Goal: Task Accomplishment & Management: Complete application form

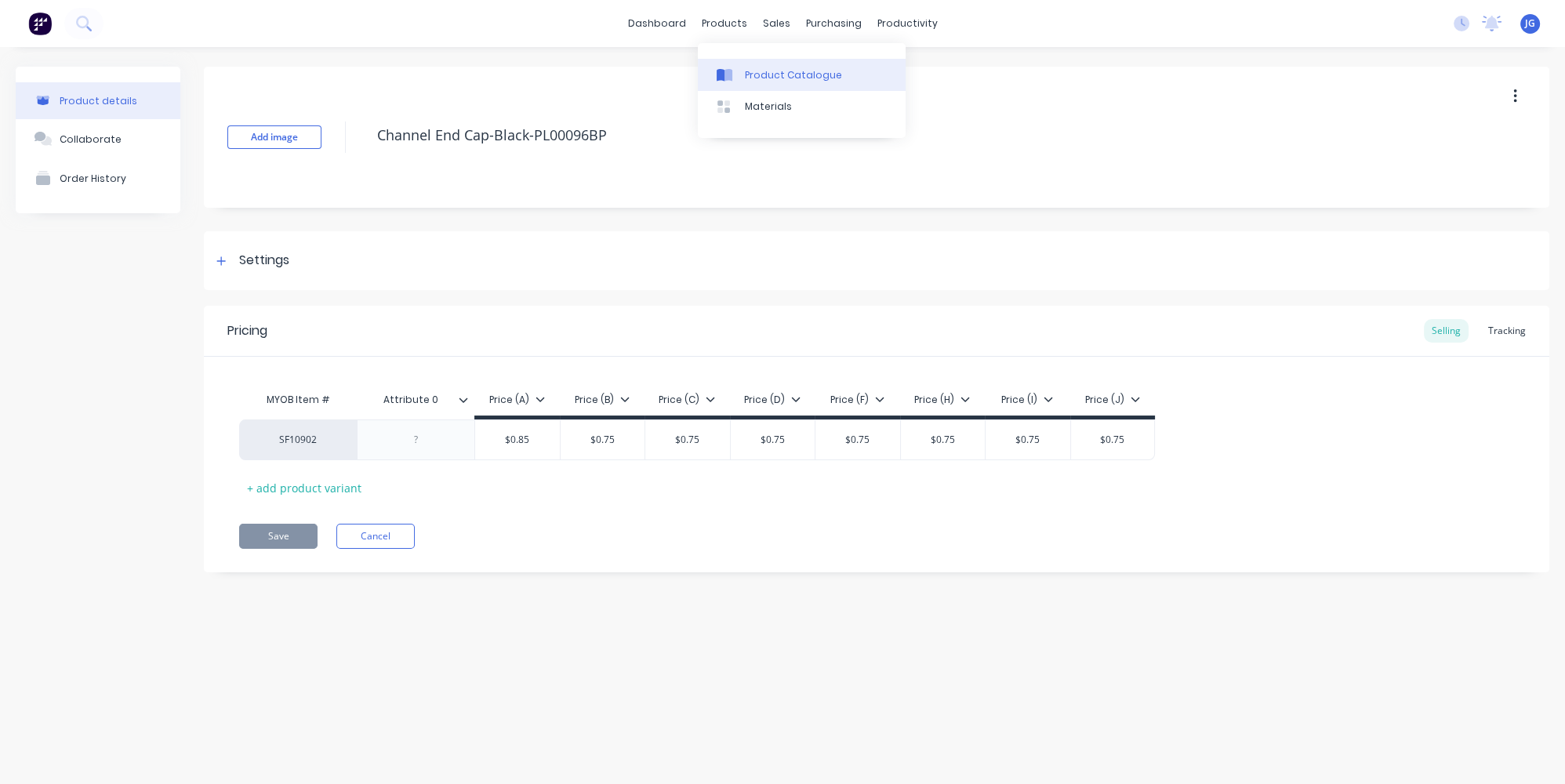
click at [743, 67] on link "Product Catalogue" at bounding box center [802, 75] width 208 height 31
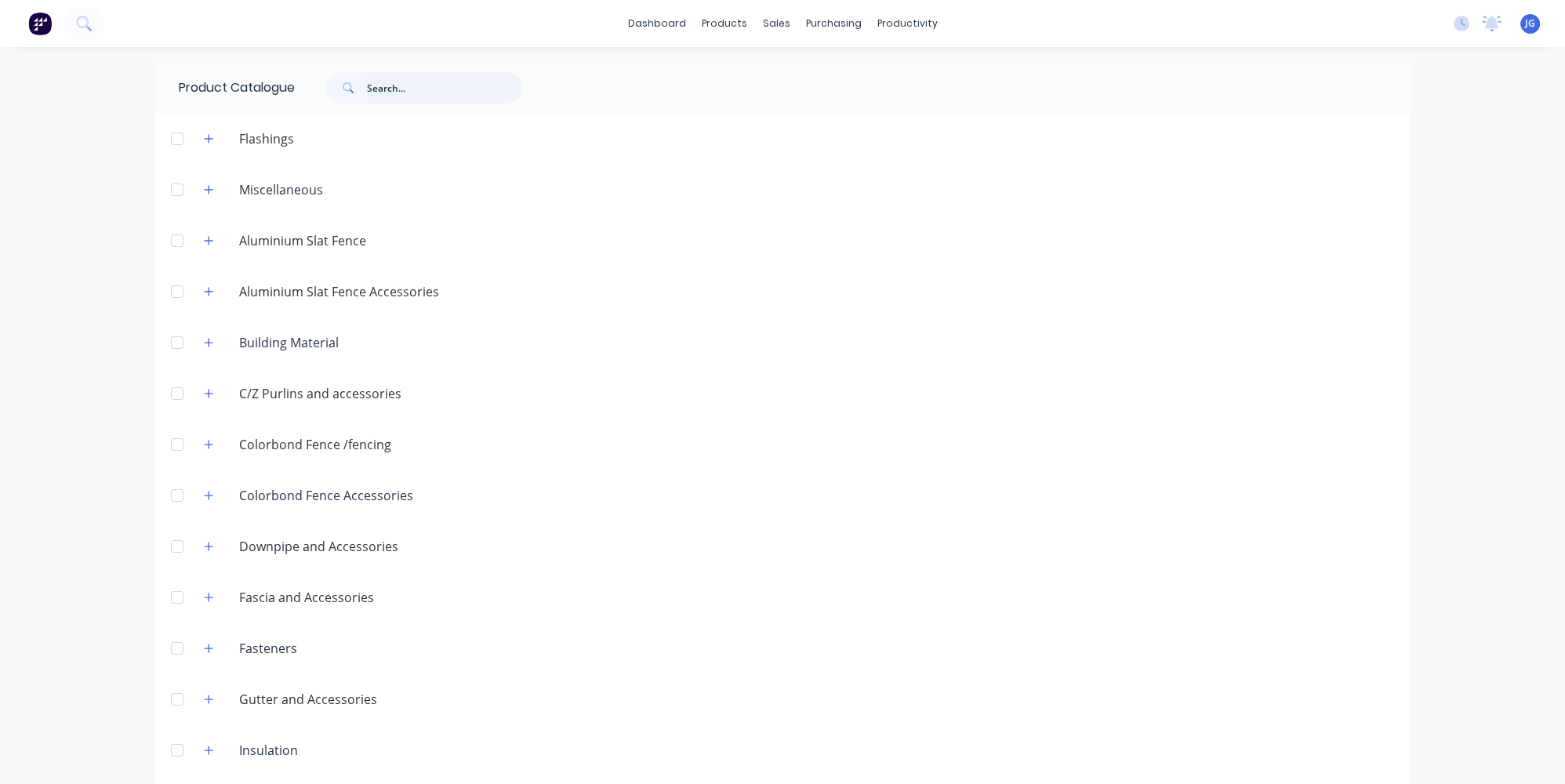
click at [370, 88] on input "text" at bounding box center [444, 88] width 155 height 31
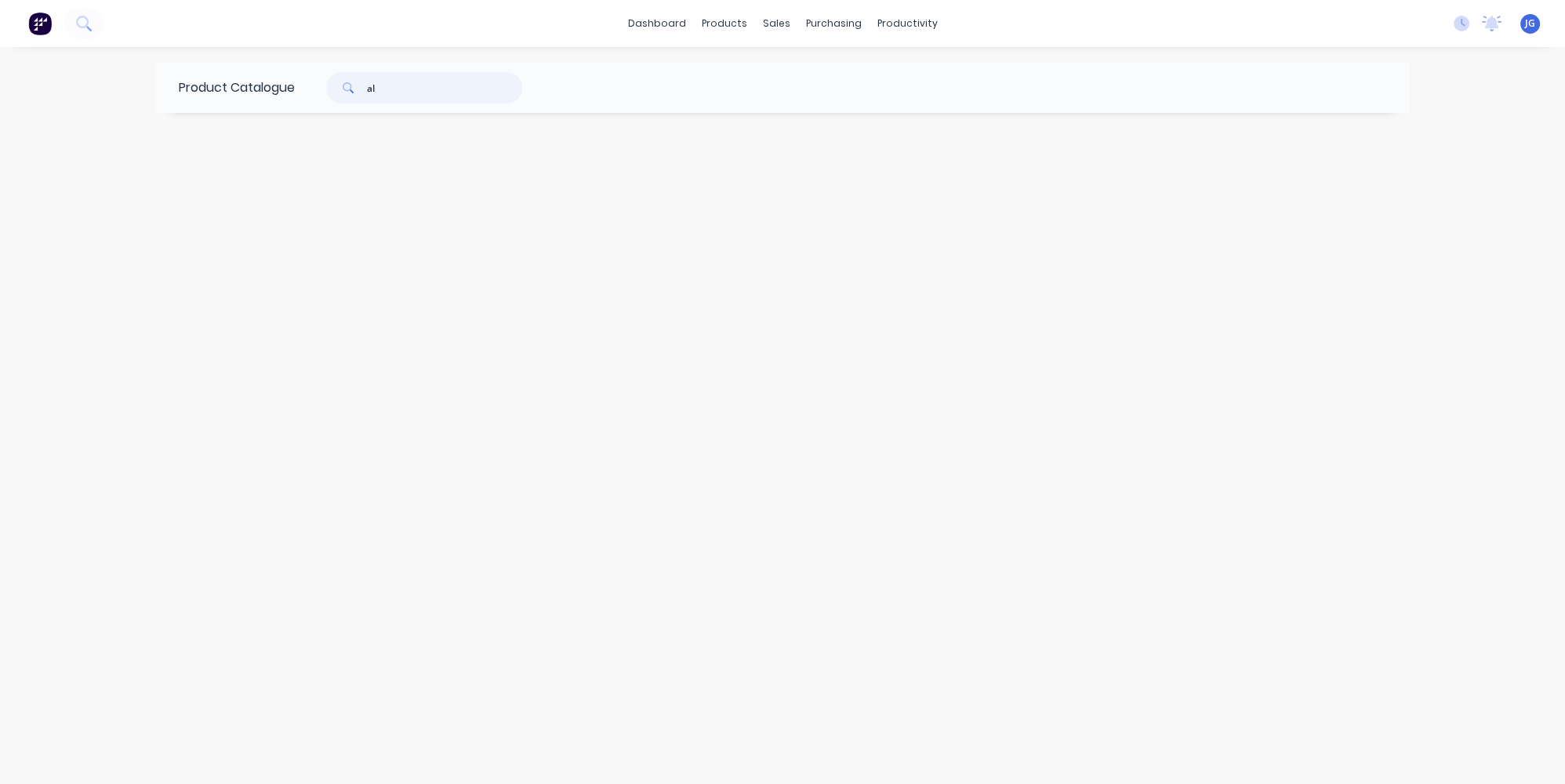
type input "a"
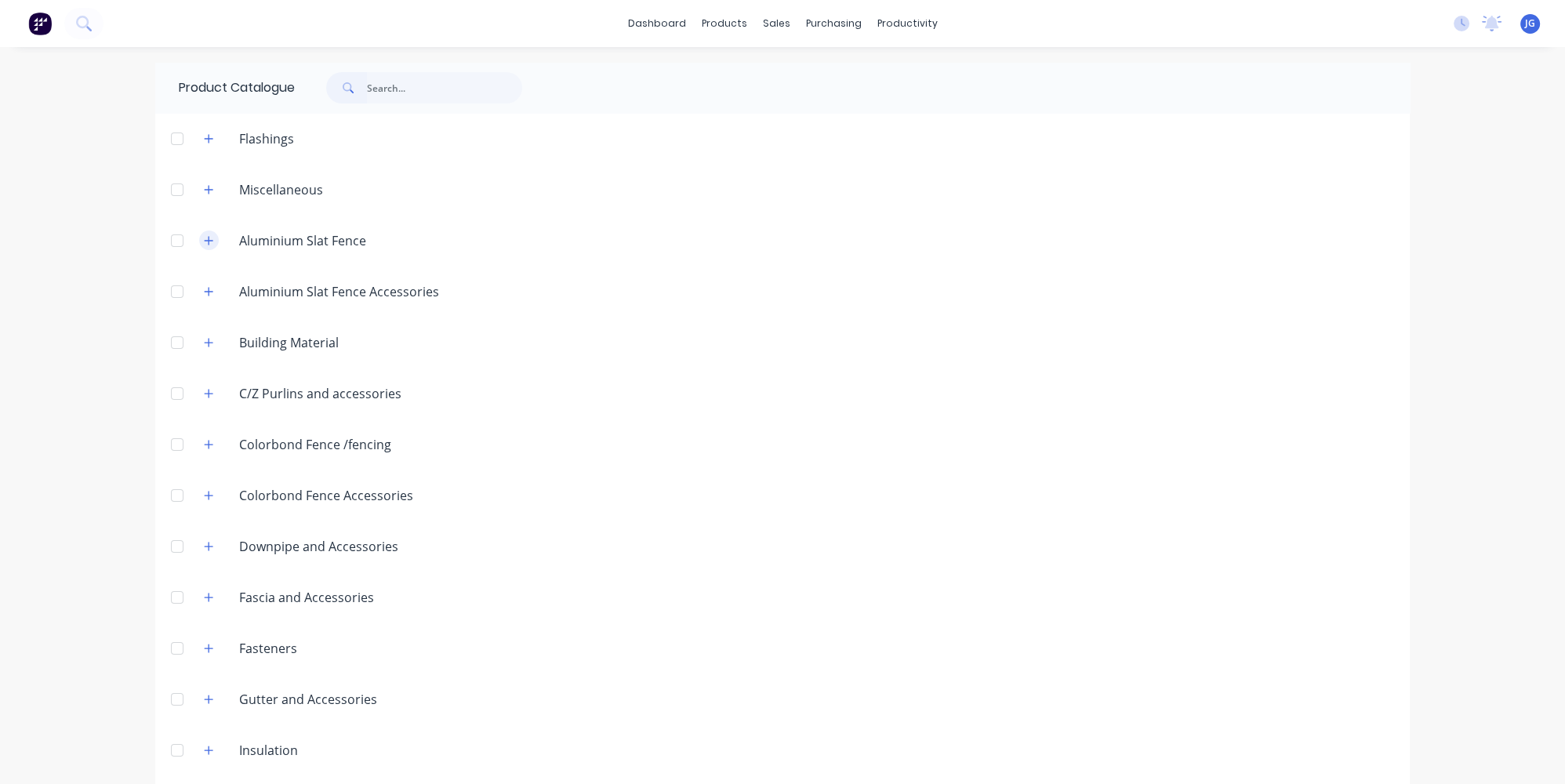
click at [205, 241] on icon "button" at bounding box center [208, 240] width 10 height 11
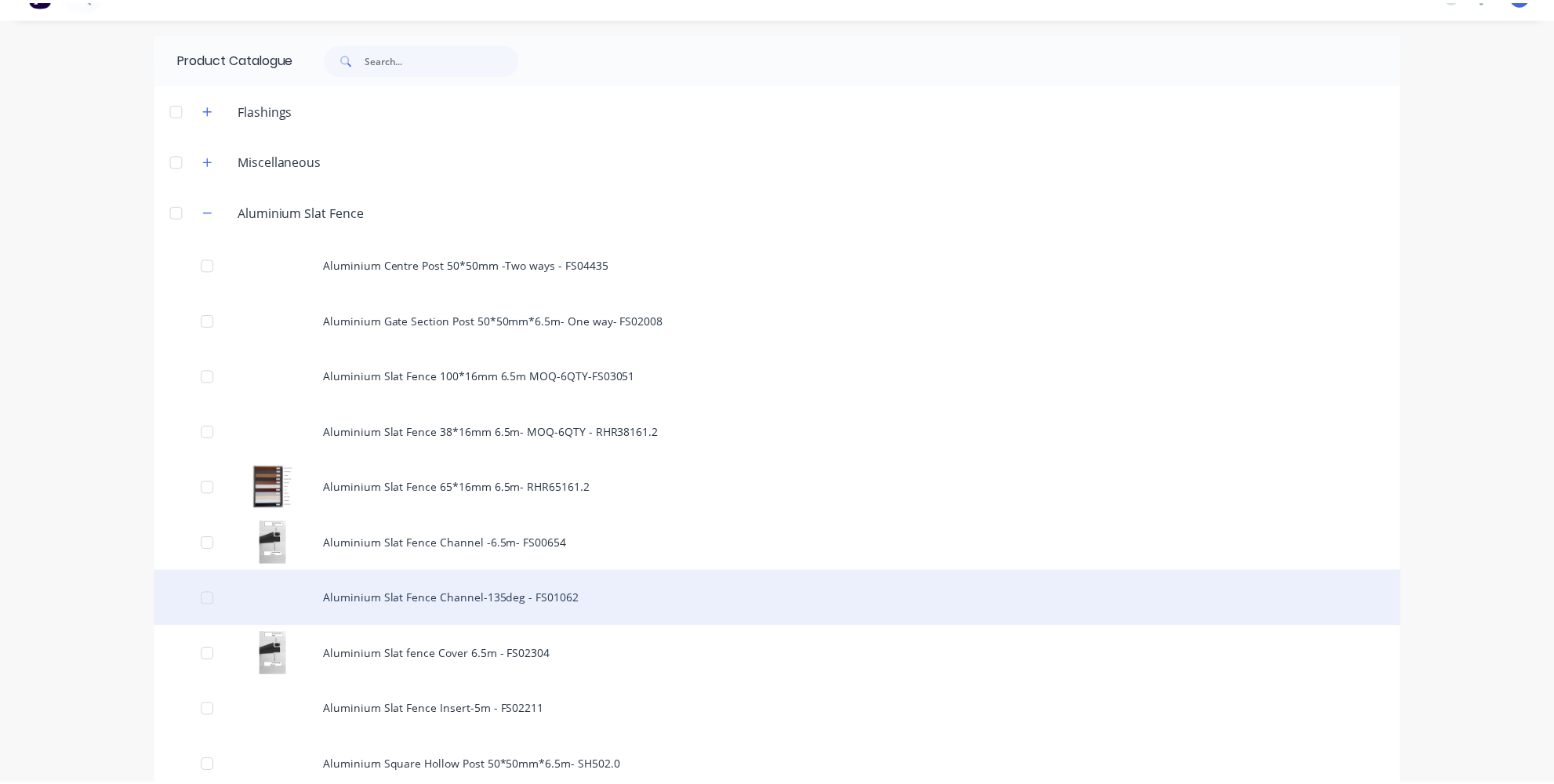
scroll to position [70, 0]
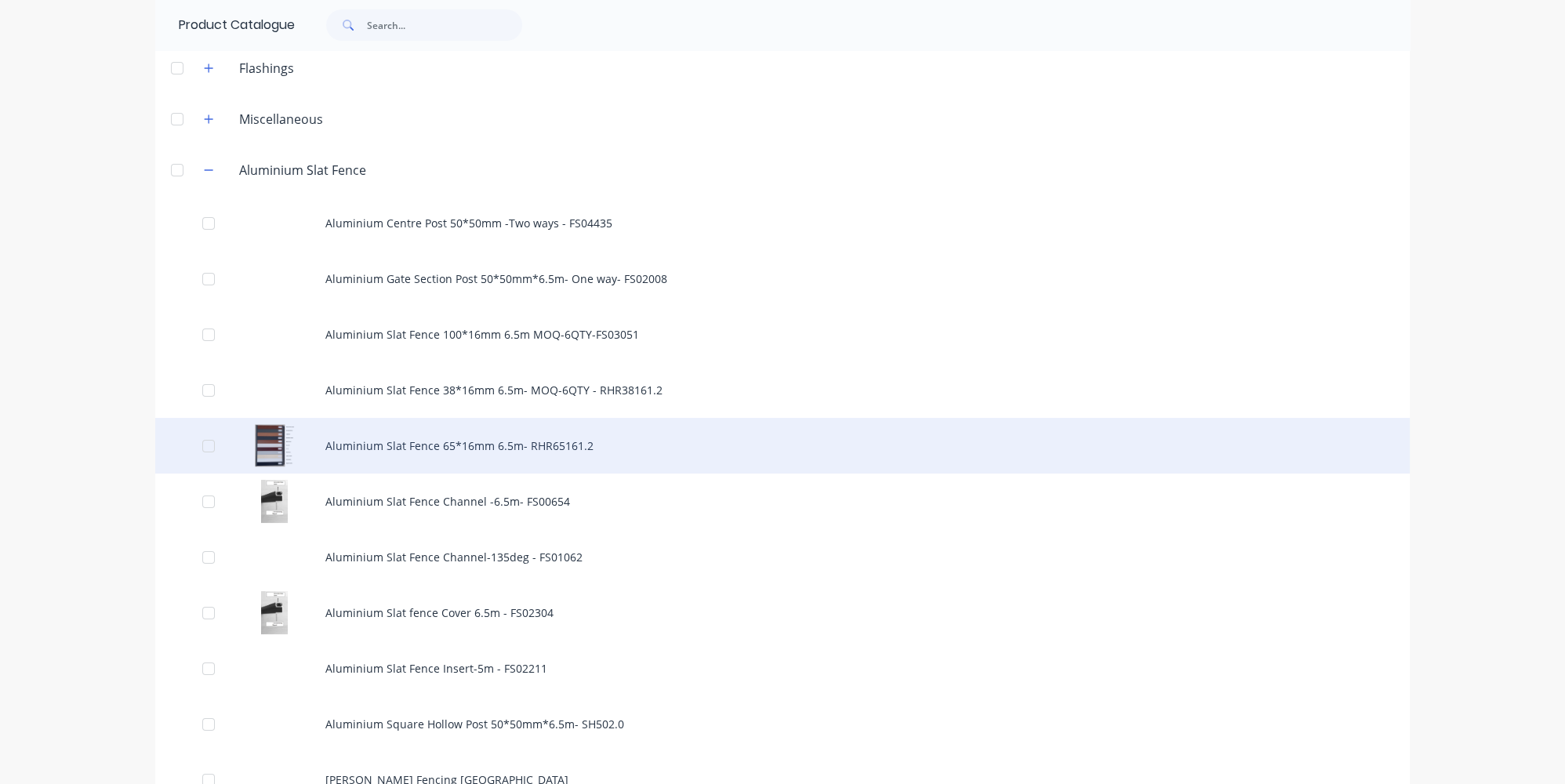
click at [502, 459] on div "Aluminium Slat Fence 65*16mm 6.5m- RHR65161.2" at bounding box center [782, 446] width 1254 height 56
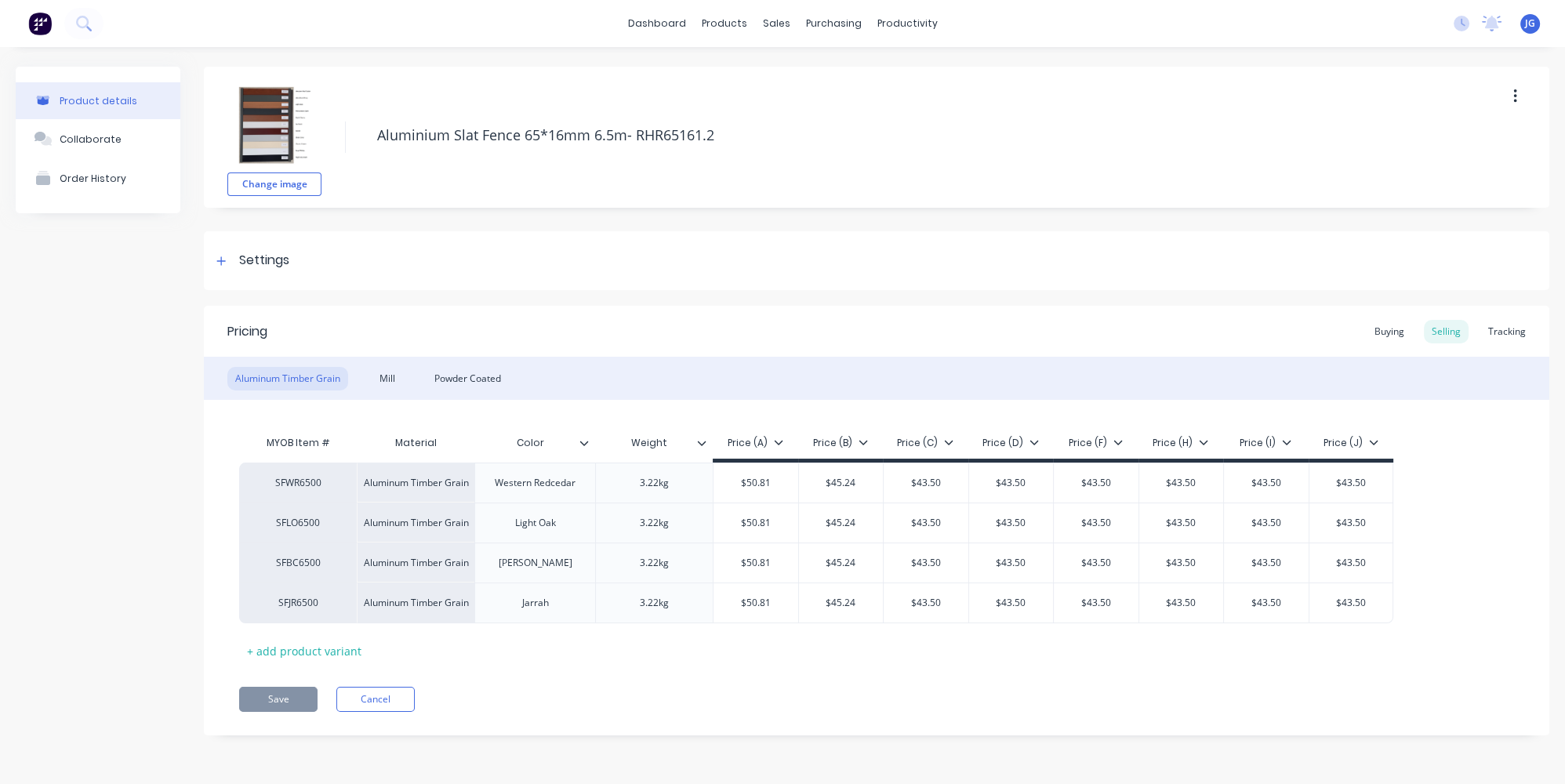
type textarea "x"
click at [492, 379] on div "Powder Coated" at bounding box center [467, 378] width 83 height 23
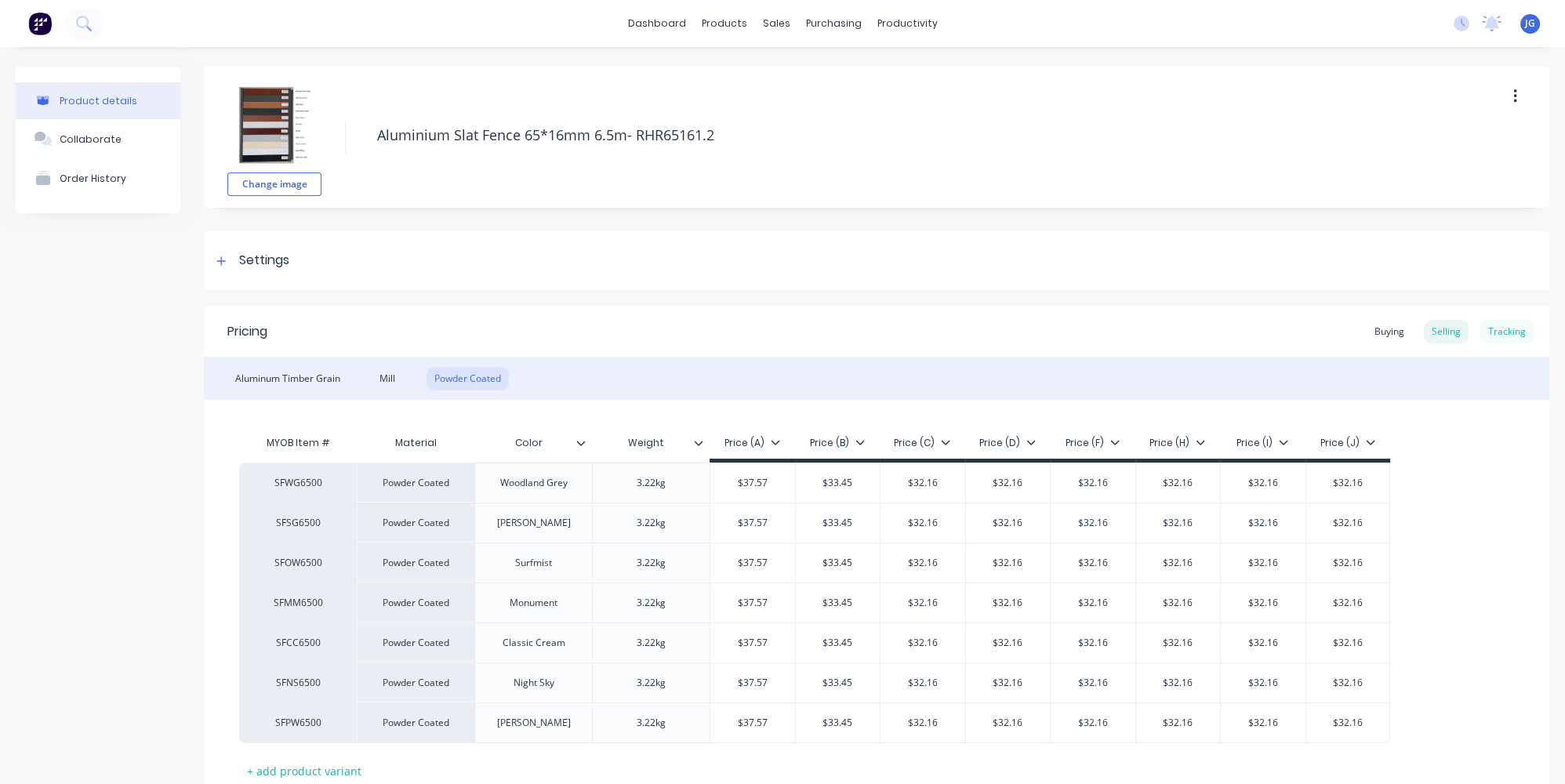
click at [1488, 332] on div "Tracking" at bounding box center [1506, 331] width 53 height 23
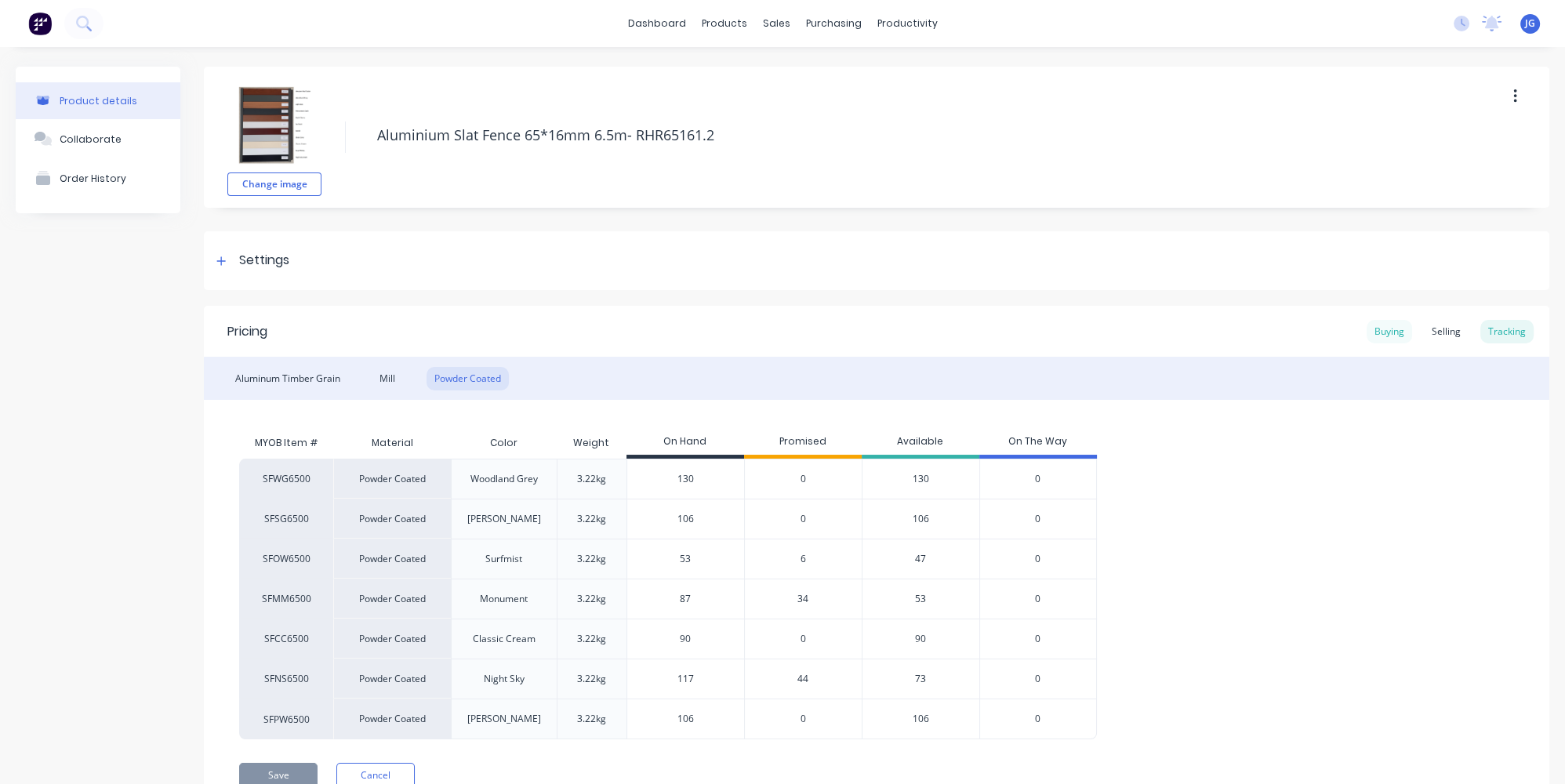
click at [1392, 338] on div "Buying" at bounding box center [1389, 331] width 45 height 23
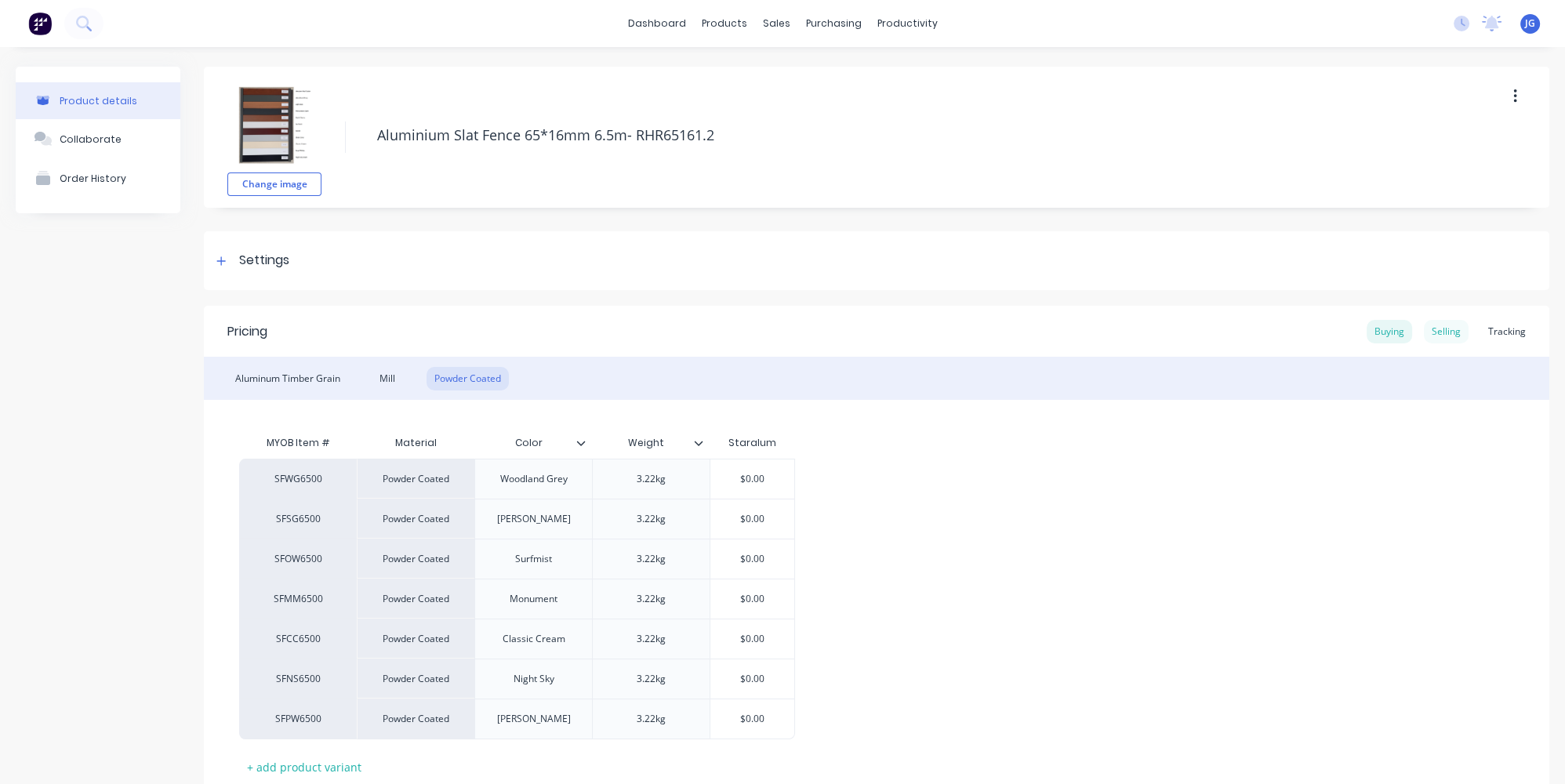
click at [1434, 328] on div "Selling" at bounding box center [1446, 331] width 44 height 23
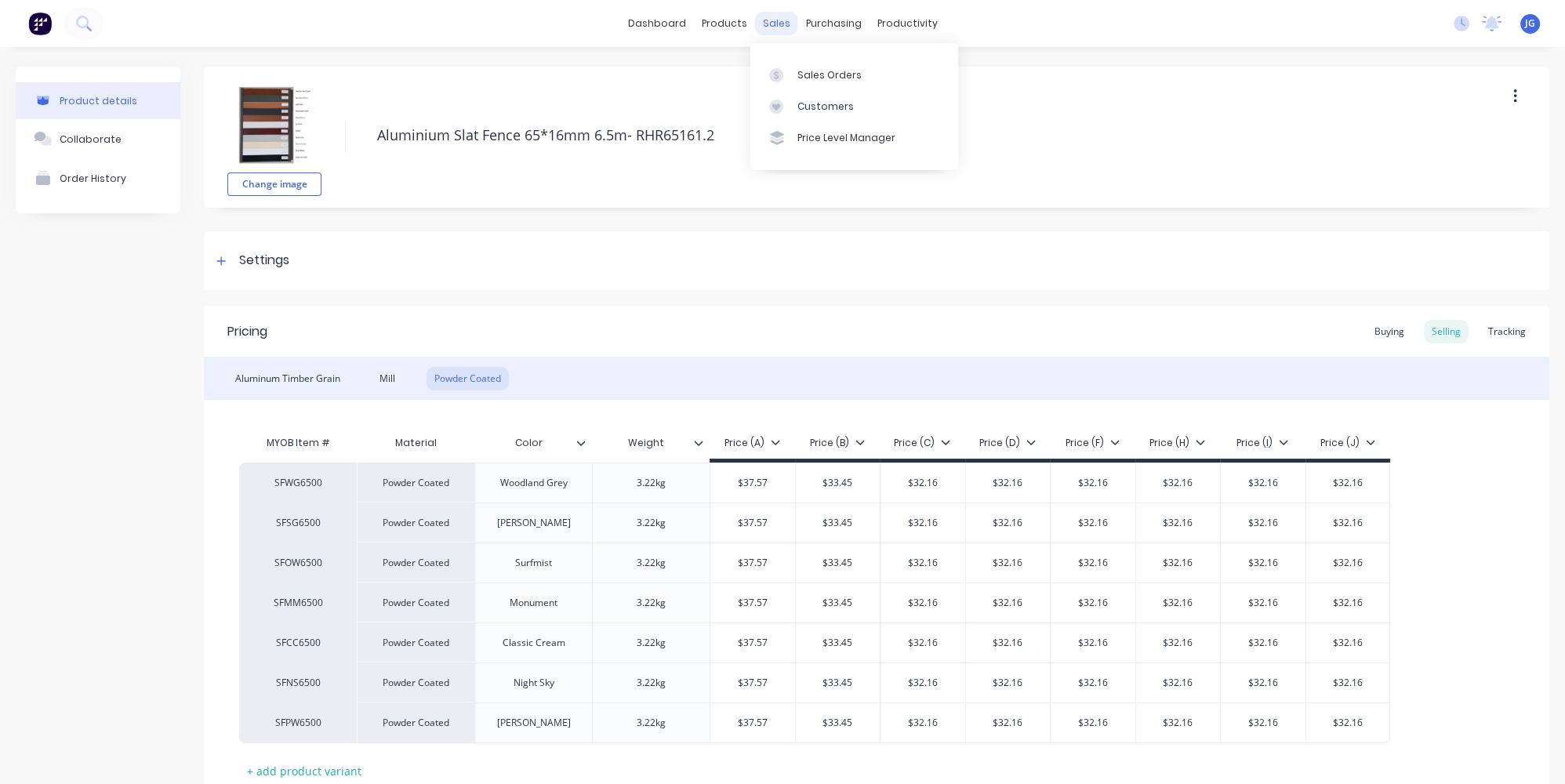
drag, startPoint x: 765, startPoint y: 17, endPoint x: 793, endPoint y: 85, distance: 73.5
click at [765, 19] on div "sales" at bounding box center [776, 23] width 44 height 23
click at [793, 85] on link "Sales Orders" at bounding box center [854, 75] width 208 height 31
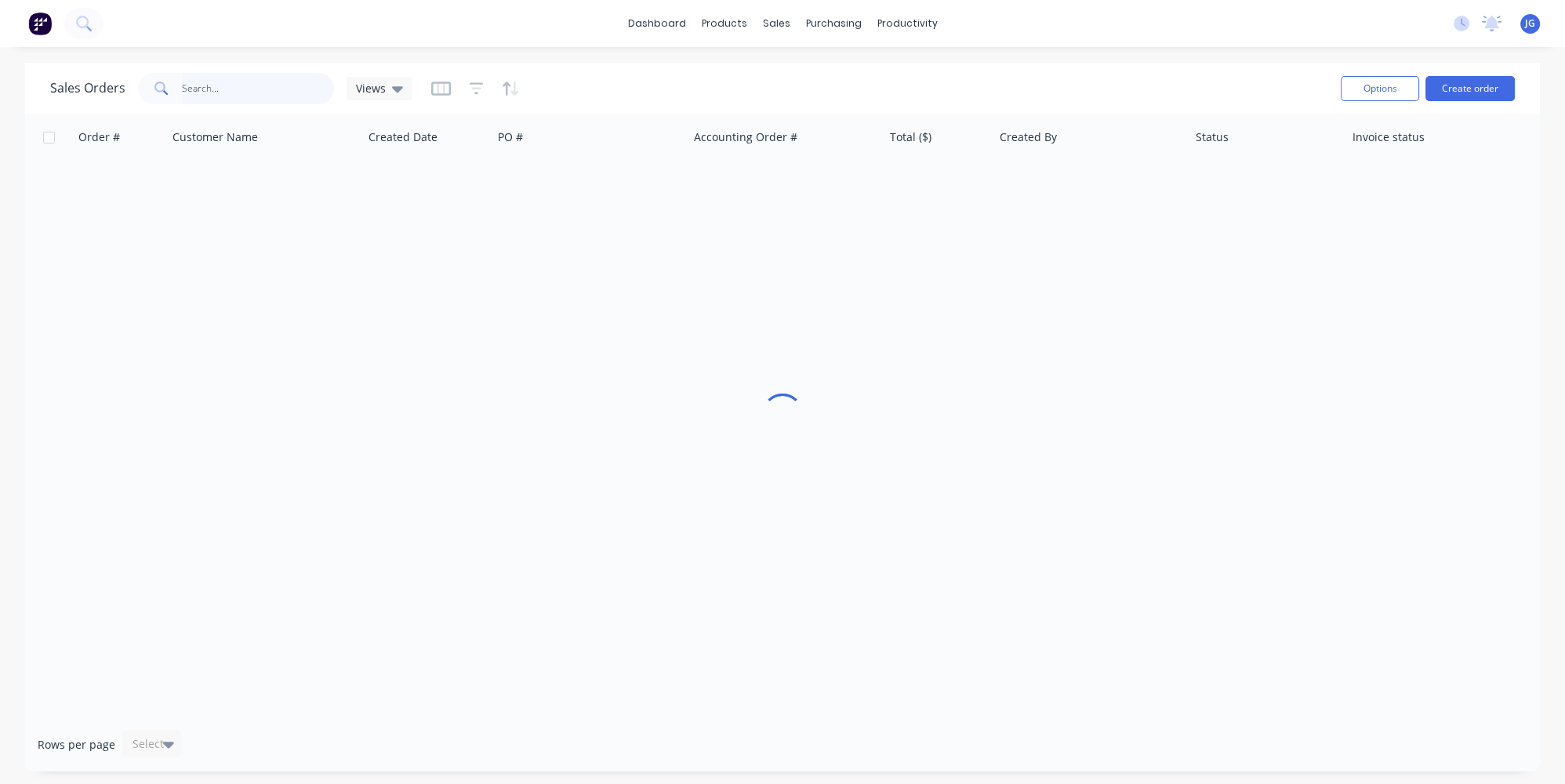
click at [182, 91] on input "text" at bounding box center [259, 89] width 153 height 31
paste input "49739"
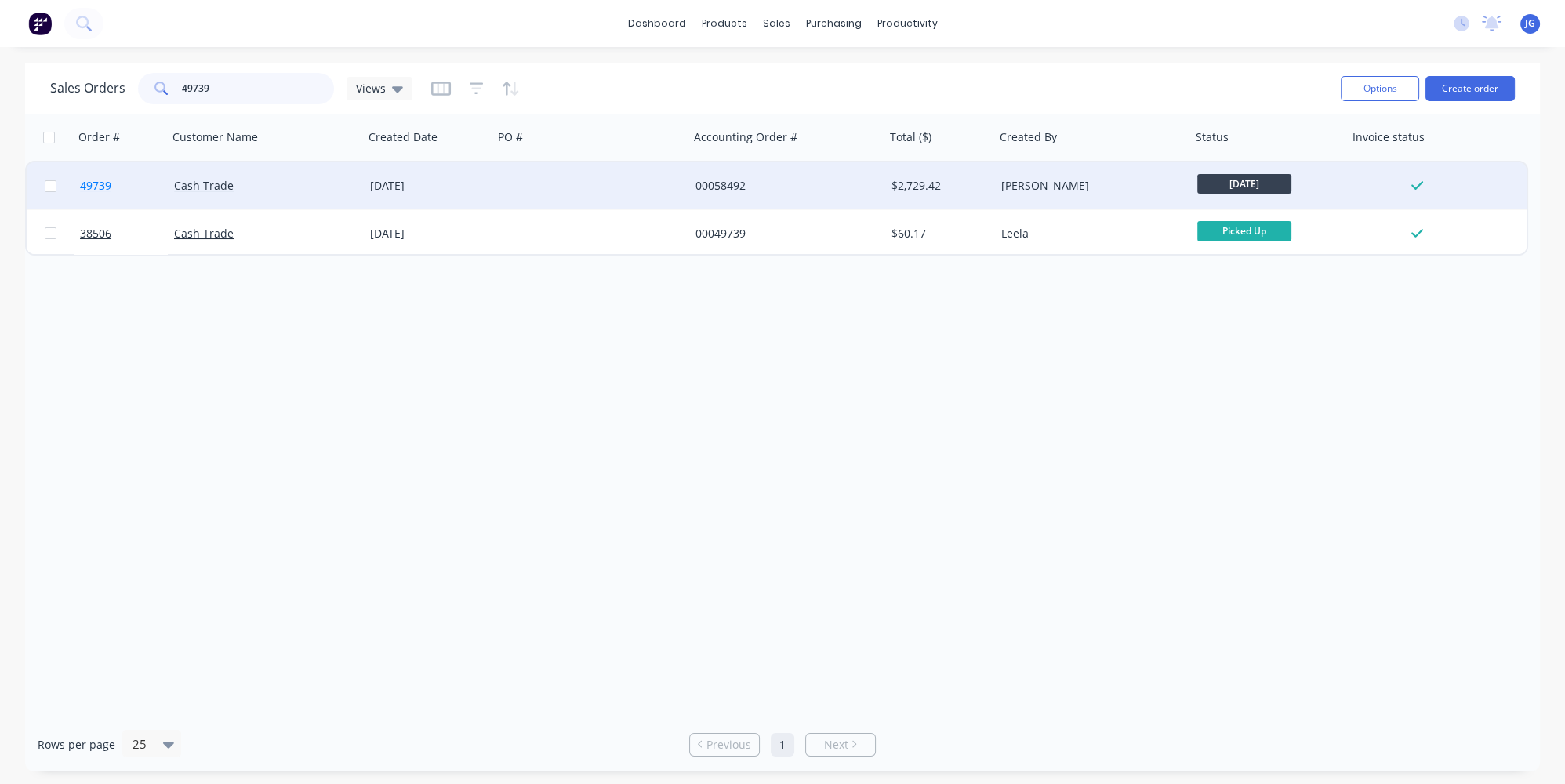
type input "49739"
click at [151, 195] on link "49739" at bounding box center [127, 185] width 94 height 47
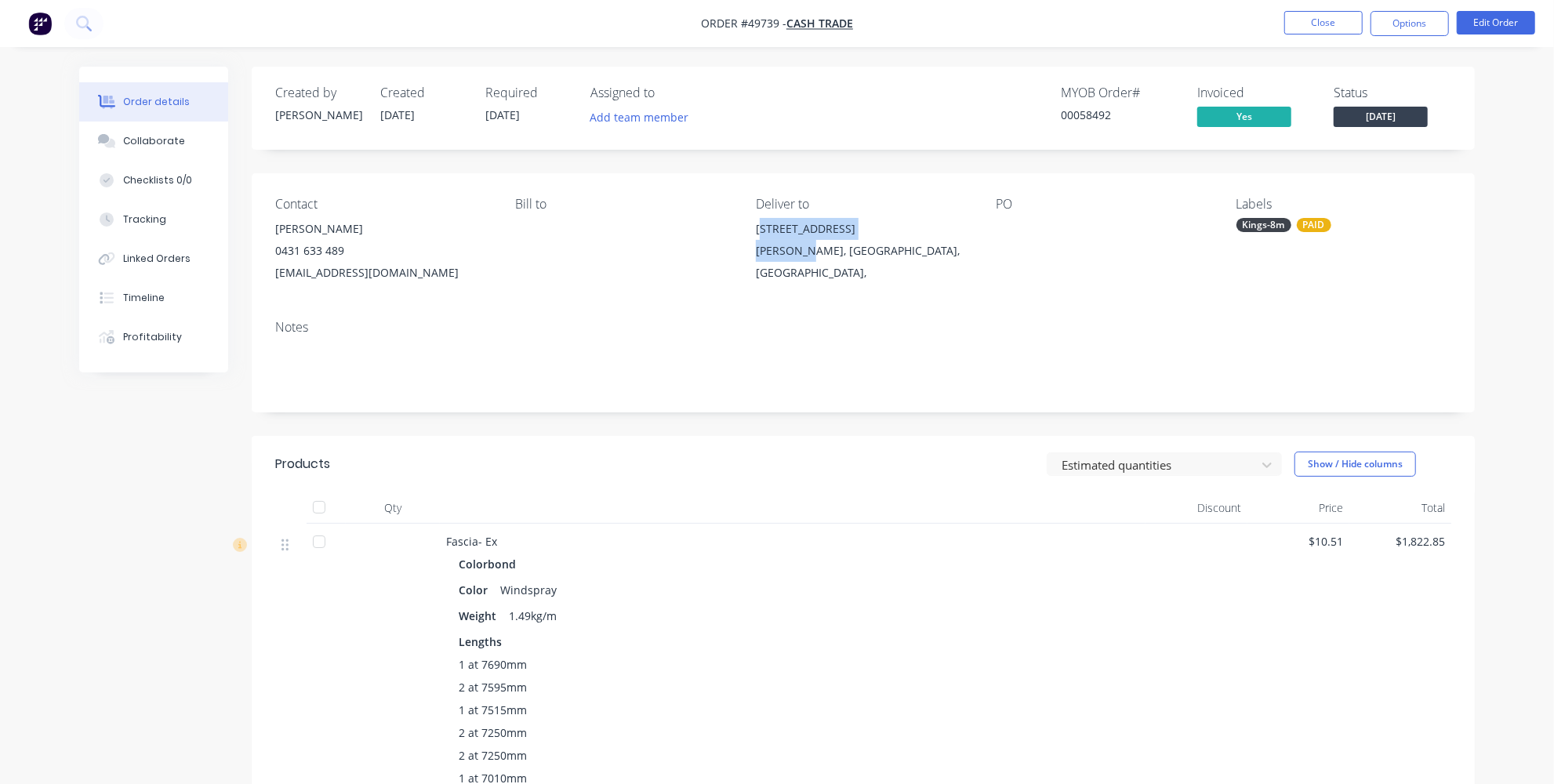
drag, startPoint x: 763, startPoint y: 226, endPoint x: 797, endPoint y: 246, distance: 39.4
click at [797, 246] on div "67 Berwick Street Victoria Park, Western Australia, Australia," at bounding box center [863, 251] width 215 height 66
click at [841, 254] on div "Victoria Park, Western Australia, Australia," at bounding box center [863, 262] width 215 height 44
drag, startPoint x: 753, startPoint y: 224, endPoint x: 823, endPoint y: 247, distance: 73.7
click at [823, 247] on div "Contact Satish Kesavan 0431 633 489 satmining@gmail.com Bill to Deliver to 67 B…" at bounding box center [863, 240] width 1223 height 134
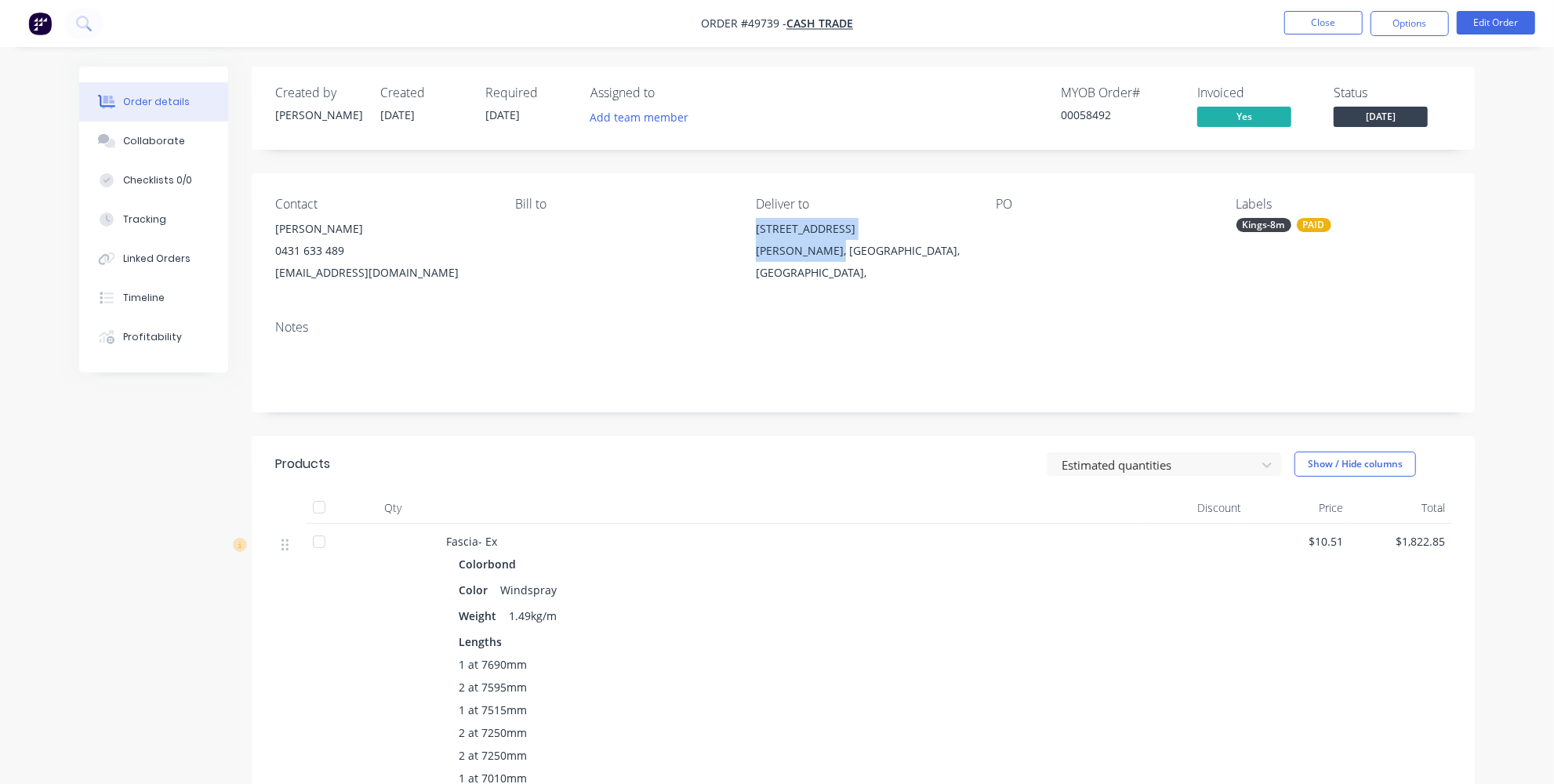
copy div "67 Berwick Street Victoria Park,"
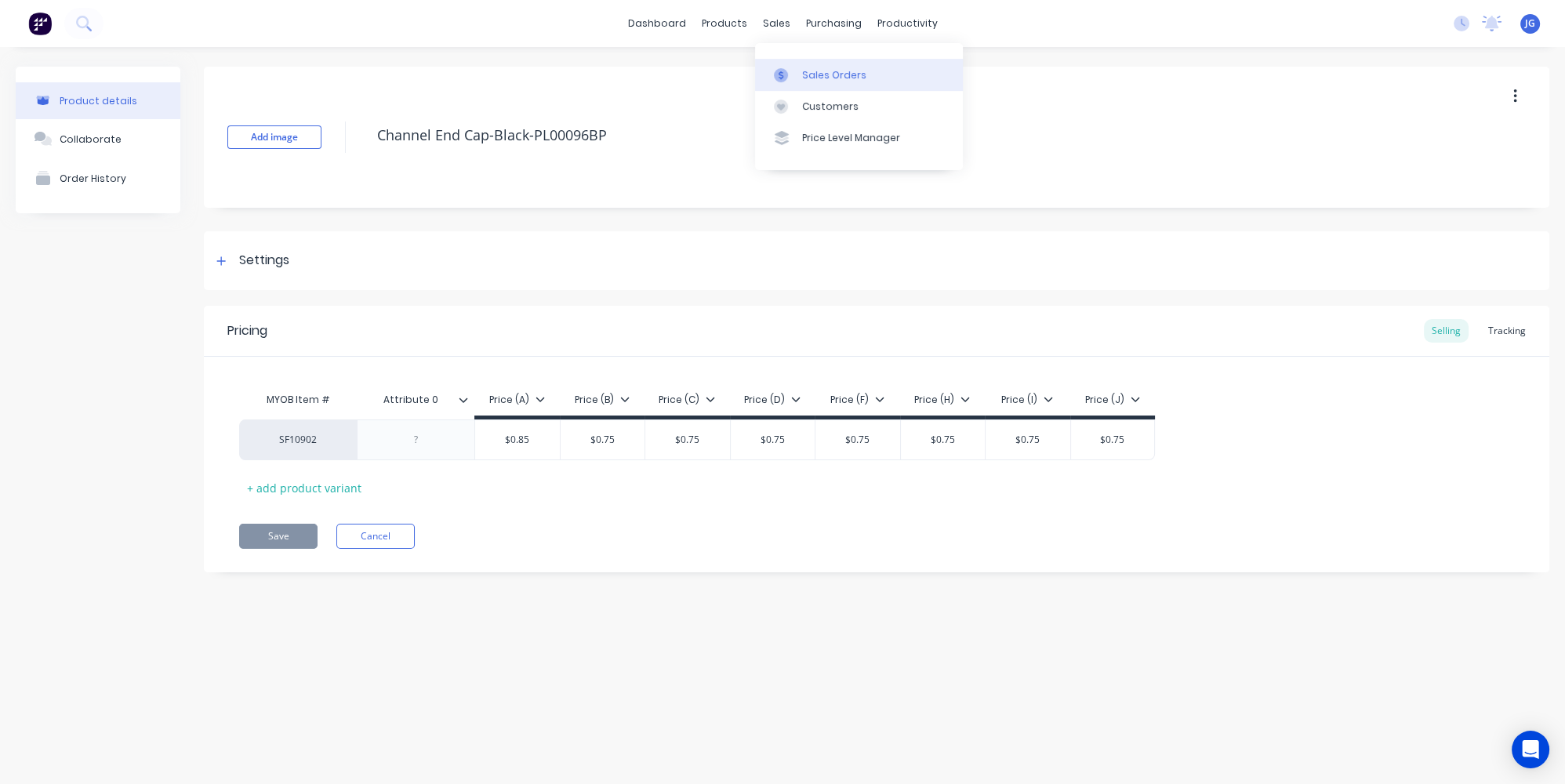
drag, startPoint x: 789, startPoint y: 78, endPoint x: 781, endPoint y: 84, distance: 10.0
click at [789, 78] on div at bounding box center [785, 75] width 24 height 14
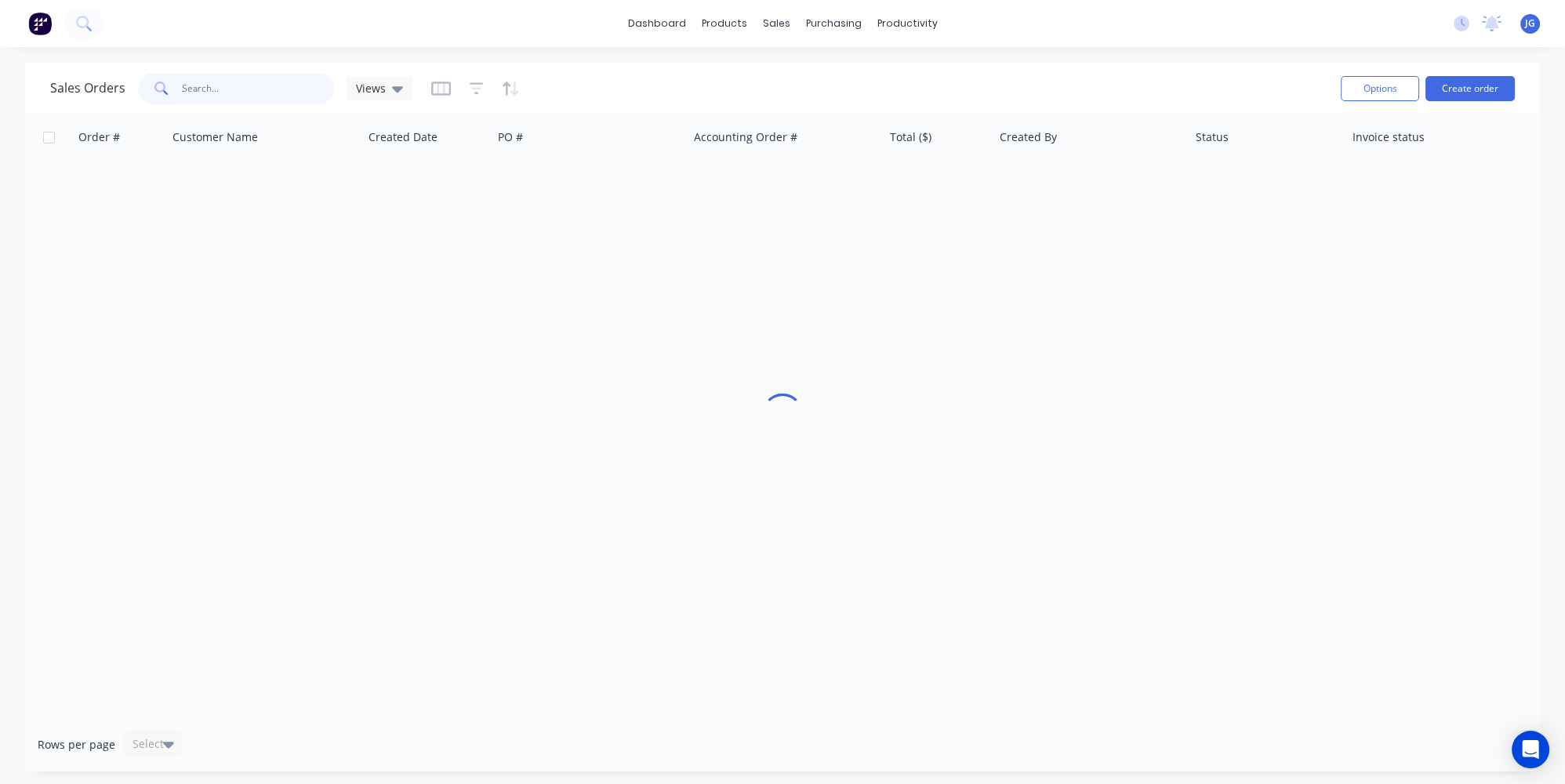
click at [305, 98] on input "text" at bounding box center [259, 89] width 153 height 31
paste input "49882"
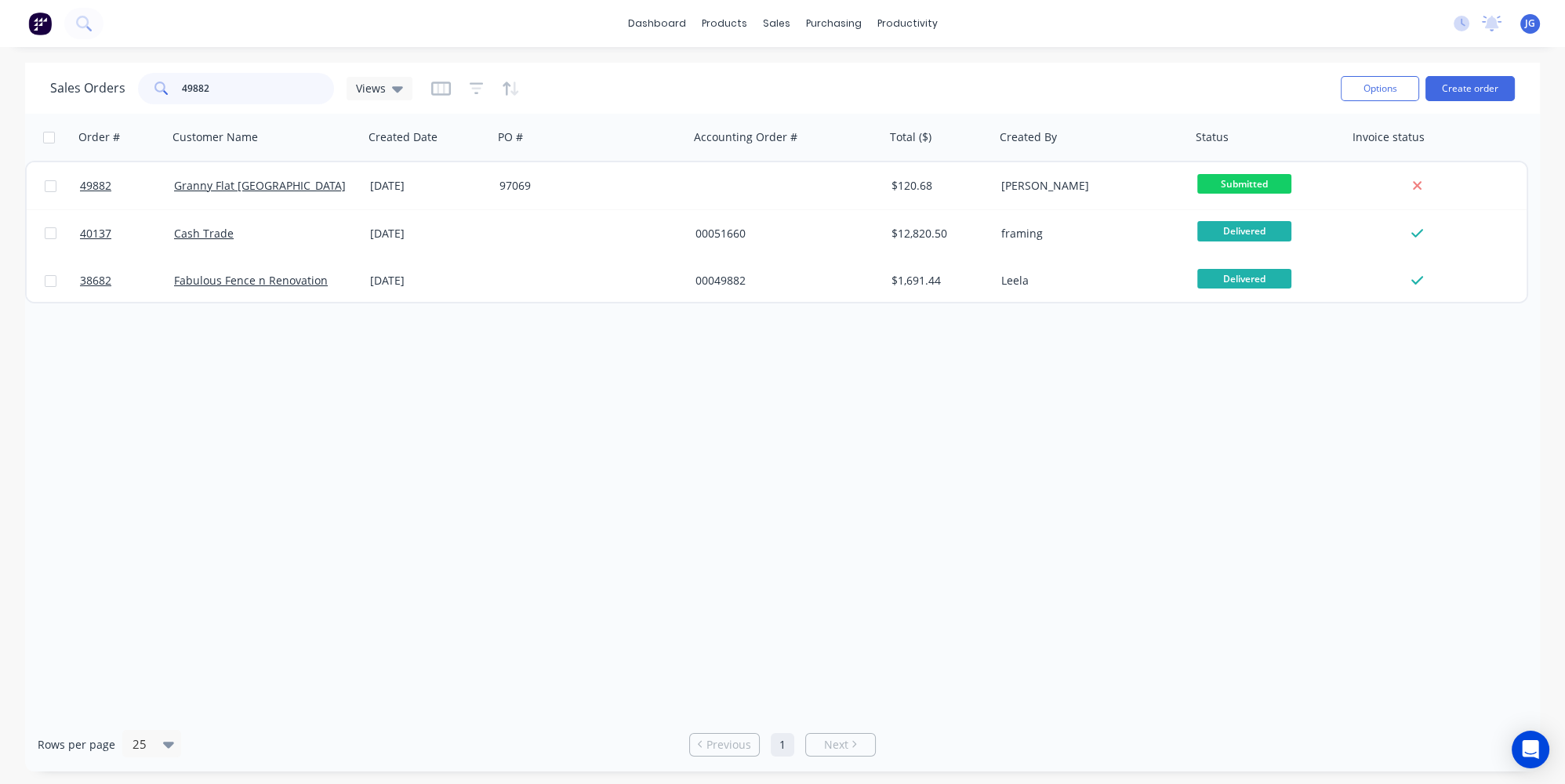
drag, startPoint x: 274, startPoint y: 83, endPoint x: 185, endPoint y: 90, distance: 89.3
click at [188, 90] on input "49882" at bounding box center [259, 89] width 153 height 31
type input "4"
paste input "49882"
type input "49882"
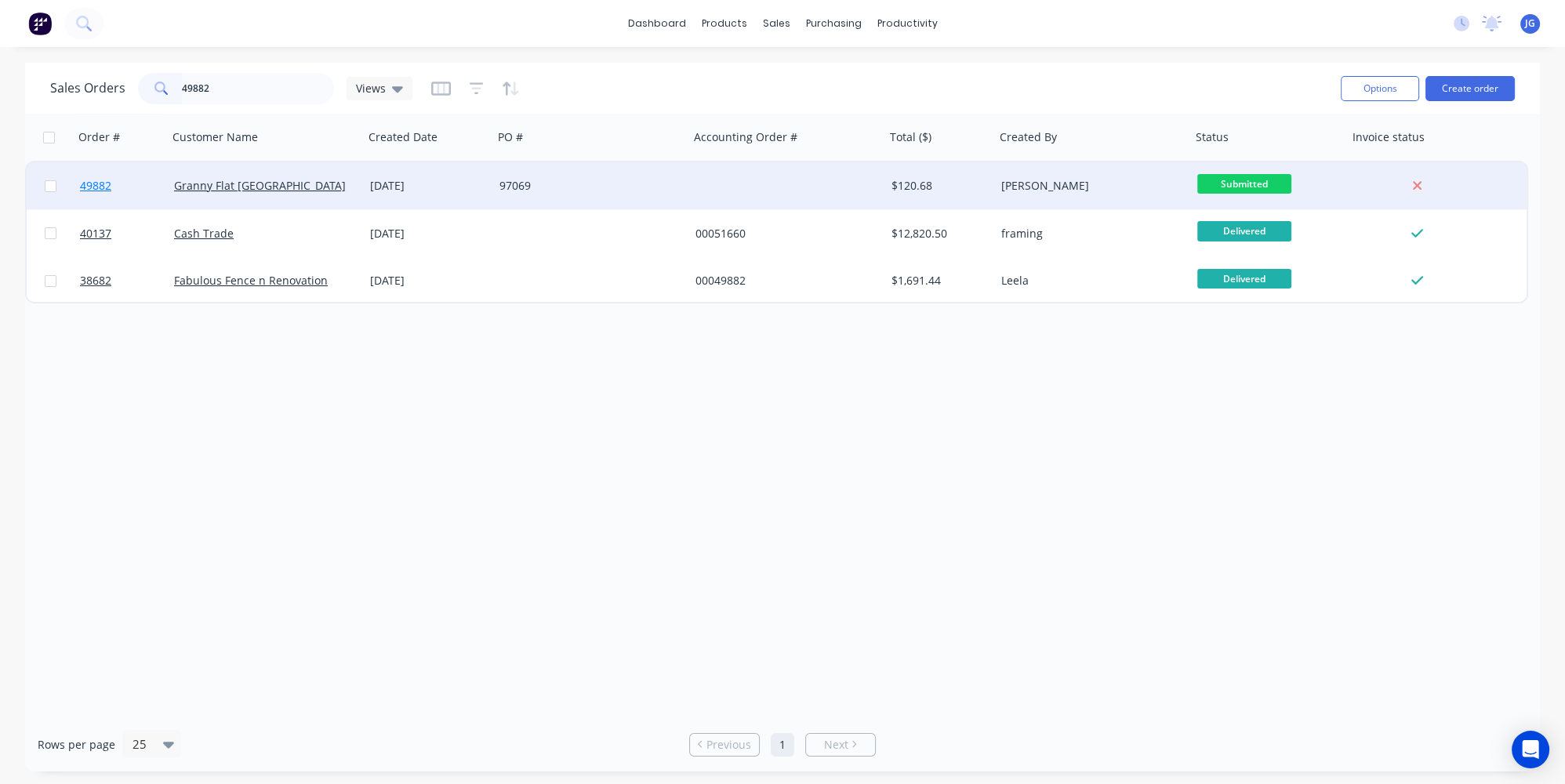
click at [154, 171] on link "49882" at bounding box center [127, 185] width 94 height 47
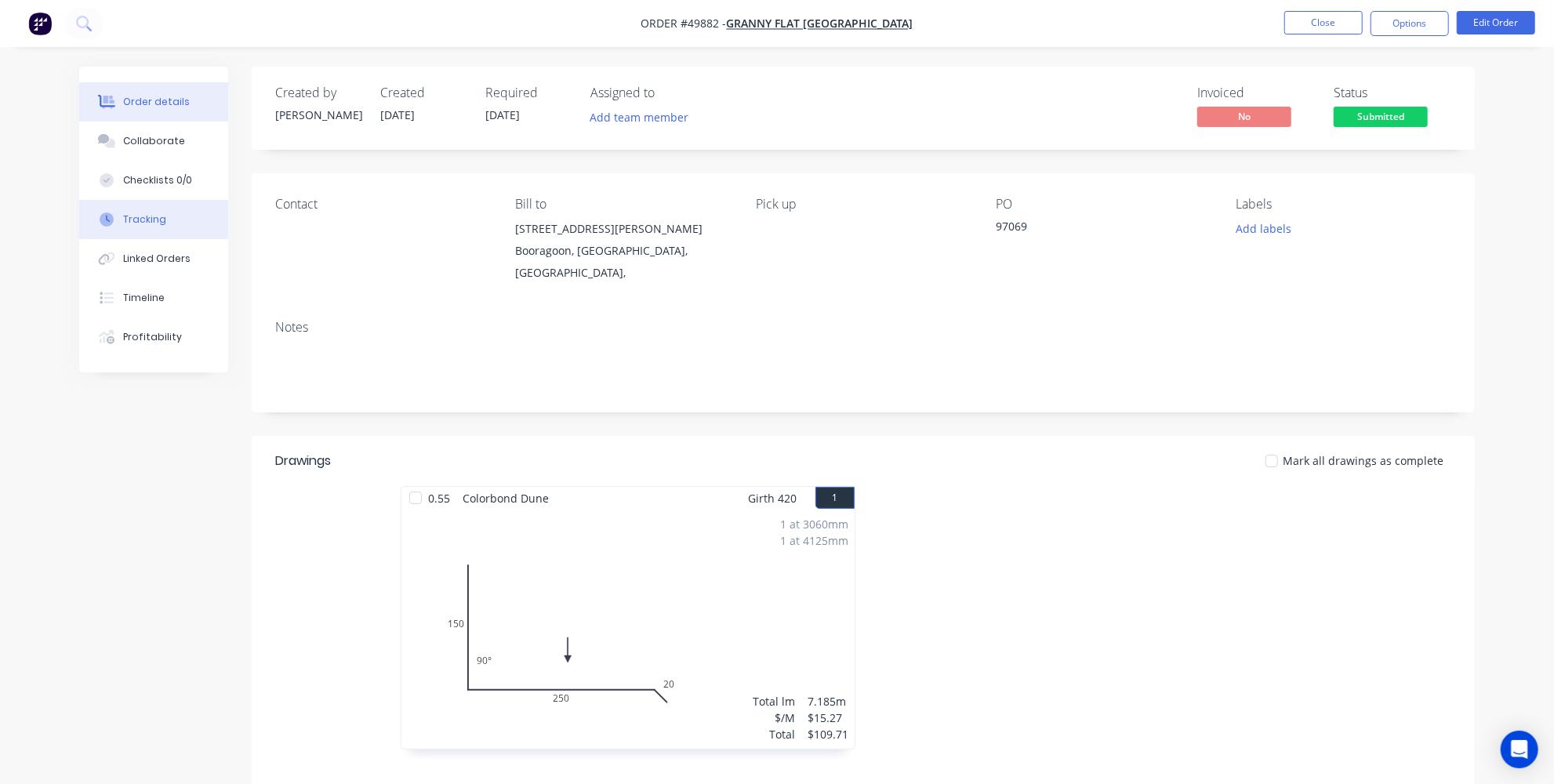
click at [145, 224] on div "Tracking" at bounding box center [145, 219] width 44 height 14
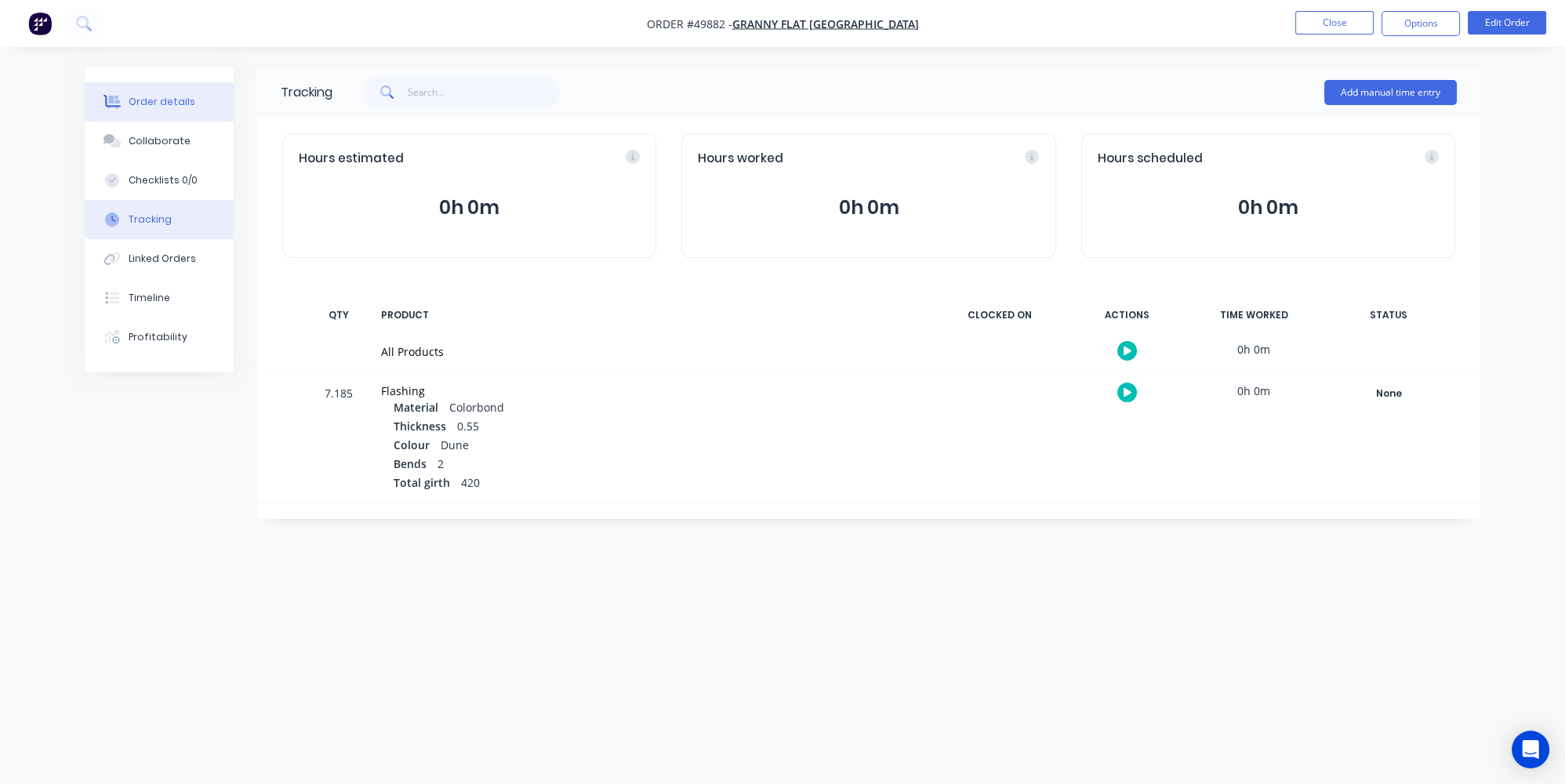
click at [187, 89] on button "Order details" at bounding box center [158, 102] width 149 height 39
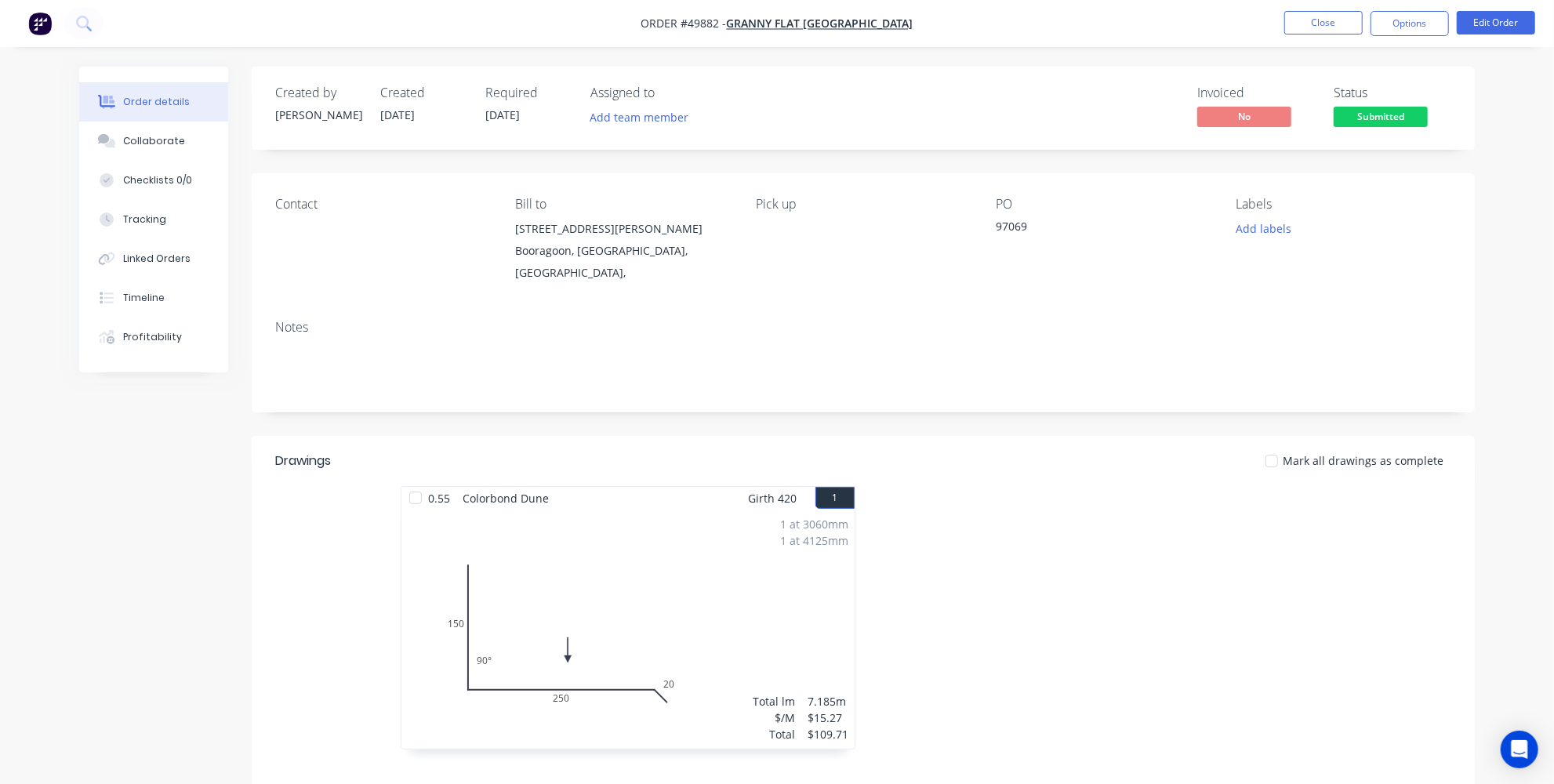
click at [1090, 553] on div at bounding box center [1099, 625] width 470 height 279
click at [31, 19] on img "button" at bounding box center [39, 23] width 24 height 23
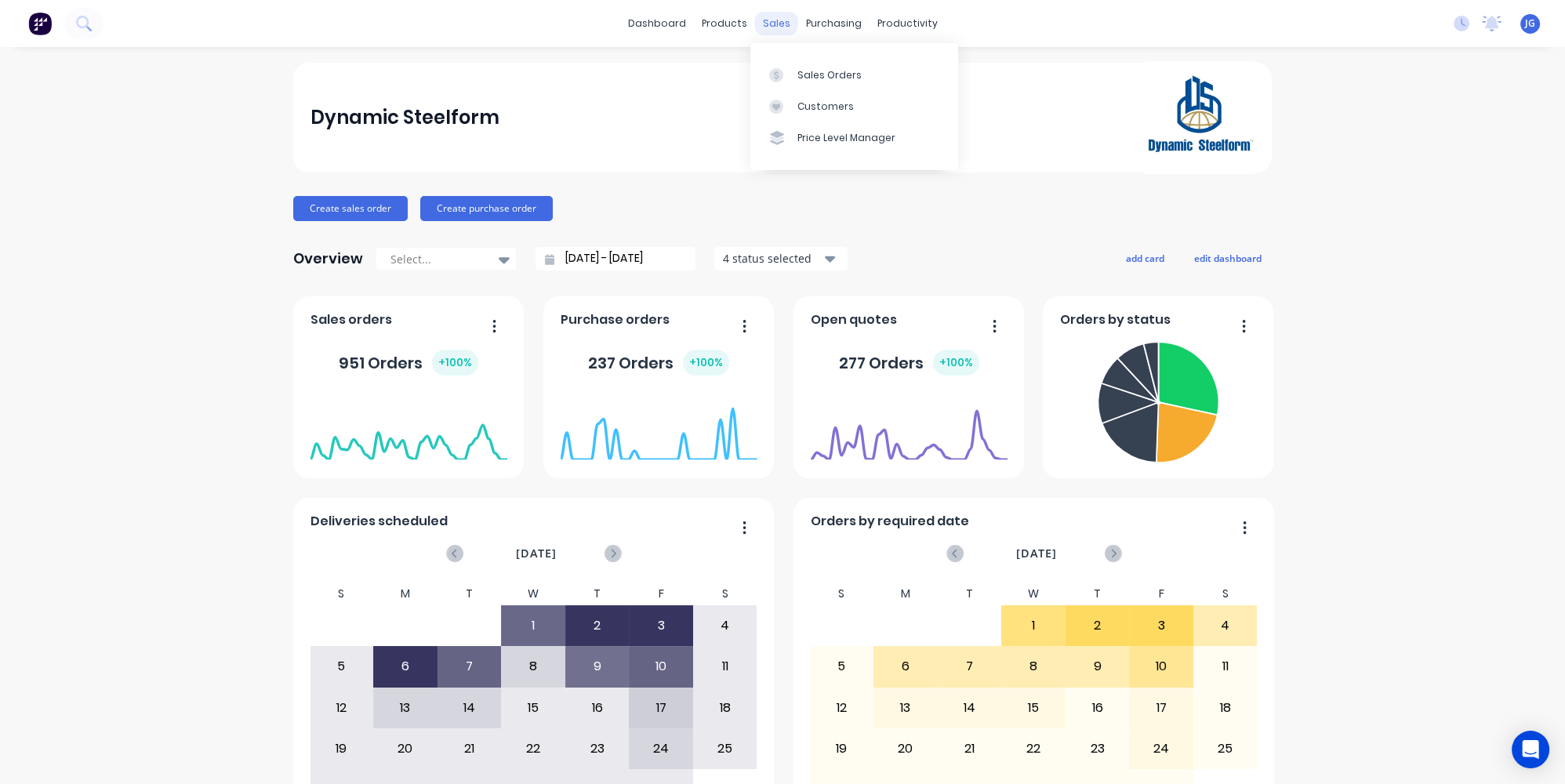
click at [769, 24] on div "sales" at bounding box center [776, 23] width 44 height 23
click at [773, 78] on icon at bounding box center [776, 75] width 14 height 14
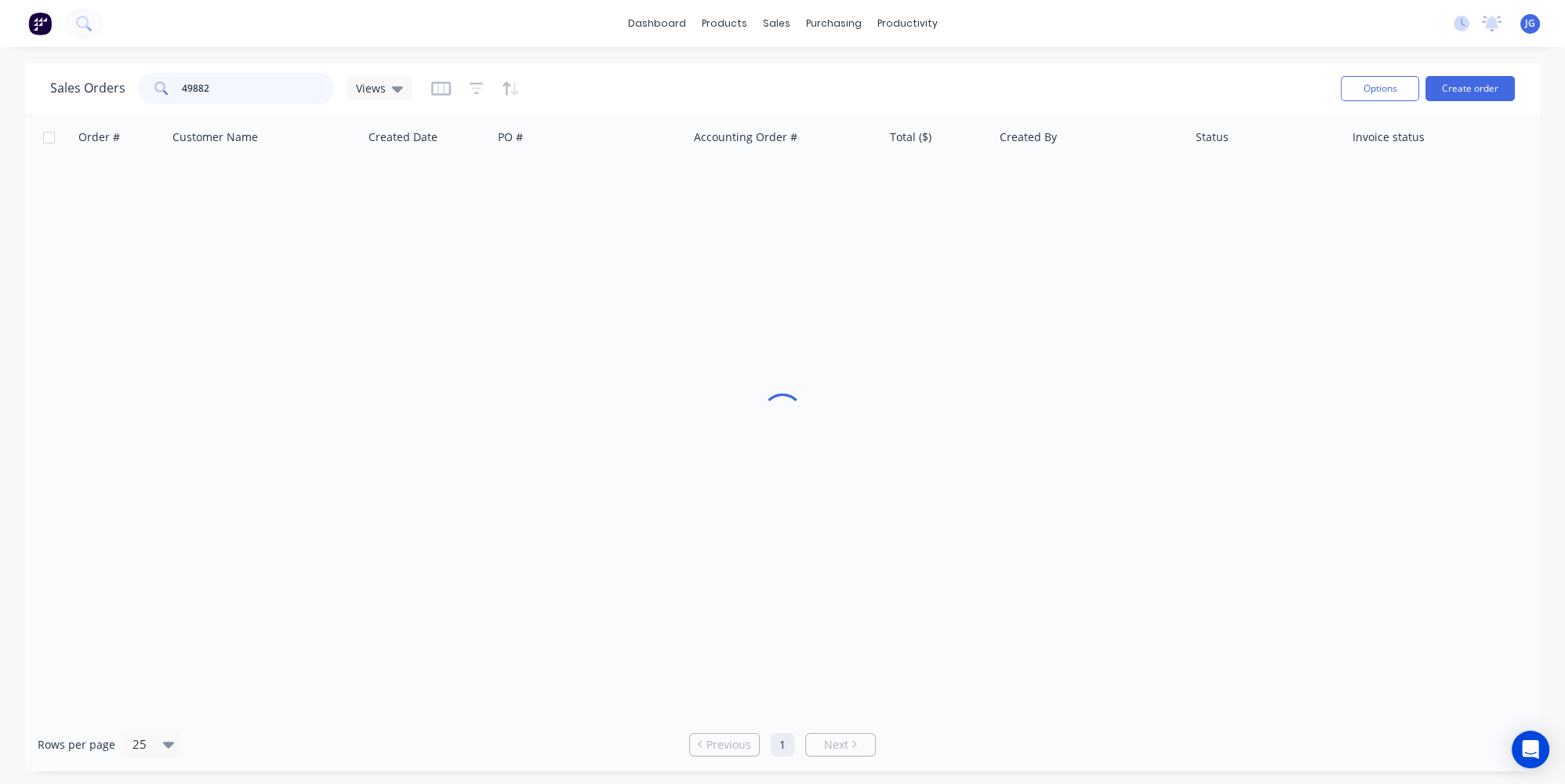
drag, startPoint x: 232, startPoint y: 98, endPoint x: 170, endPoint y: 96, distance: 62.0
click at [170, 96] on div "49882" at bounding box center [236, 89] width 196 height 31
paste input "25702"
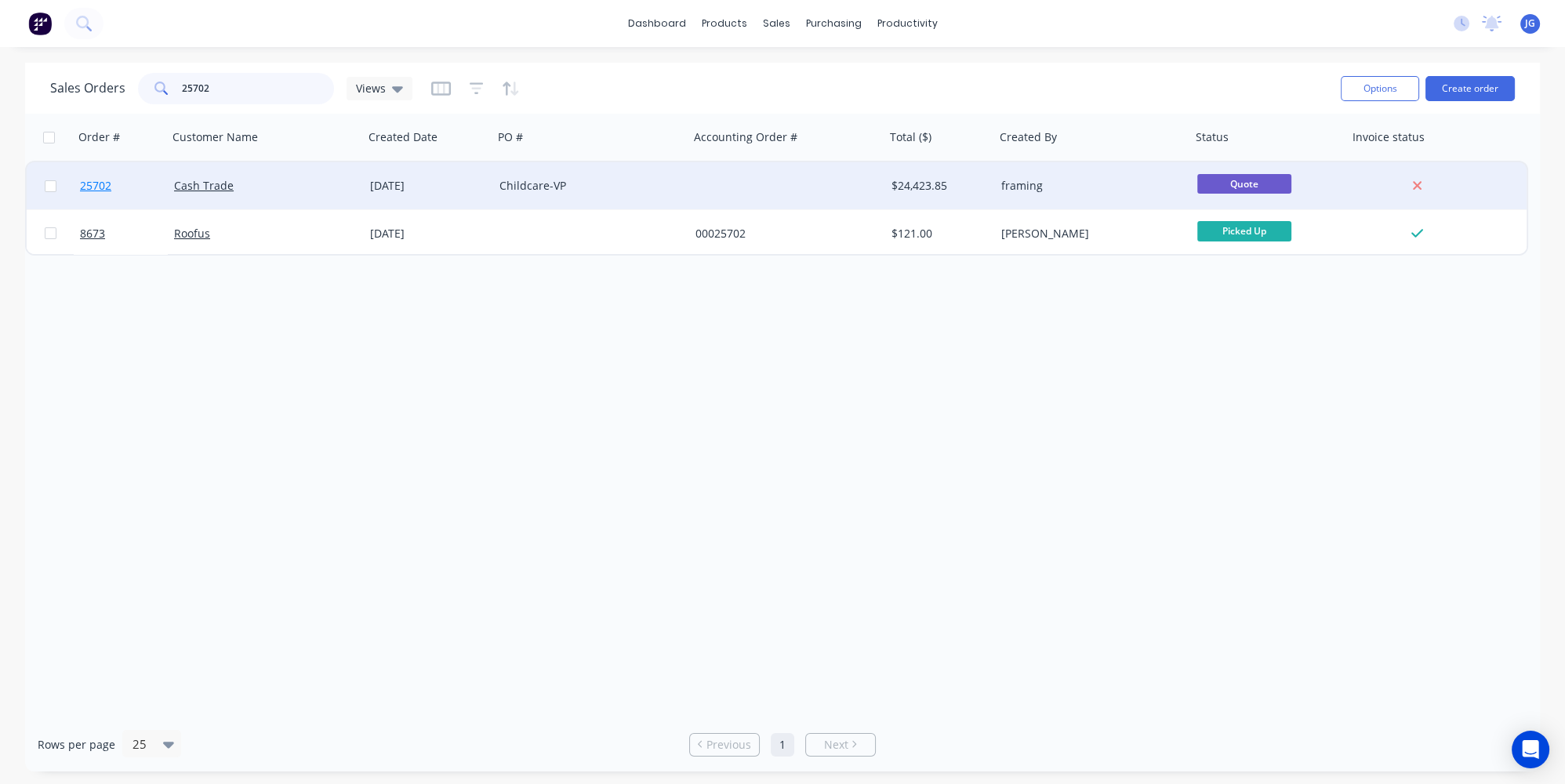
type input "25702"
click at [135, 202] on link "25702" at bounding box center [127, 185] width 94 height 47
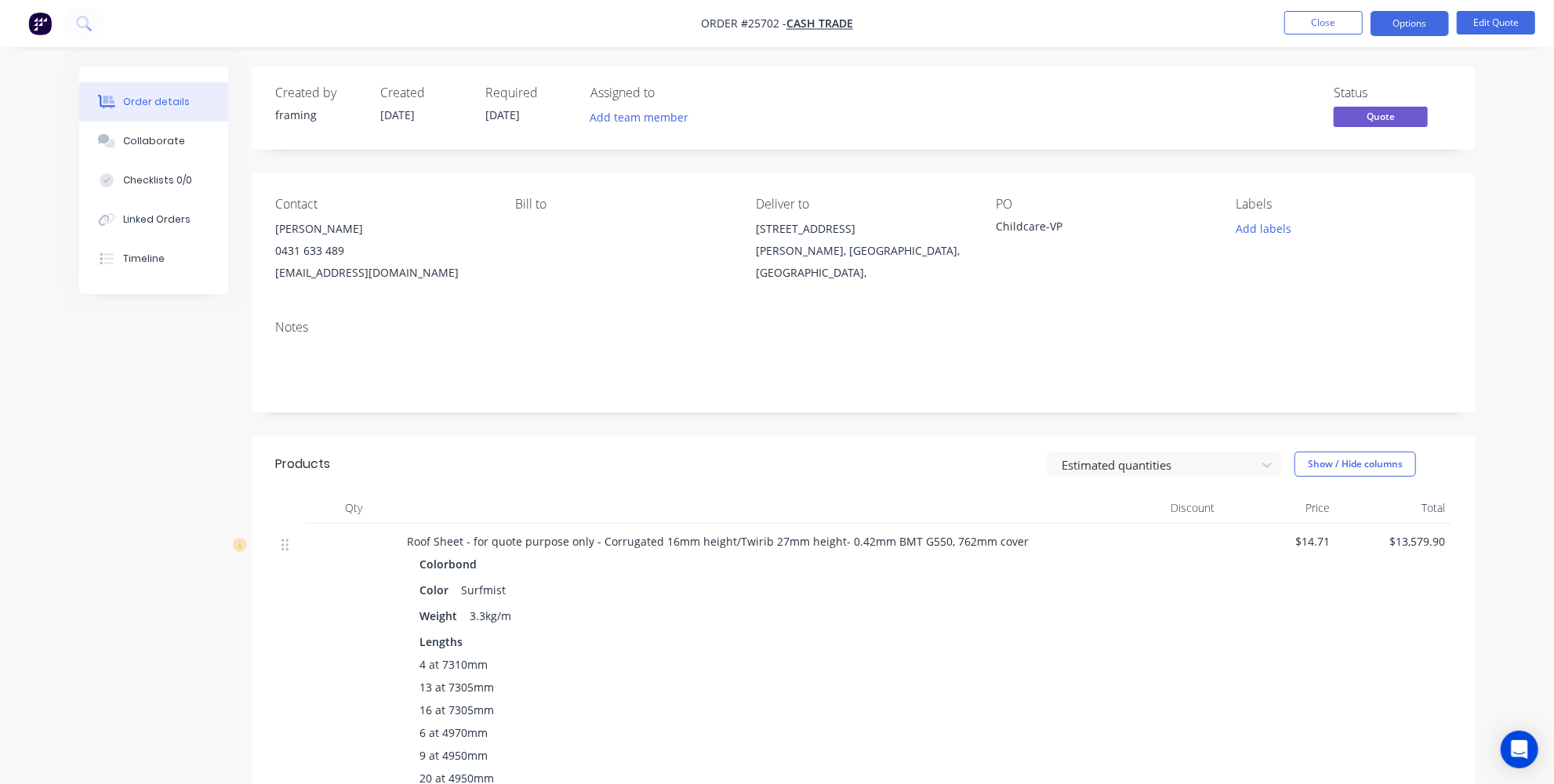
click at [44, 28] on img "button" at bounding box center [39, 23] width 24 height 23
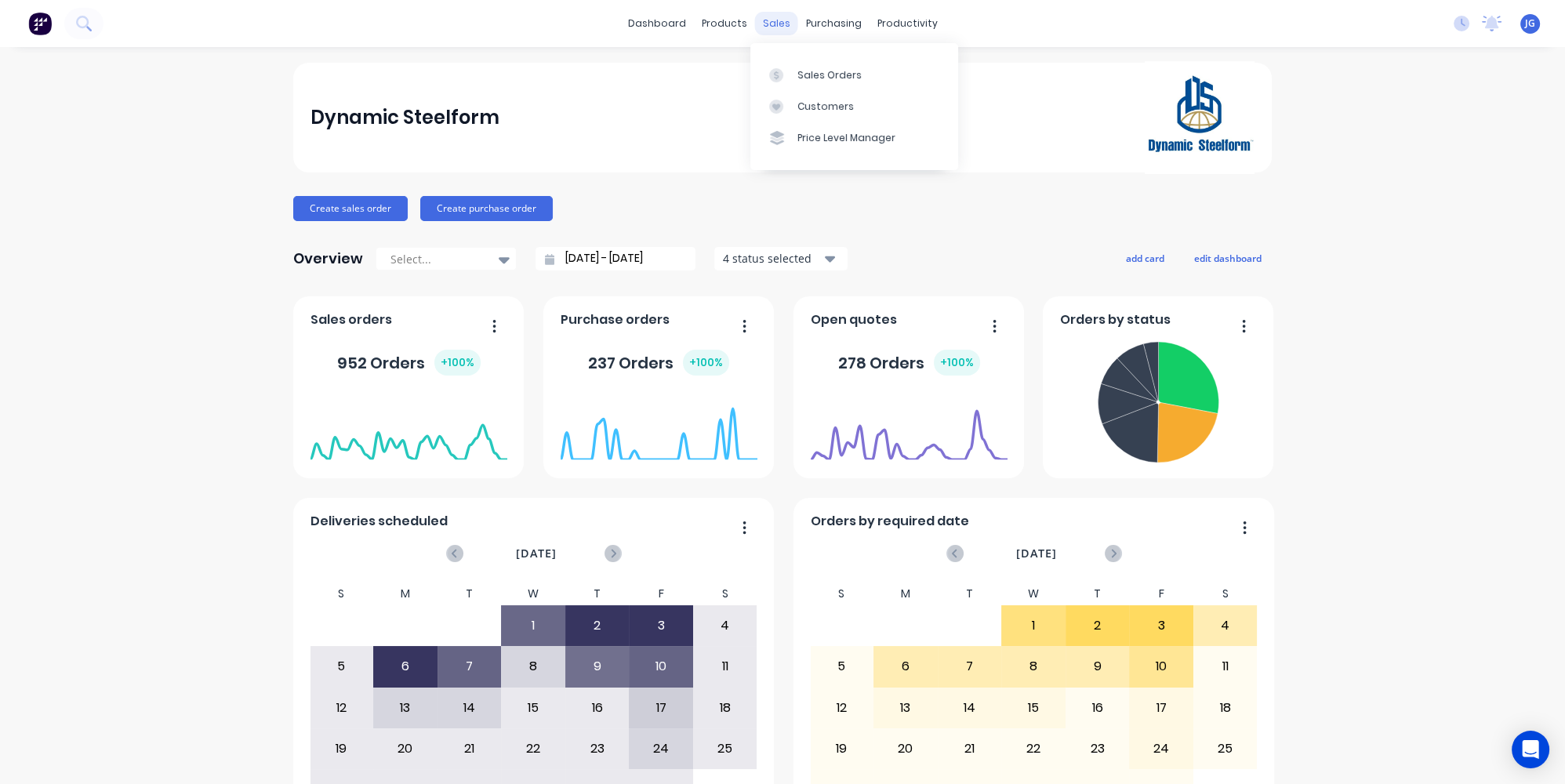
click at [767, 21] on div "sales" at bounding box center [776, 23] width 44 height 23
click at [771, 64] on link "Sales Orders" at bounding box center [854, 75] width 208 height 31
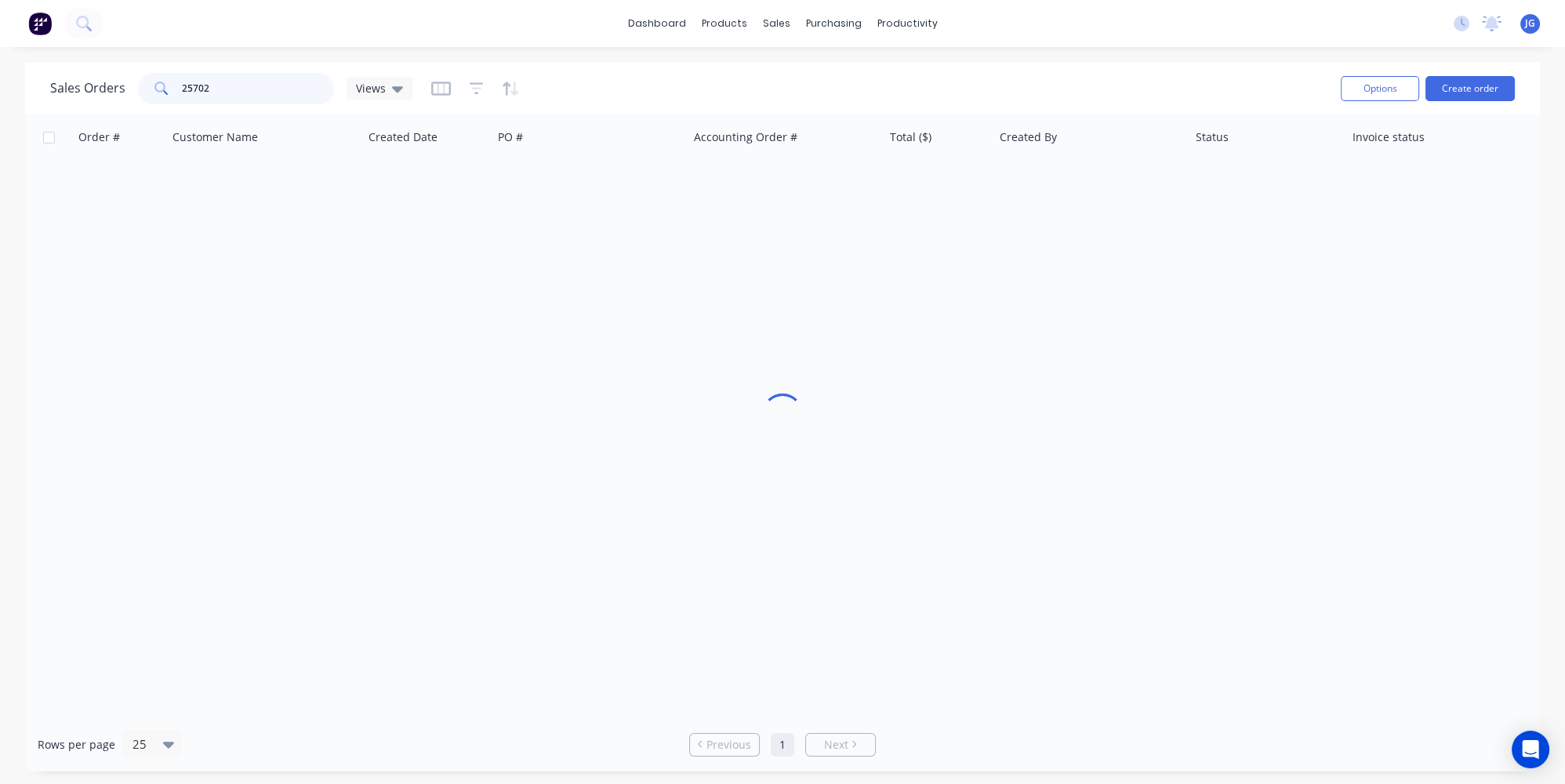
click at [191, 84] on input "25702" at bounding box center [259, 89] width 153 height 31
drag, startPoint x: 231, startPoint y: 90, endPoint x: 151, endPoint y: 77, distance: 81.0
click at [154, 79] on div "25702" at bounding box center [236, 89] width 196 height 31
paste input "27986"
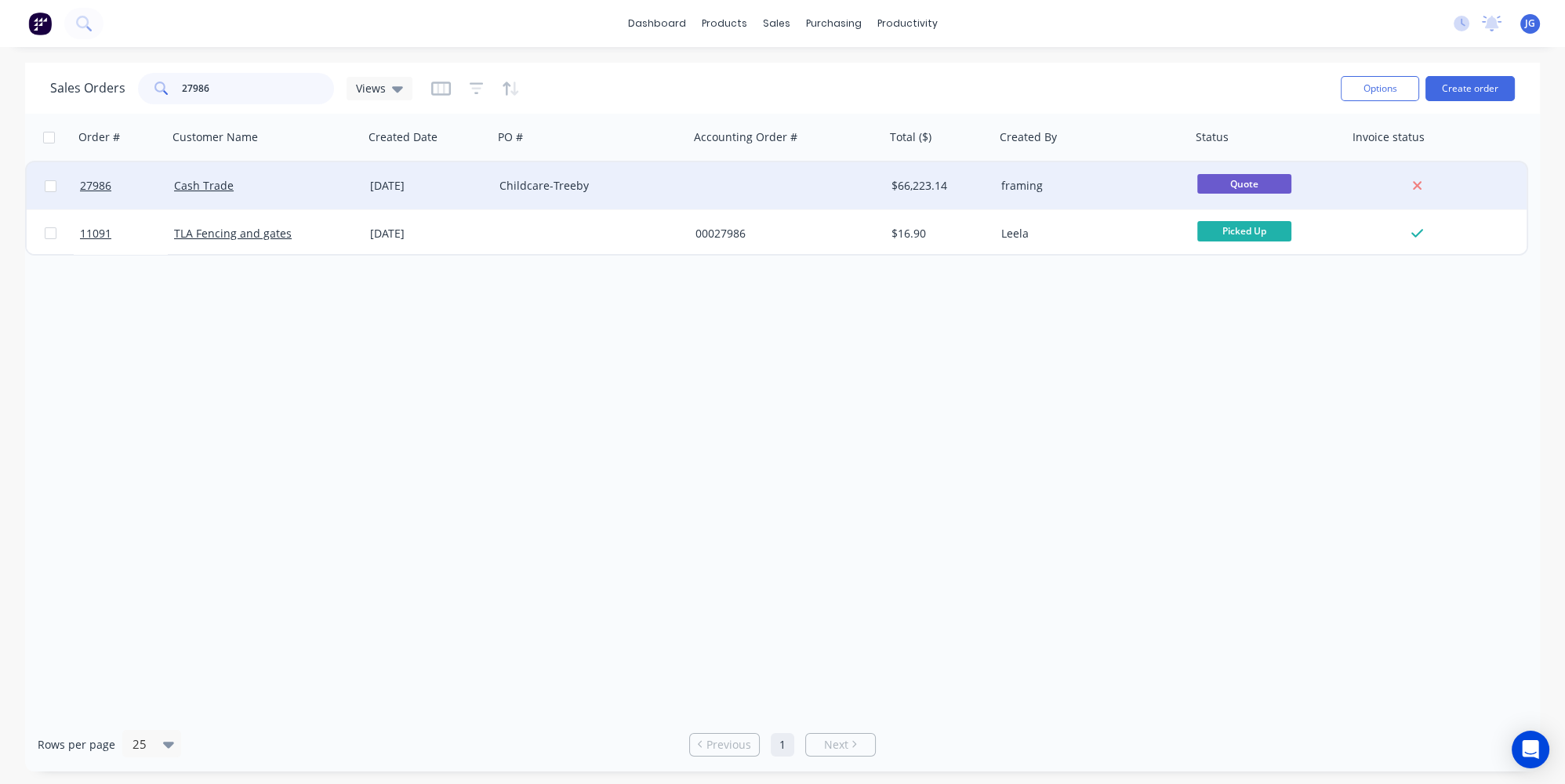
type input "27986"
click at [279, 198] on div "Cash Trade" at bounding box center [265, 185] width 196 height 47
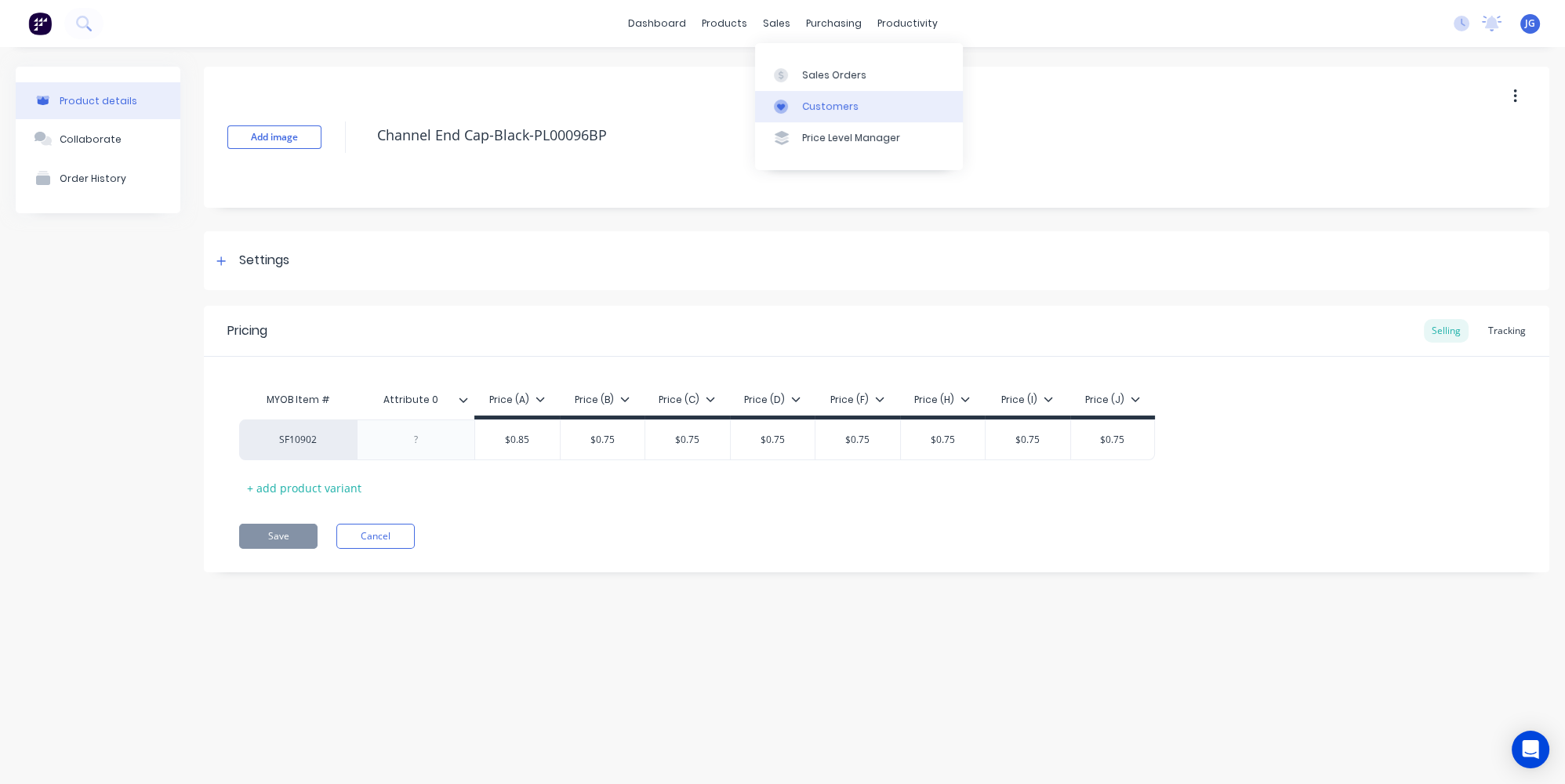
click at [811, 104] on div "Customers" at bounding box center [830, 106] width 57 height 14
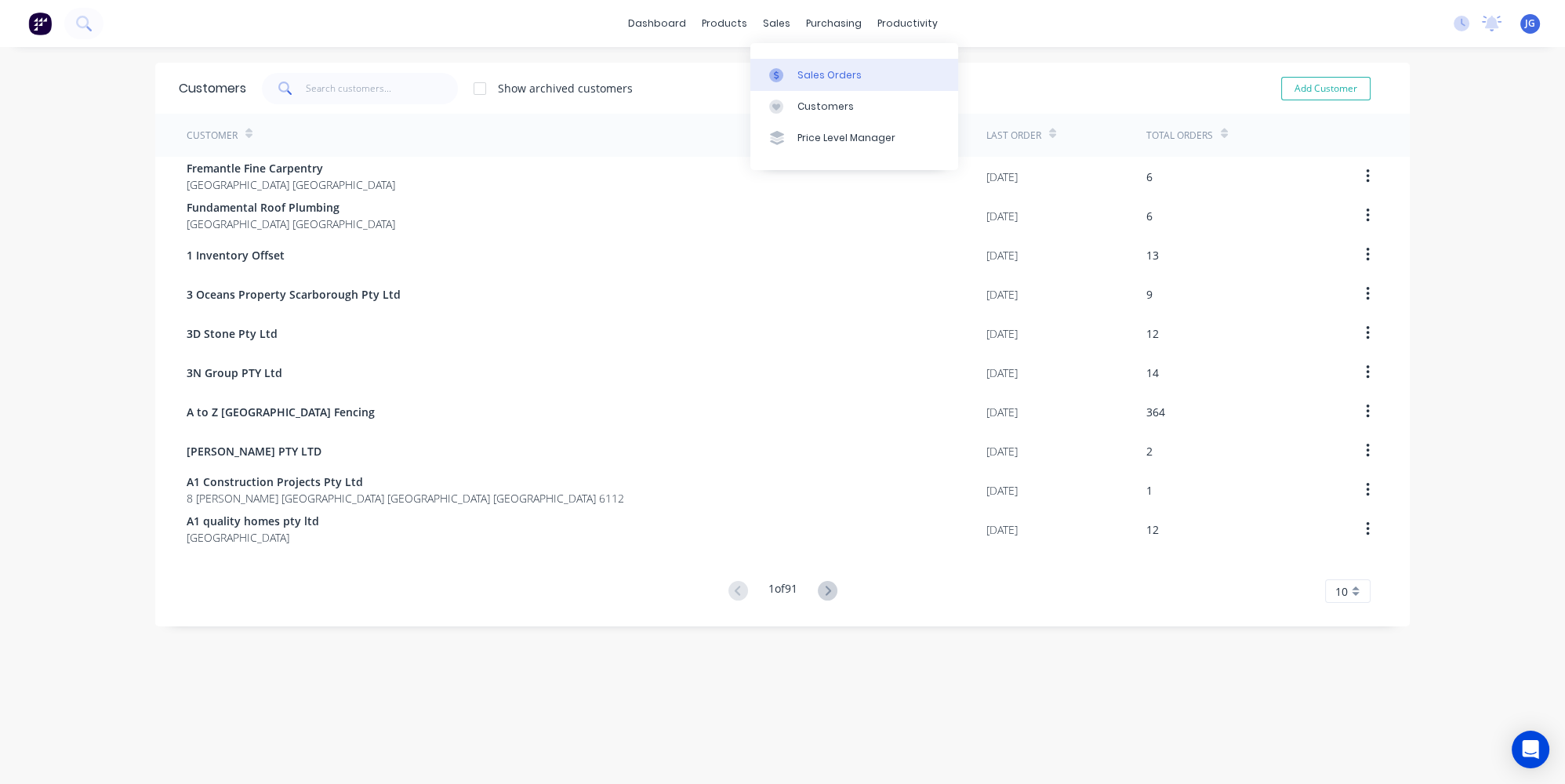
click at [774, 64] on link "Sales Orders" at bounding box center [854, 75] width 208 height 31
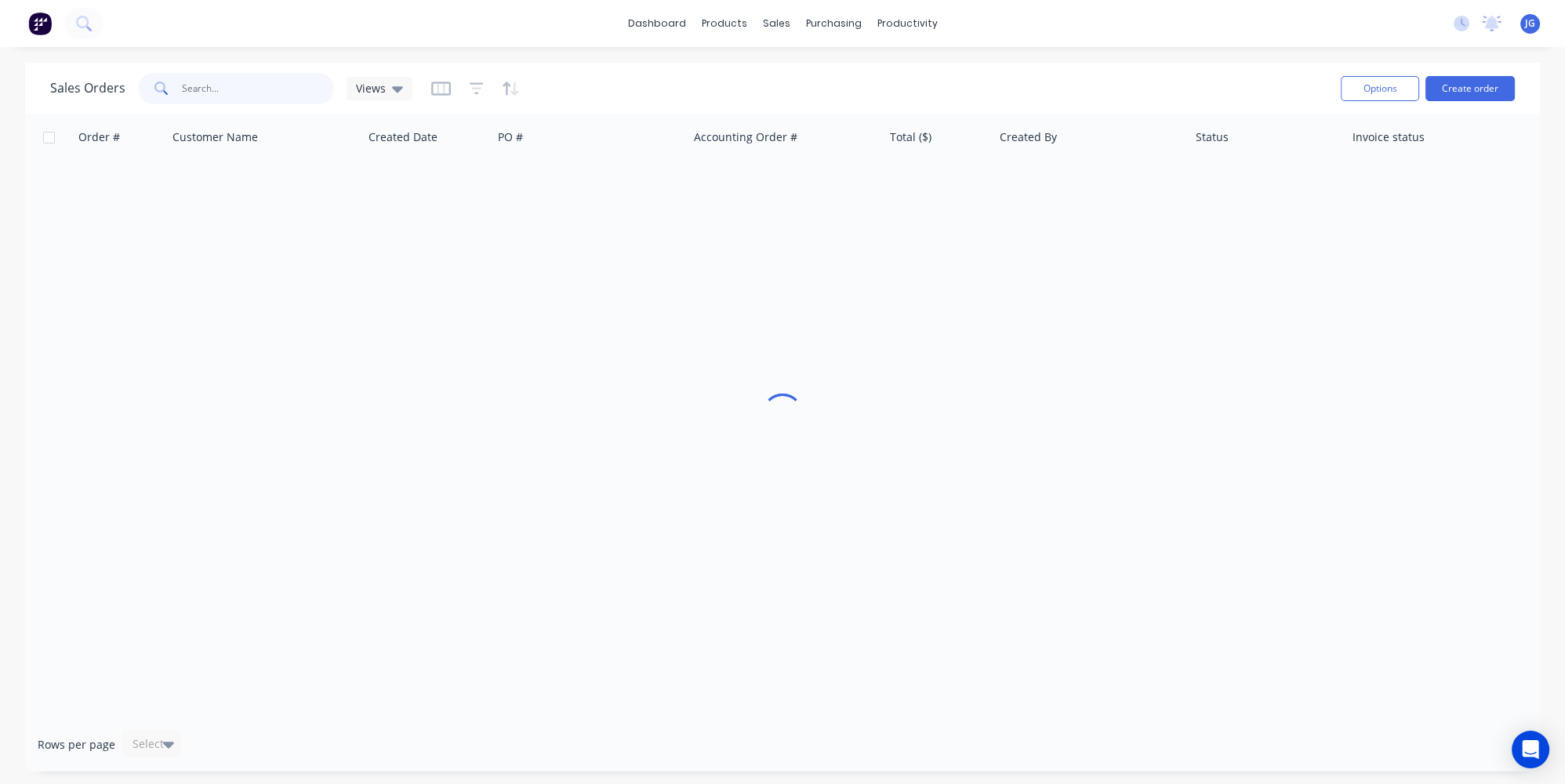
click at [302, 79] on input "text" at bounding box center [259, 89] width 153 height 31
type input "m"
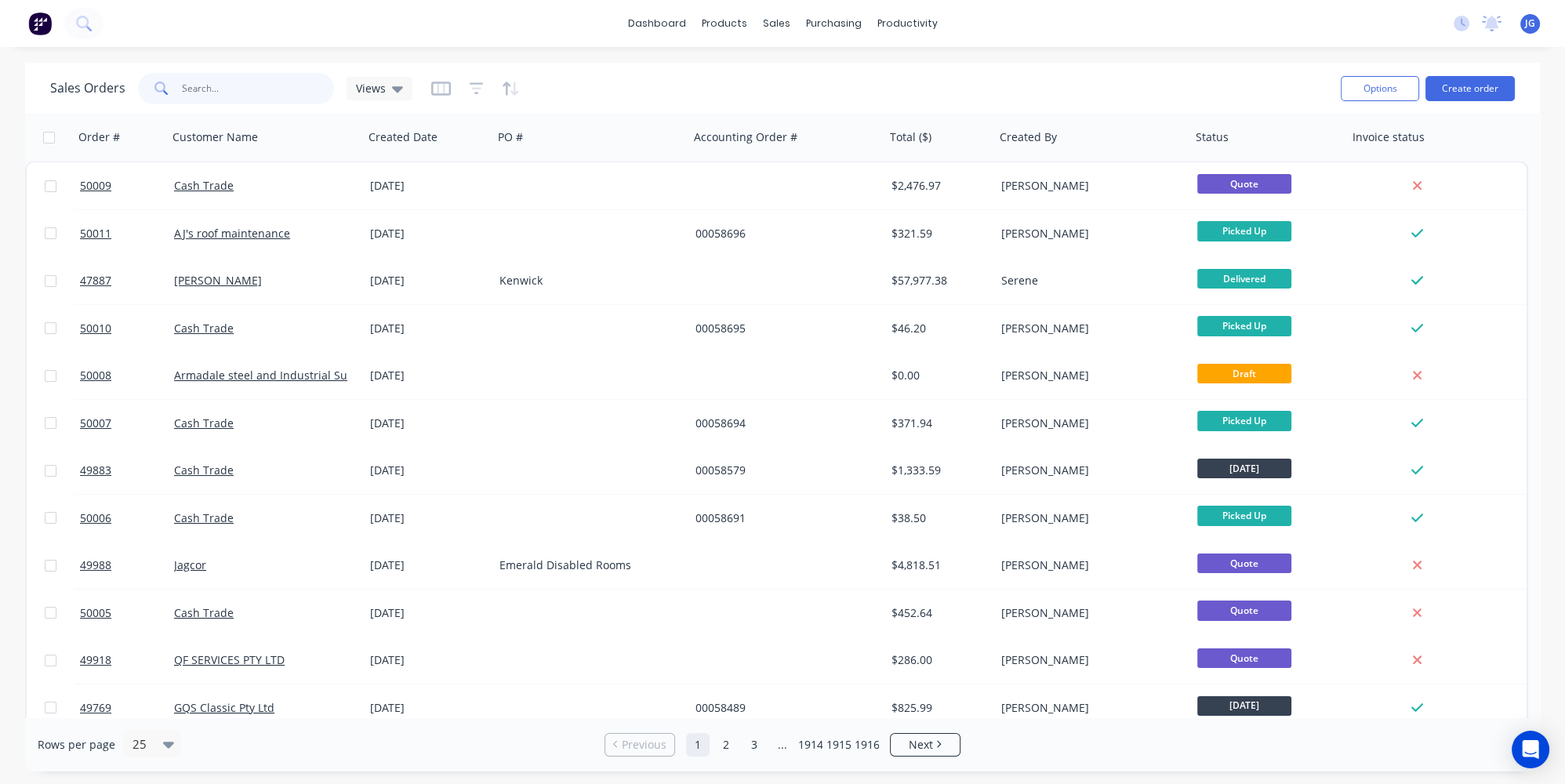
click at [253, 97] on input "text" at bounding box center [259, 89] width 153 height 31
click at [806, 103] on div "Customers" at bounding box center [830, 106] width 57 height 14
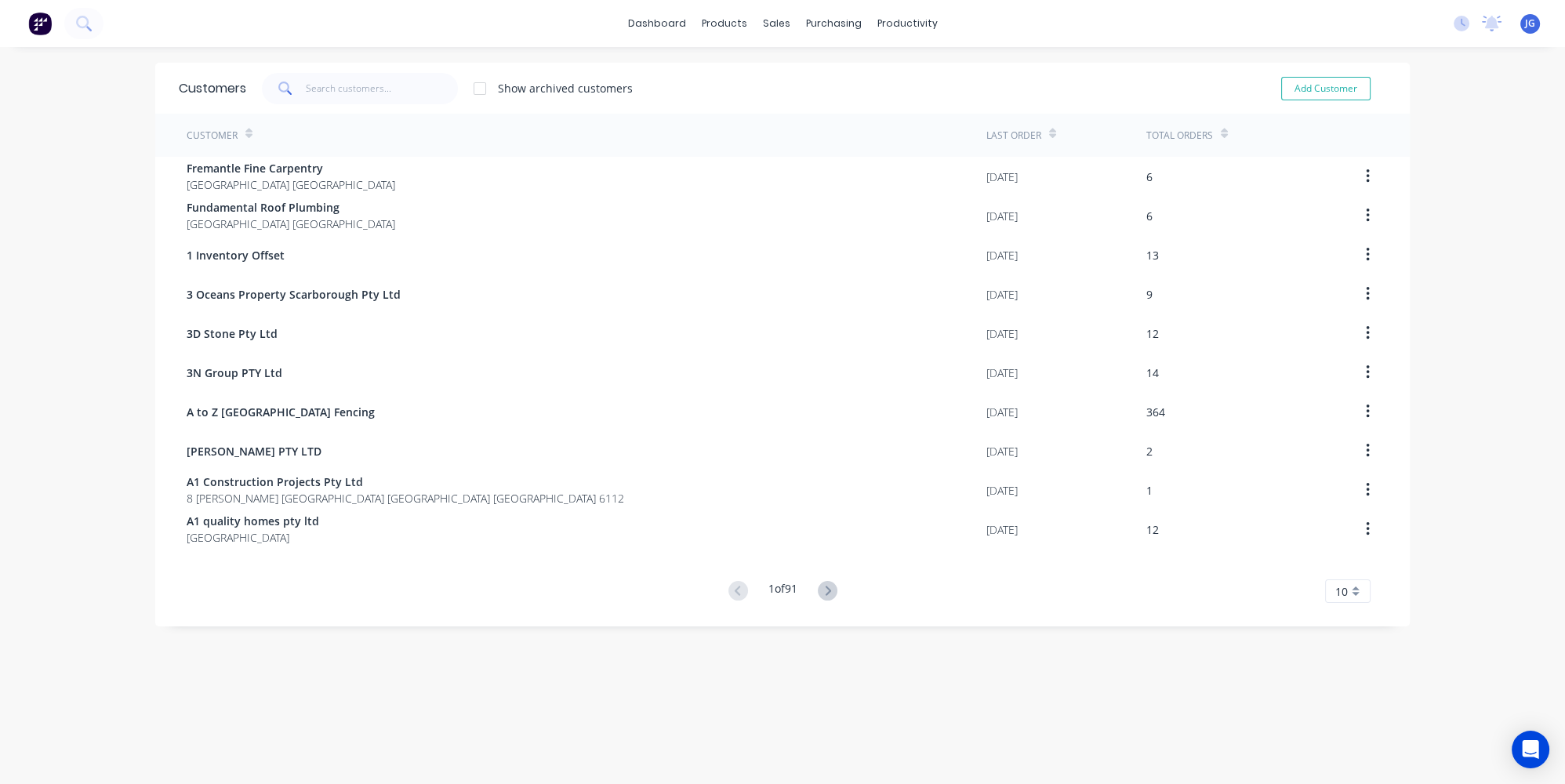
click at [360, 67] on div "Customers Show archived customers Add Customer" at bounding box center [782, 88] width 1254 height 51
click at [352, 81] on input "text" at bounding box center [382, 89] width 153 height 31
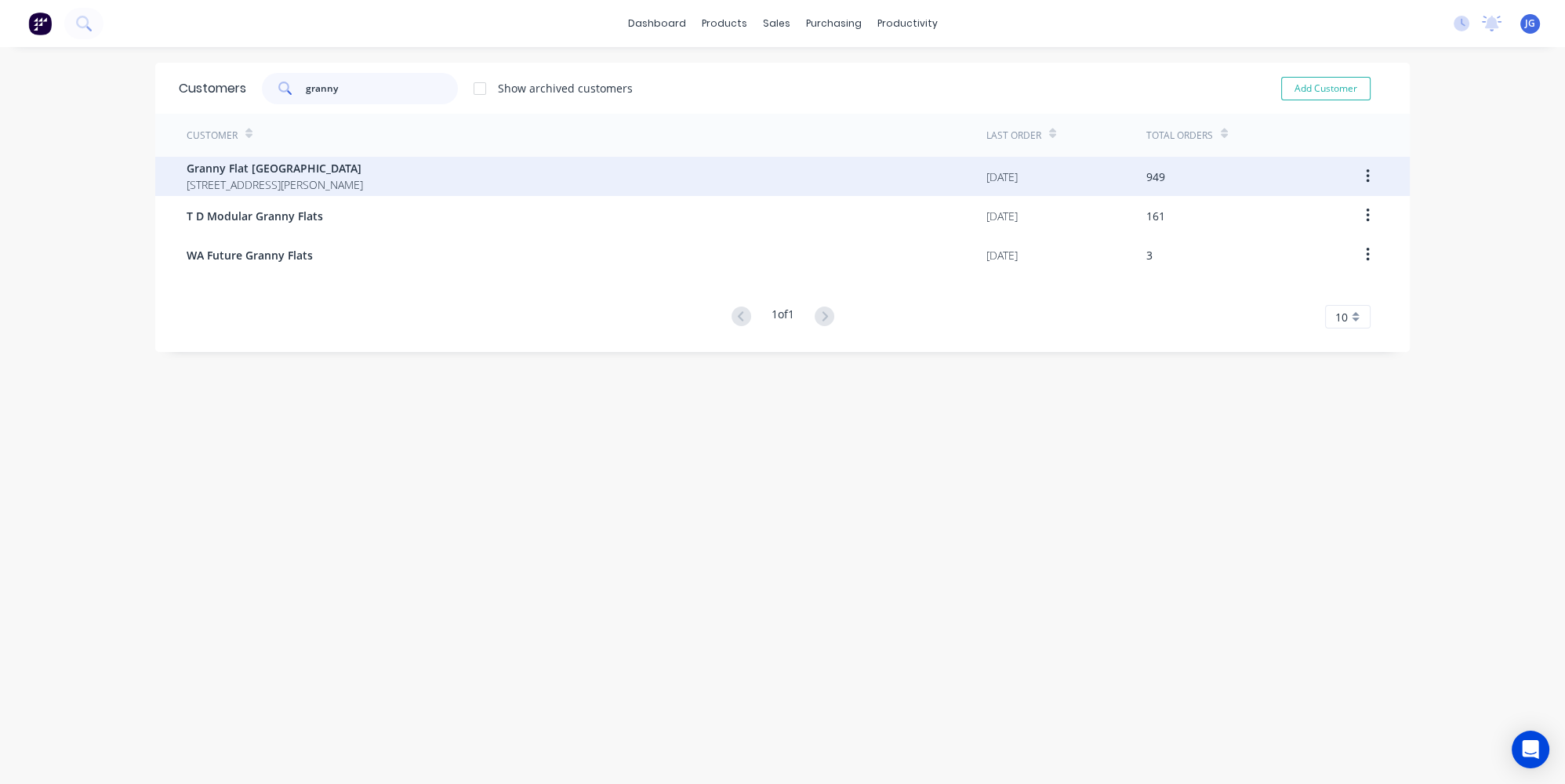
type input "granny"
click at [259, 175] on span "Granny Flat [GEOGRAPHIC_DATA]" at bounding box center [274, 168] width 177 height 17
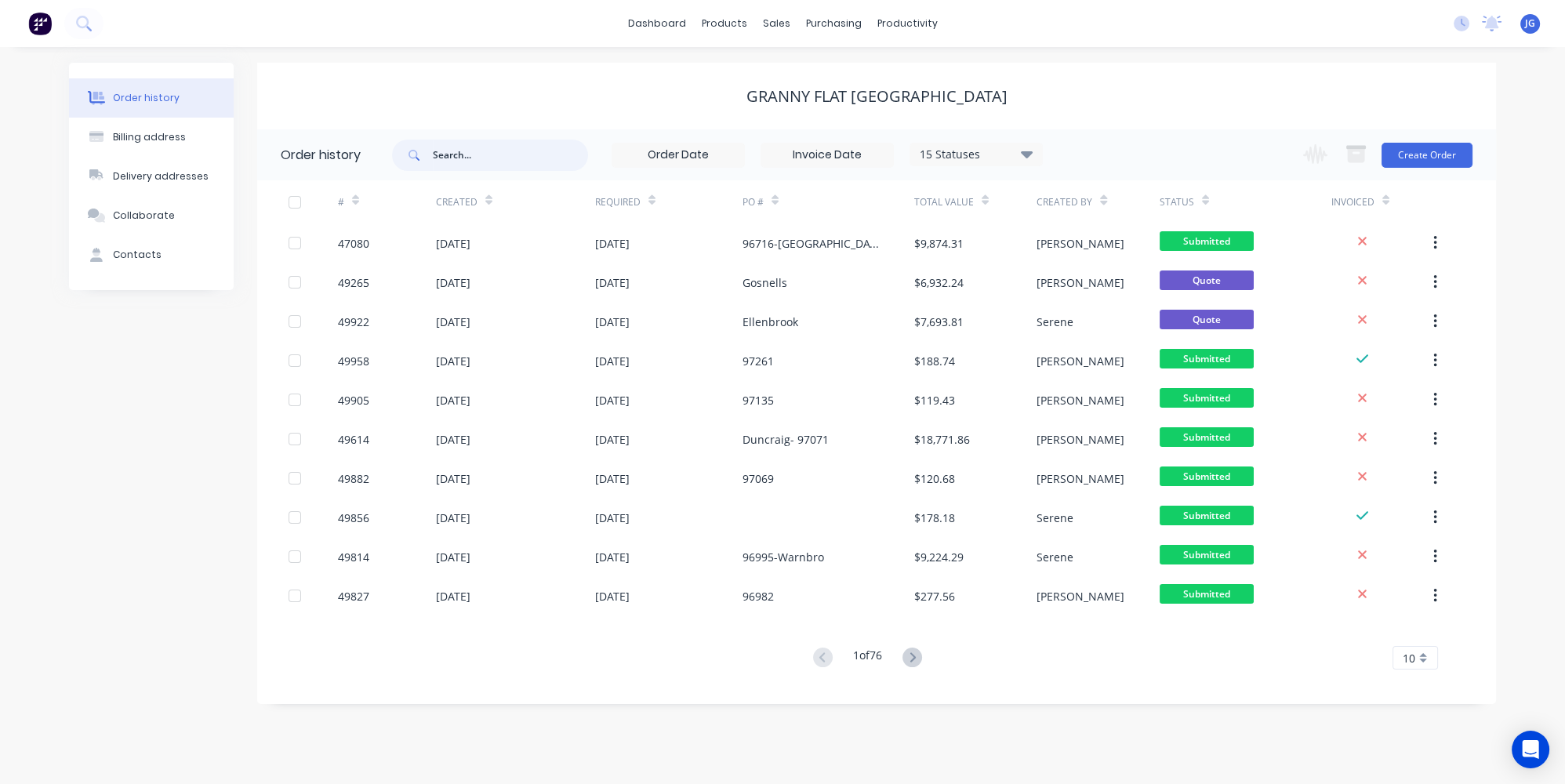
click at [515, 150] on input "text" at bounding box center [510, 155] width 155 height 31
paste input "97320"
type input "97320"
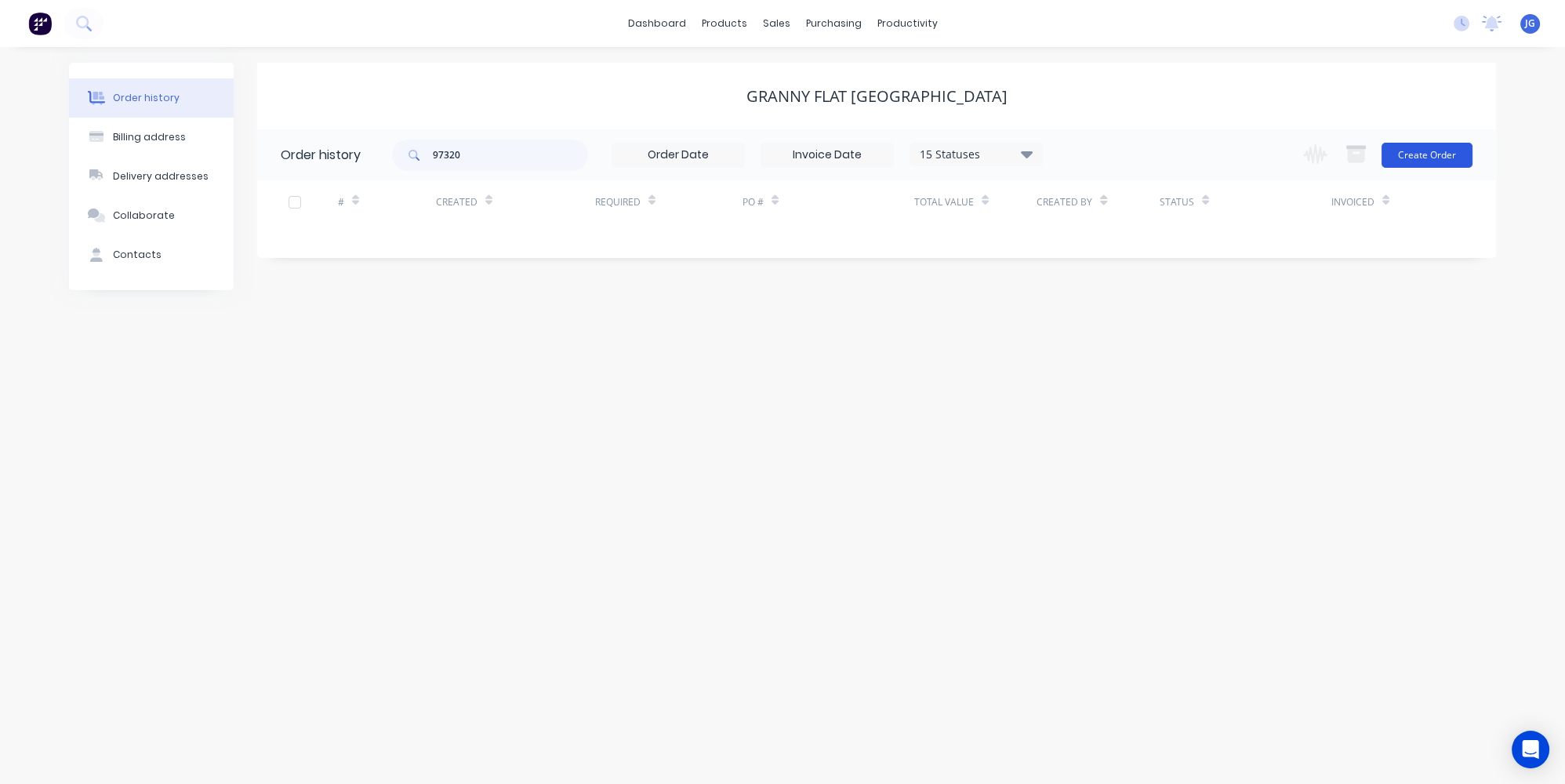
click at [1442, 157] on button "Create Order" at bounding box center [1427, 155] width 91 height 25
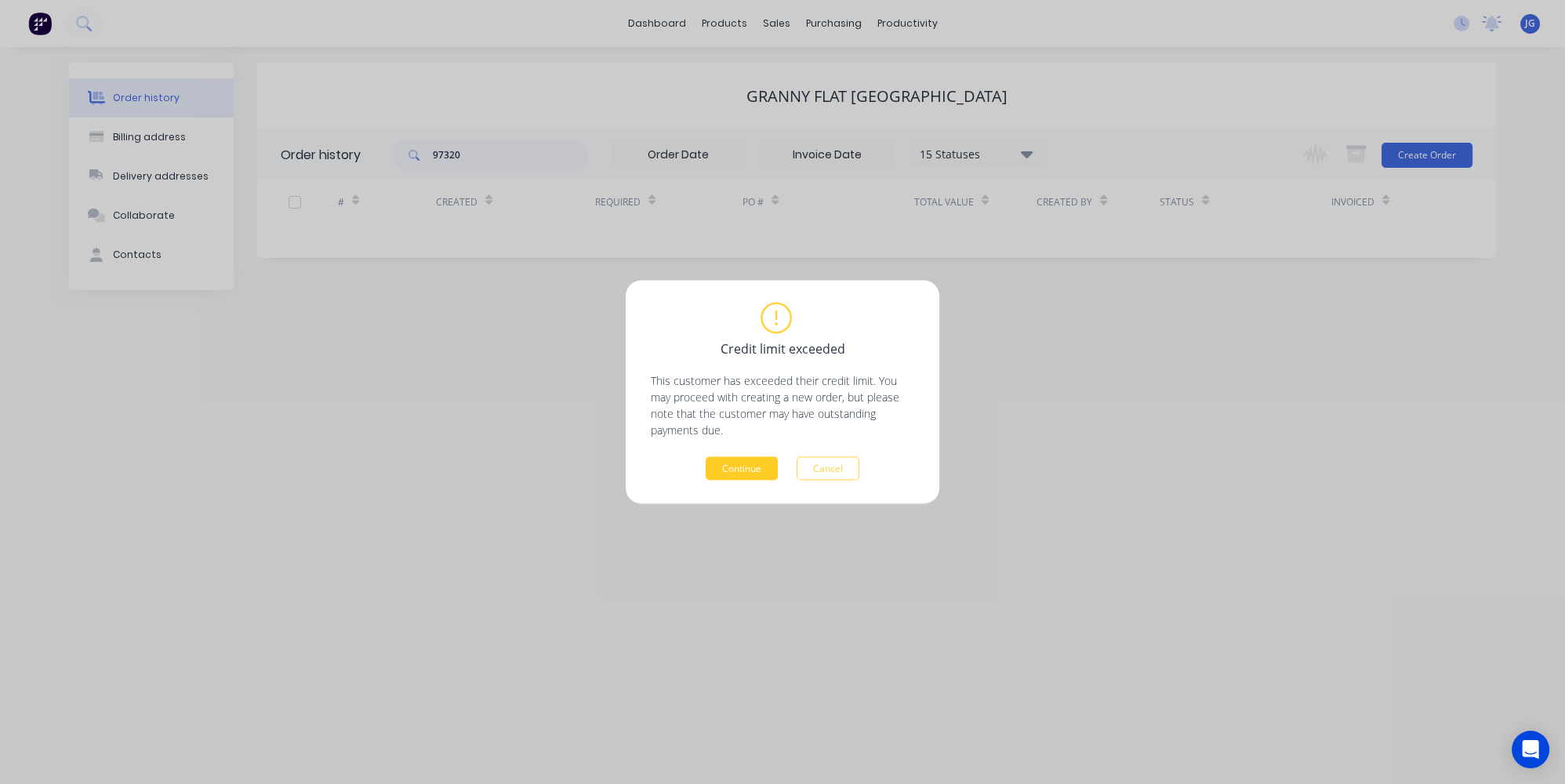
click at [729, 474] on button "Continue" at bounding box center [742, 468] width 72 height 23
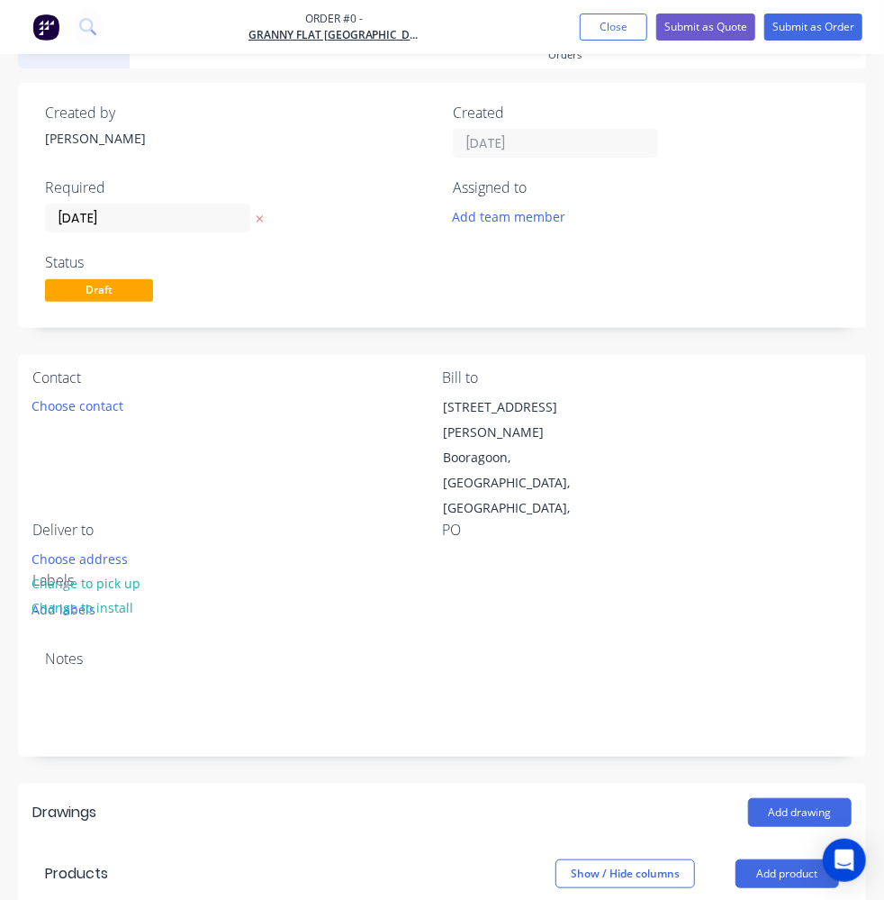
scroll to position [163, 0]
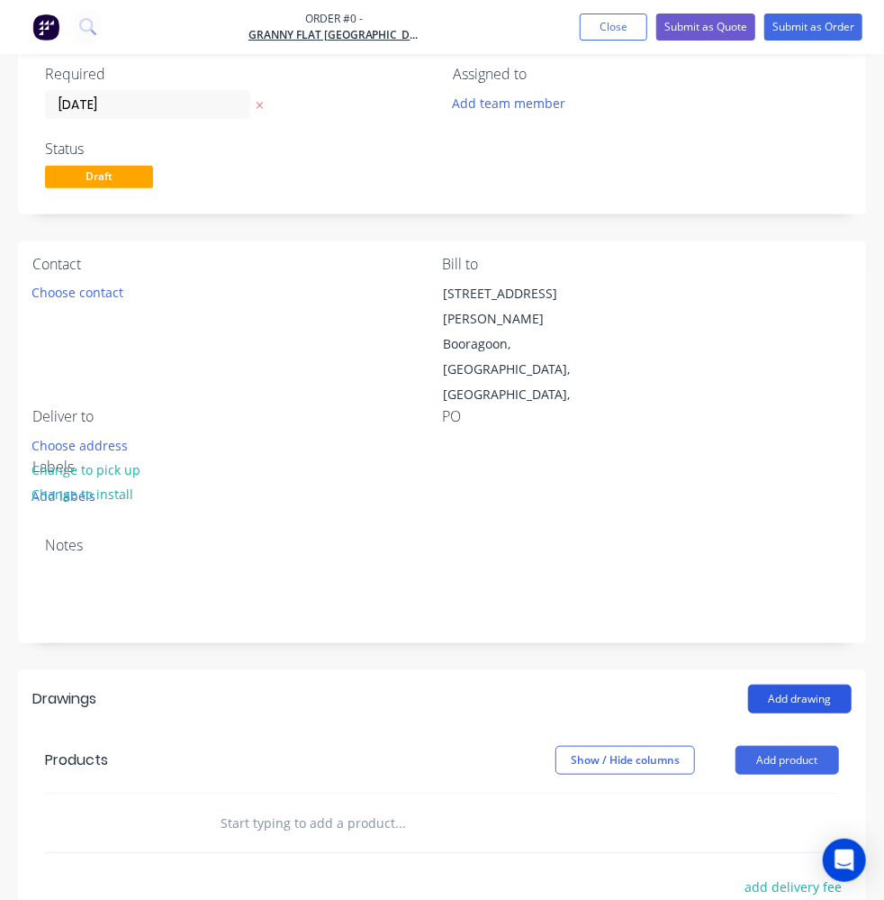
click at [775, 684] on button "Add drawing" at bounding box center [800, 698] width 104 height 29
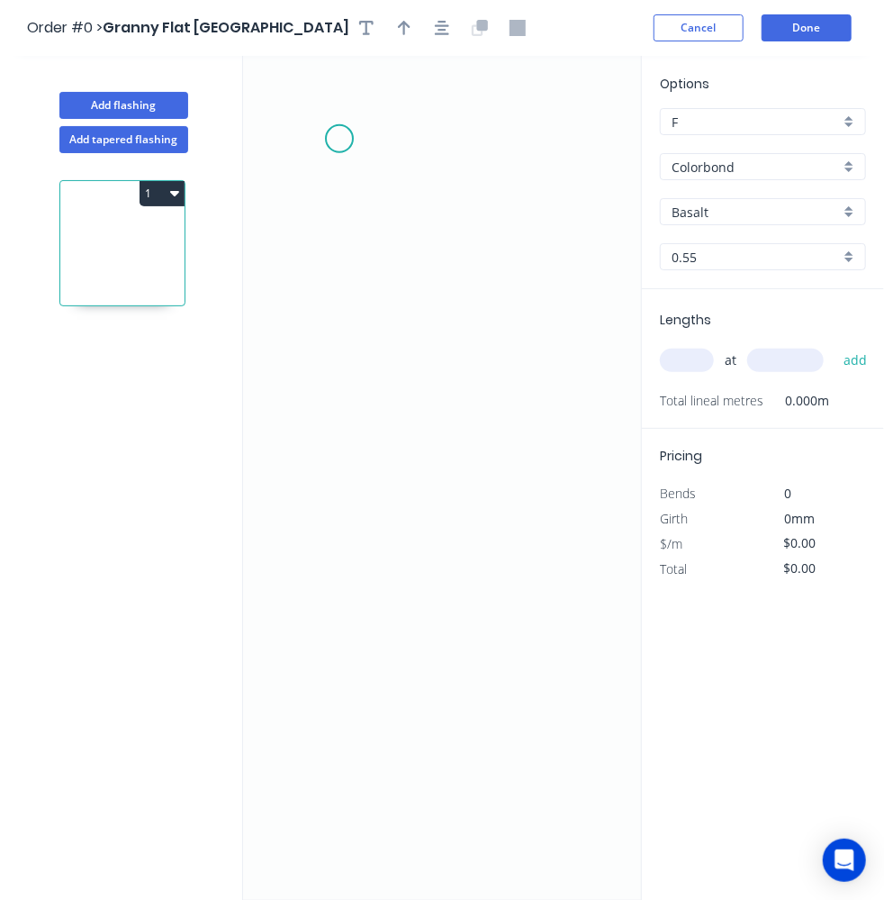
click at [343, 135] on icon "0" at bounding box center [442, 478] width 398 height 844
click at [351, 304] on icon "0" at bounding box center [442, 478] width 398 height 844
click at [477, 390] on icon "0 ?" at bounding box center [442, 478] width 398 height 844
click at [479, 509] on icon "0 ? ? ? º" at bounding box center [442, 478] width 398 height 844
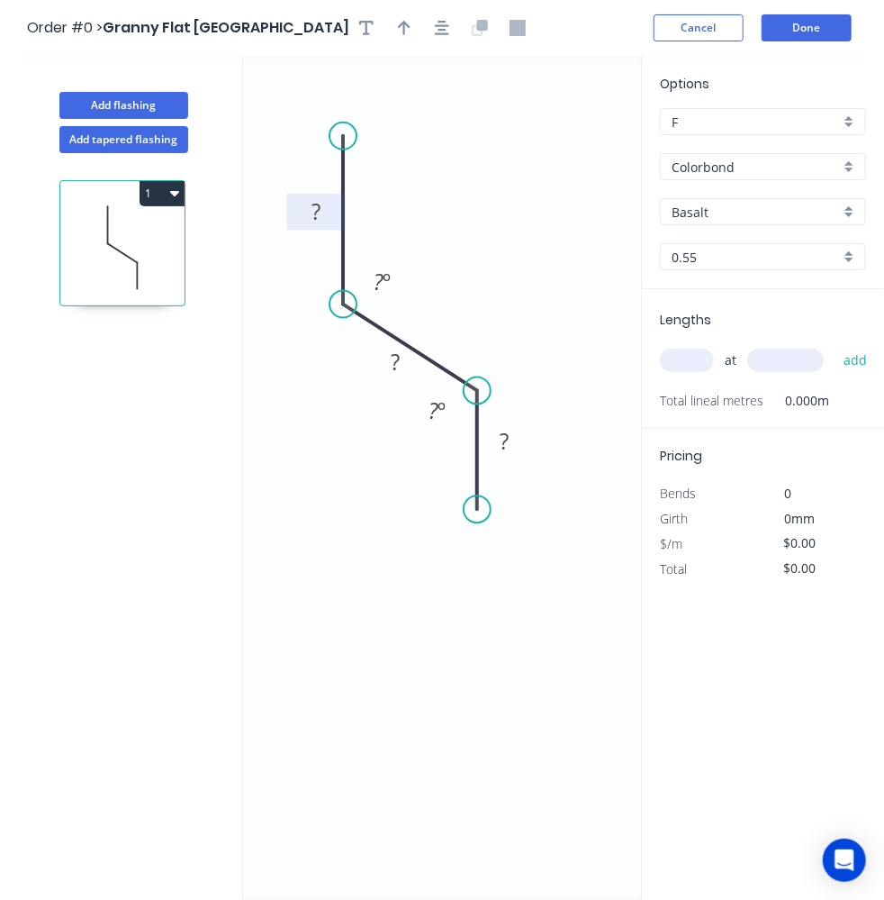
click at [315, 208] on tspan "?" at bounding box center [316, 211] width 9 height 30
click at [321, 218] on rect at bounding box center [316, 212] width 36 height 25
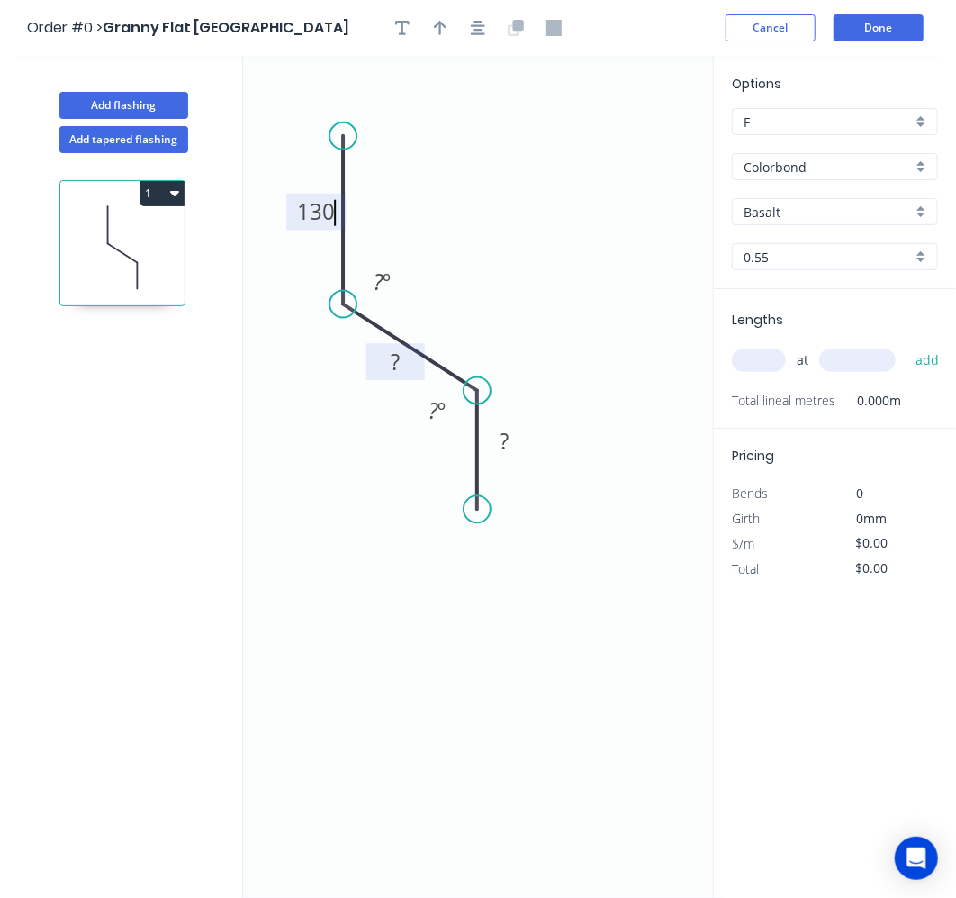
click at [393, 363] on tspan "?" at bounding box center [395, 362] width 9 height 30
click at [502, 429] on tspan "?" at bounding box center [504, 442] width 9 height 30
click at [550, 292] on icon "0 130 20 30 ? º ? º" at bounding box center [484, 477] width 483 height 842
click at [460, 400] on rect at bounding box center [439, 414] width 59 height 37
drag, startPoint x: 473, startPoint y: 392, endPoint x: 485, endPoint y: 384, distance: 14.2
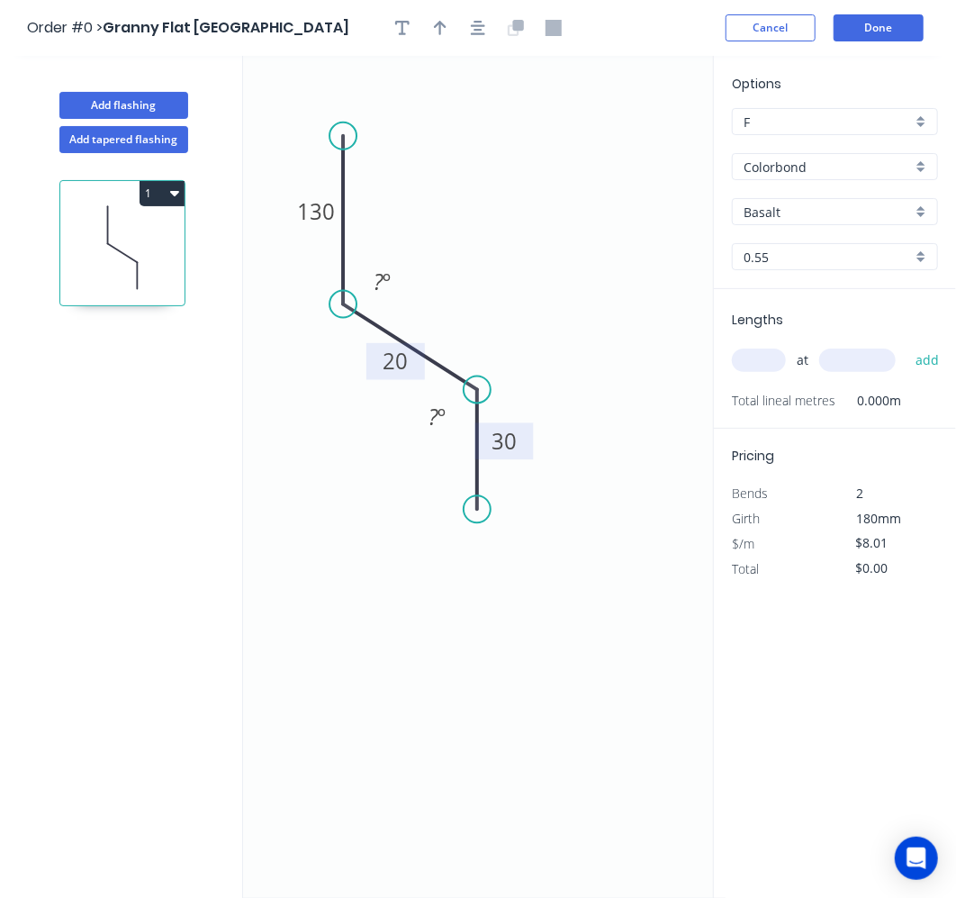
click at [485, 384] on circle at bounding box center [477, 389] width 27 height 27
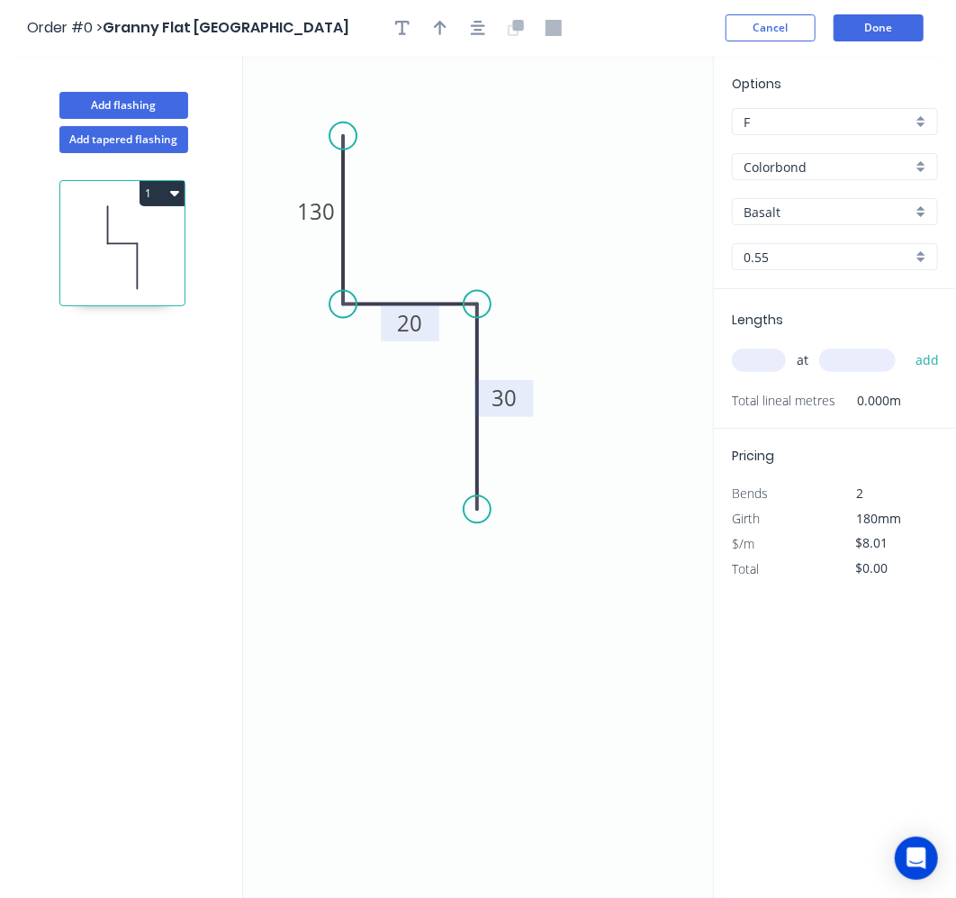
drag, startPoint x: 469, startPoint y: 381, endPoint x: 488, endPoint y: 304, distance: 78.9
click at [488, 304] on icon "0 130 20 30" at bounding box center [484, 477] width 483 height 842
drag, startPoint x: 485, startPoint y: 304, endPoint x: 485, endPoint y: 347, distance: 43.2
click at [485, 347] on circle at bounding box center [477, 347] width 27 height 27
drag, startPoint x: 476, startPoint y: 485, endPoint x: 477, endPoint y: 464, distance: 21.6
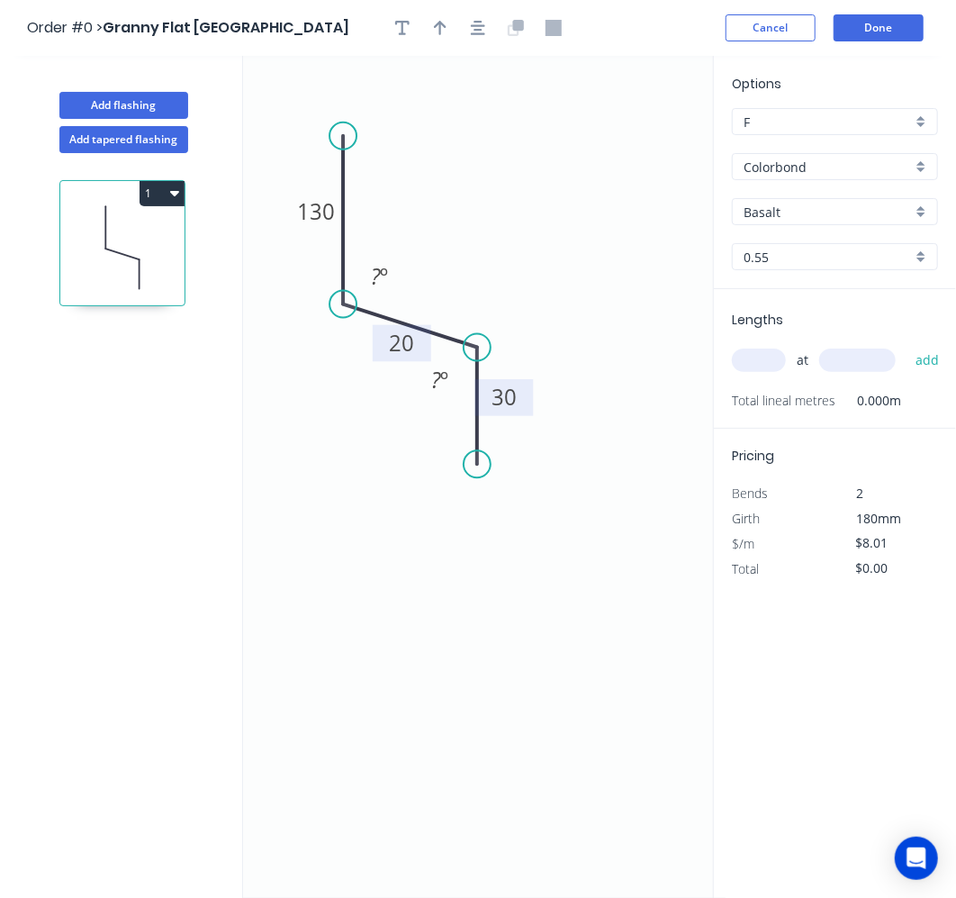
click at [477, 464] on circle at bounding box center [477, 464] width 27 height 27
drag, startPoint x: 338, startPoint y: 138, endPoint x: 338, endPoint y: 152, distance: 14.4
click at [338, 152] on circle at bounding box center [343, 153] width 27 height 27
click at [103, 93] on button "Add flashing" at bounding box center [123, 105] width 129 height 27
type input "$0.00"
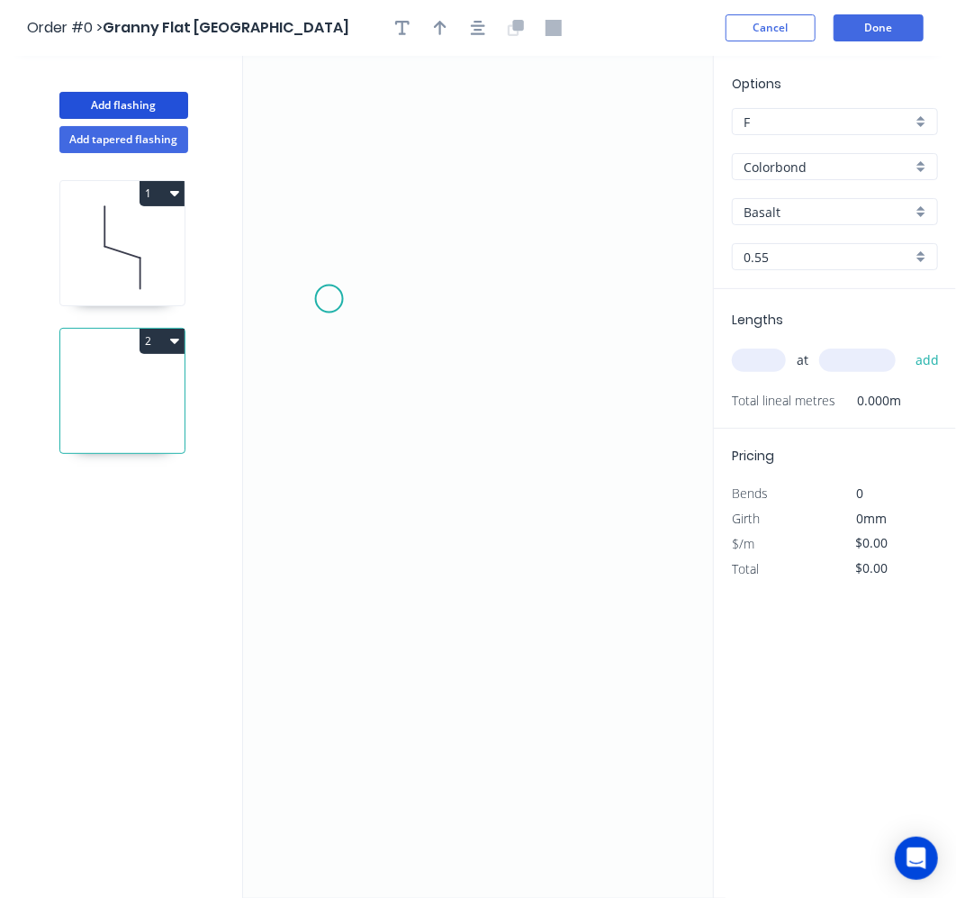
click at [323, 302] on icon "0" at bounding box center [484, 477] width 483 height 842
click at [362, 233] on icon at bounding box center [346, 268] width 39 height 71
click at [599, 238] on icon "0 ?" at bounding box center [484, 477] width 483 height 842
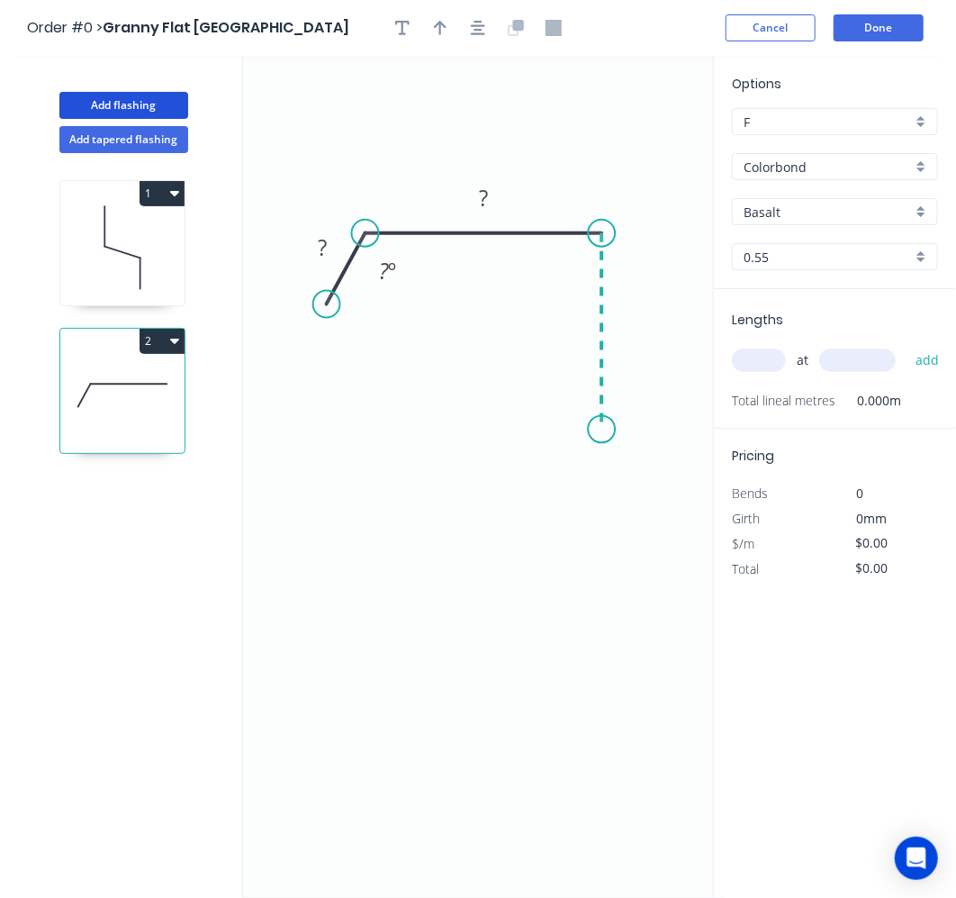
click at [601, 430] on icon "0 ? ? ? º" at bounding box center [484, 477] width 483 height 842
click at [565, 462] on icon "0 ? ? ? ? º" at bounding box center [484, 477] width 483 height 842
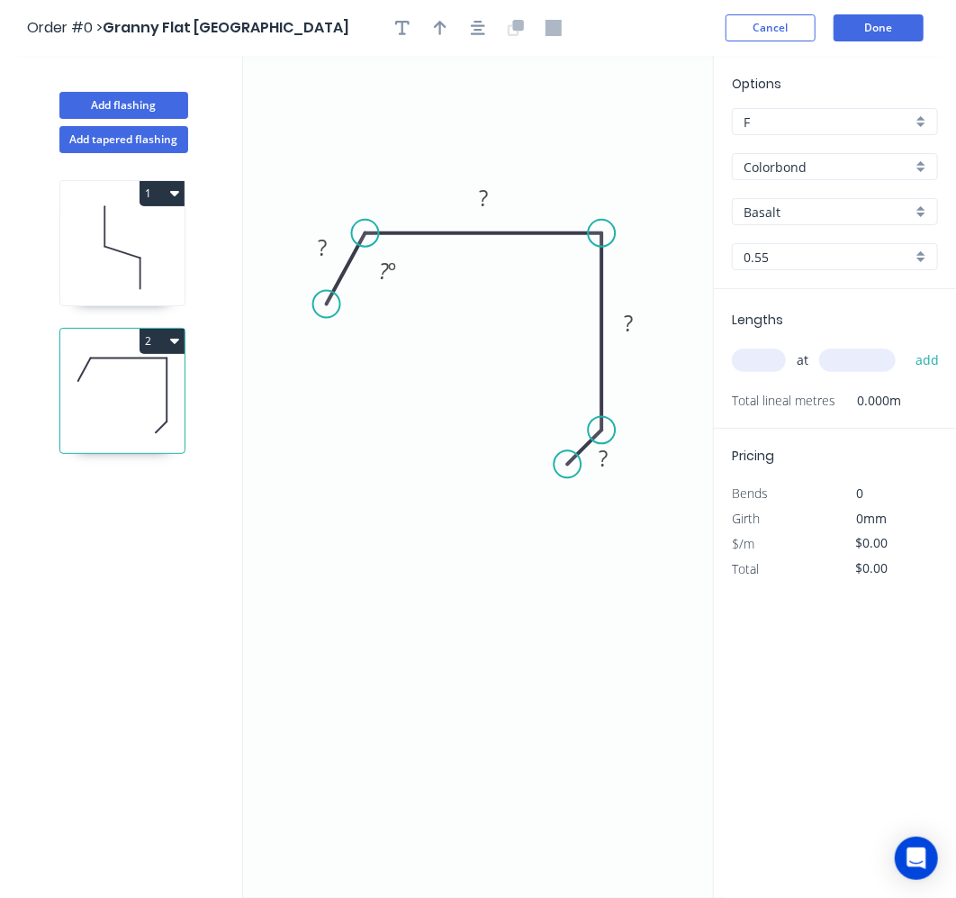
click at [132, 223] on icon at bounding box center [122, 247] width 124 height 115
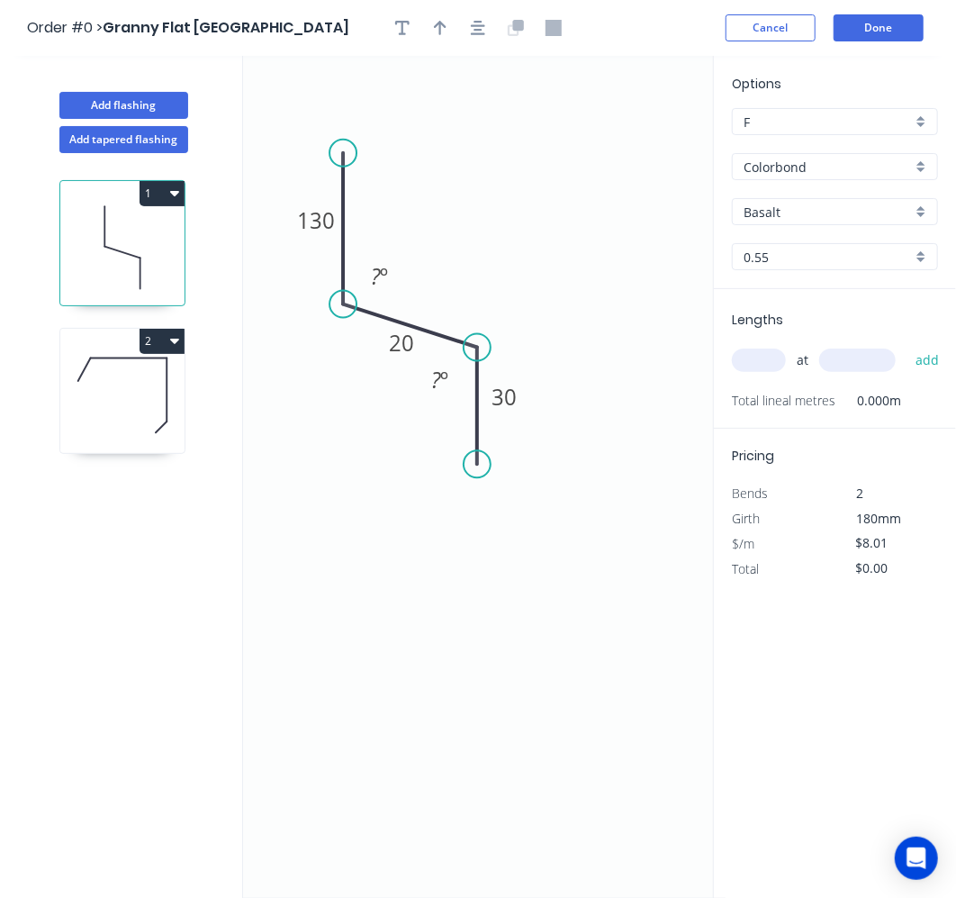
click at [115, 394] on icon at bounding box center [122, 395] width 124 height 115
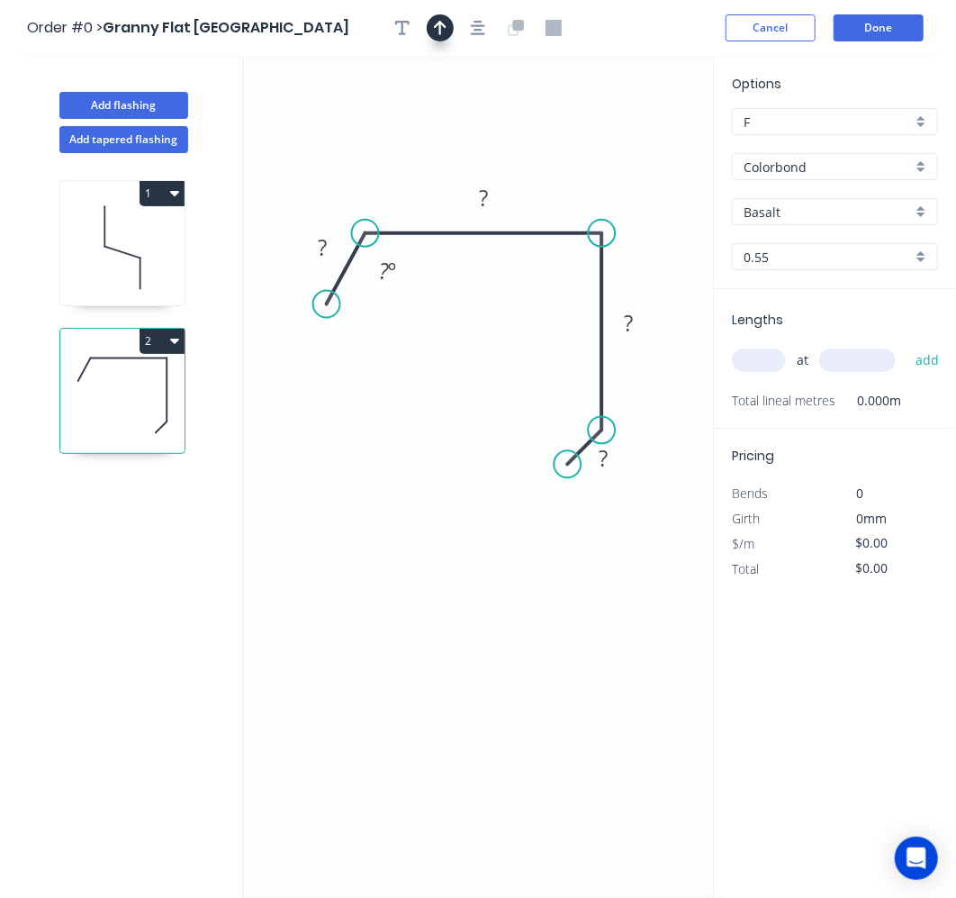
click at [442, 33] on icon "button" at bounding box center [440, 28] width 13 height 16
drag, startPoint x: 637, startPoint y: 140, endPoint x: 394, endPoint y: 178, distance: 245.3
click at [395, 178] on icon at bounding box center [403, 155] width 16 height 58
click at [494, 195] on rect at bounding box center [484, 198] width 36 height 25
click at [440, 305] on icon "0 ? 150 ? ? ? º" at bounding box center [484, 477] width 483 height 842
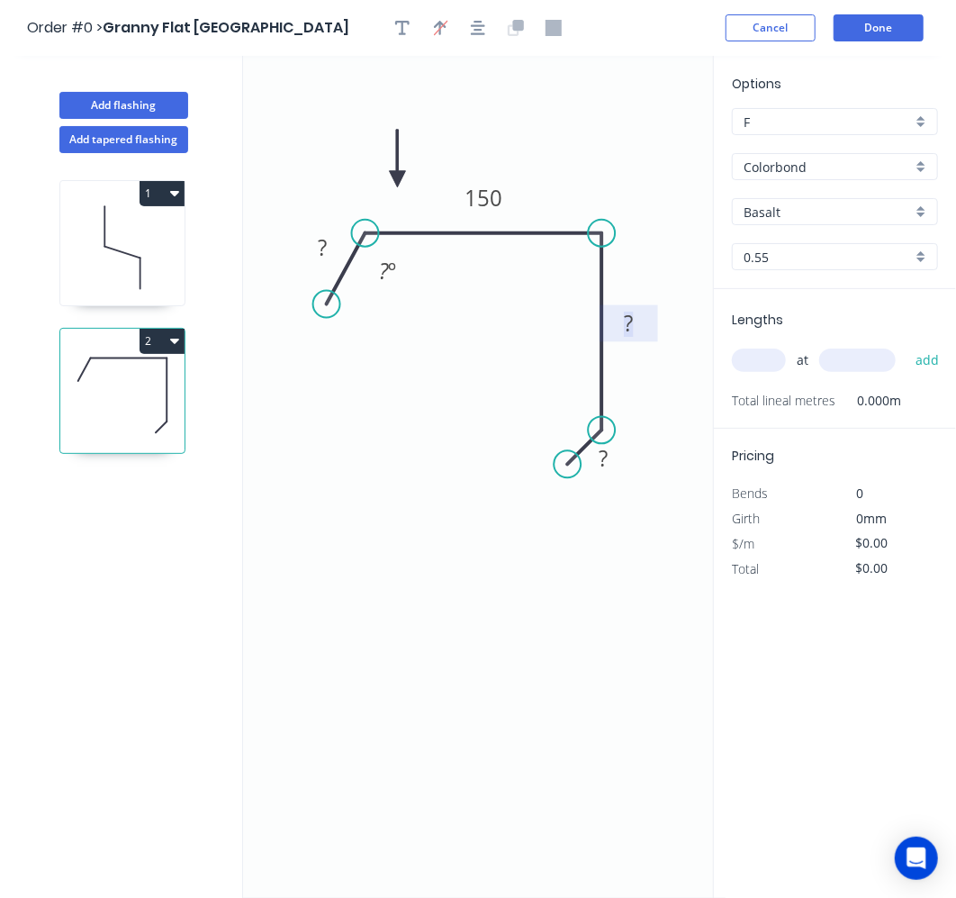
click at [624, 311] on tspan "?" at bounding box center [628, 323] width 9 height 30
click at [320, 250] on tspan "?" at bounding box center [322, 247] width 9 height 30
click at [144, 217] on icon at bounding box center [122, 247] width 124 height 115
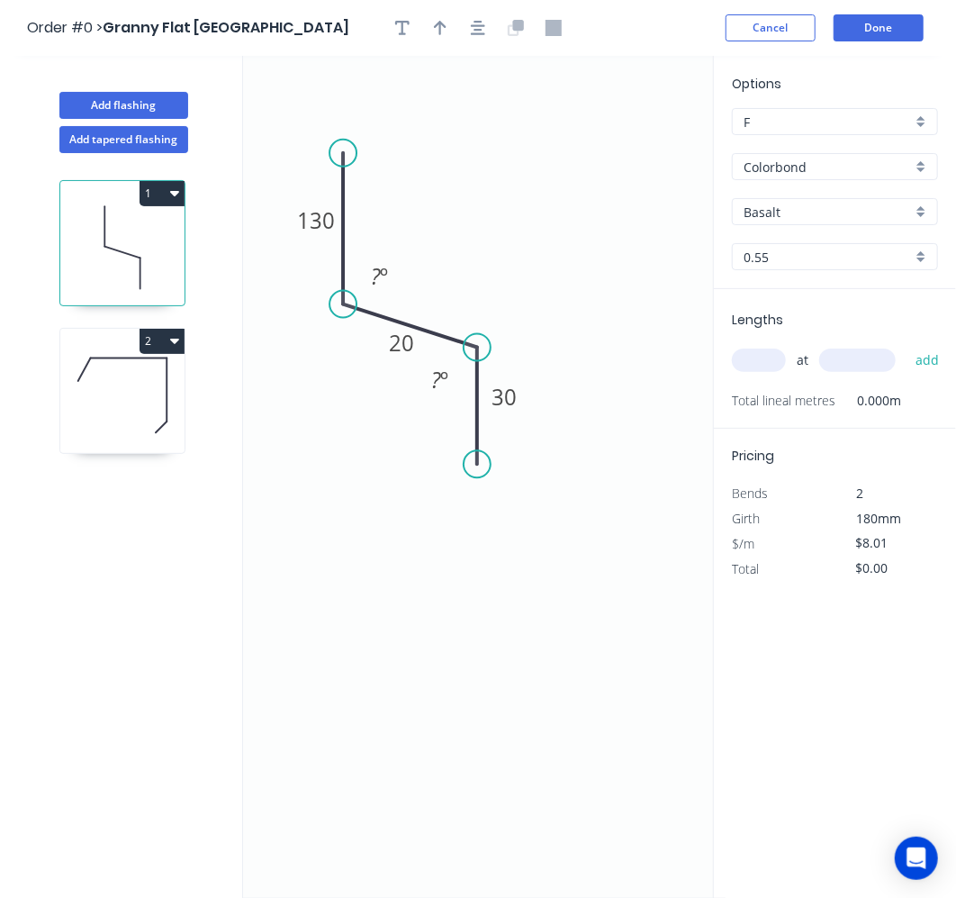
click at [74, 247] on icon at bounding box center [122, 247] width 124 height 115
click at [135, 383] on icon at bounding box center [122, 395] width 124 height 115
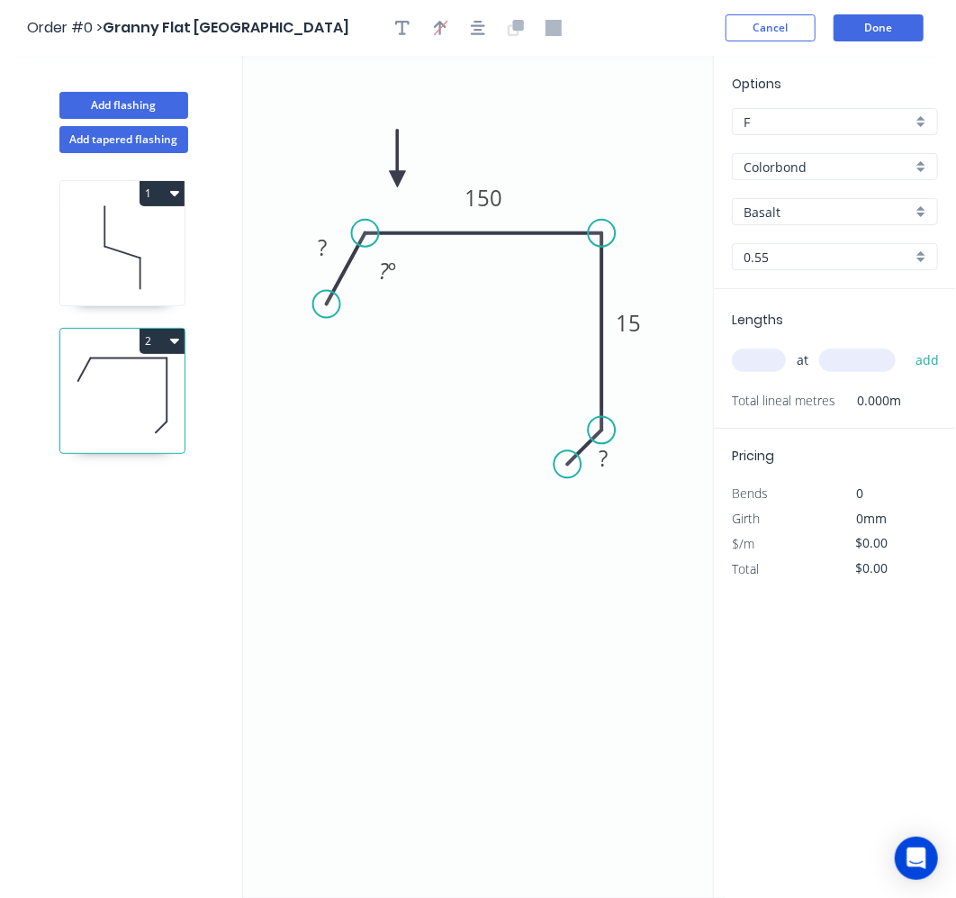
click at [131, 249] on icon at bounding box center [122, 247] width 124 height 115
type input "$8.01"
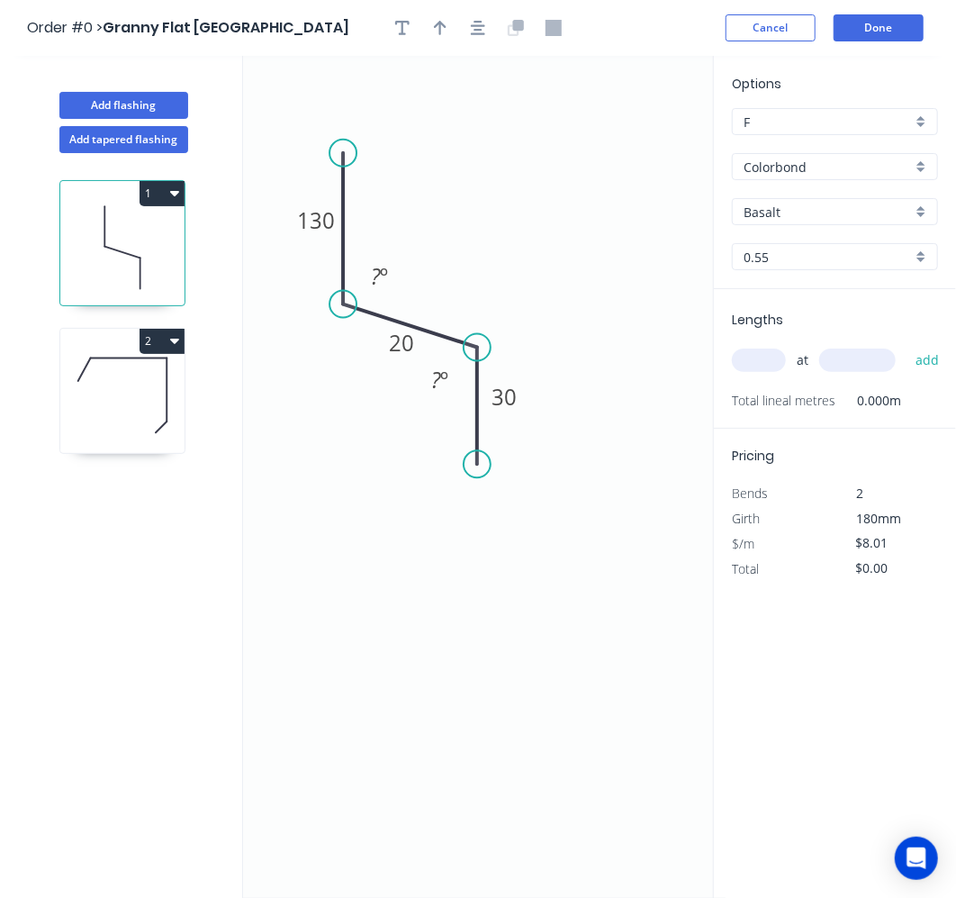
click at [776, 353] on input "text" at bounding box center [759, 360] width 54 height 23
type input "1"
click at [892, 366] on input "text" at bounding box center [858, 360] width 77 height 23
type input "2600"
click at [919, 358] on button "add" at bounding box center [928, 360] width 42 height 31
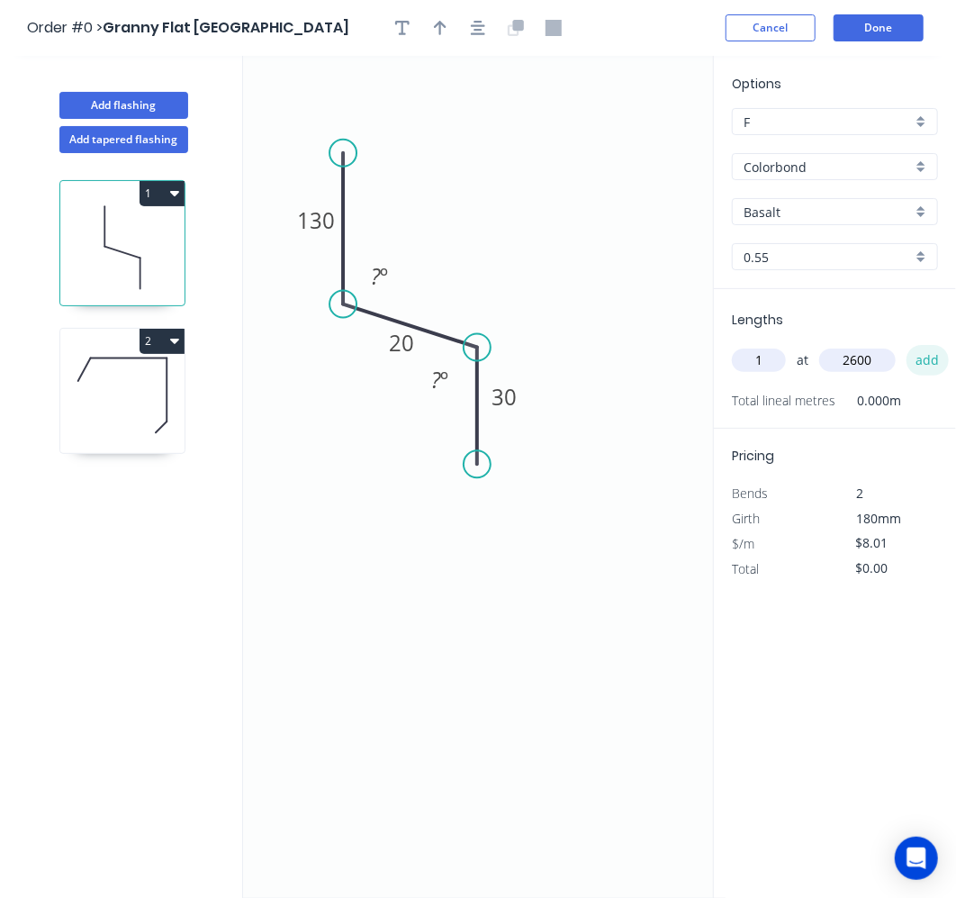
type input "$20.83"
click at [925, 217] on div "Basalt" at bounding box center [835, 211] width 206 height 27
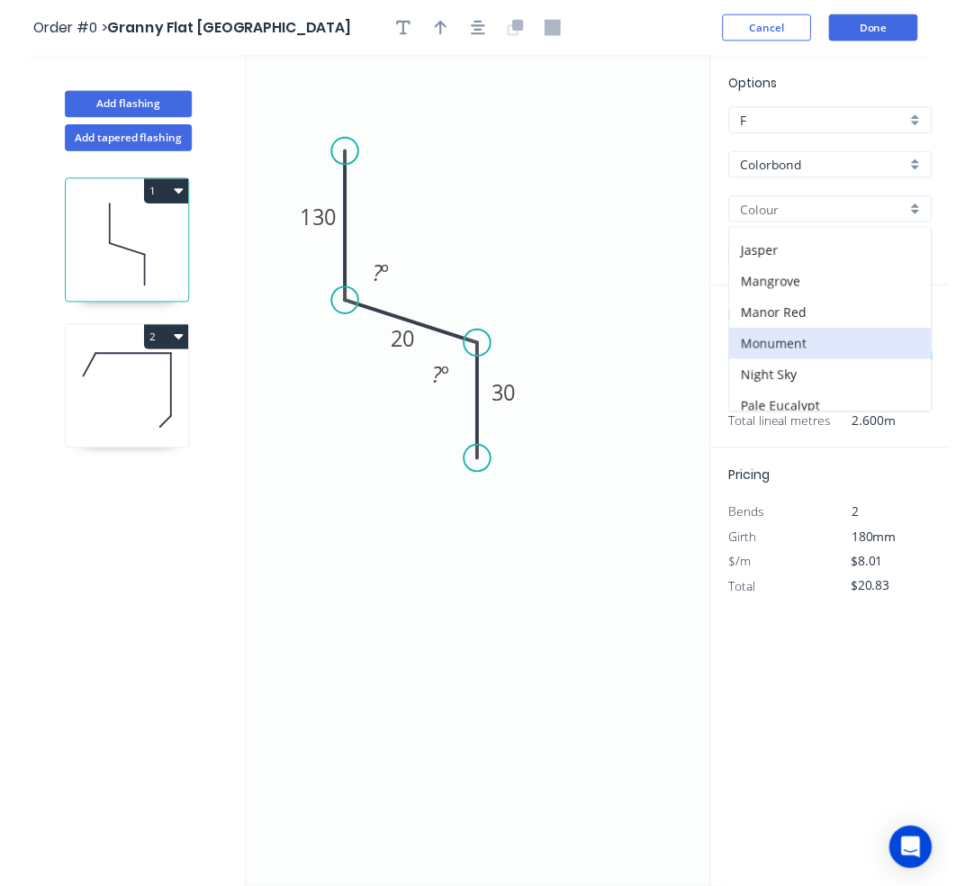
scroll to position [409, 0]
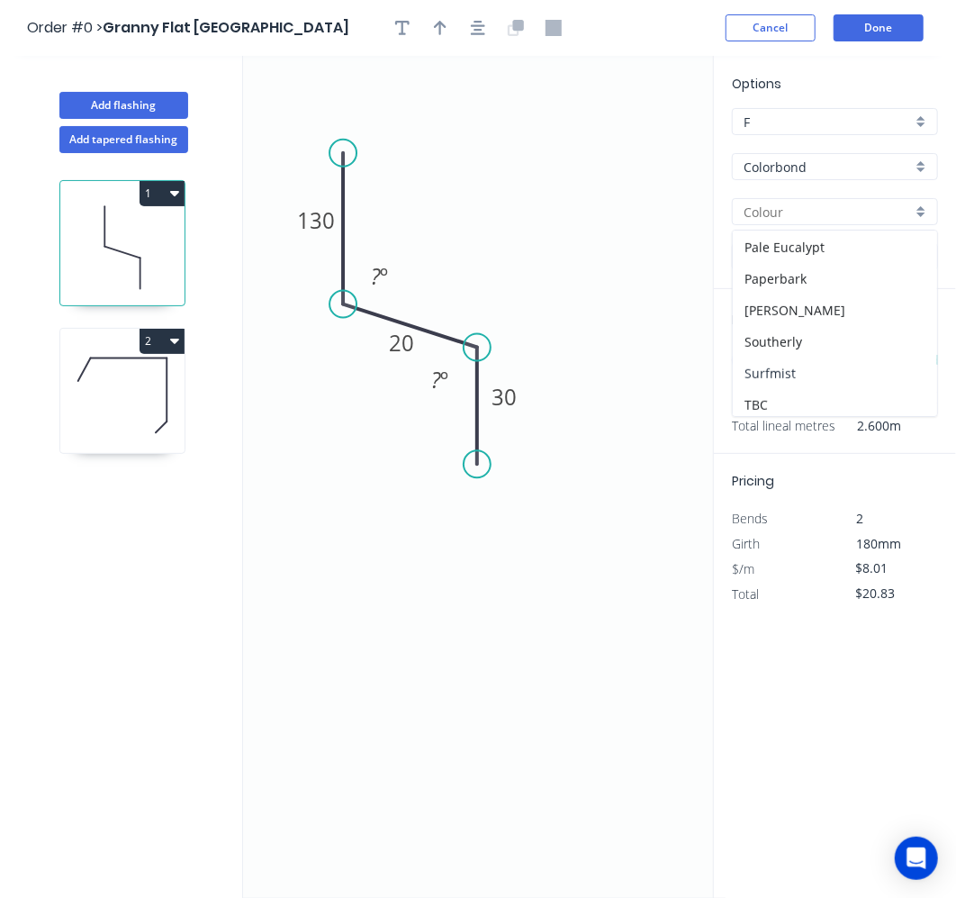
click at [808, 358] on div "Surfmist" at bounding box center [835, 374] width 204 height 32
type input "Surfmist"
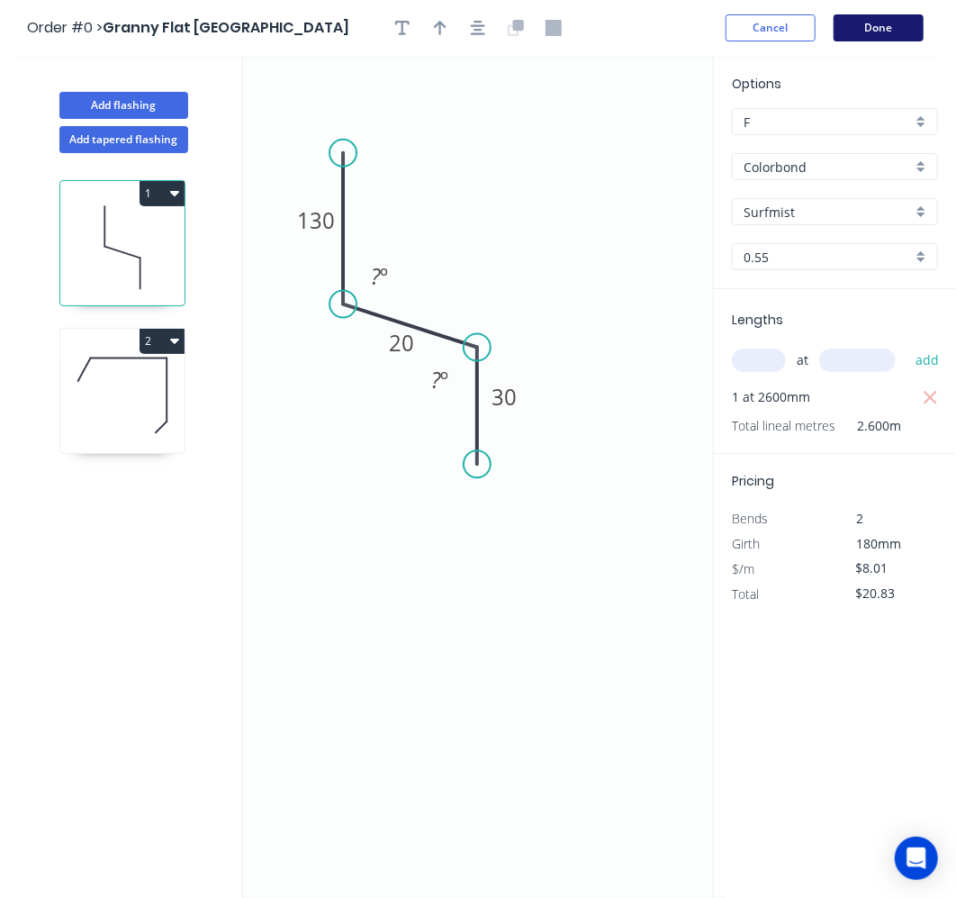
click at [879, 31] on button "Done" at bounding box center [879, 27] width 90 height 27
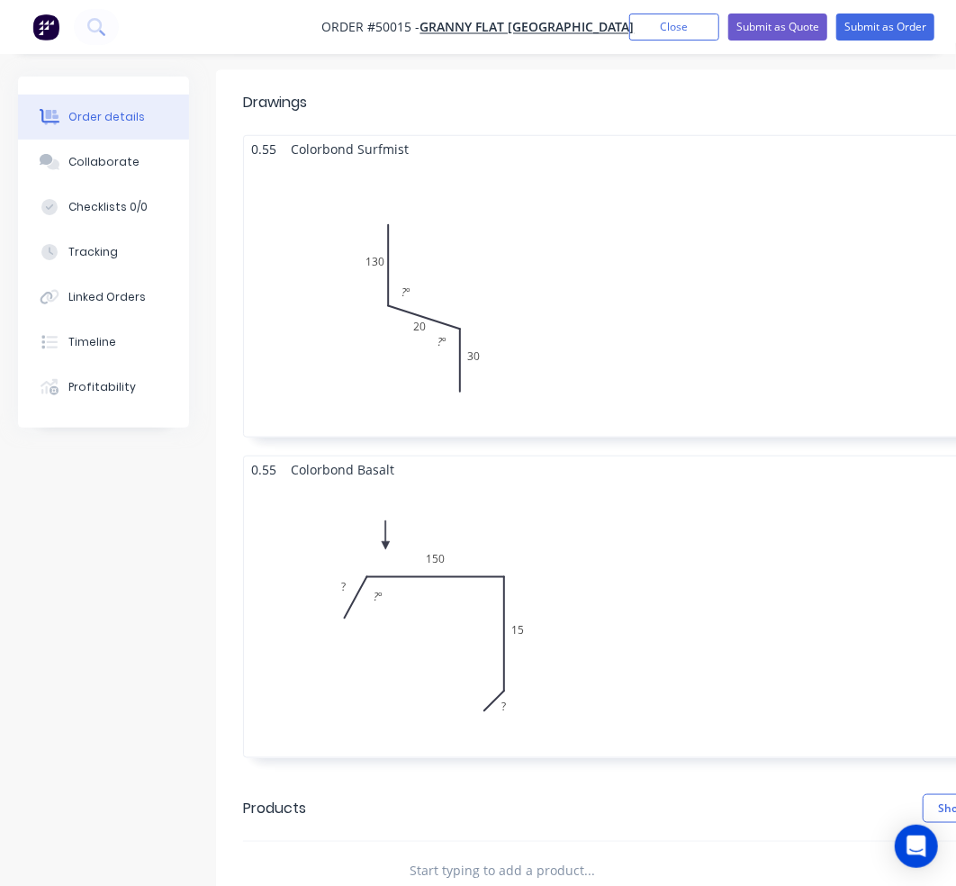
scroll to position [491, 0]
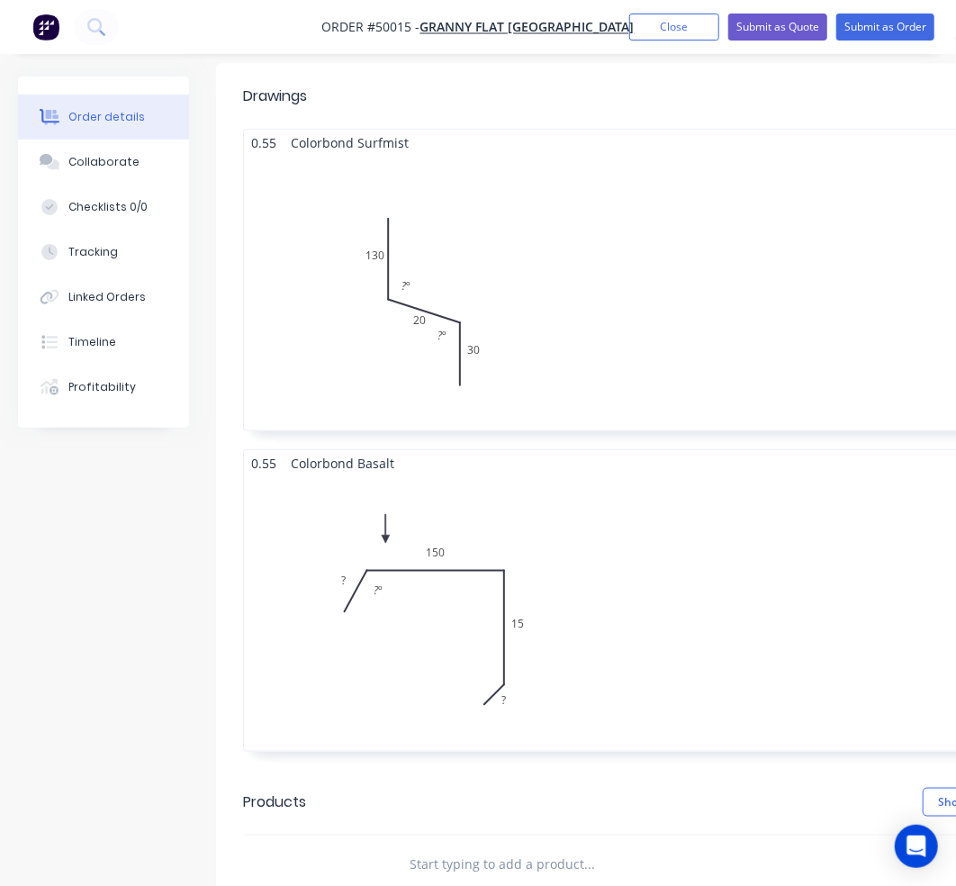
click at [480, 557] on div "Total lm $/M Total 0m $0.00 $0.00" at bounding box center [725, 613] width 962 height 275
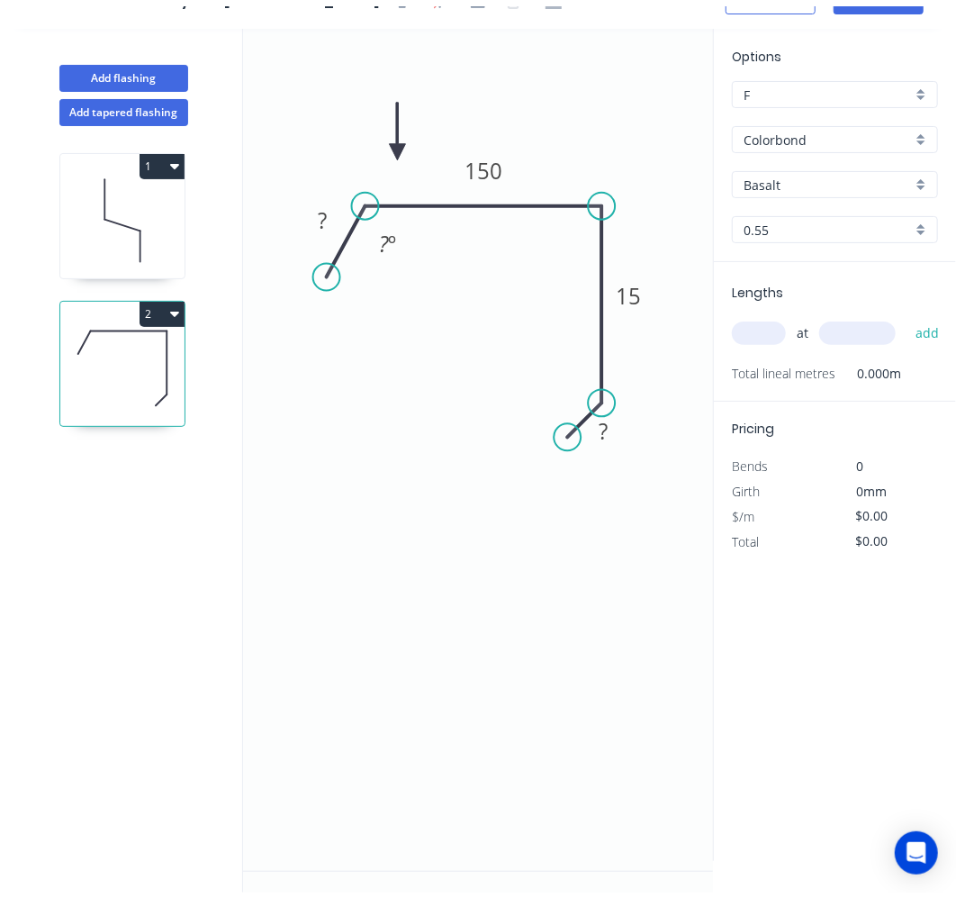
scroll to position [31, 0]
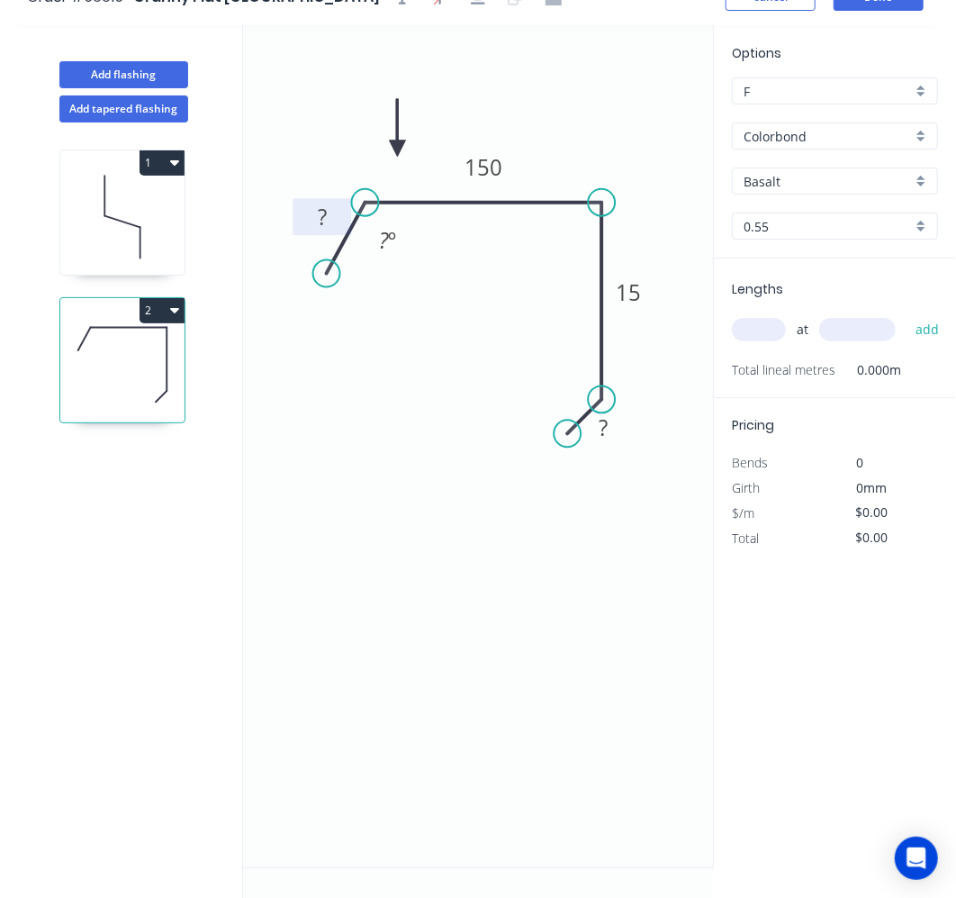
click at [322, 218] on tspan "?" at bounding box center [322, 217] width 9 height 30
click at [607, 412] on tspan "?" at bounding box center [604, 427] width 9 height 30
click at [430, 376] on icon "0 10 150 15 10 ? º" at bounding box center [478, 446] width 470 height 842
type input "$8.41"
drag, startPoint x: 328, startPoint y: 270, endPoint x: 324, endPoint y: 245, distance: 25.5
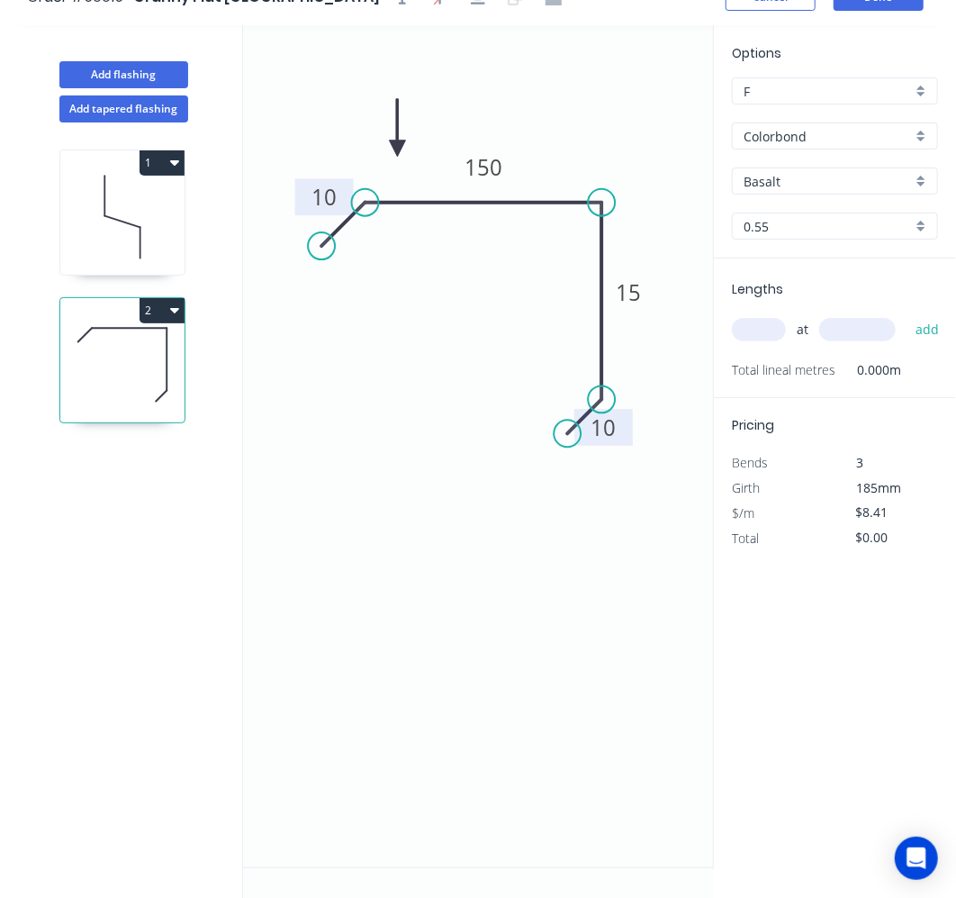
click at [324, 245] on circle at bounding box center [321, 245] width 27 height 27
click at [764, 322] on input "text" at bounding box center [759, 329] width 54 height 23
type input "1"
click at [847, 331] on input "text" at bounding box center [858, 329] width 77 height 23
type input "2600"
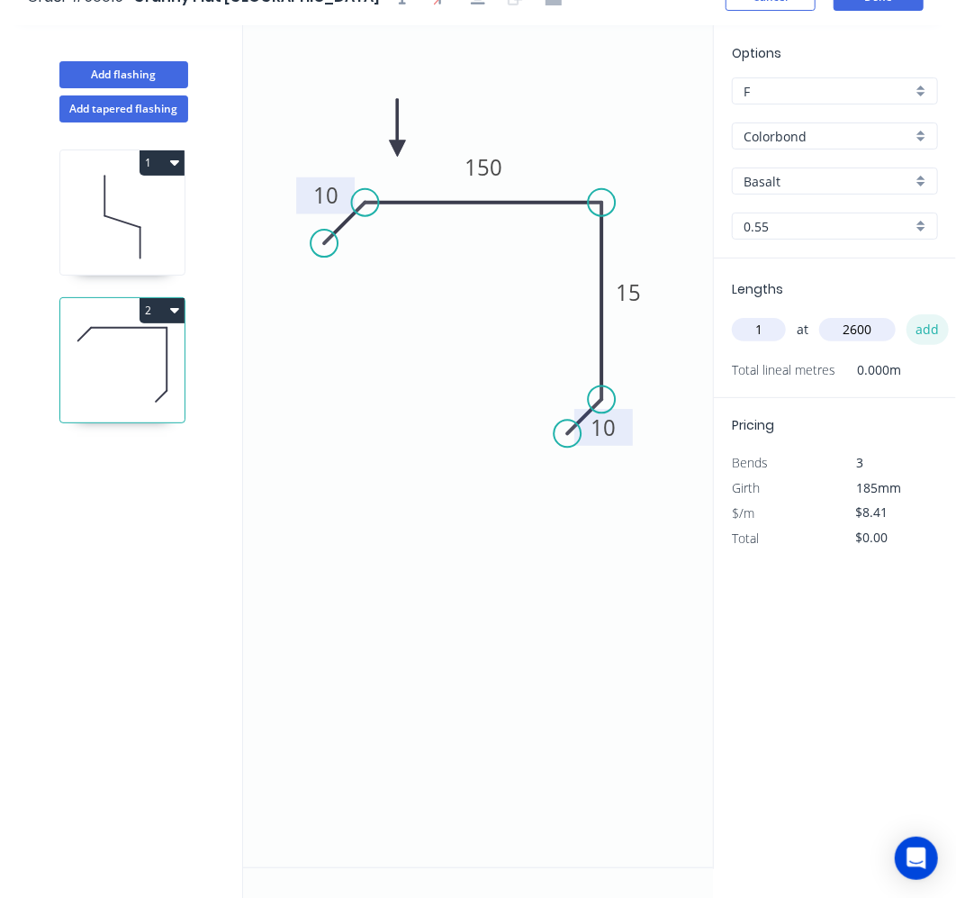
click at [919, 330] on button "add" at bounding box center [928, 329] width 42 height 31
type input "$21.87"
click at [925, 179] on div "Basalt" at bounding box center [835, 181] width 206 height 27
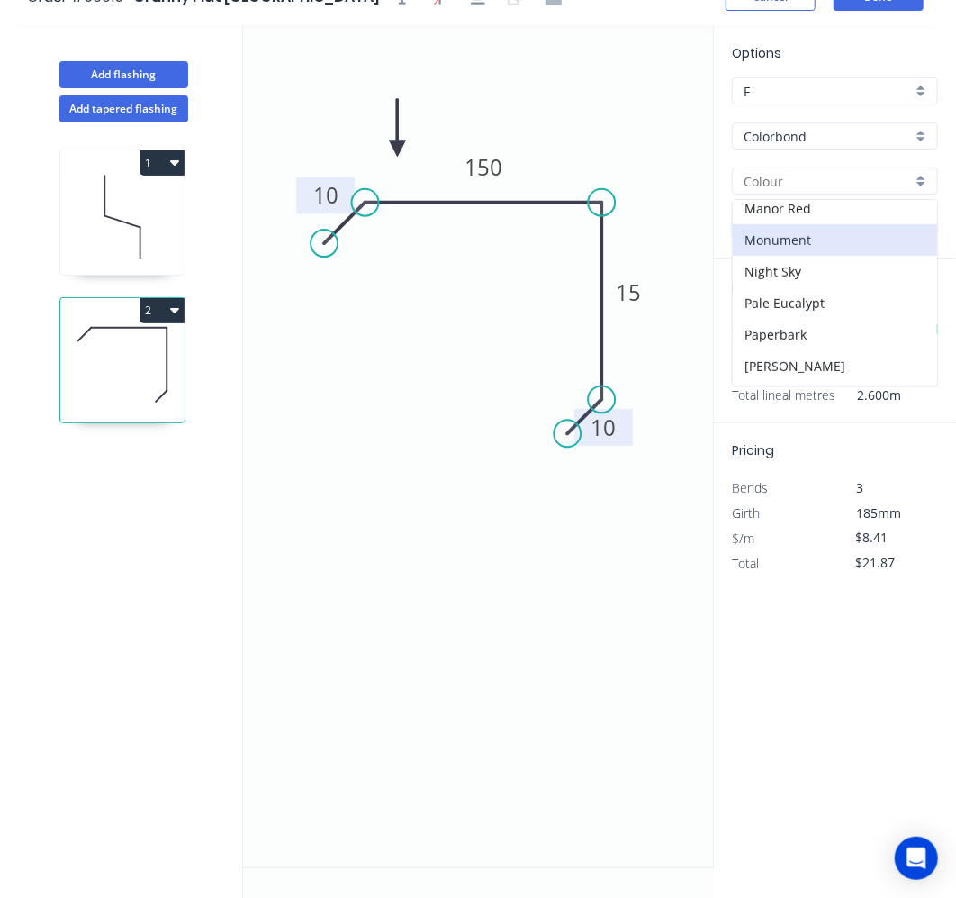
scroll to position [409, 0]
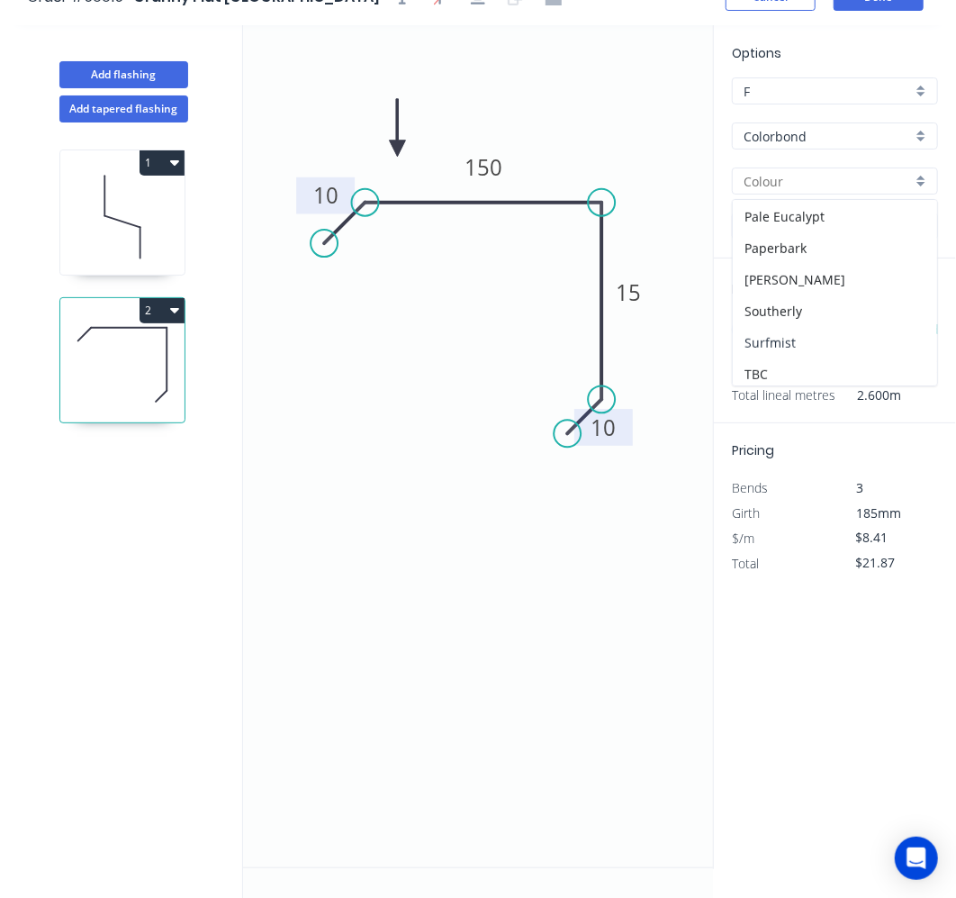
click at [767, 327] on div "Surfmist" at bounding box center [835, 343] width 204 height 32
type input "Surfmist"
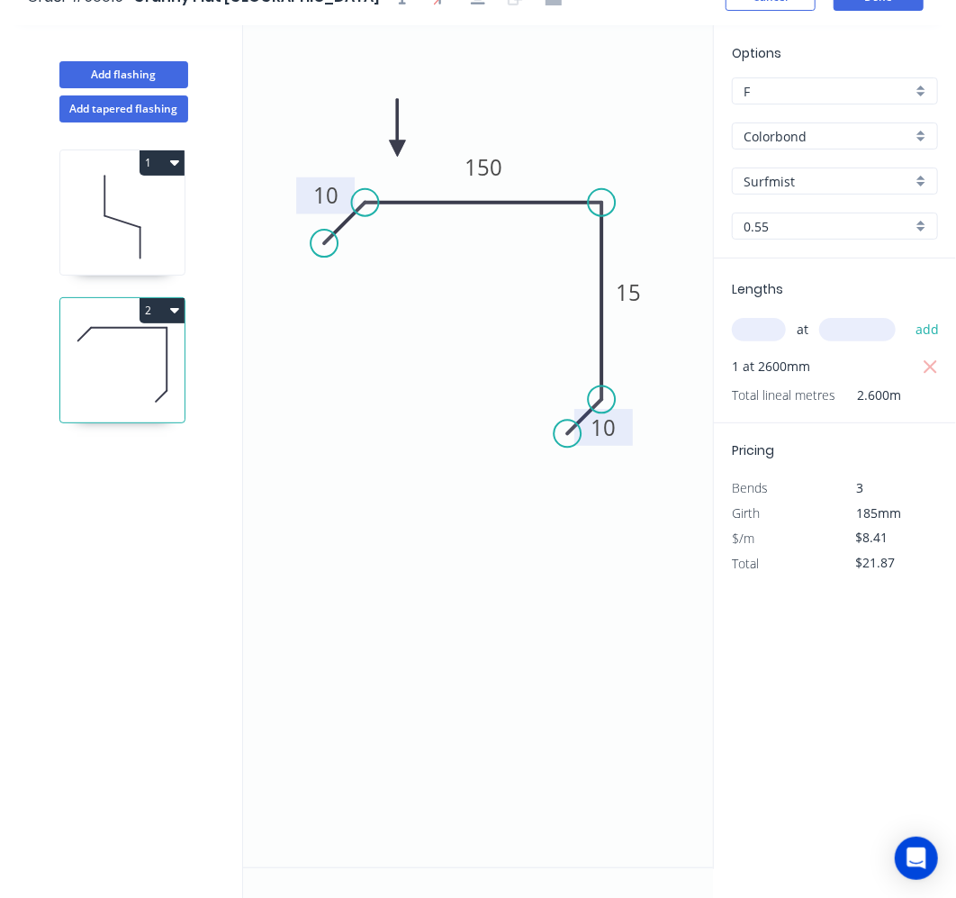
click at [555, 558] on icon "0 10 150 15 10" at bounding box center [478, 446] width 470 height 842
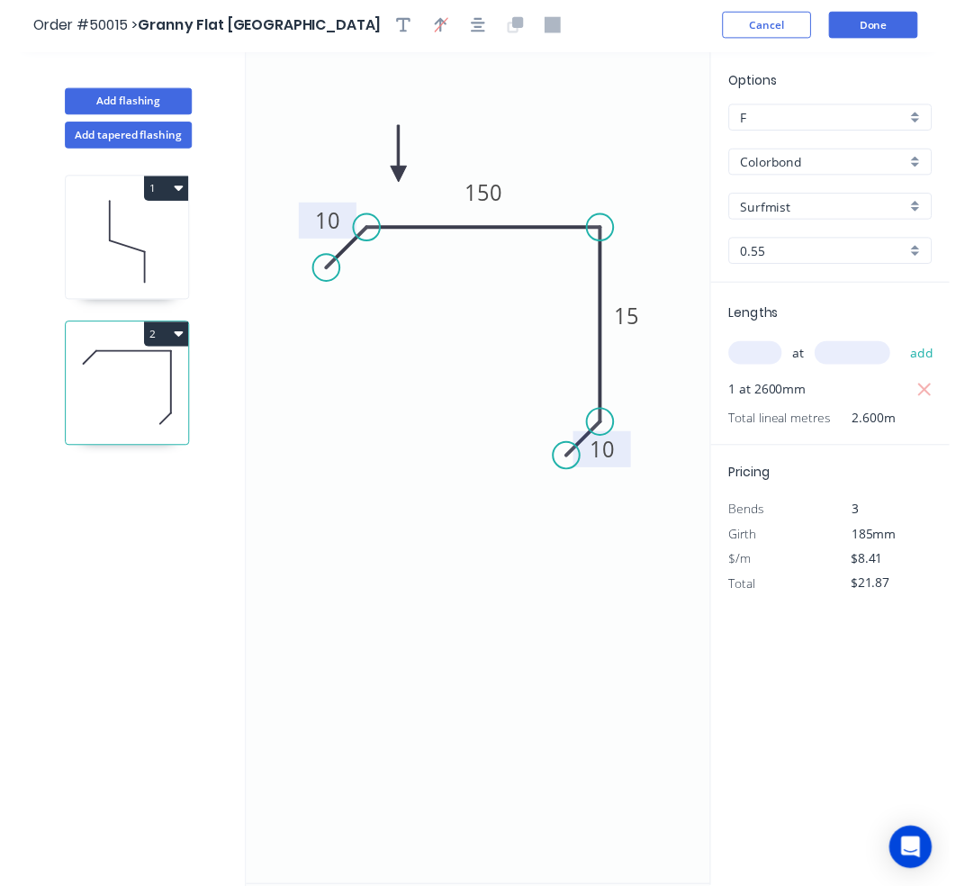
scroll to position [0, 0]
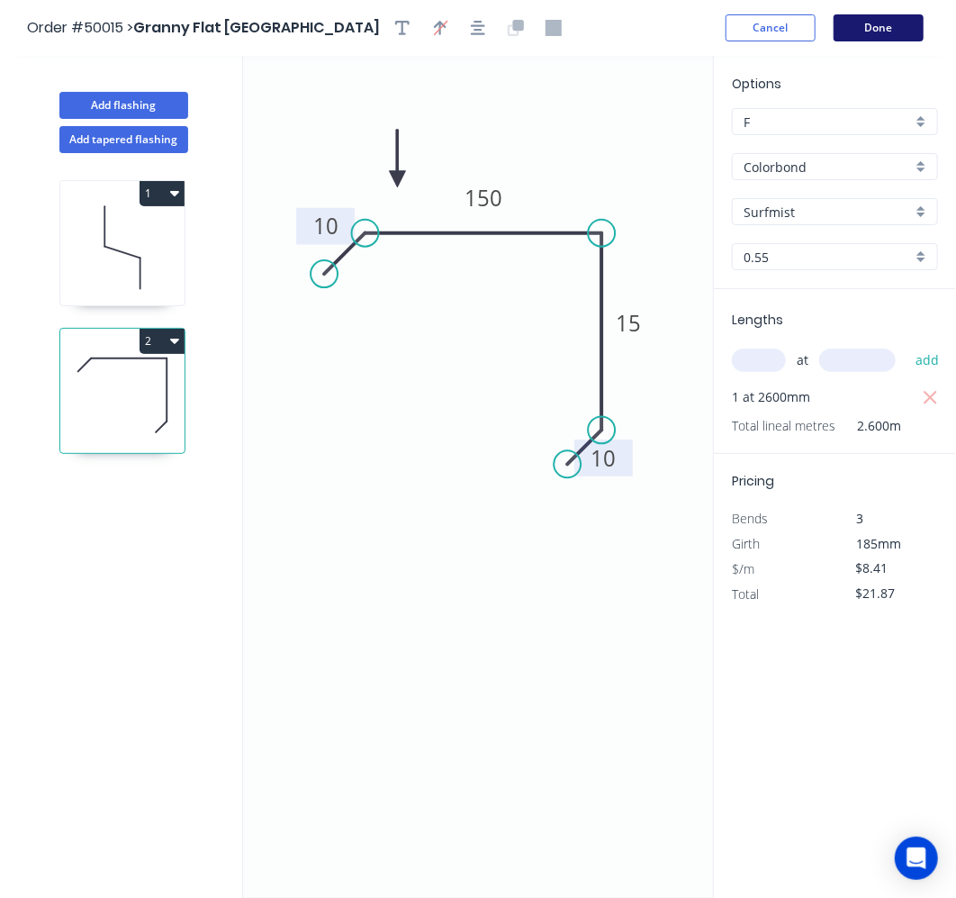
click at [866, 32] on button "Done" at bounding box center [879, 27] width 90 height 27
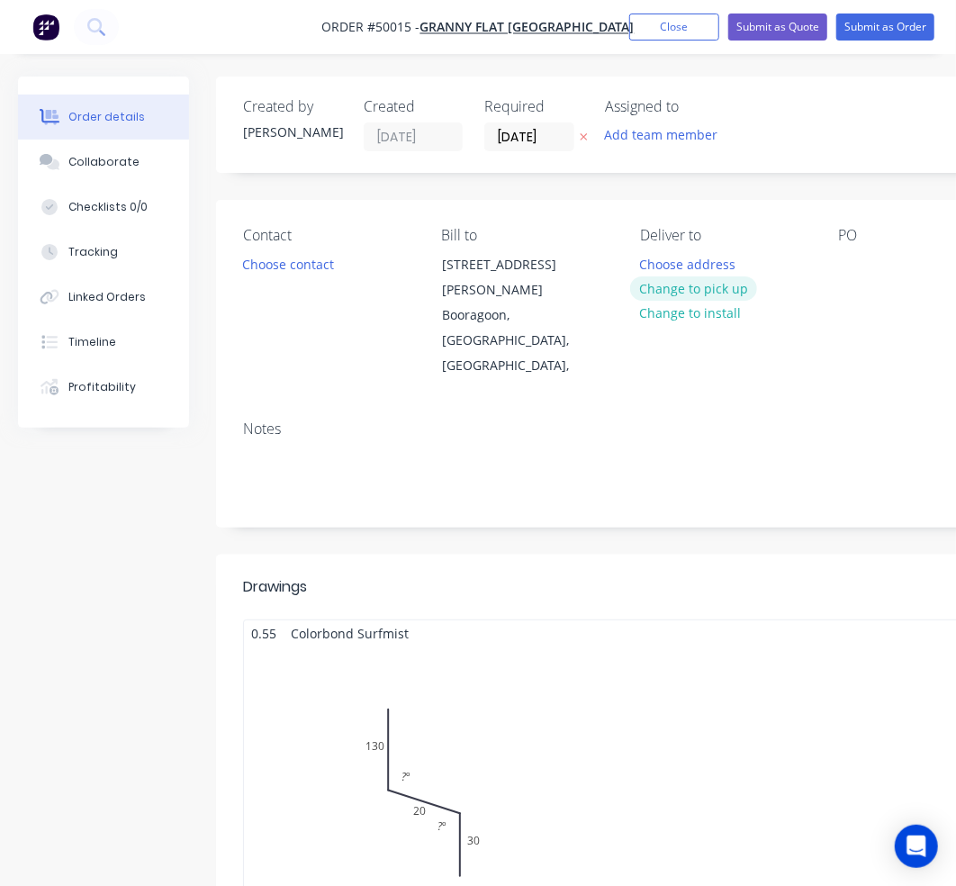
click at [676, 281] on button "Change to pick up" at bounding box center [694, 288] width 128 height 24
click at [318, 262] on button "Choose contact" at bounding box center [288, 263] width 111 height 24
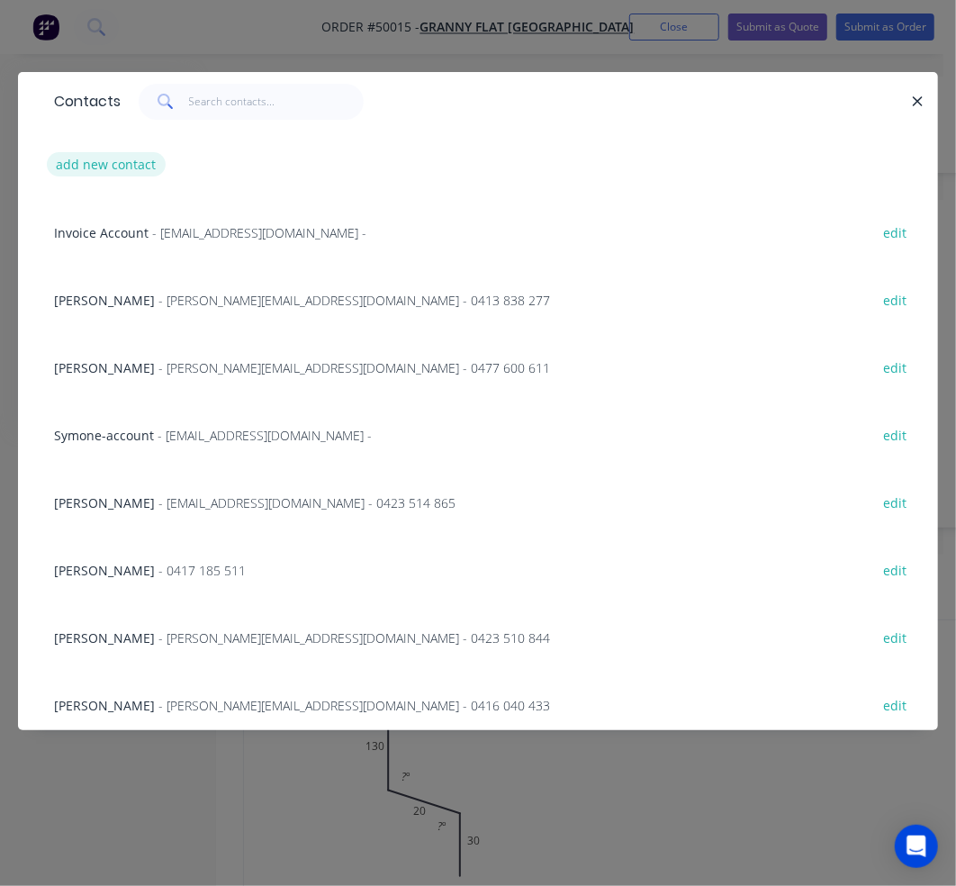
click at [118, 165] on button "add new contact" at bounding box center [106, 164] width 119 height 24
select select "AU"
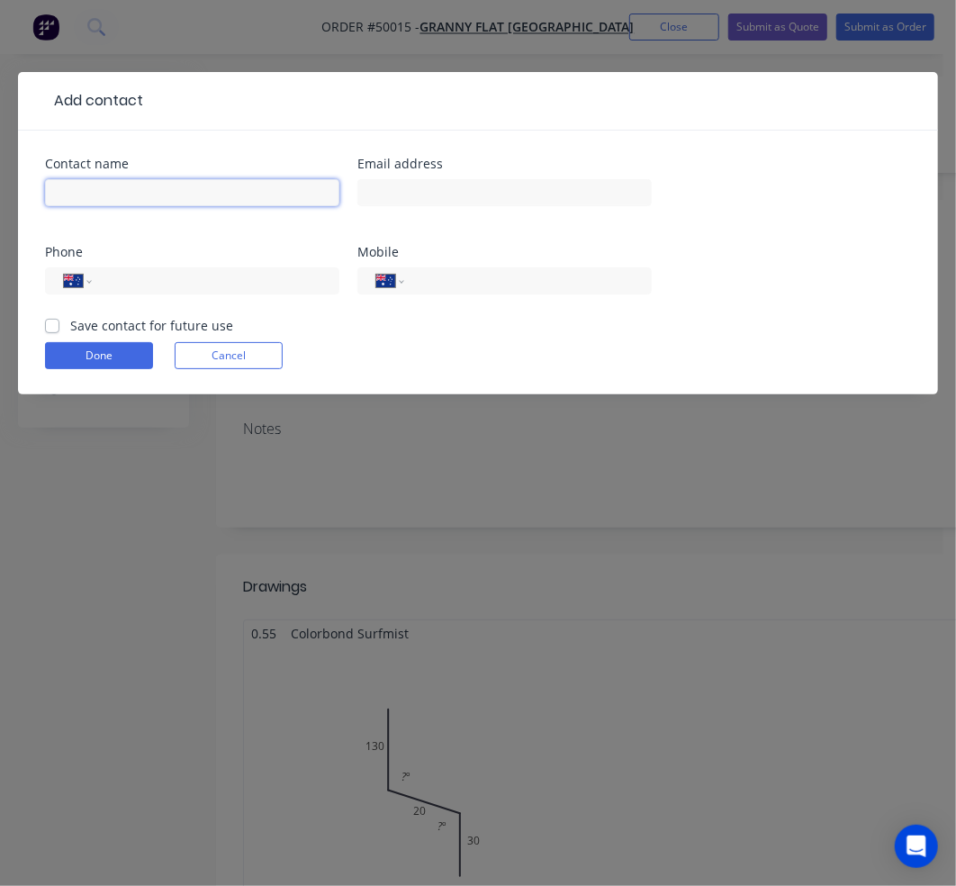
click at [244, 193] on input "text" at bounding box center [192, 192] width 295 height 27
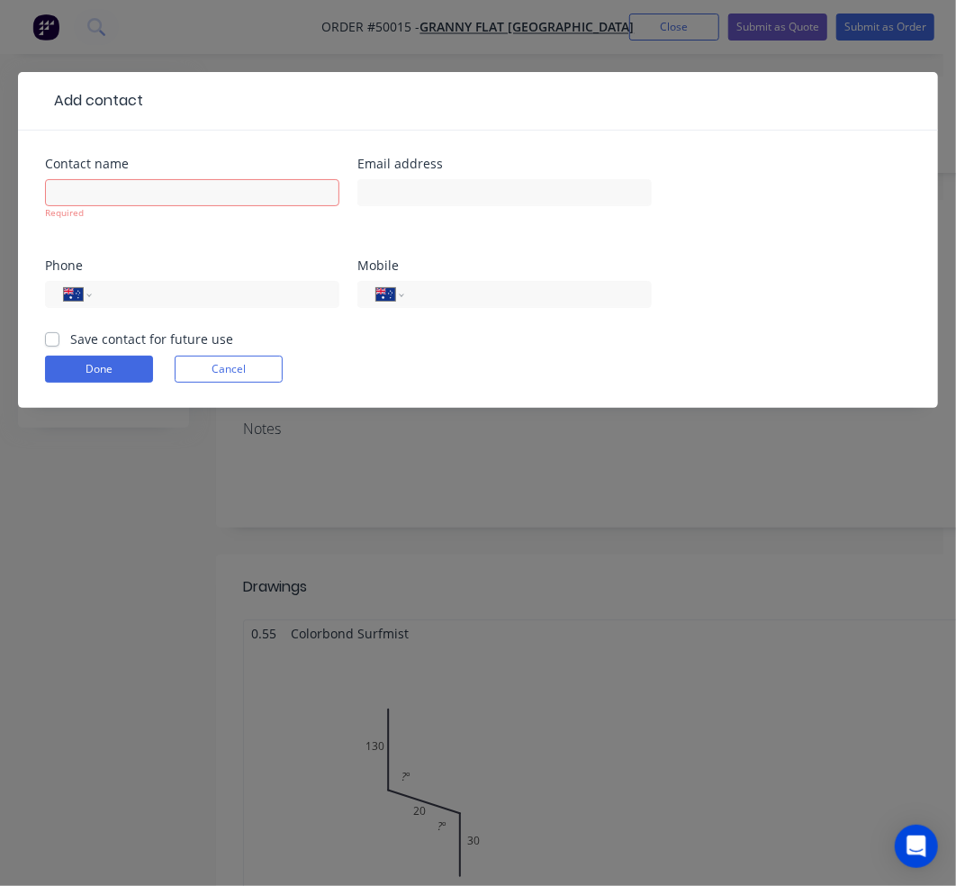
click at [663, 551] on div "Add contact Contact name Required Email address Phone International Afghanistan…" at bounding box center [478, 443] width 956 height 886
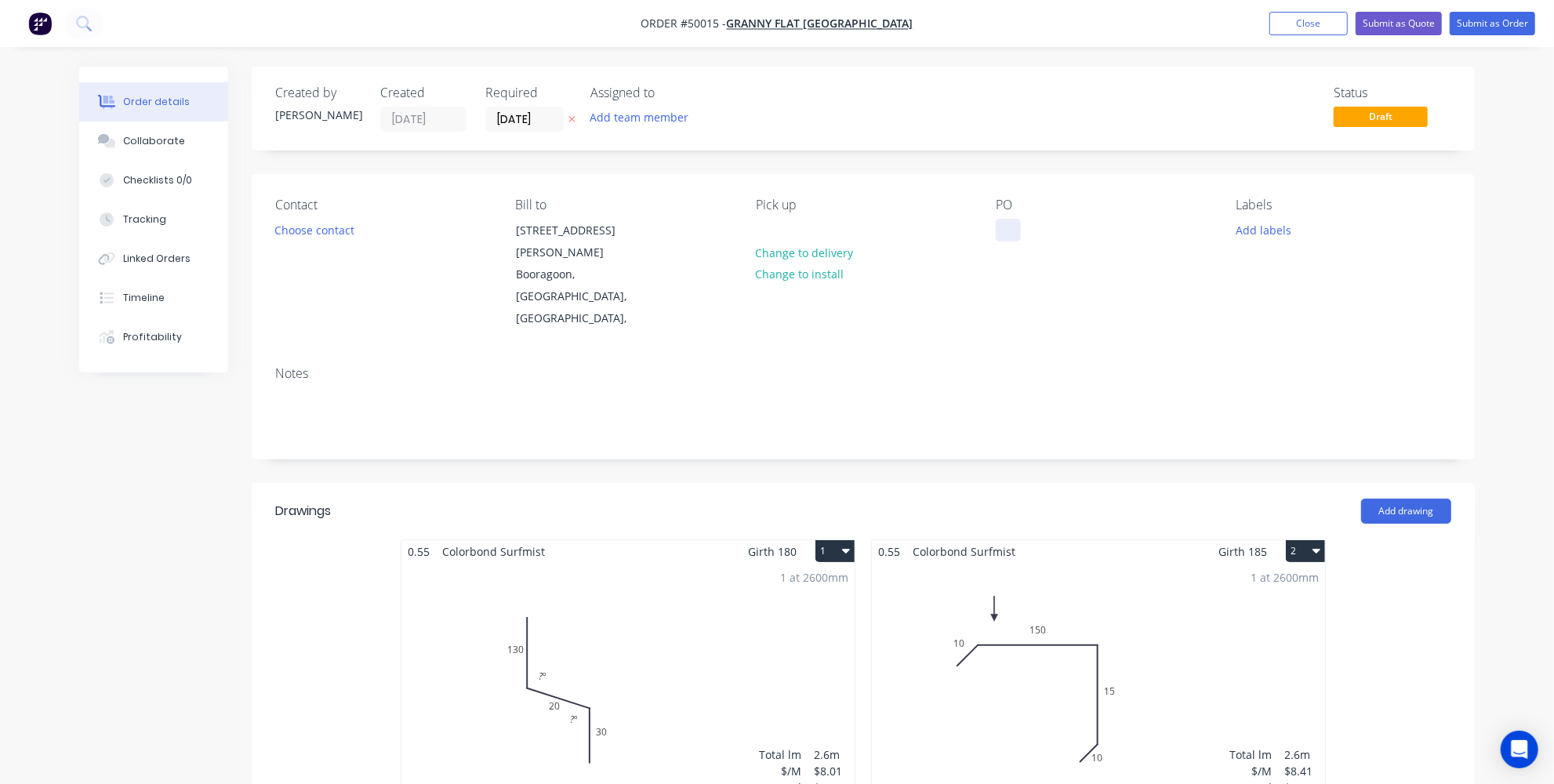
drag, startPoint x: 998, startPoint y: 228, endPoint x: 1005, endPoint y: 238, distance: 12.2
click at [998, 228] on div at bounding box center [1008, 230] width 25 height 23
paste div
click at [1002, 353] on div "Notes" at bounding box center [863, 405] width 1223 height 105
click at [335, 225] on button "Choose contact" at bounding box center [314, 229] width 97 height 21
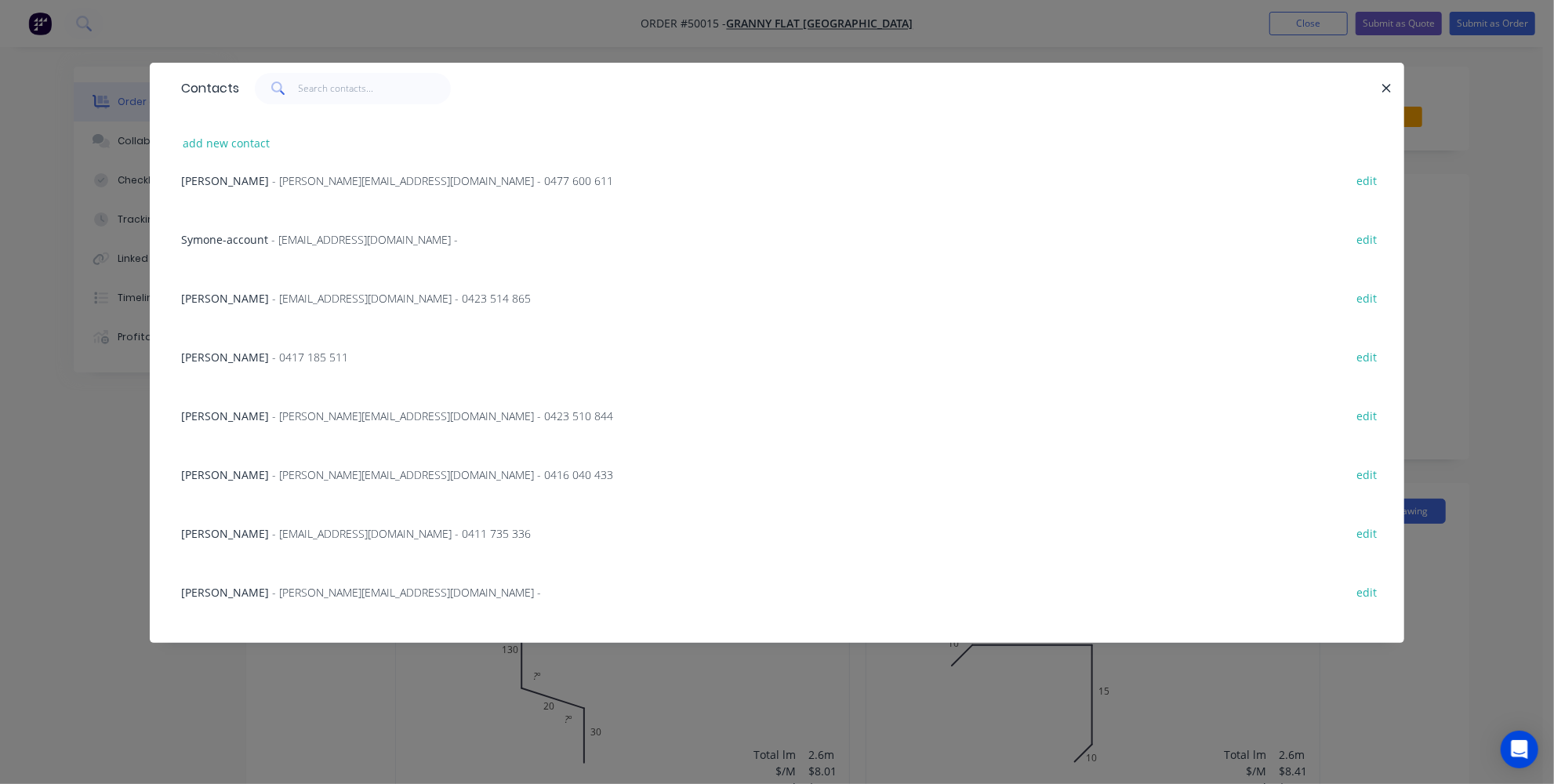
scroll to position [70, 0]
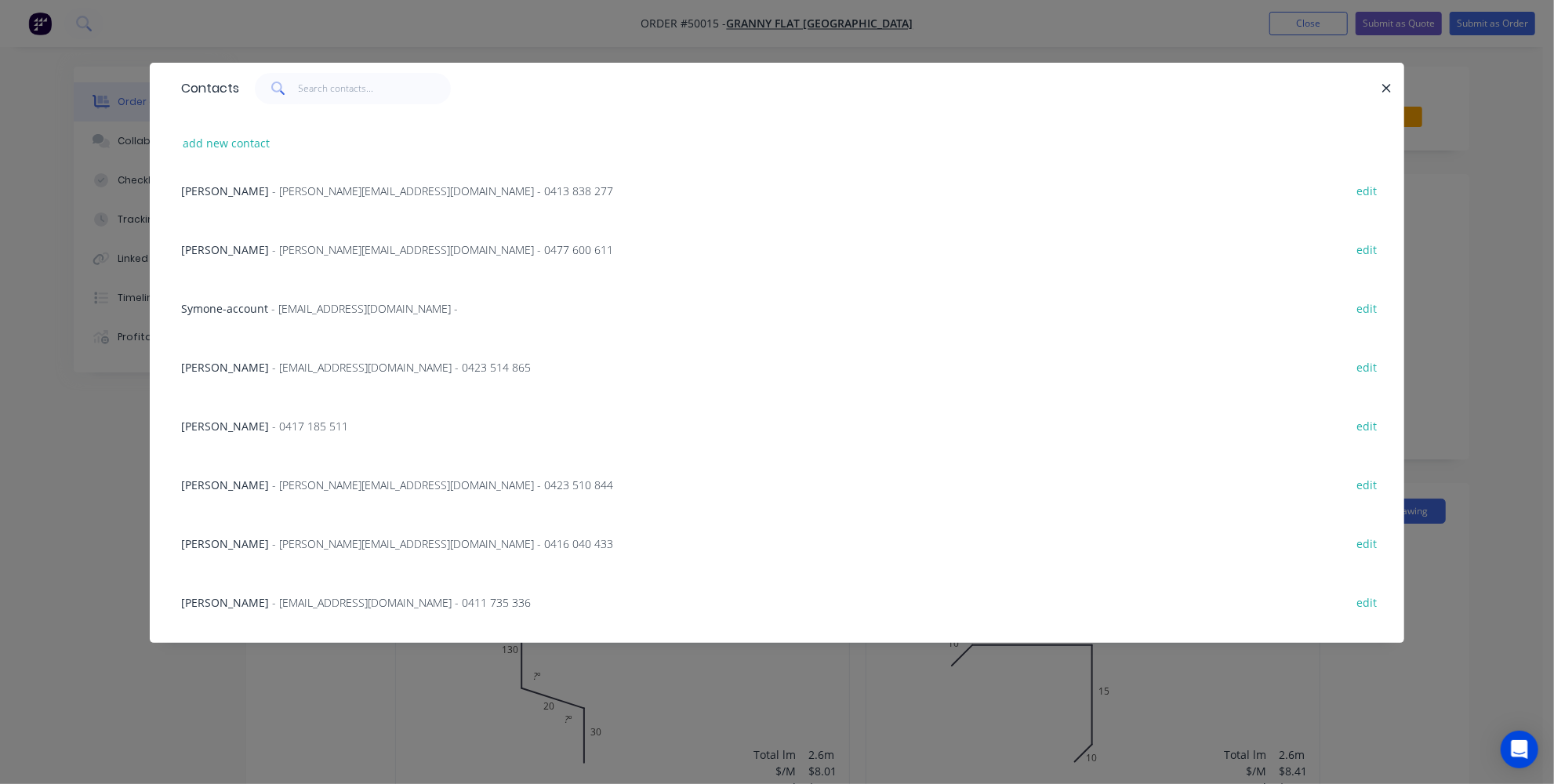
click at [212, 309] on span "Symone-account" at bounding box center [225, 308] width 87 height 15
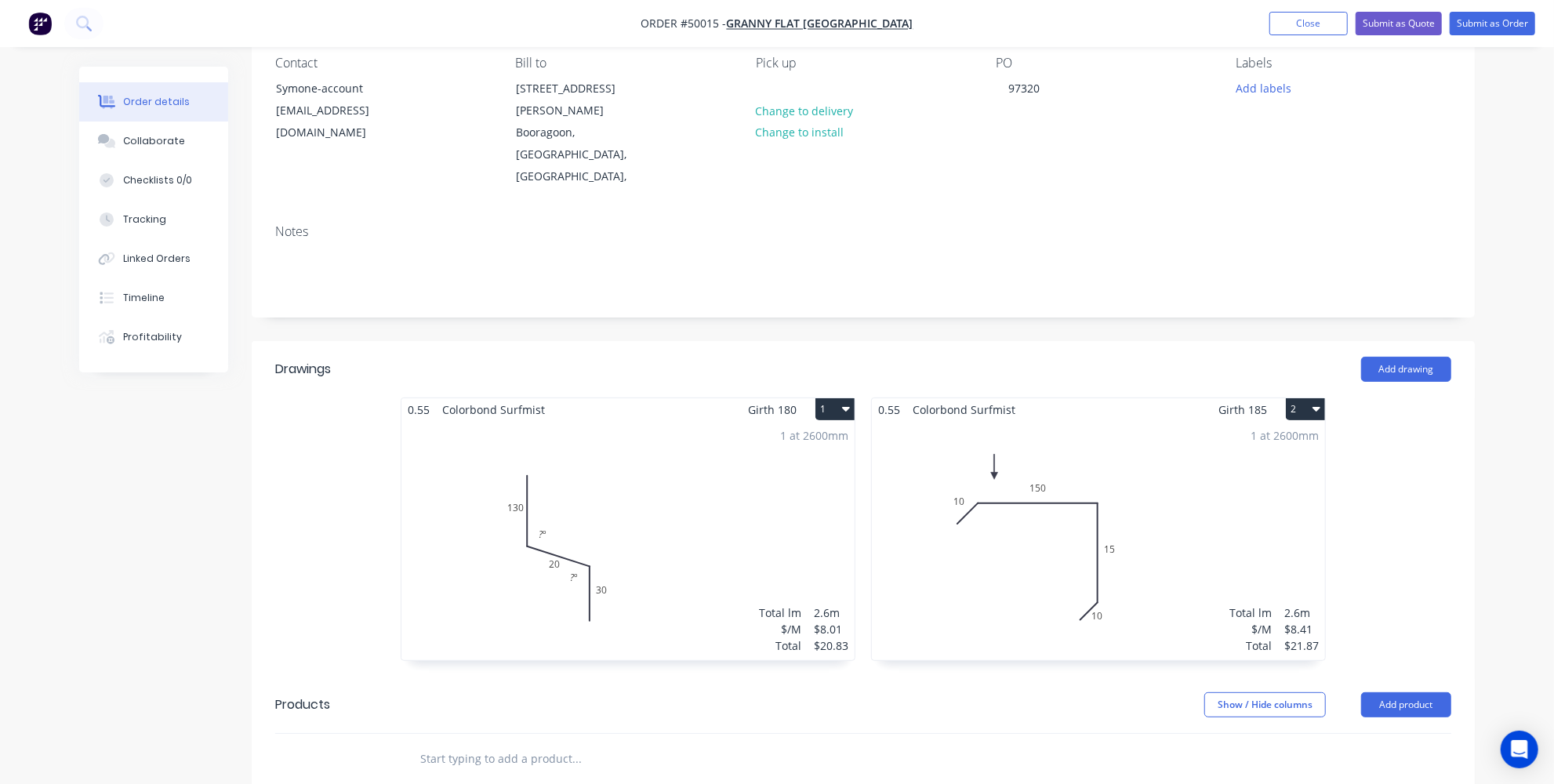
scroll to position [0, 0]
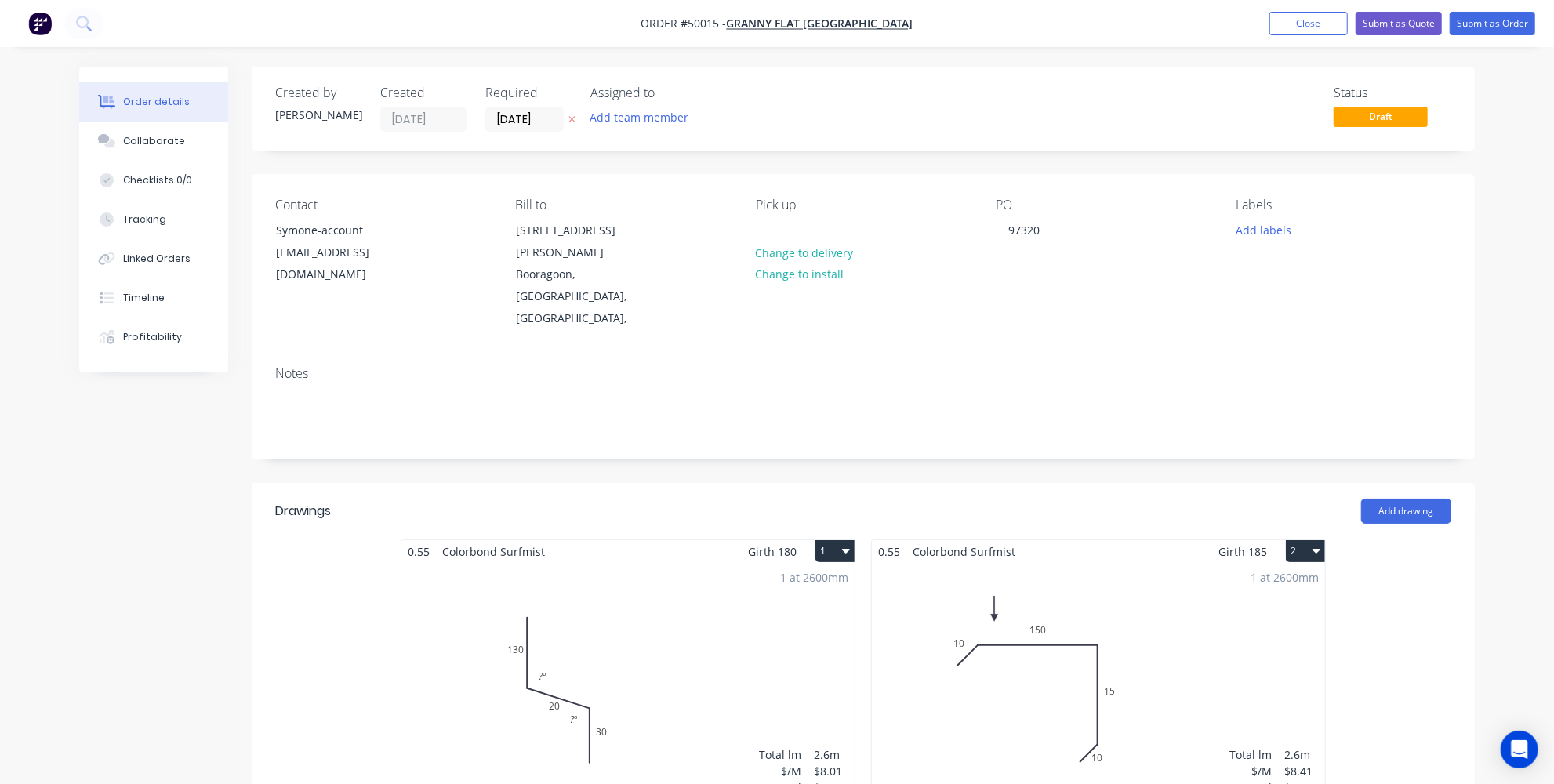
click at [871, 483] on header "Drawings Add drawing" at bounding box center [863, 511] width 1223 height 57
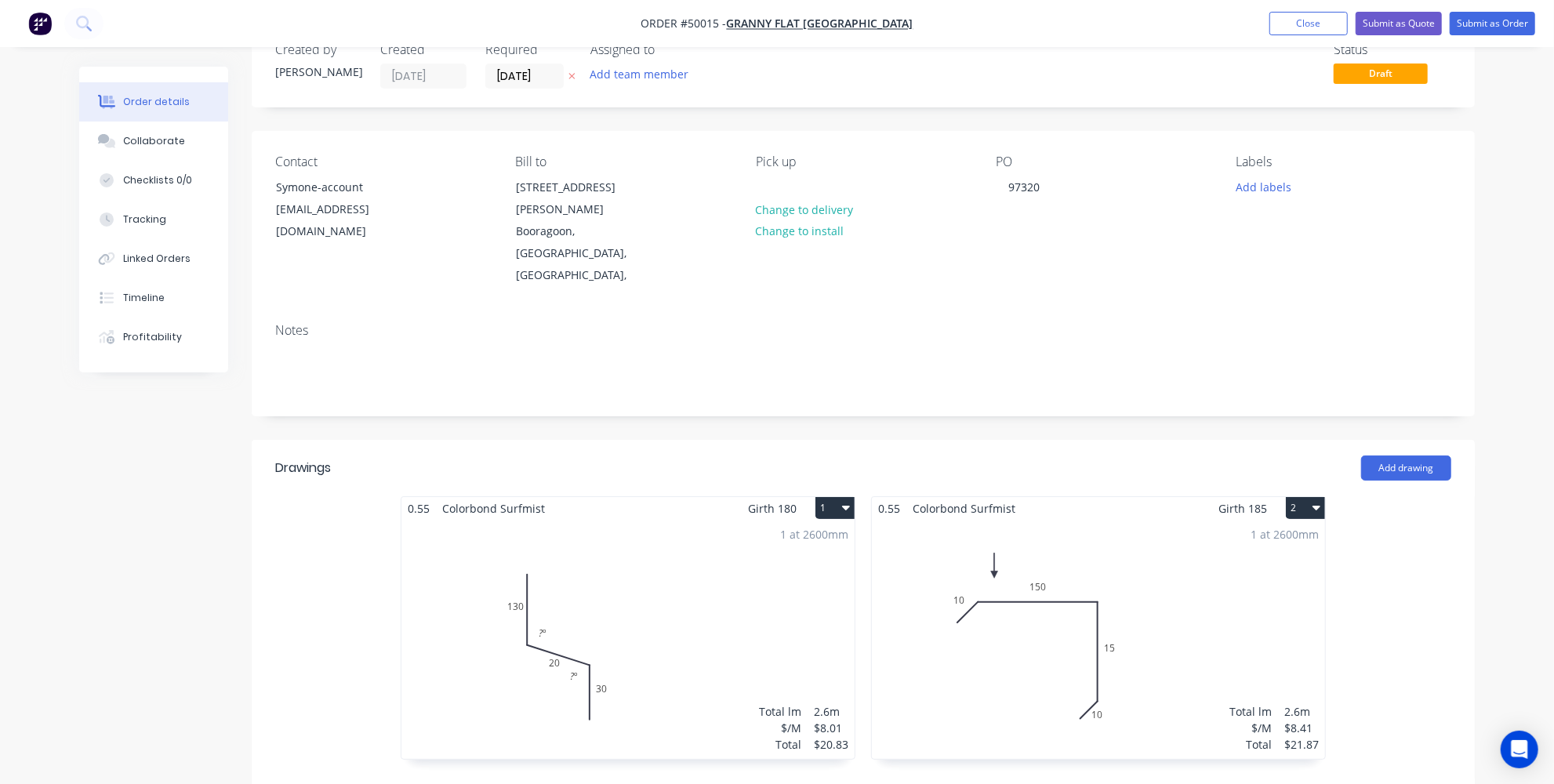
scroll to position [70, 0]
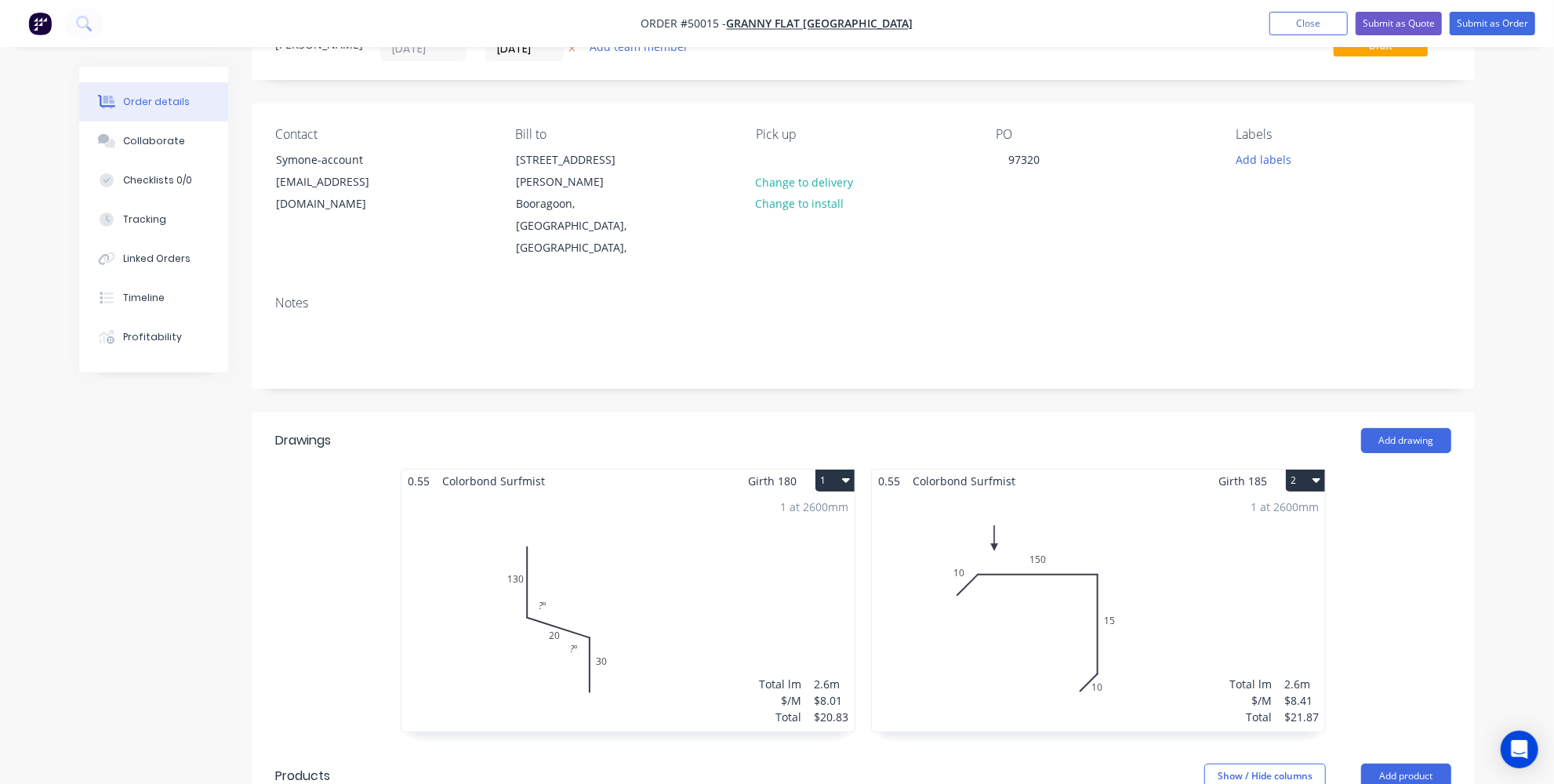
click at [1032, 526] on div "1 at 2600mm Total lm $/M Total 2.6m $8.41 $21.87" at bounding box center [1098, 612] width 454 height 239
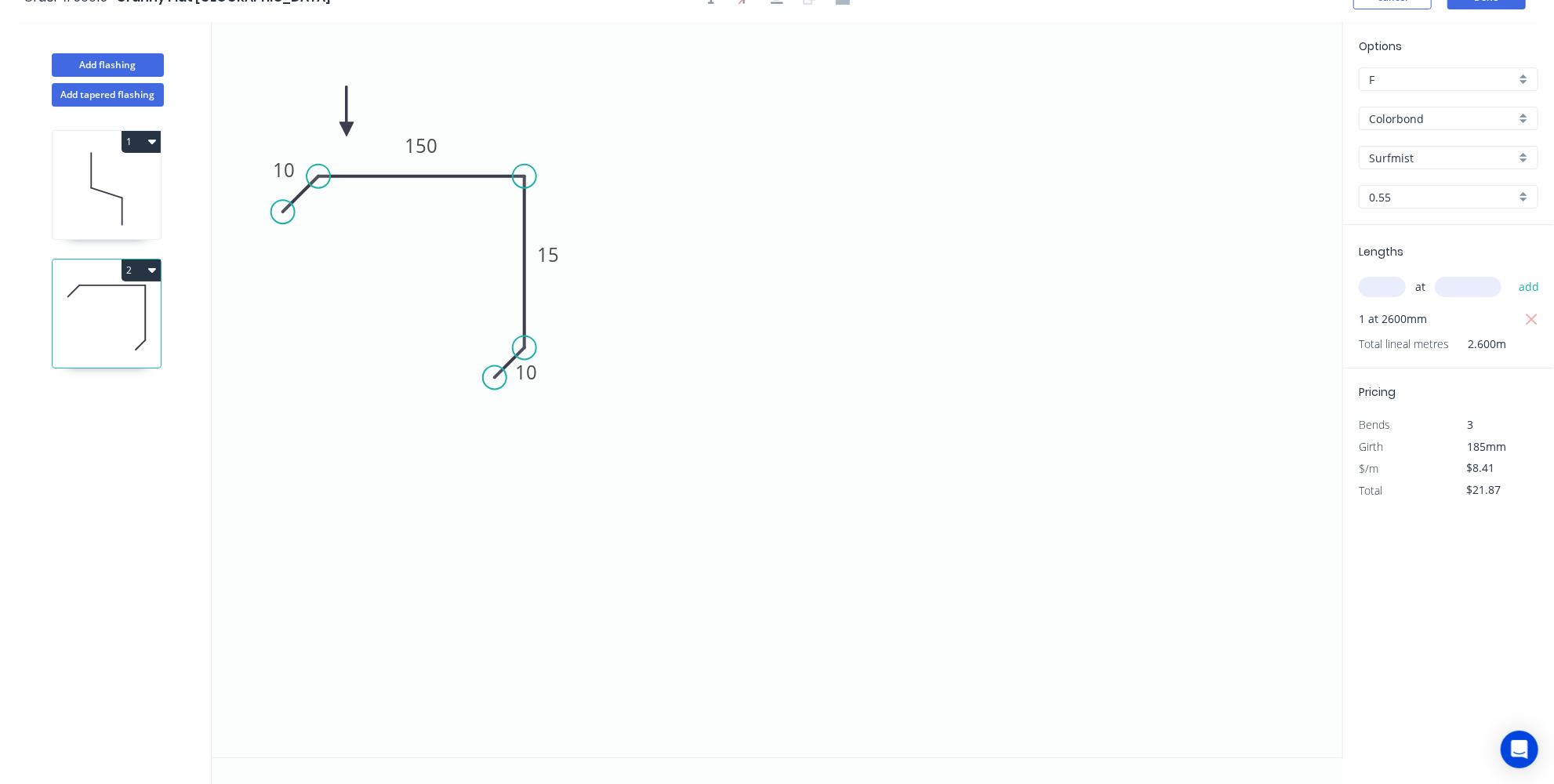
drag, startPoint x: 1399, startPoint y: 425, endPoint x: 1356, endPoint y: 426, distance: 43.0
click at [1356, 426] on div "Bends" at bounding box center [1397, 425] width 102 height 22
drag, startPoint x: 1356, startPoint y: 426, endPoint x: 1396, endPoint y: 422, distance: 40.2
click at [1396, 422] on div "Bends" at bounding box center [1397, 425] width 102 height 22
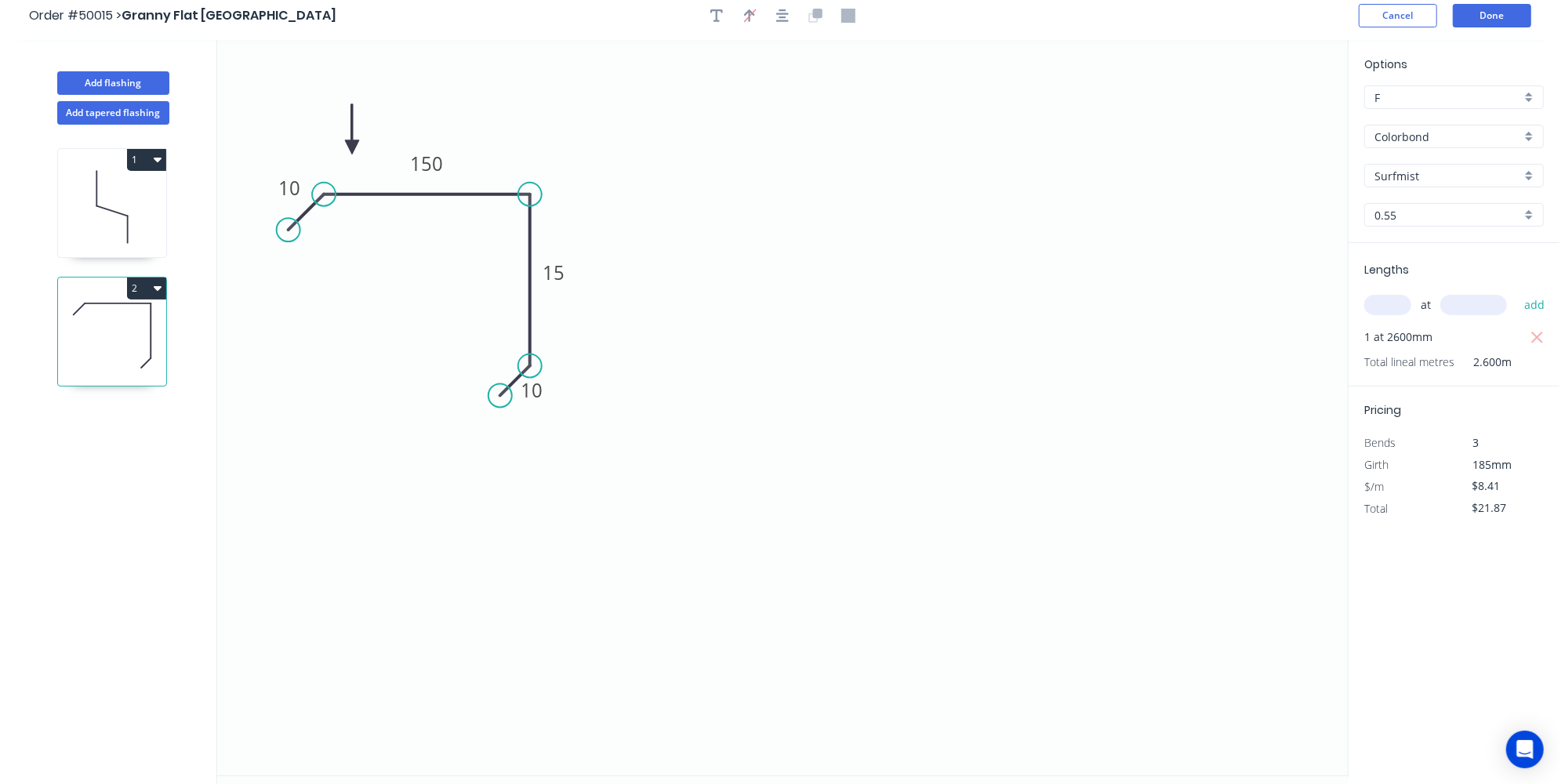
scroll to position [0, 0]
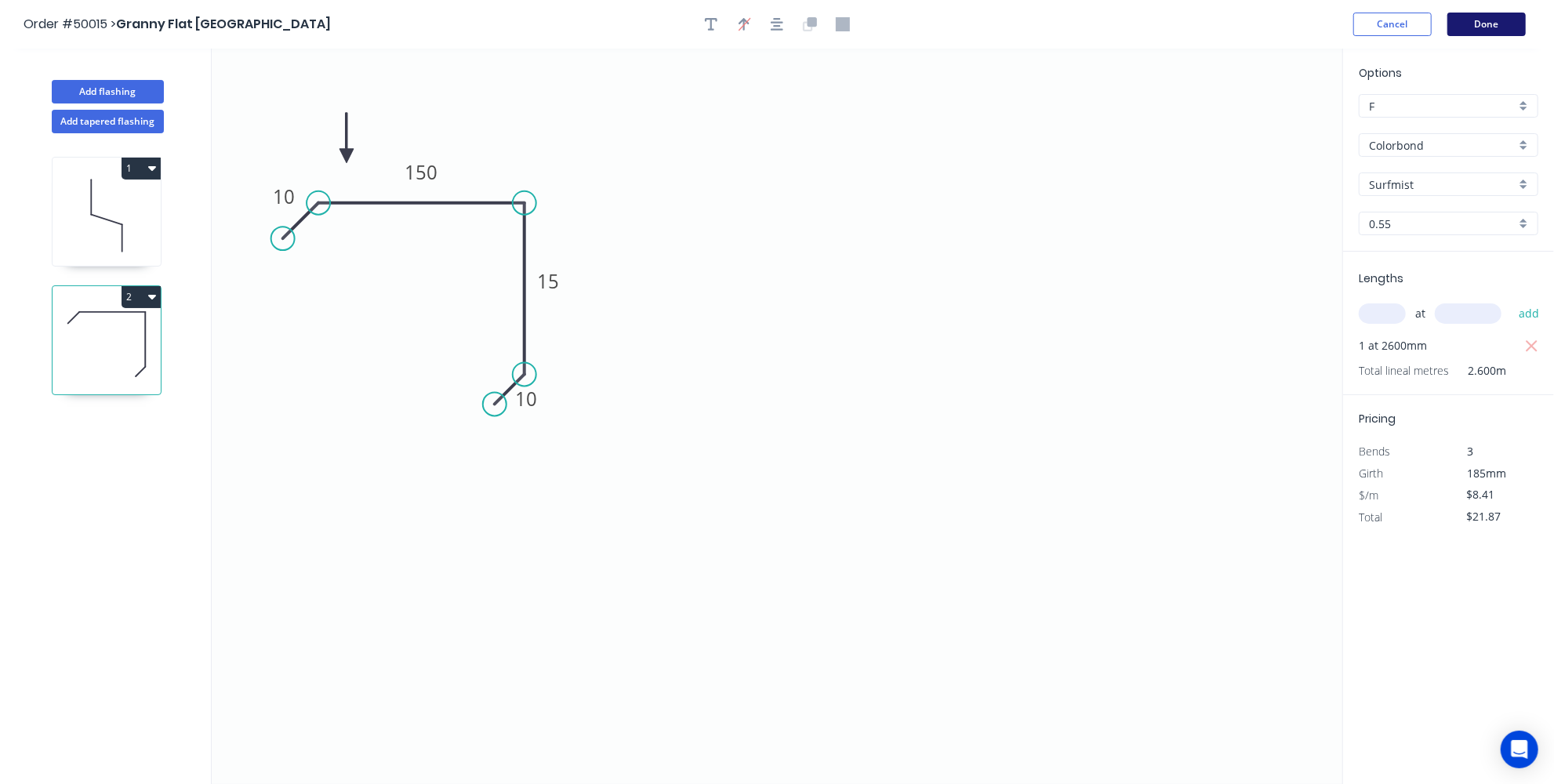
click at [1466, 27] on button "Done" at bounding box center [1487, 23] width 78 height 23
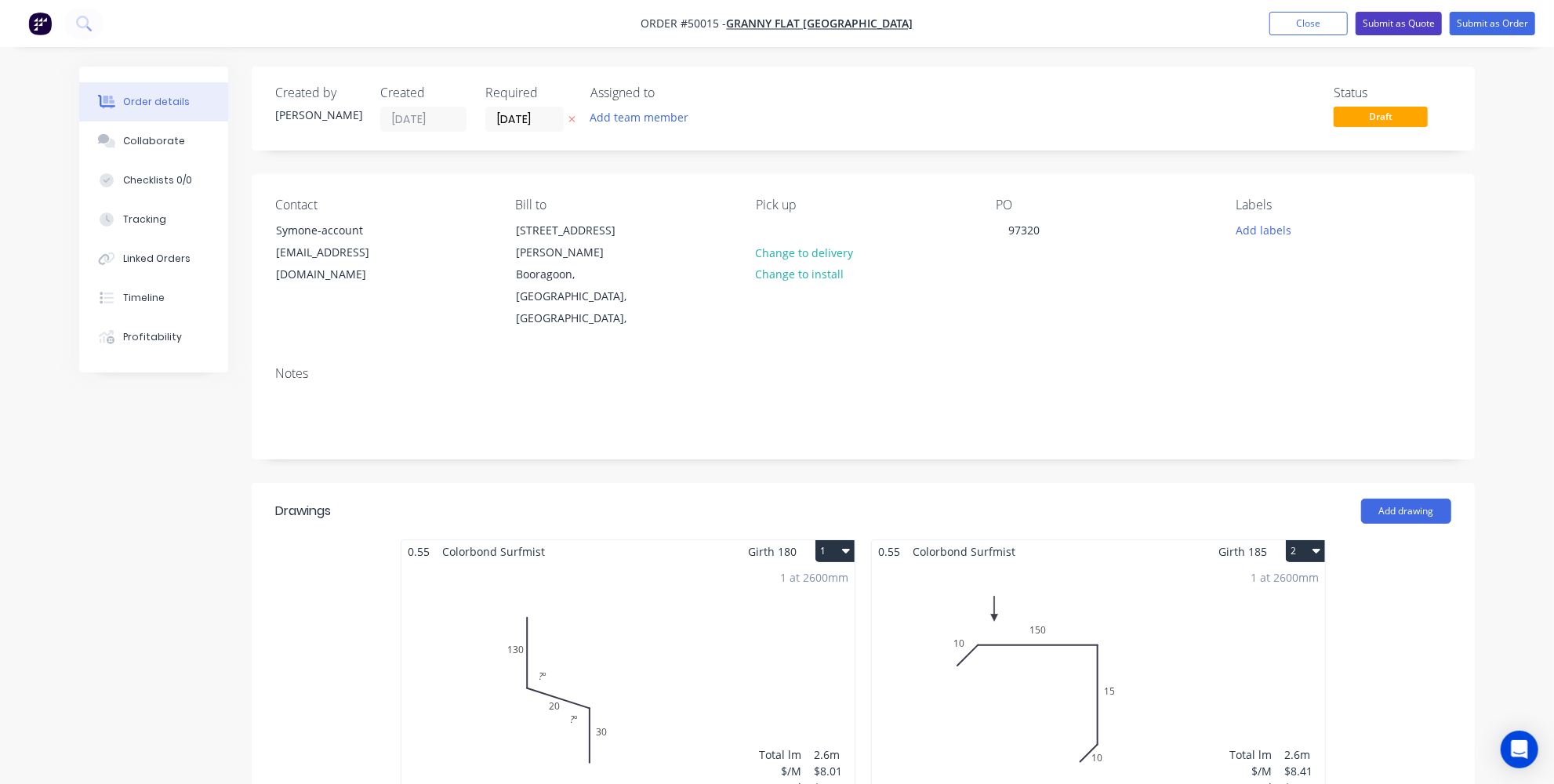
click at [1376, 21] on button "Submit as Quote" at bounding box center [1398, 23] width 86 height 23
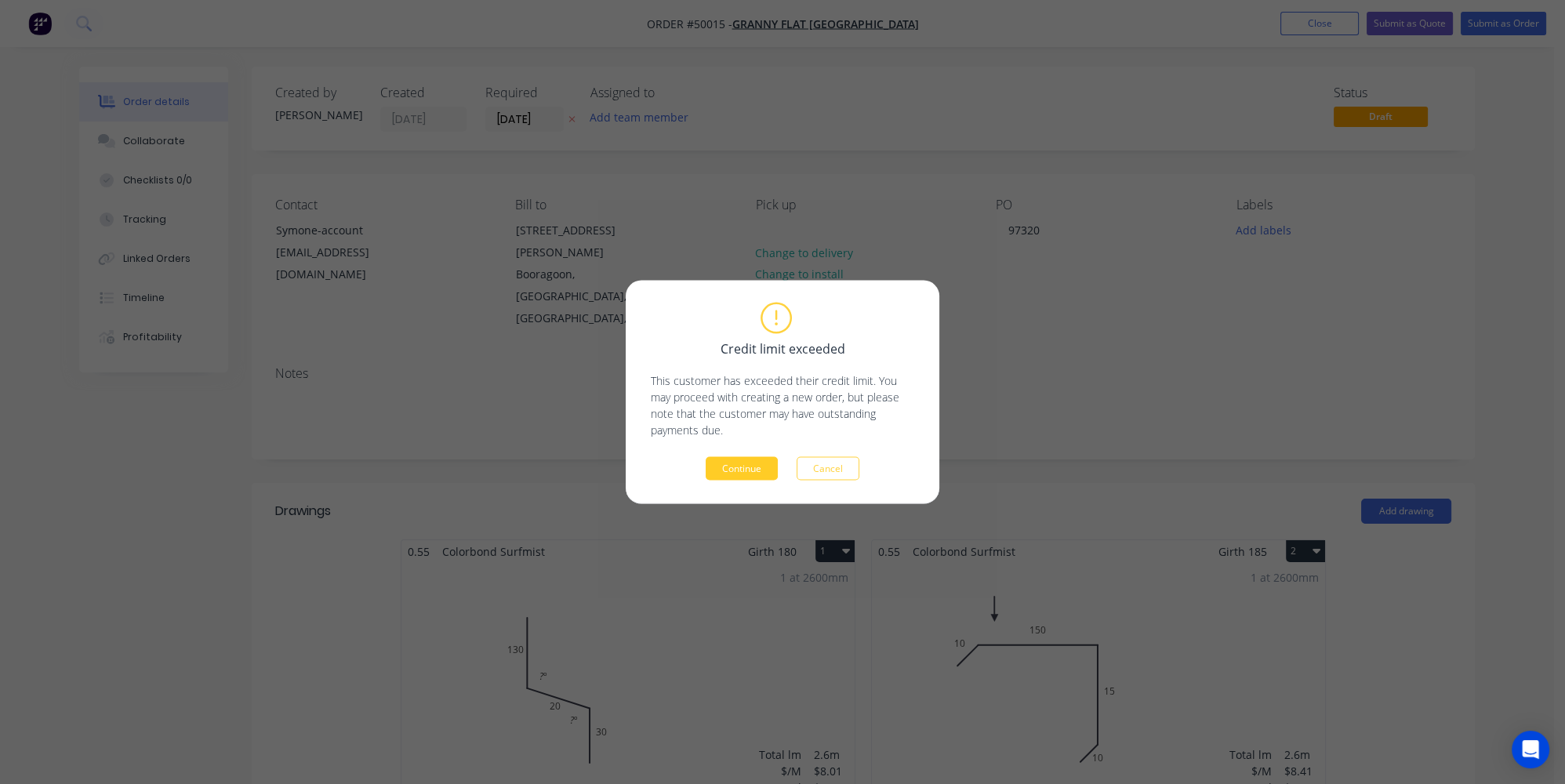
click at [758, 469] on button "Continue" at bounding box center [742, 468] width 72 height 23
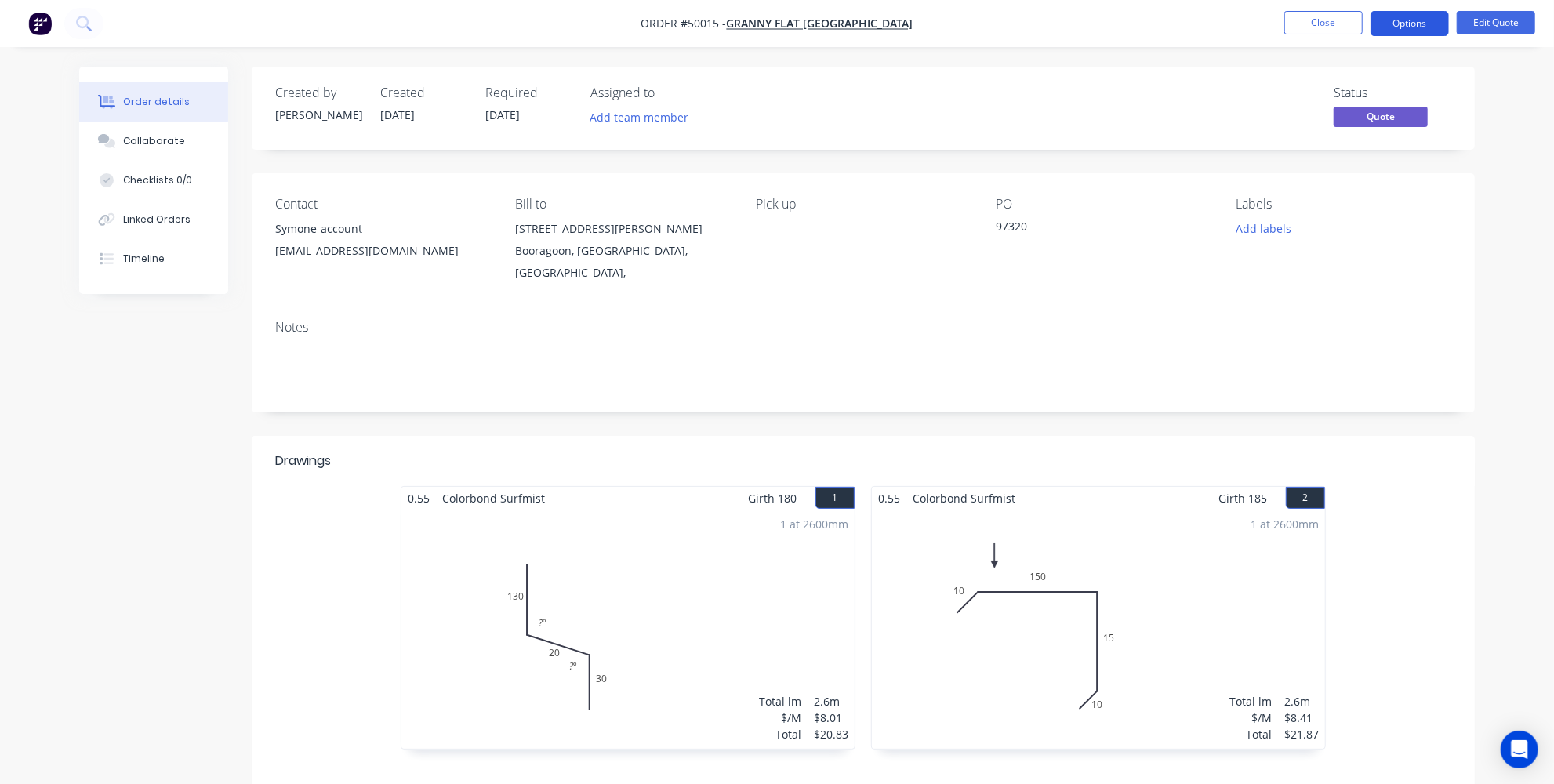
click at [1400, 25] on button "Options" at bounding box center [1409, 23] width 78 height 25
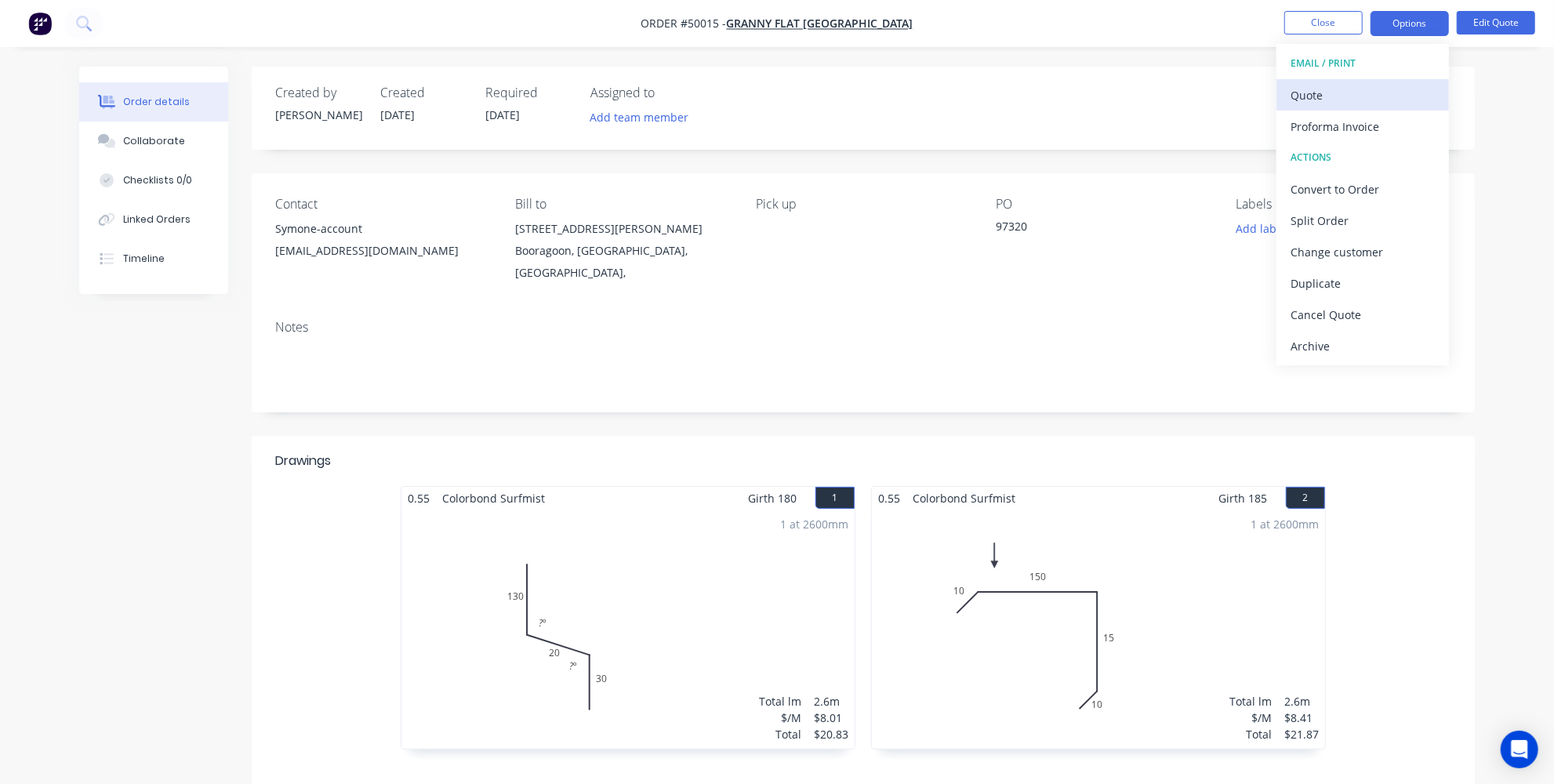
click at [1362, 100] on div "Quote" at bounding box center [1362, 95] width 145 height 23
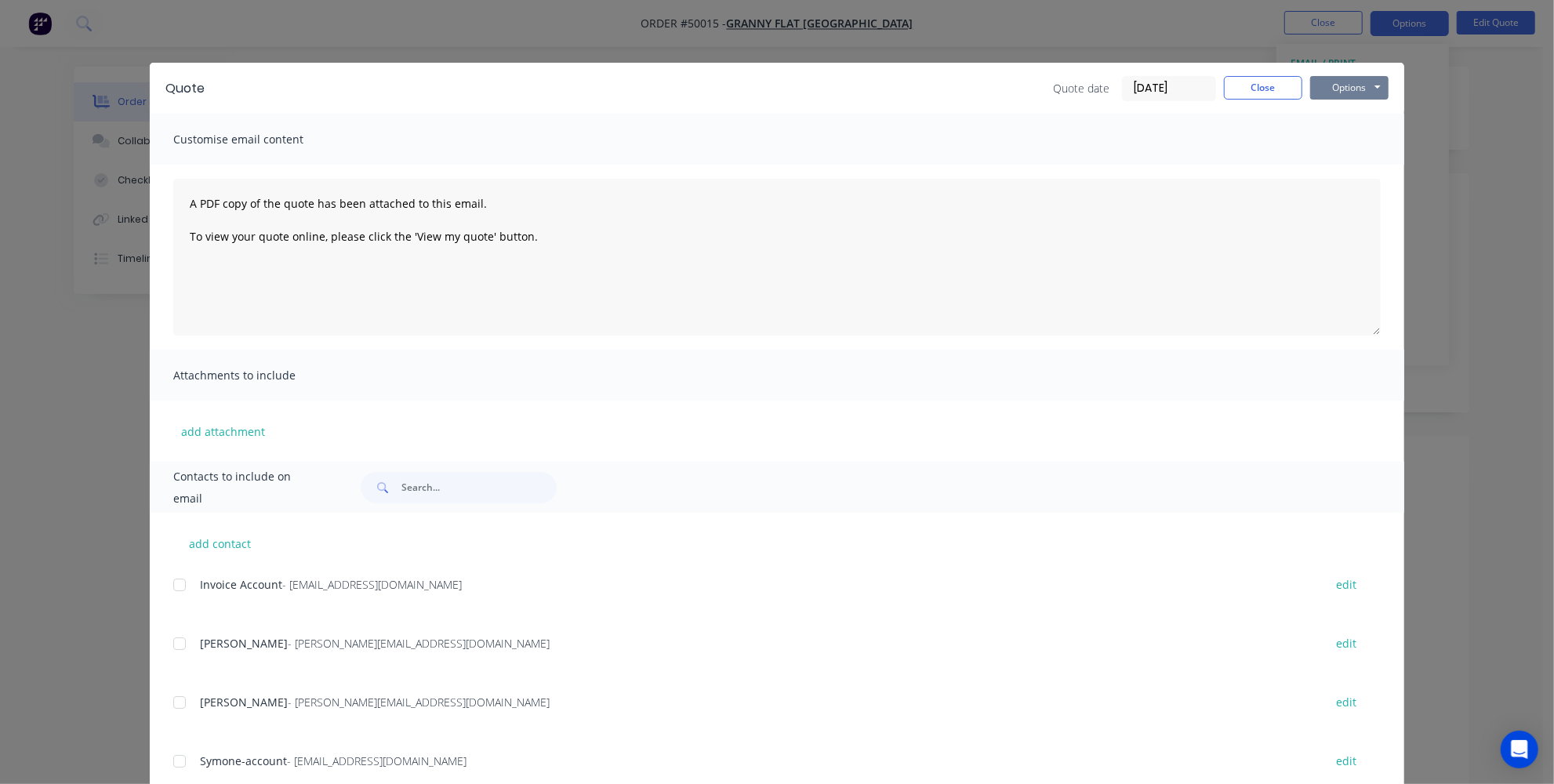
click at [1358, 89] on button "Options" at bounding box center [1349, 87] width 78 height 23
click at [1348, 144] on button "Print" at bounding box center [1360, 142] width 100 height 26
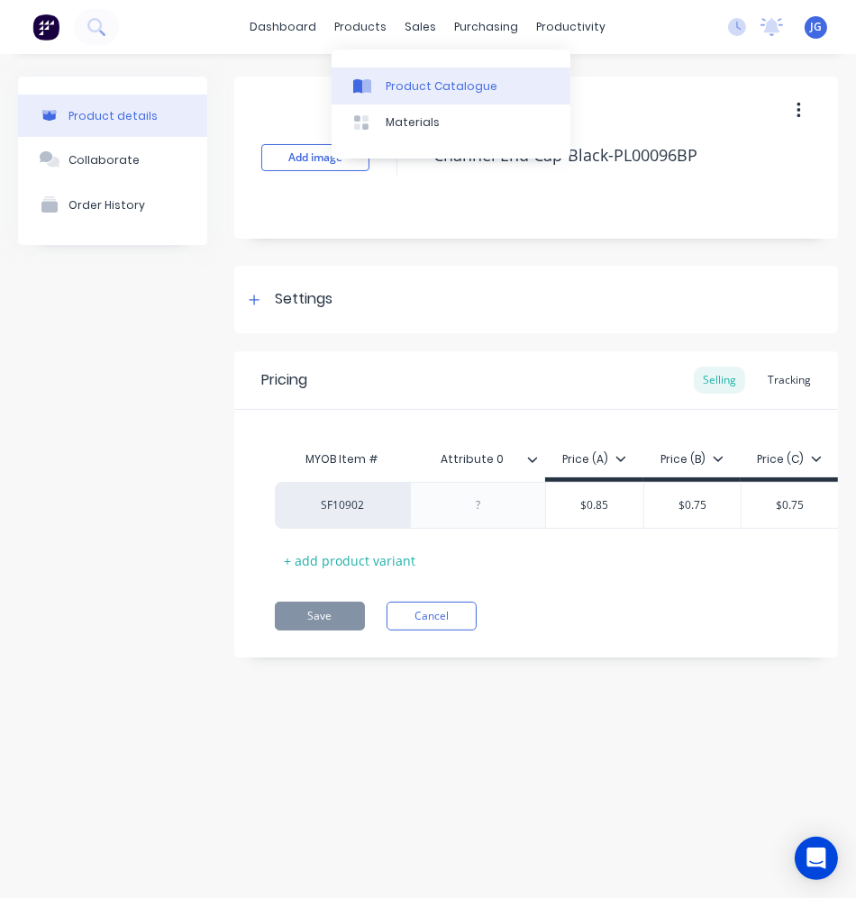
click at [391, 84] on div "Product Catalogue" at bounding box center [441, 86] width 112 height 16
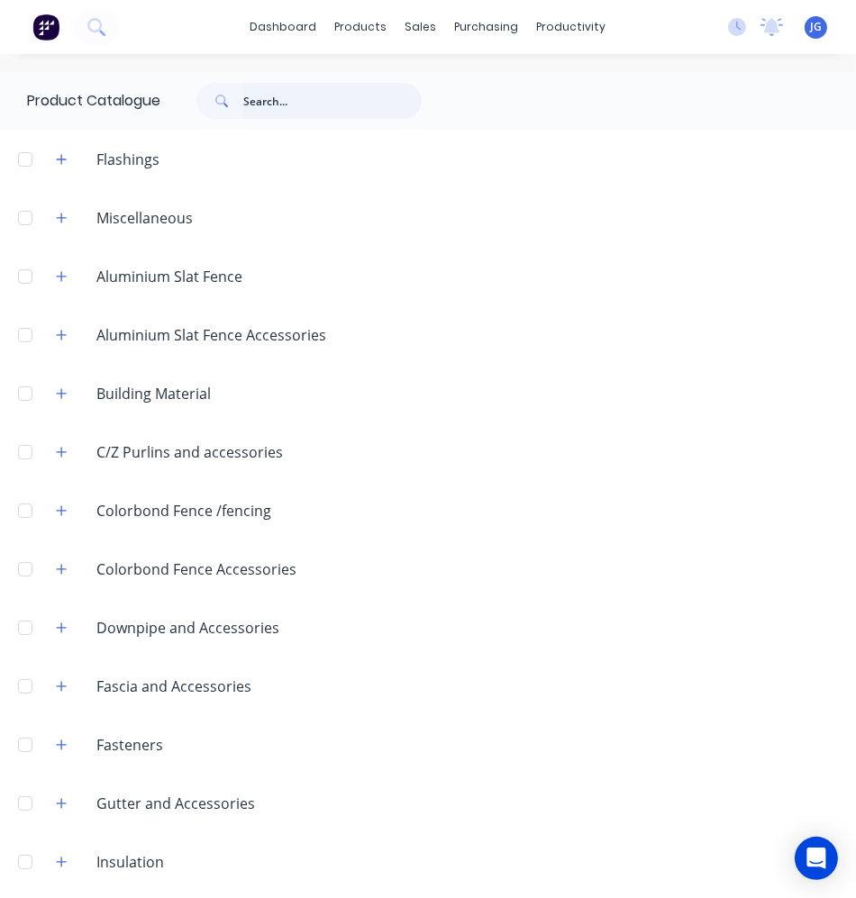
click at [308, 97] on input "text" at bounding box center [332, 101] width 178 height 36
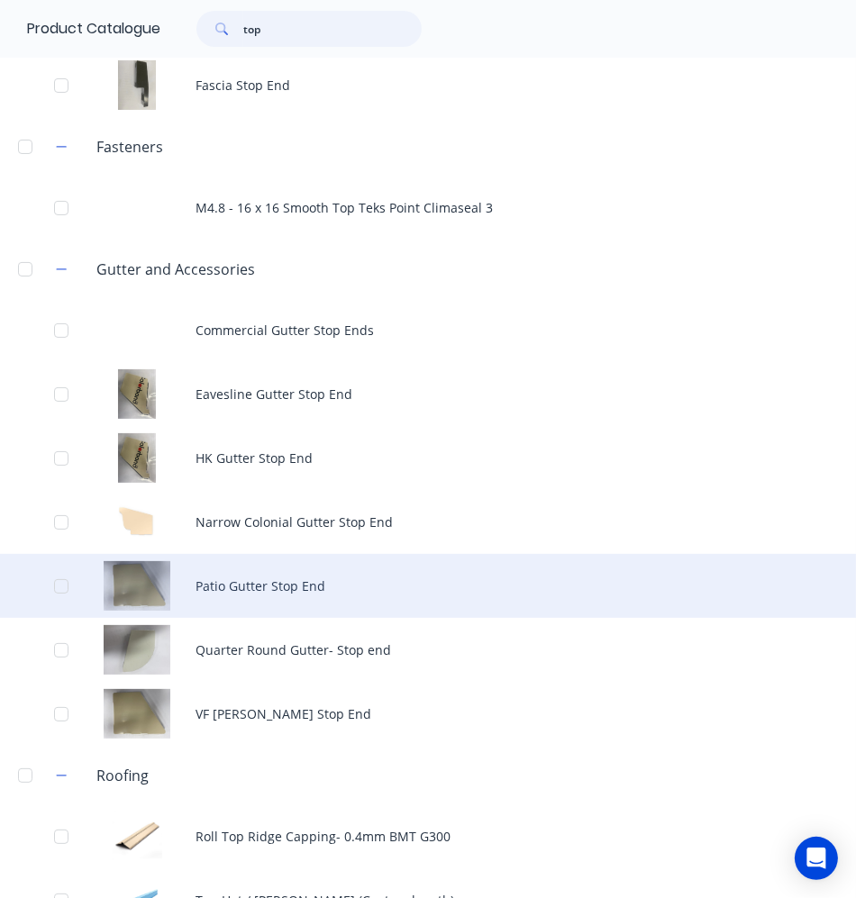
scroll to position [373, 0]
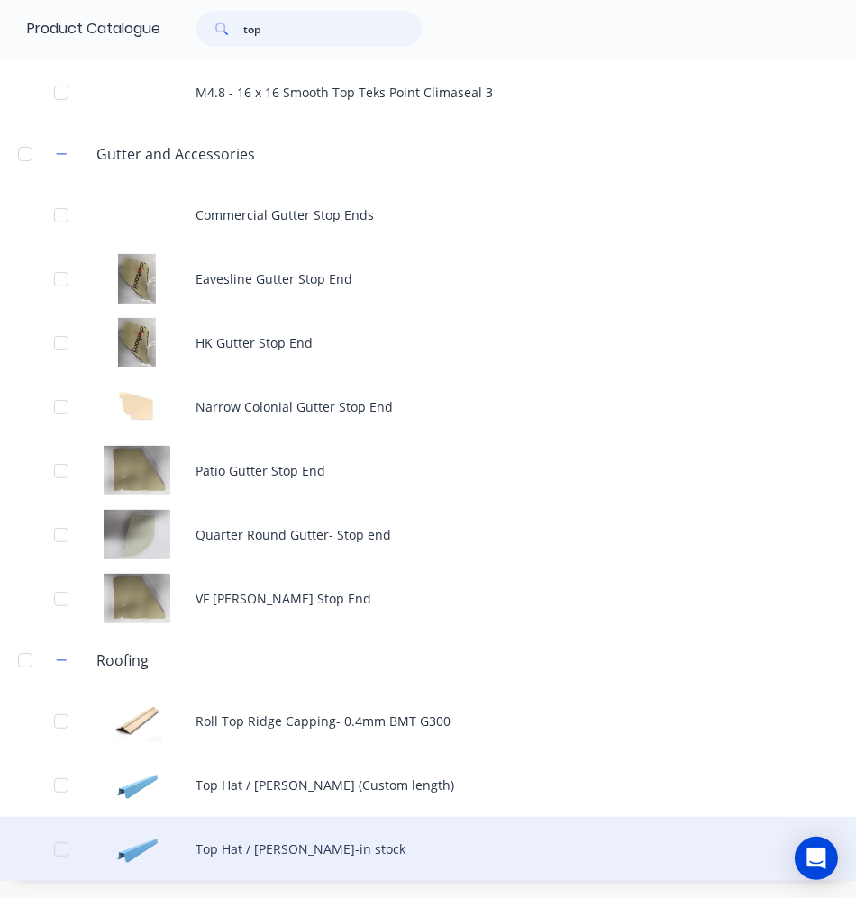
type input "top"
click at [232, 869] on div "Top Hat / Batten-in stock" at bounding box center [428, 849] width 856 height 64
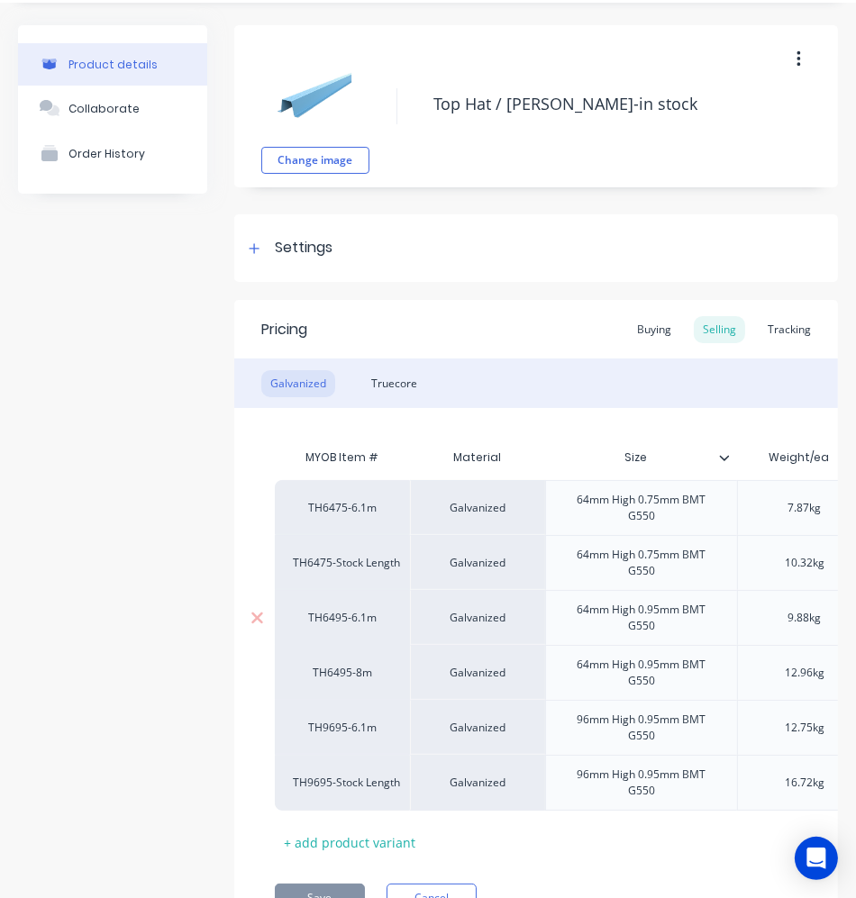
scroll to position [81, 0]
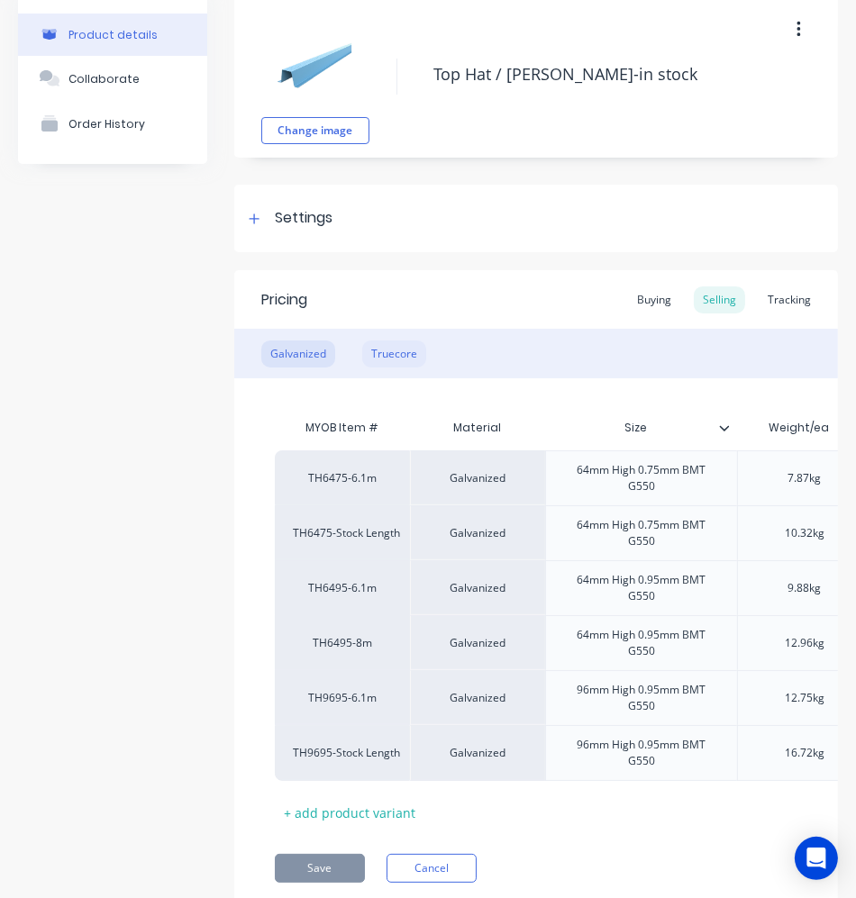
click at [389, 349] on div "Truecore" at bounding box center [394, 353] width 64 height 27
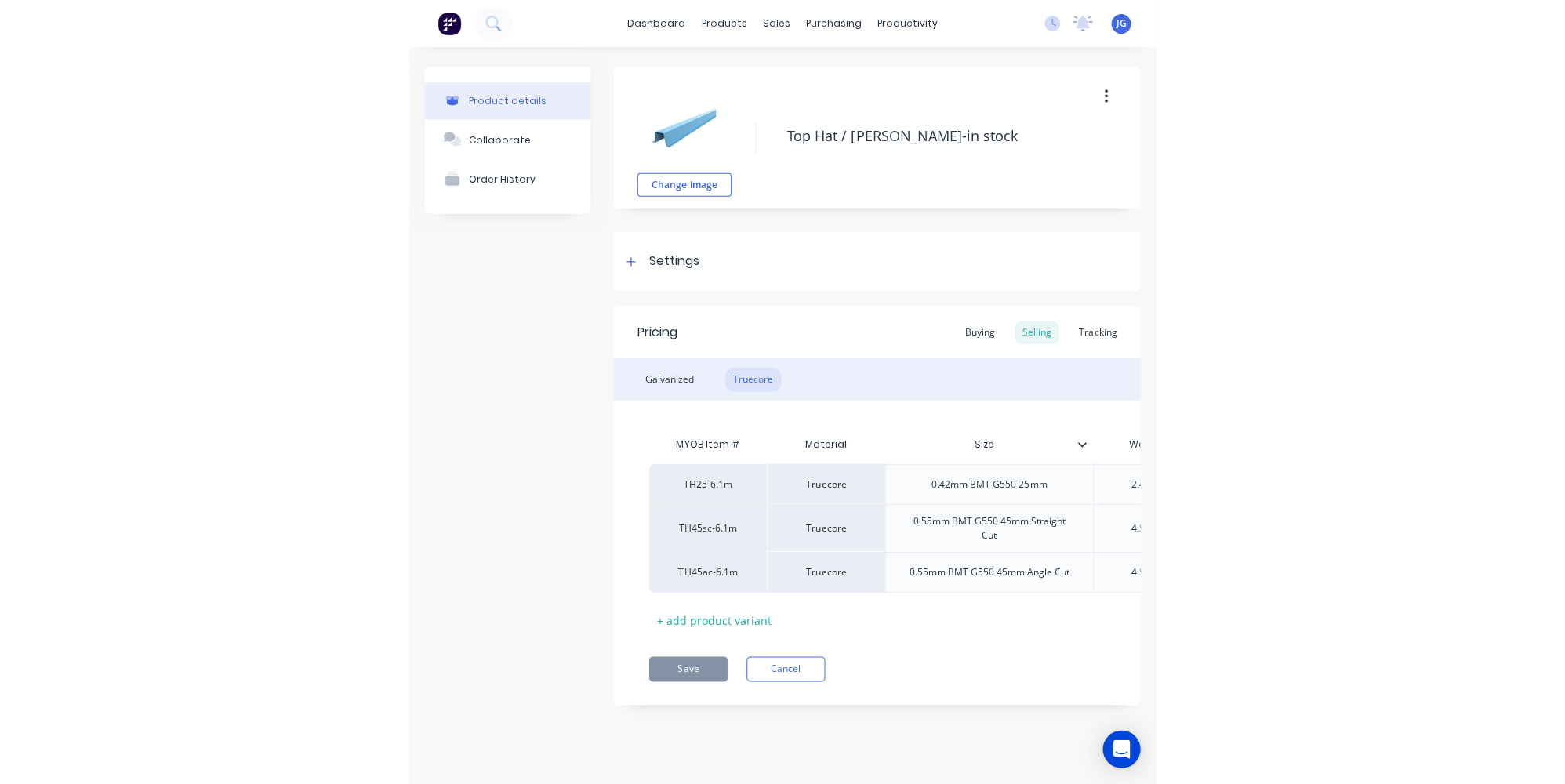
scroll to position [0, 0]
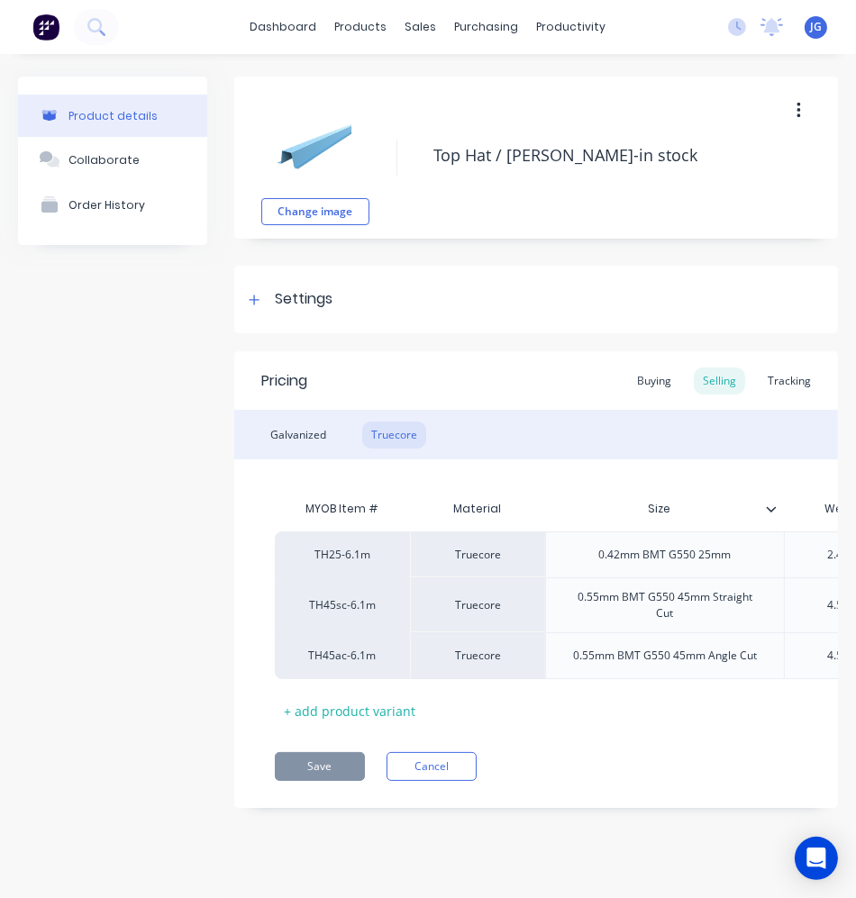
type textarea "x"
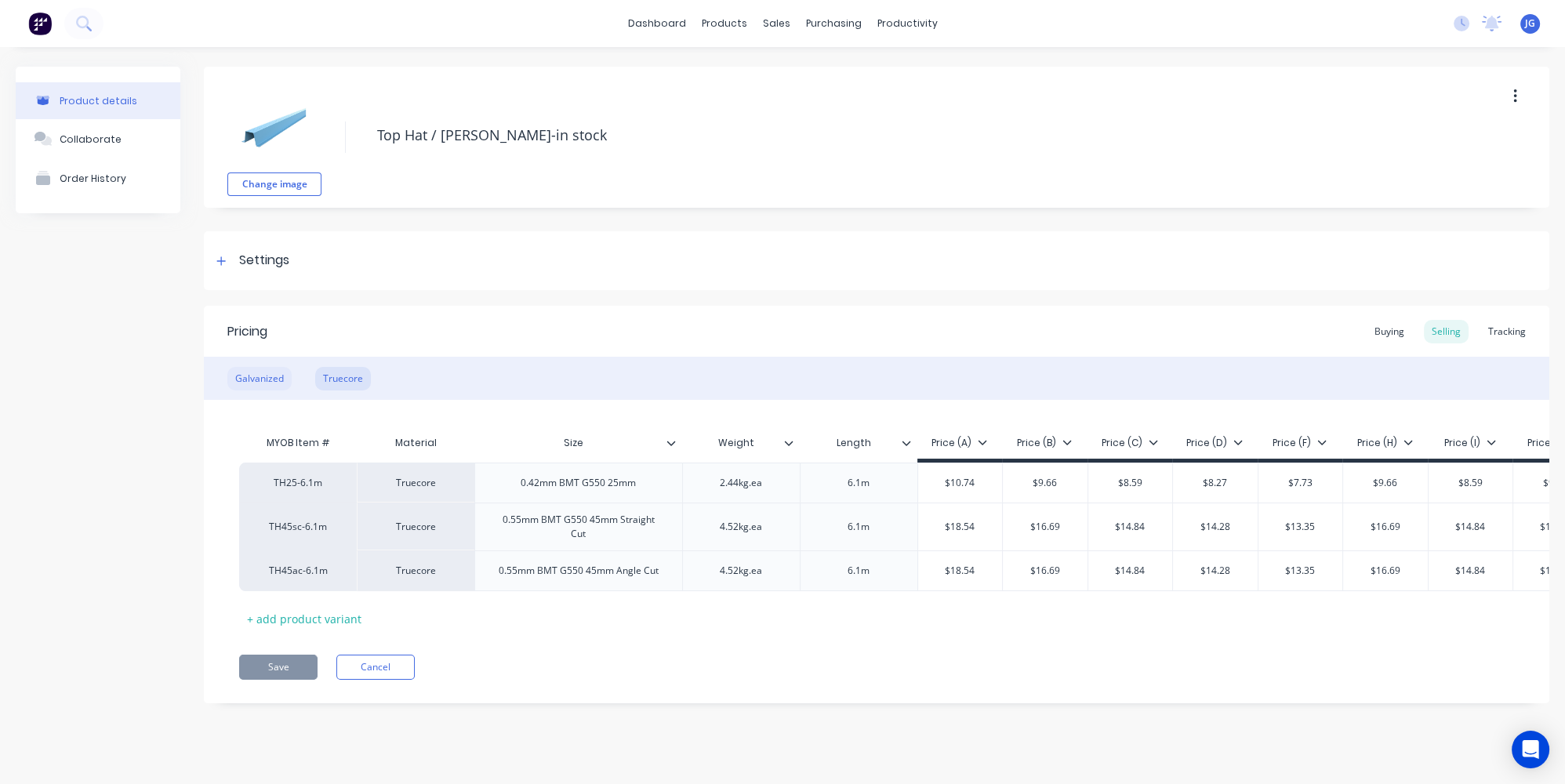
click at [277, 379] on div "Galvanized" at bounding box center [259, 378] width 64 height 23
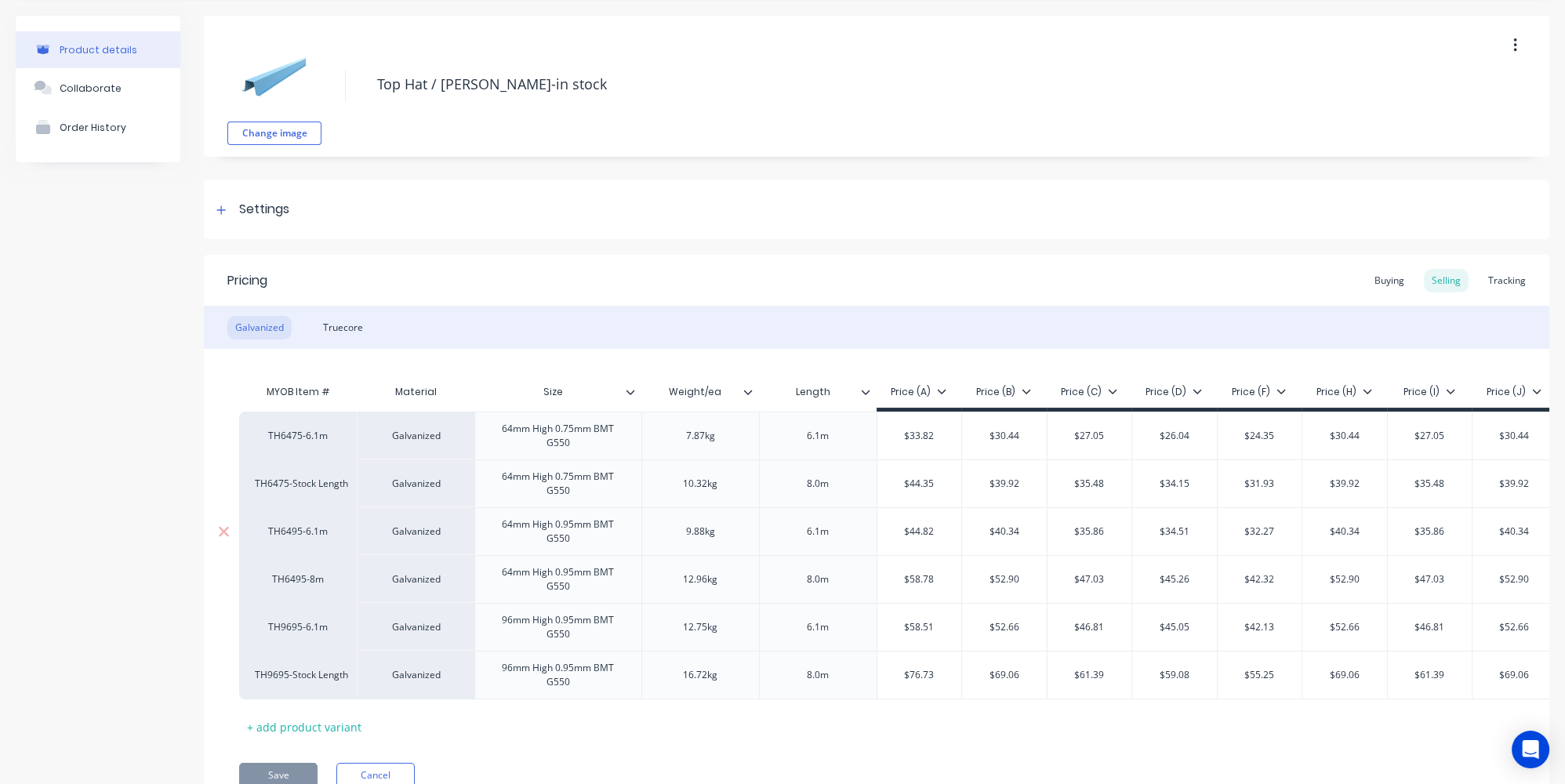
scroll to position [70, 0]
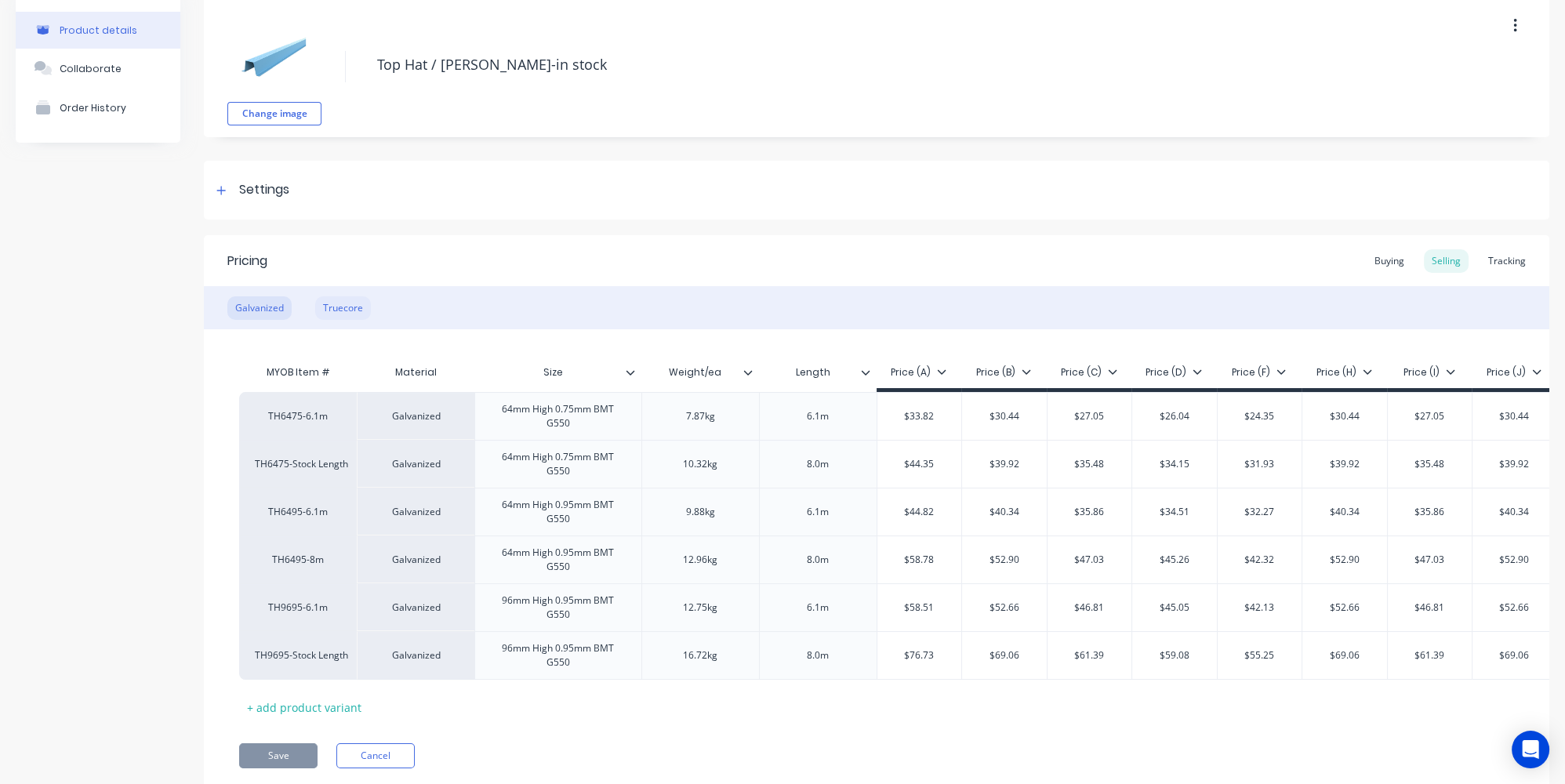
click at [333, 297] on div "Truecore" at bounding box center [343, 307] width 56 height 23
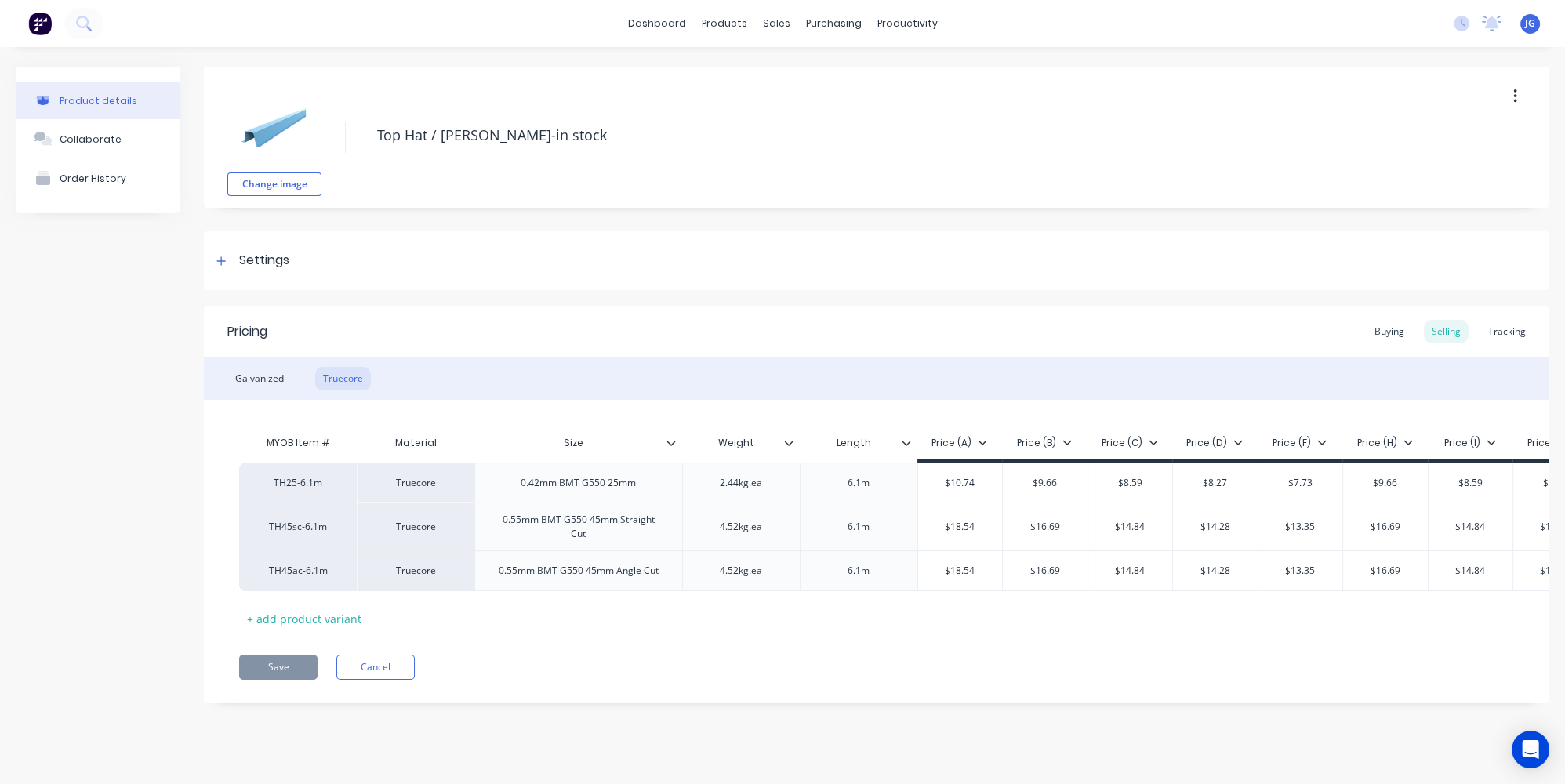
scroll to position [0, 0]
click at [266, 372] on div "Galvanized" at bounding box center [259, 378] width 64 height 23
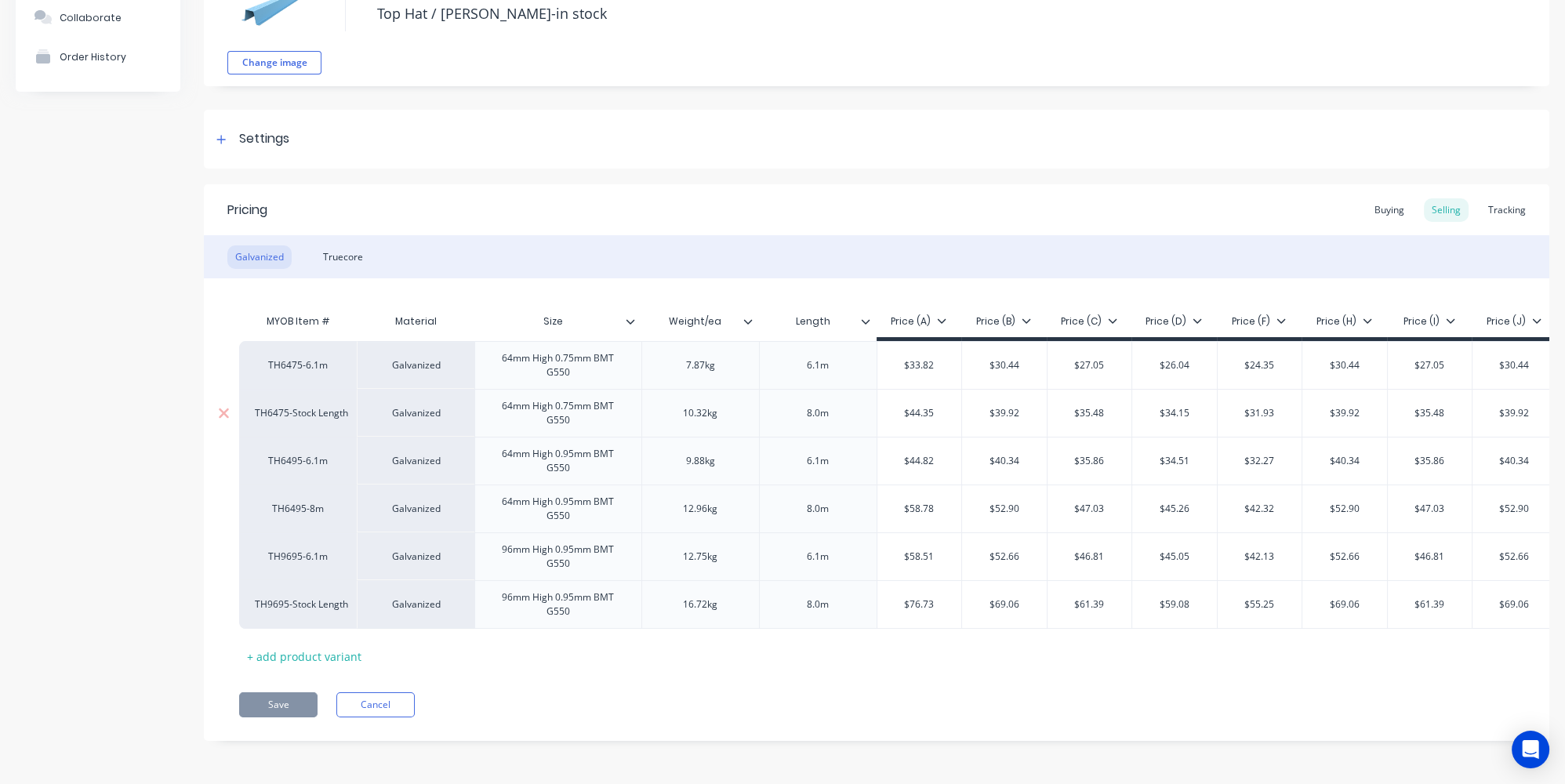
scroll to position [57, 0]
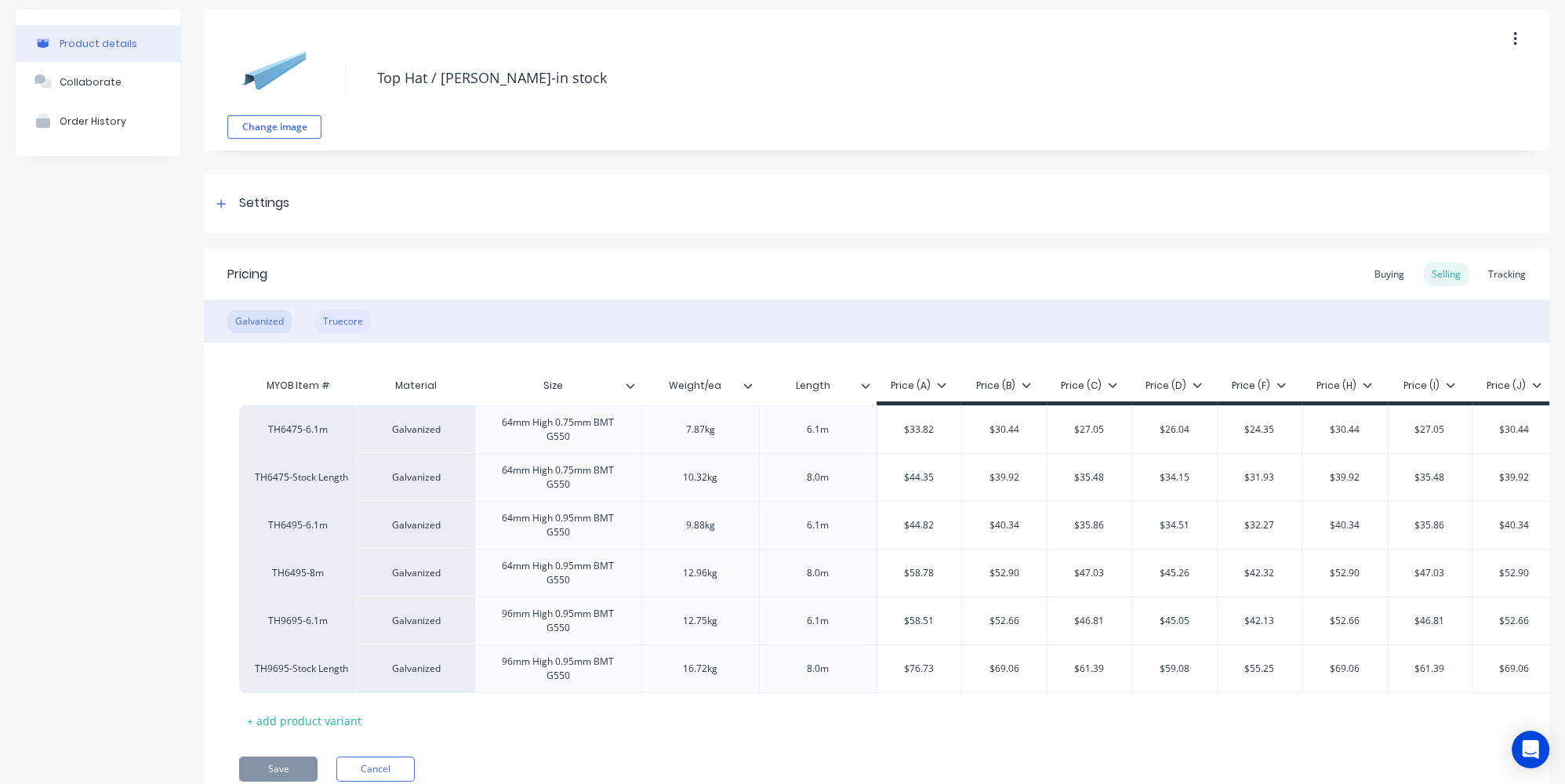
click at [363, 327] on div "Truecore" at bounding box center [343, 321] width 56 height 23
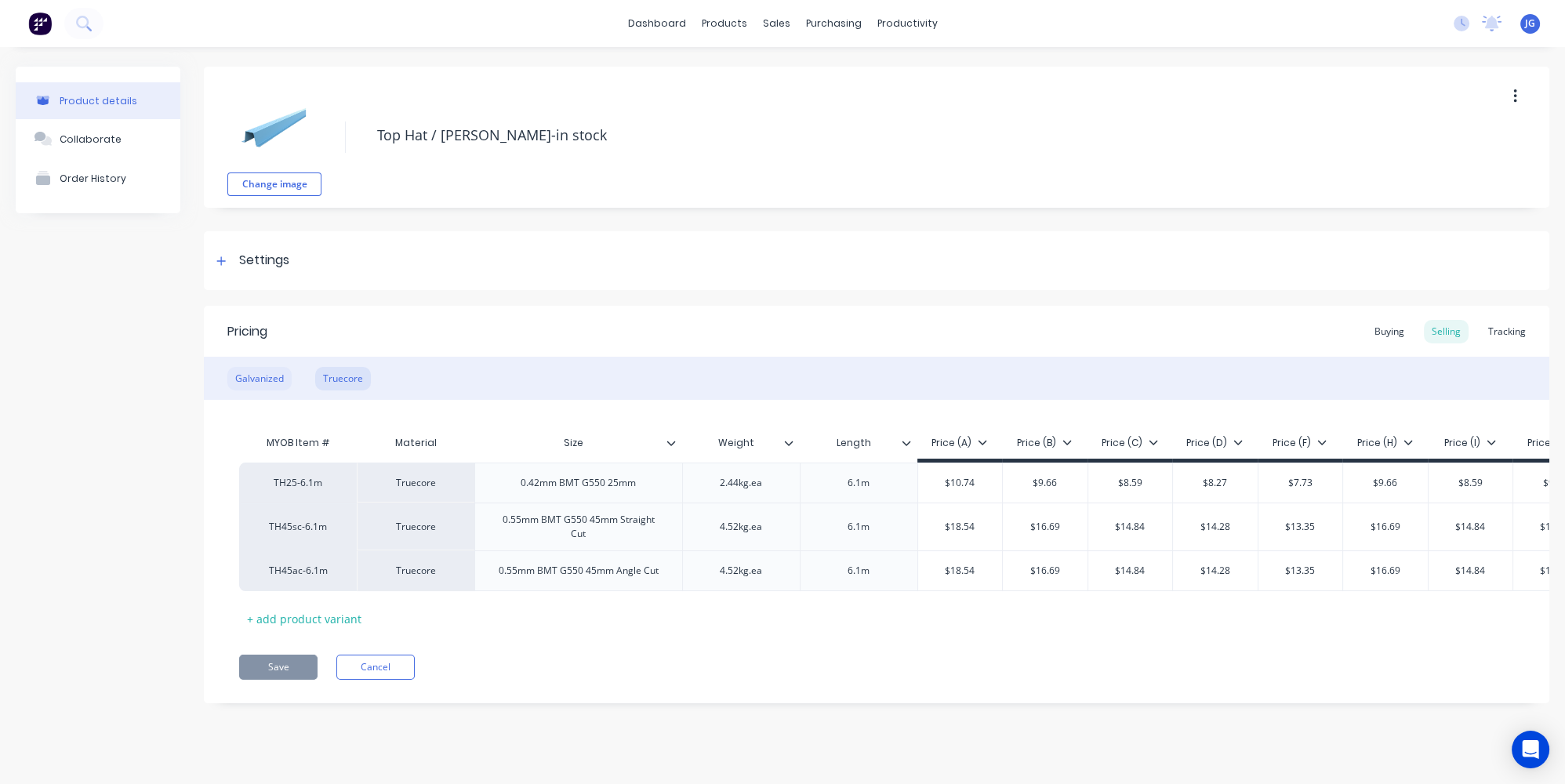
click at [272, 383] on div "Galvanized" at bounding box center [259, 378] width 64 height 23
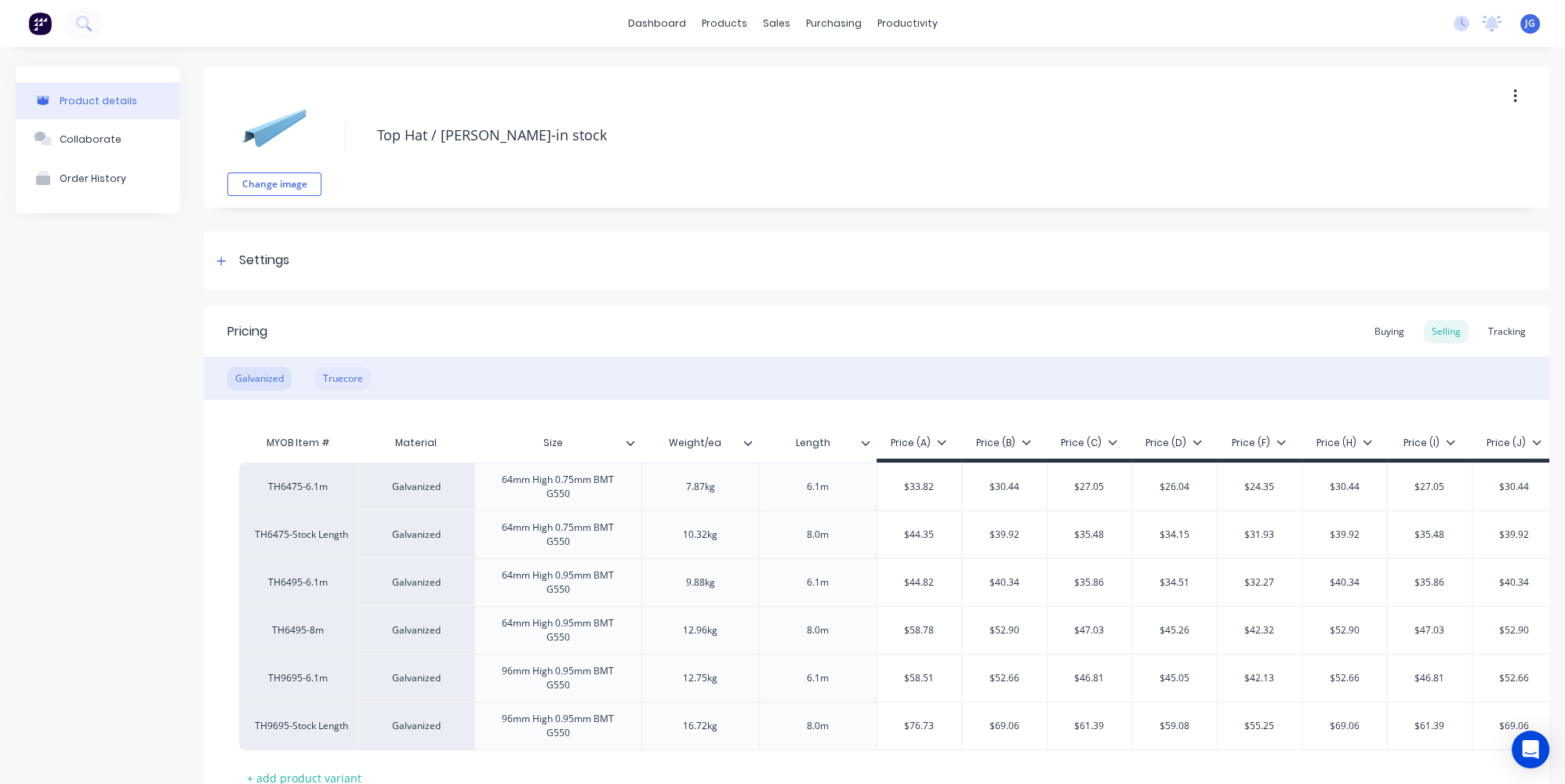
click at [346, 381] on div "Truecore" at bounding box center [343, 378] width 56 height 23
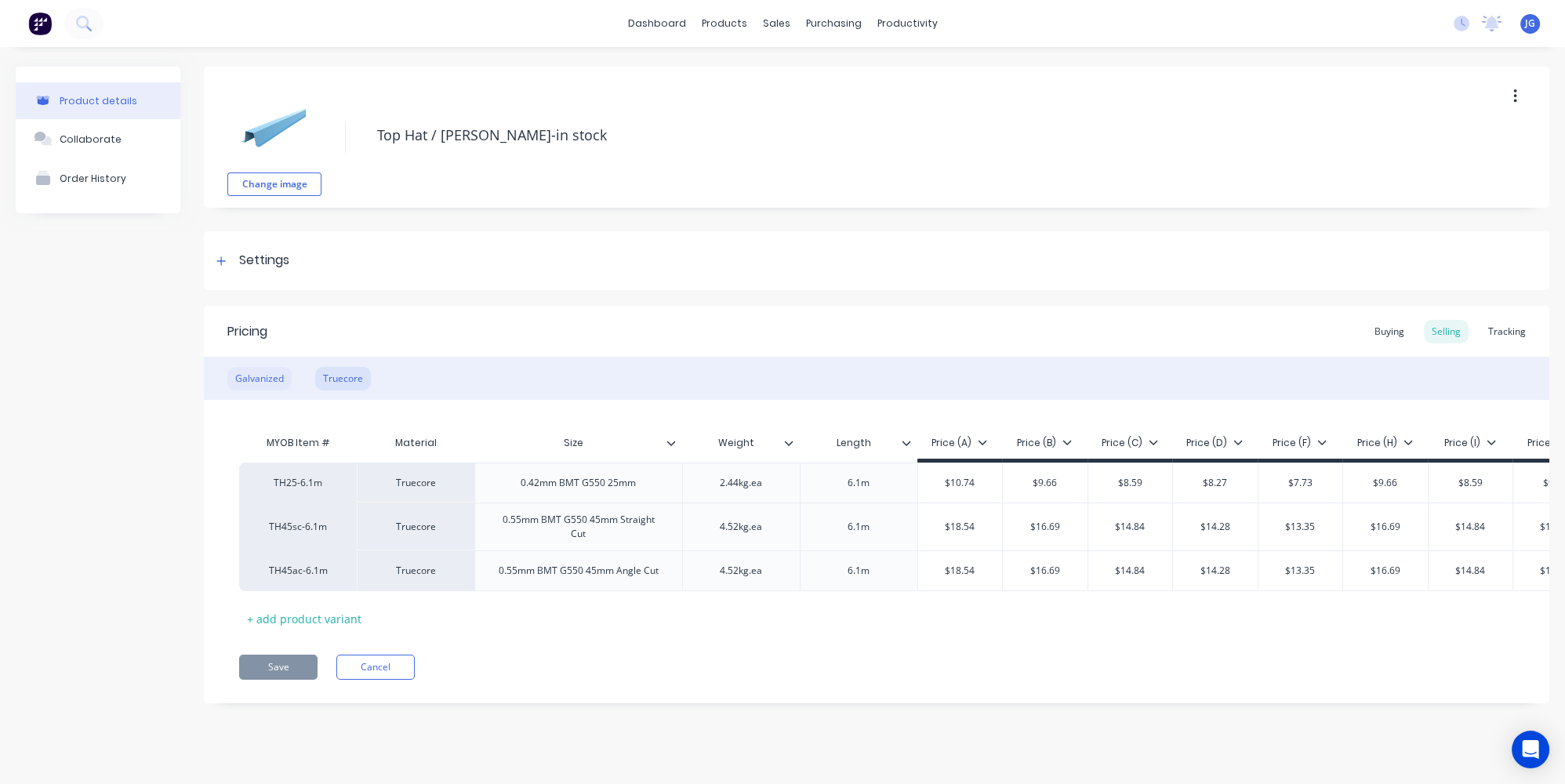
click at [276, 381] on div "Galvanized" at bounding box center [259, 378] width 64 height 23
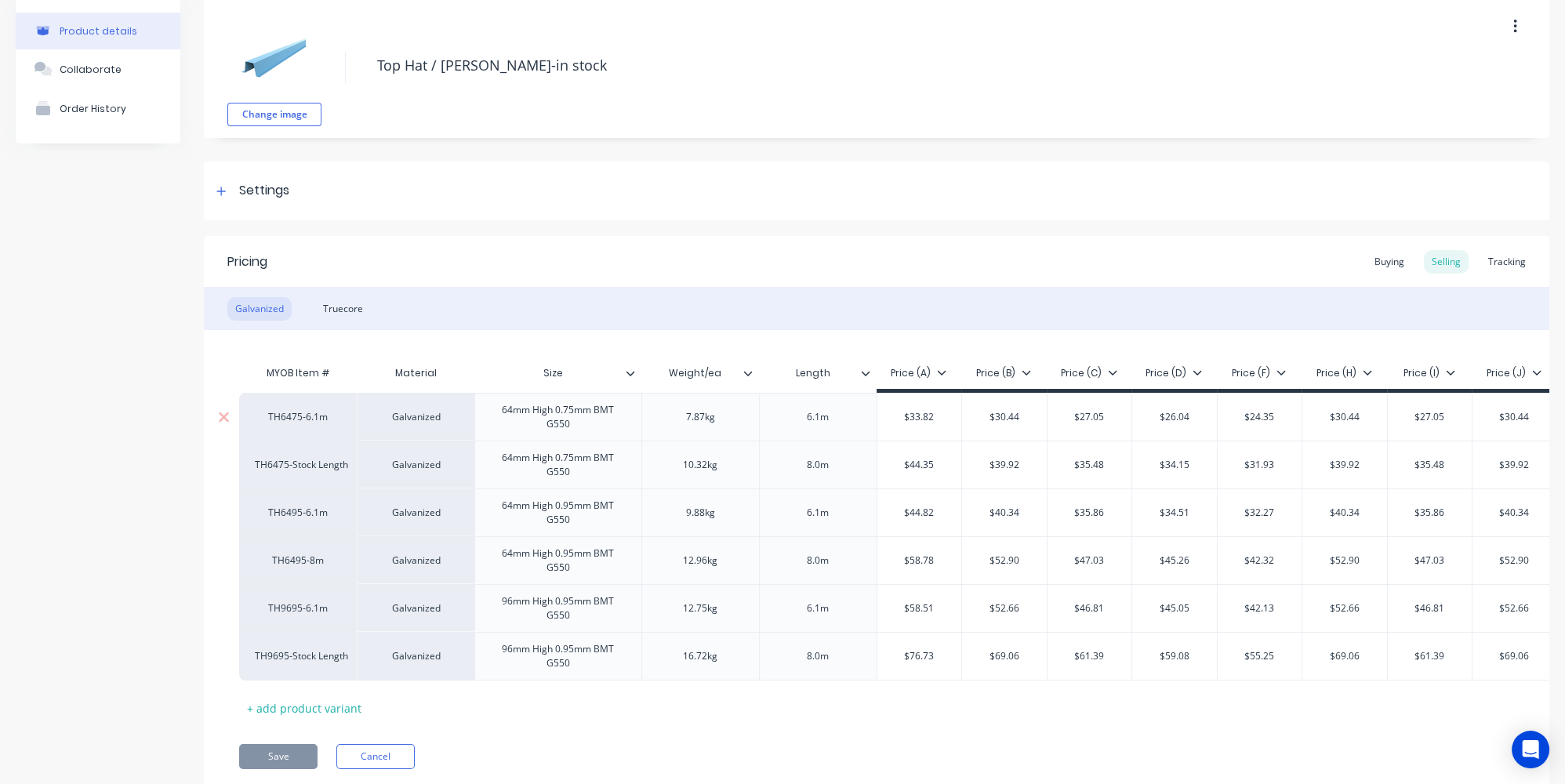
scroll to position [129, 0]
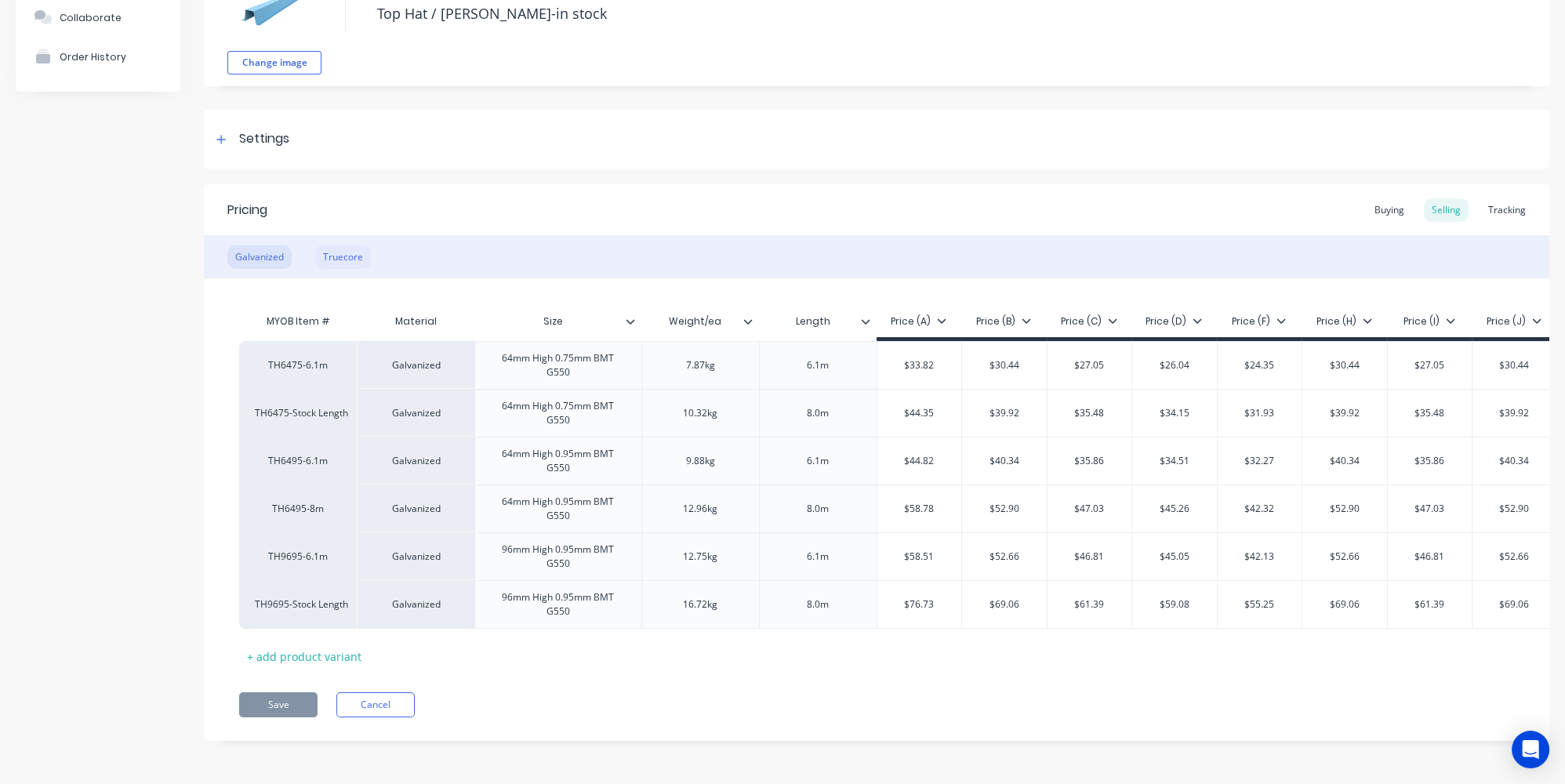
click at [359, 250] on div "Truecore" at bounding box center [343, 257] width 56 height 23
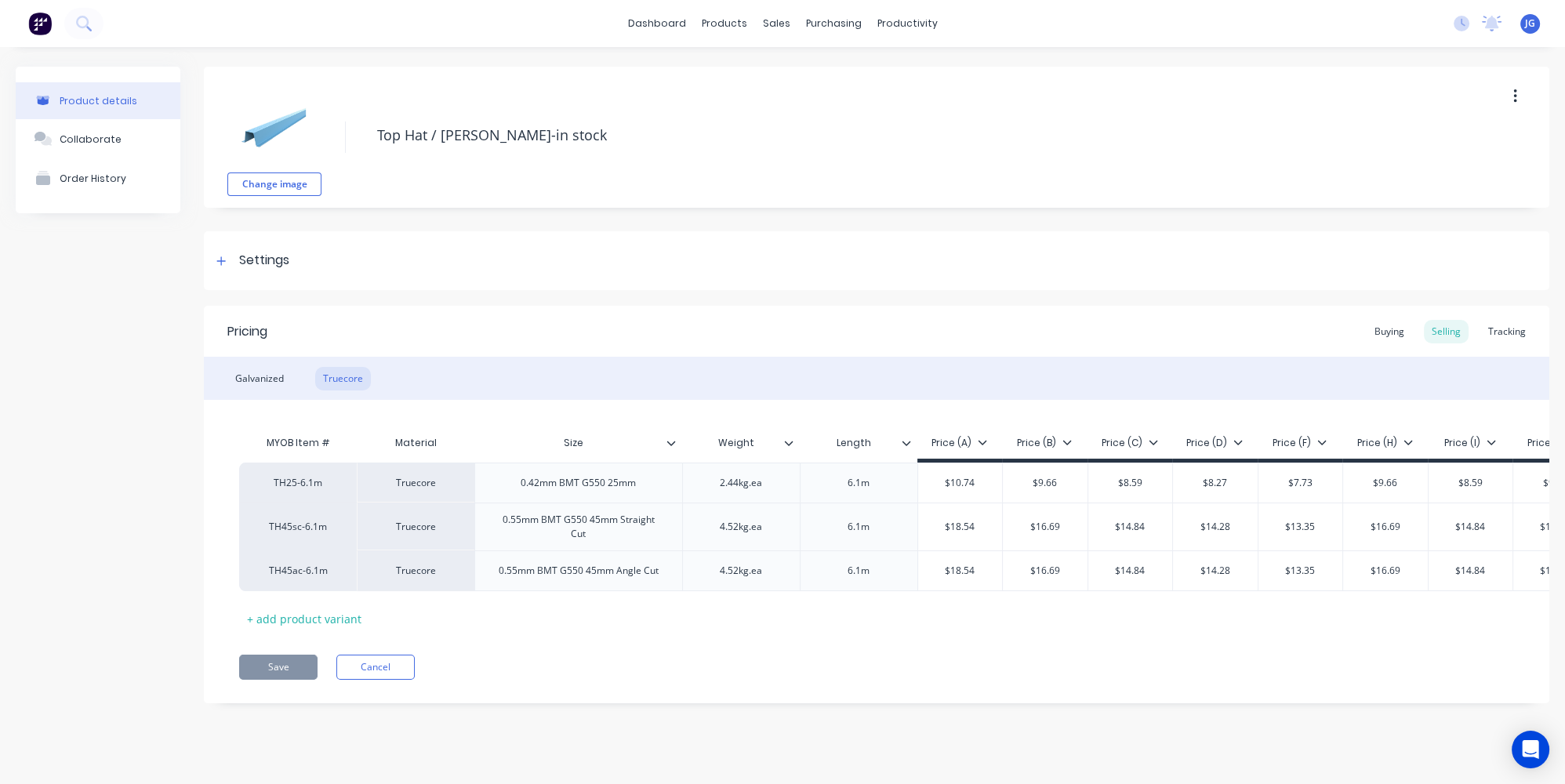
scroll to position [0, 0]
click at [259, 374] on div "Galvanized" at bounding box center [259, 378] width 64 height 23
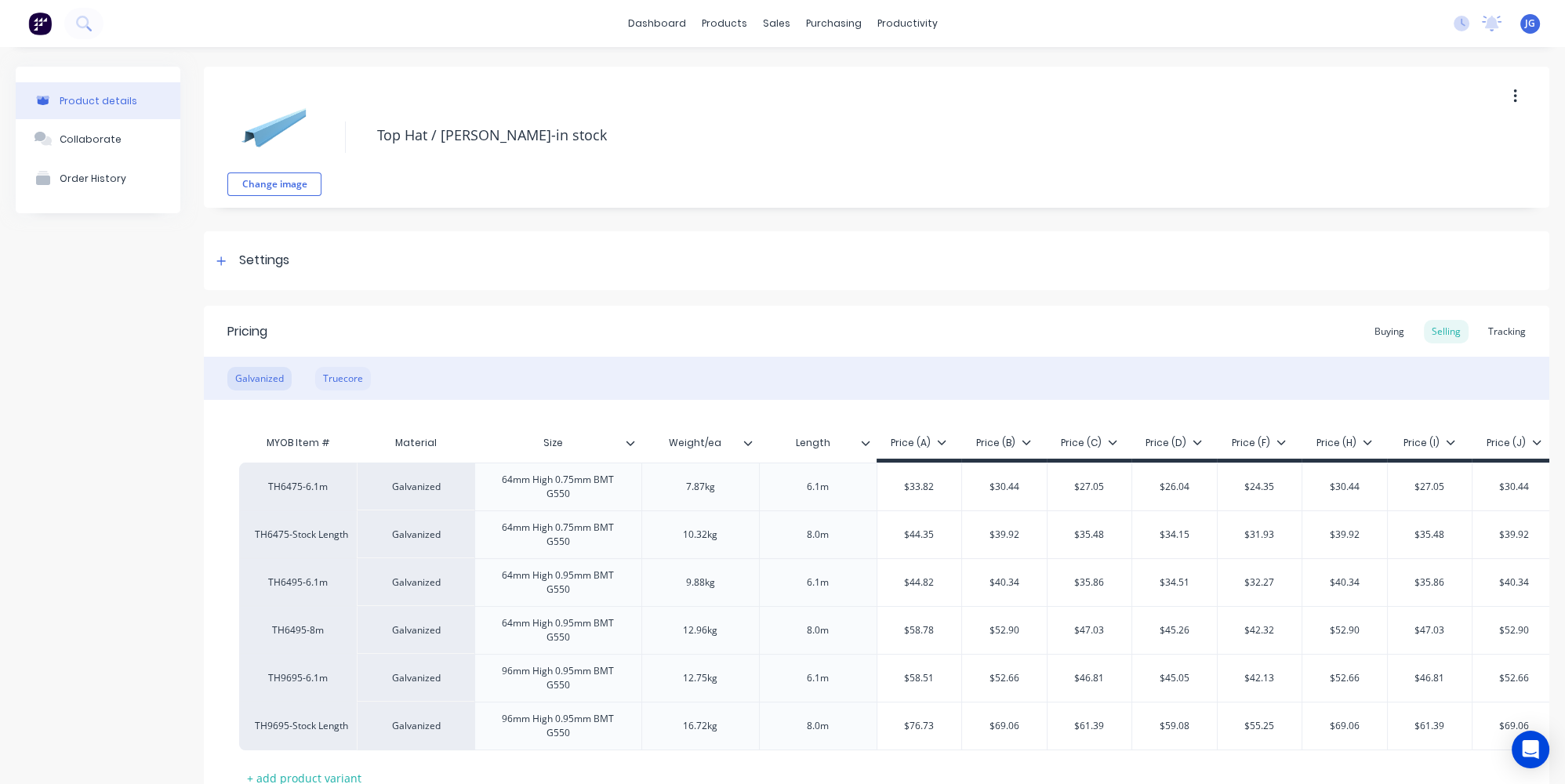
click at [328, 378] on div "Truecore" at bounding box center [343, 378] width 56 height 23
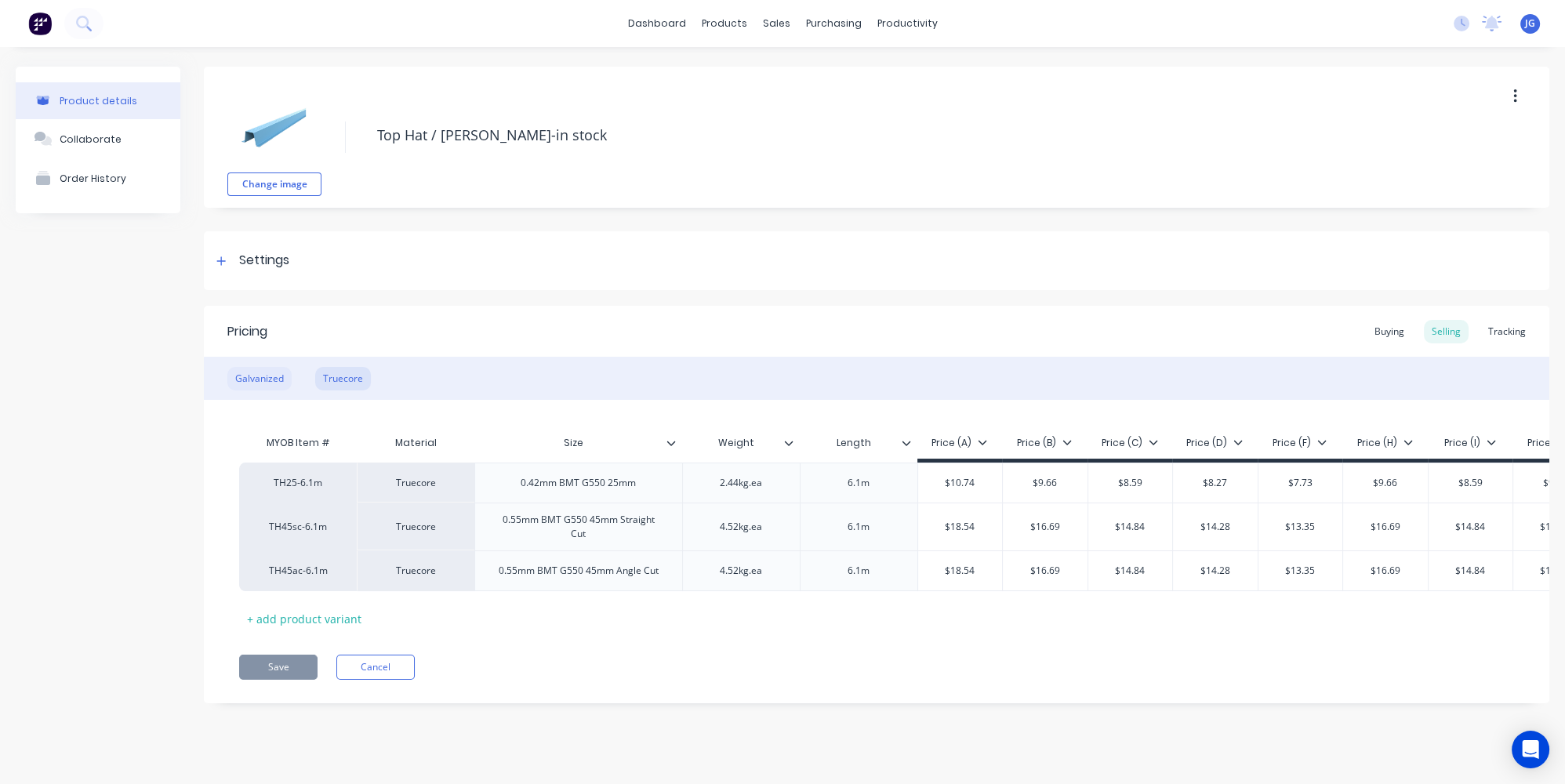
click at [248, 380] on div "Galvanized" at bounding box center [259, 378] width 64 height 23
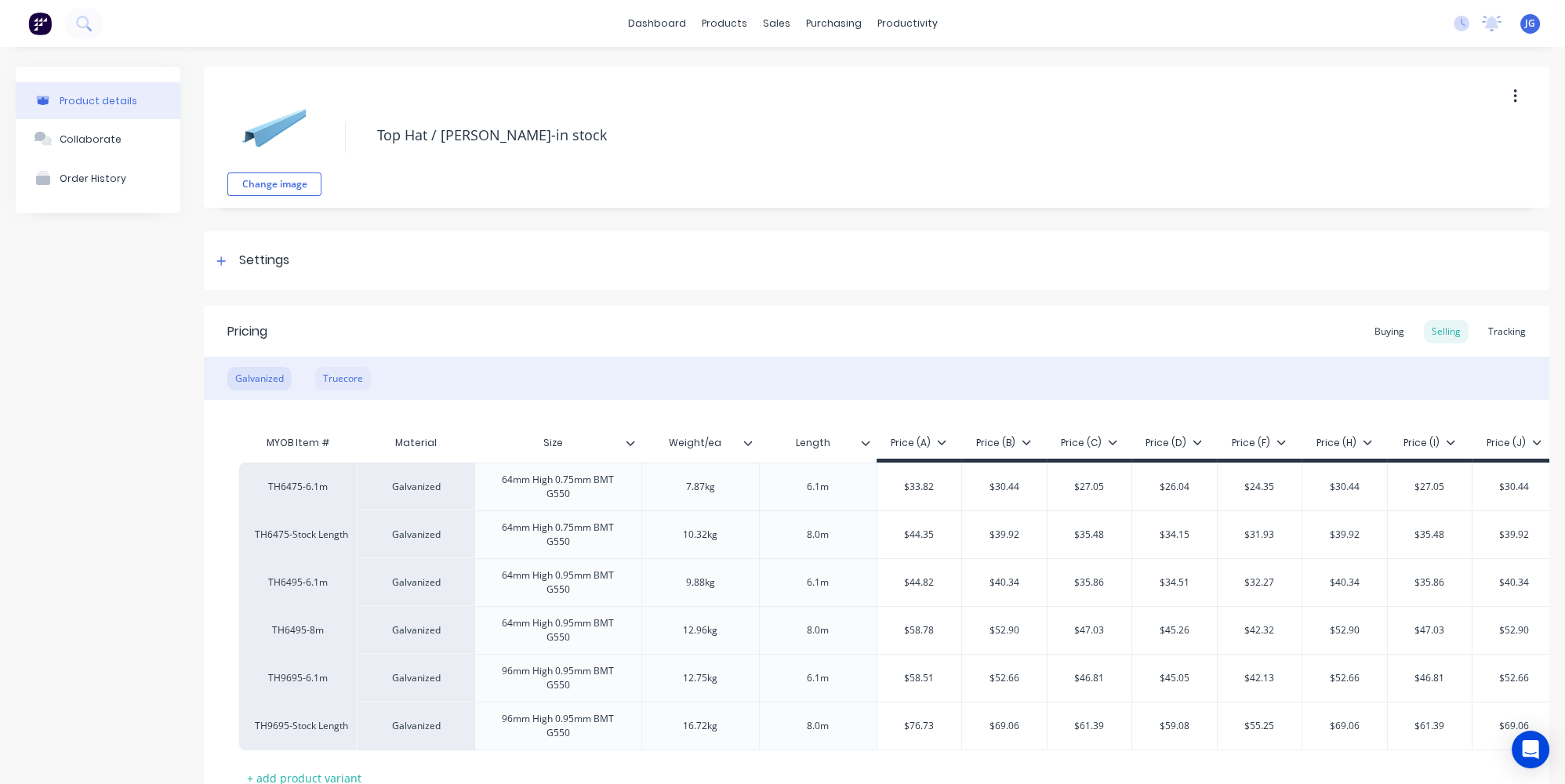
click at [327, 385] on div "Truecore" at bounding box center [343, 378] width 56 height 23
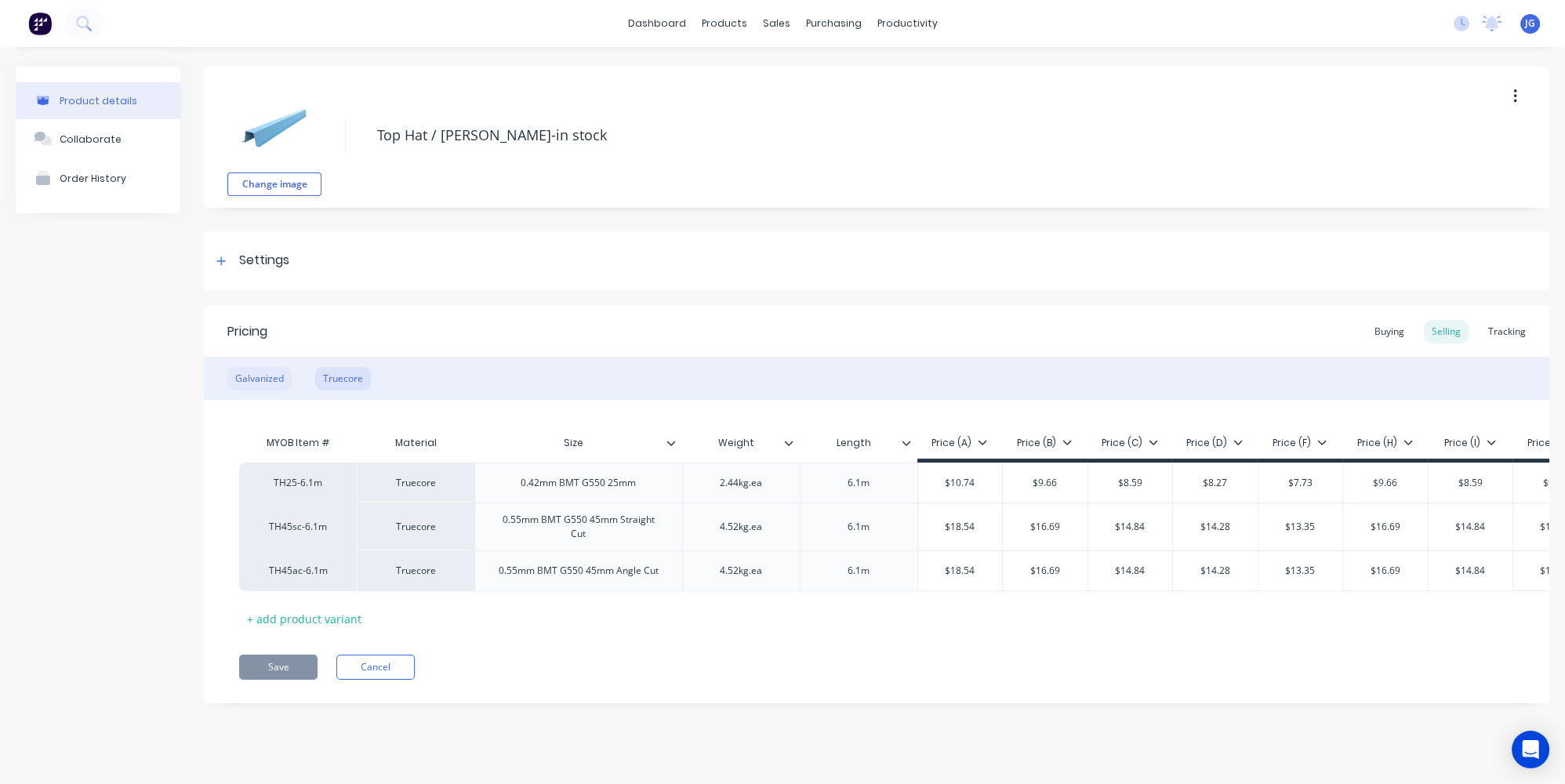
click at [254, 385] on div "Galvanized" at bounding box center [259, 378] width 64 height 23
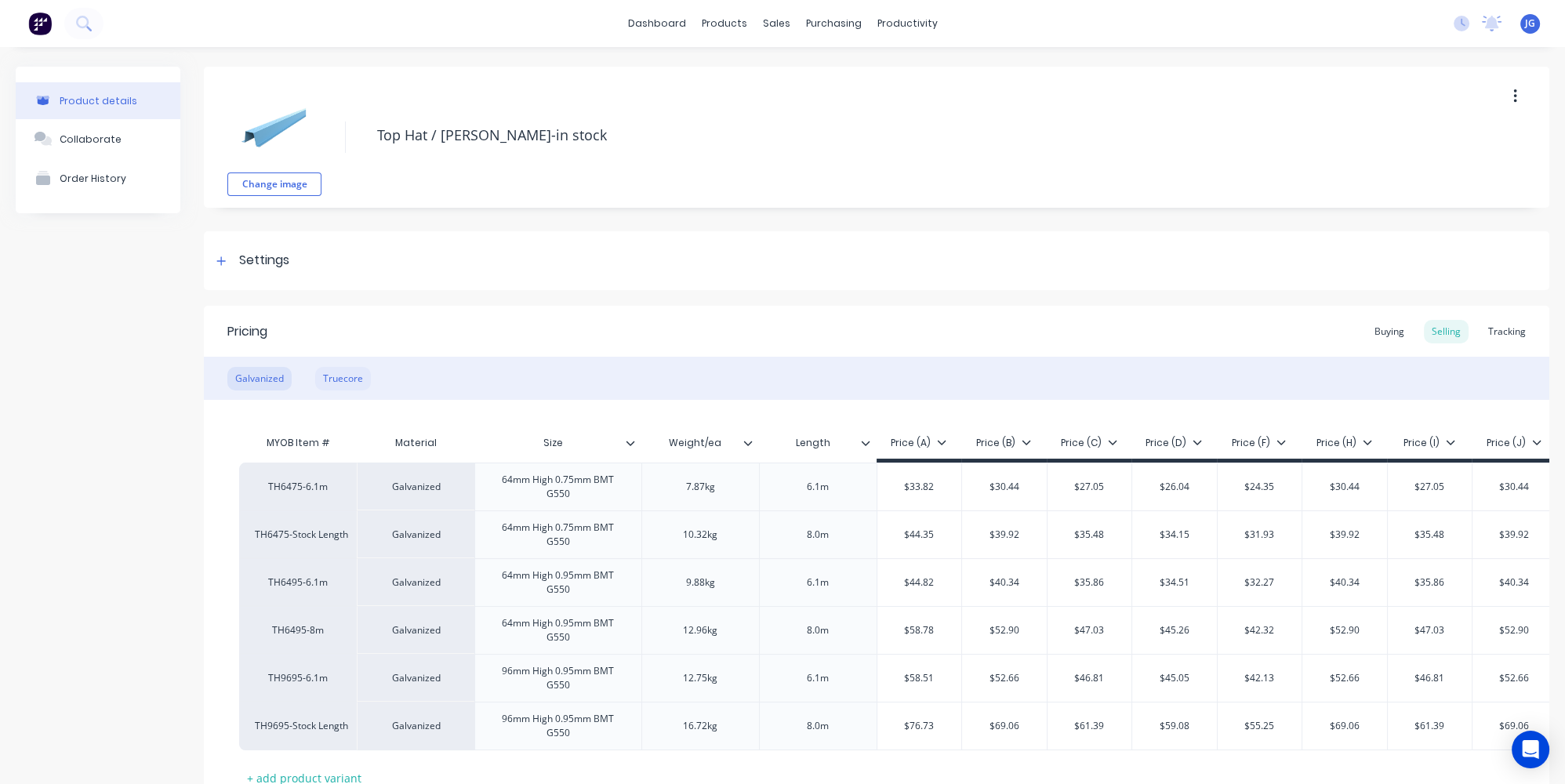
click at [346, 374] on div "Truecore" at bounding box center [343, 378] width 56 height 23
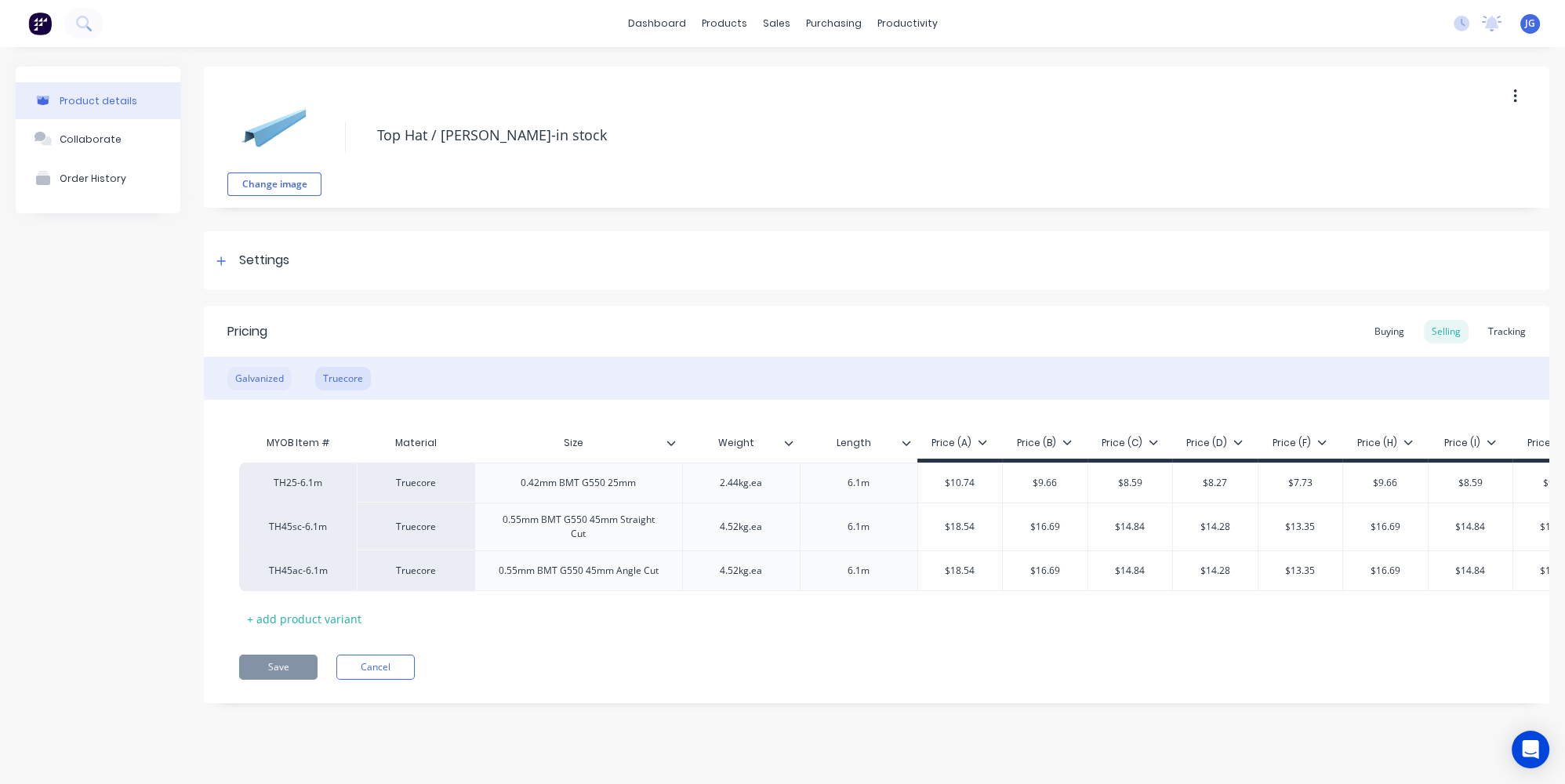
click at [279, 374] on div "Galvanized" at bounding box center [259, 378] width 64 height 23
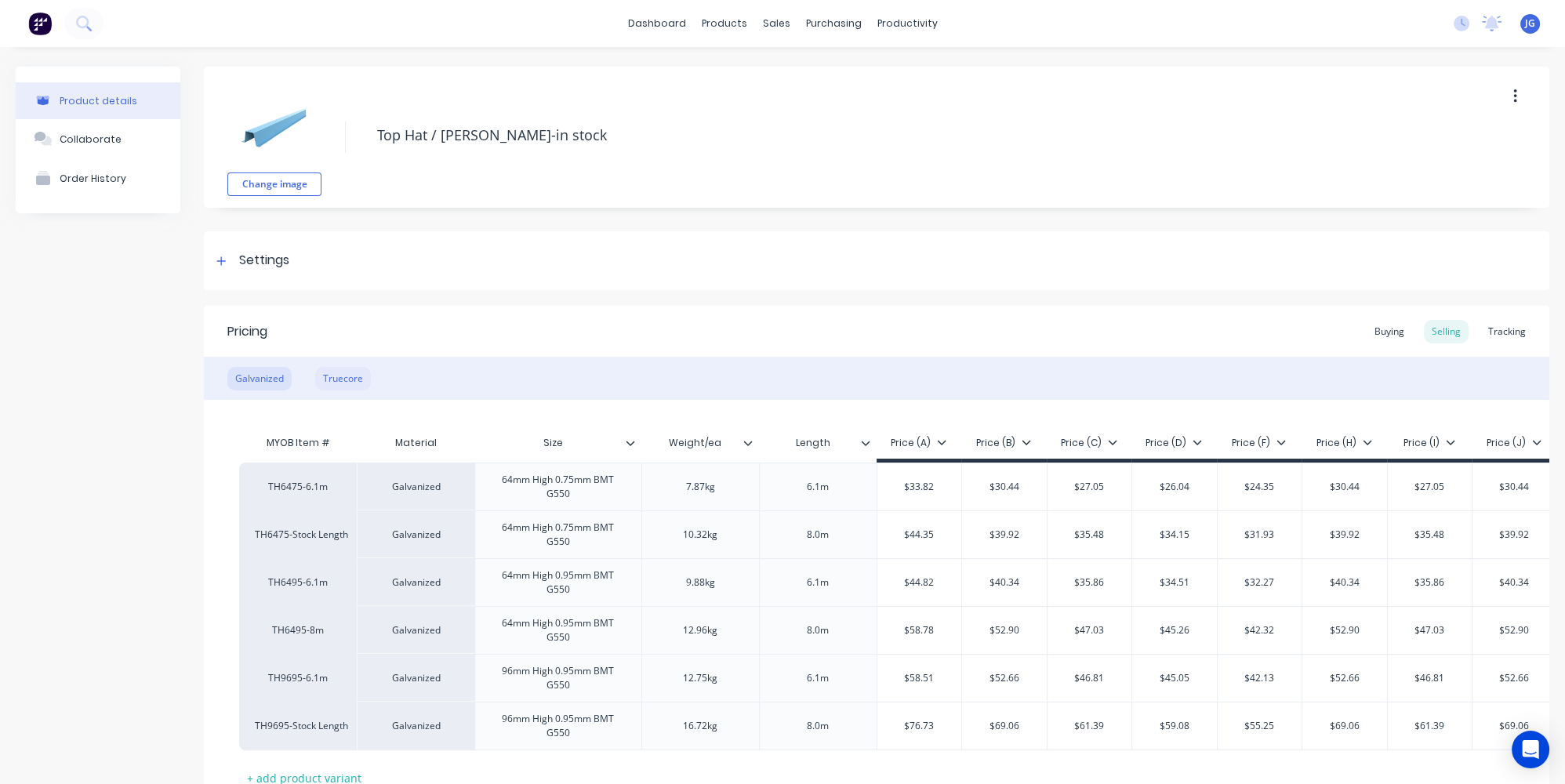
click at [339, 372] on div "Truecore" at bounding box center [343, 378] width 56 height 23
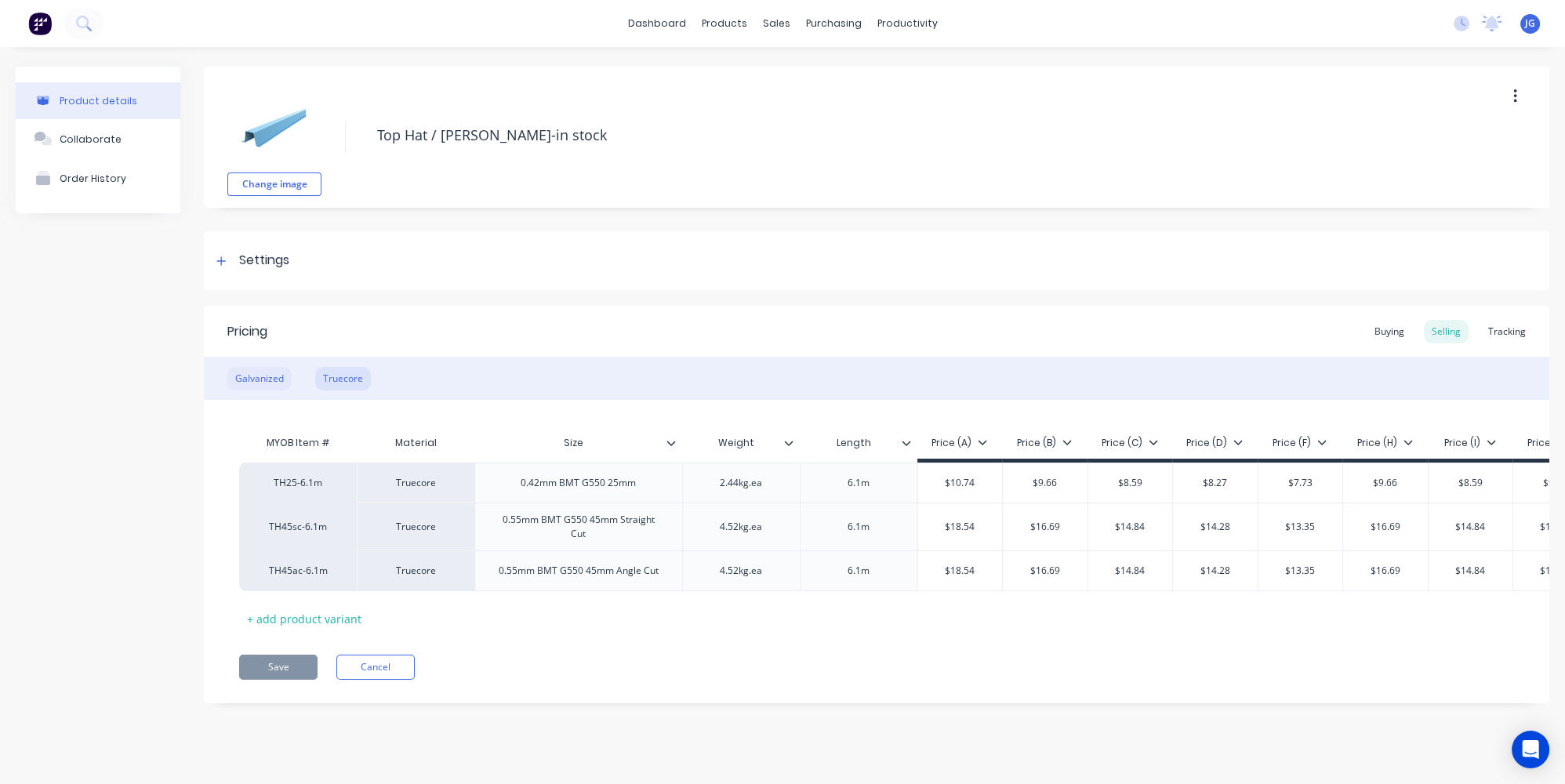
click at [238, 388] on div "Galvanized" at bounding box center [259, 378] width 64 height 23
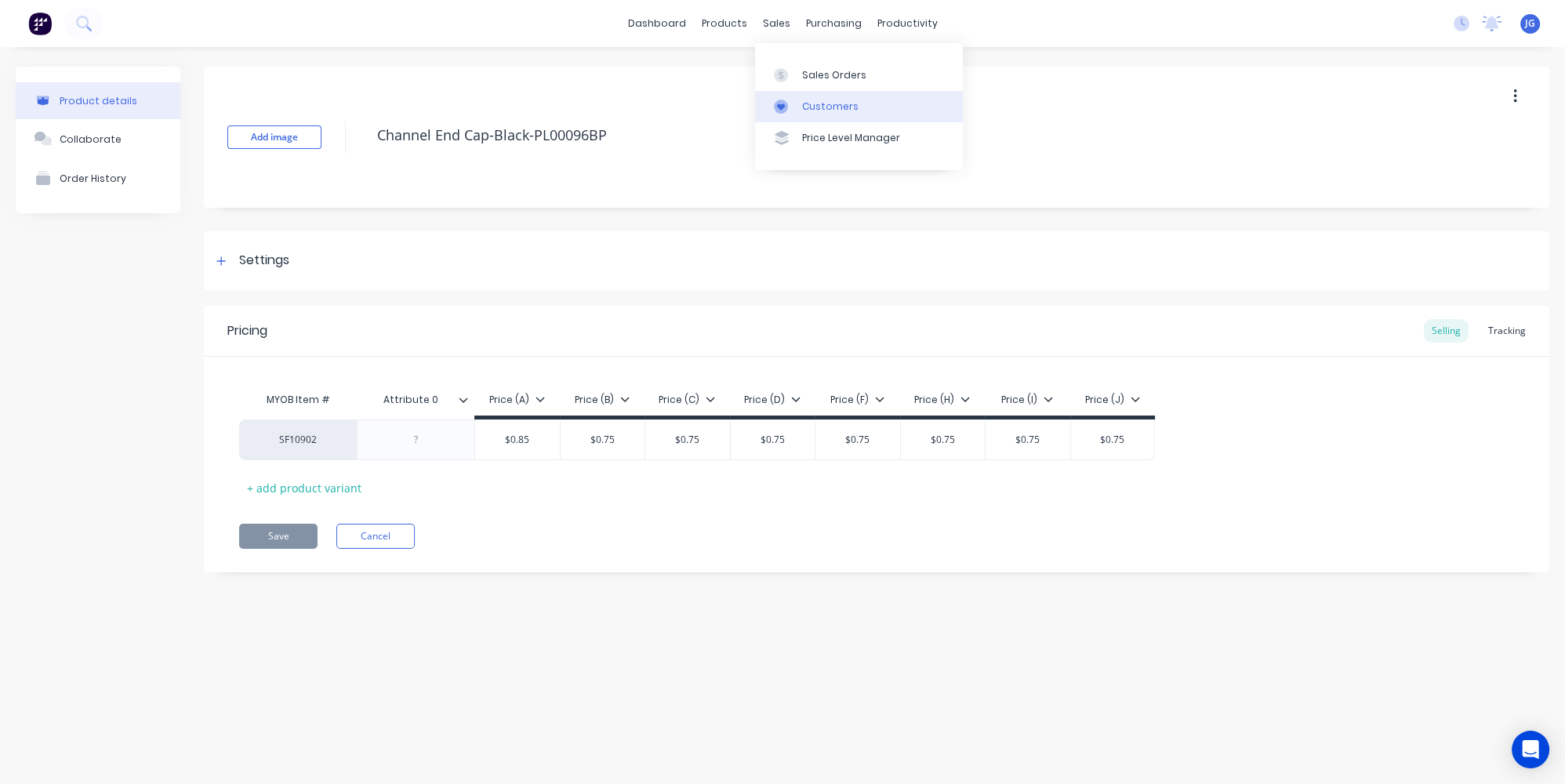
click at [790, 113] on link "Customers" at bounding box center [858, 106] width 208 height 31
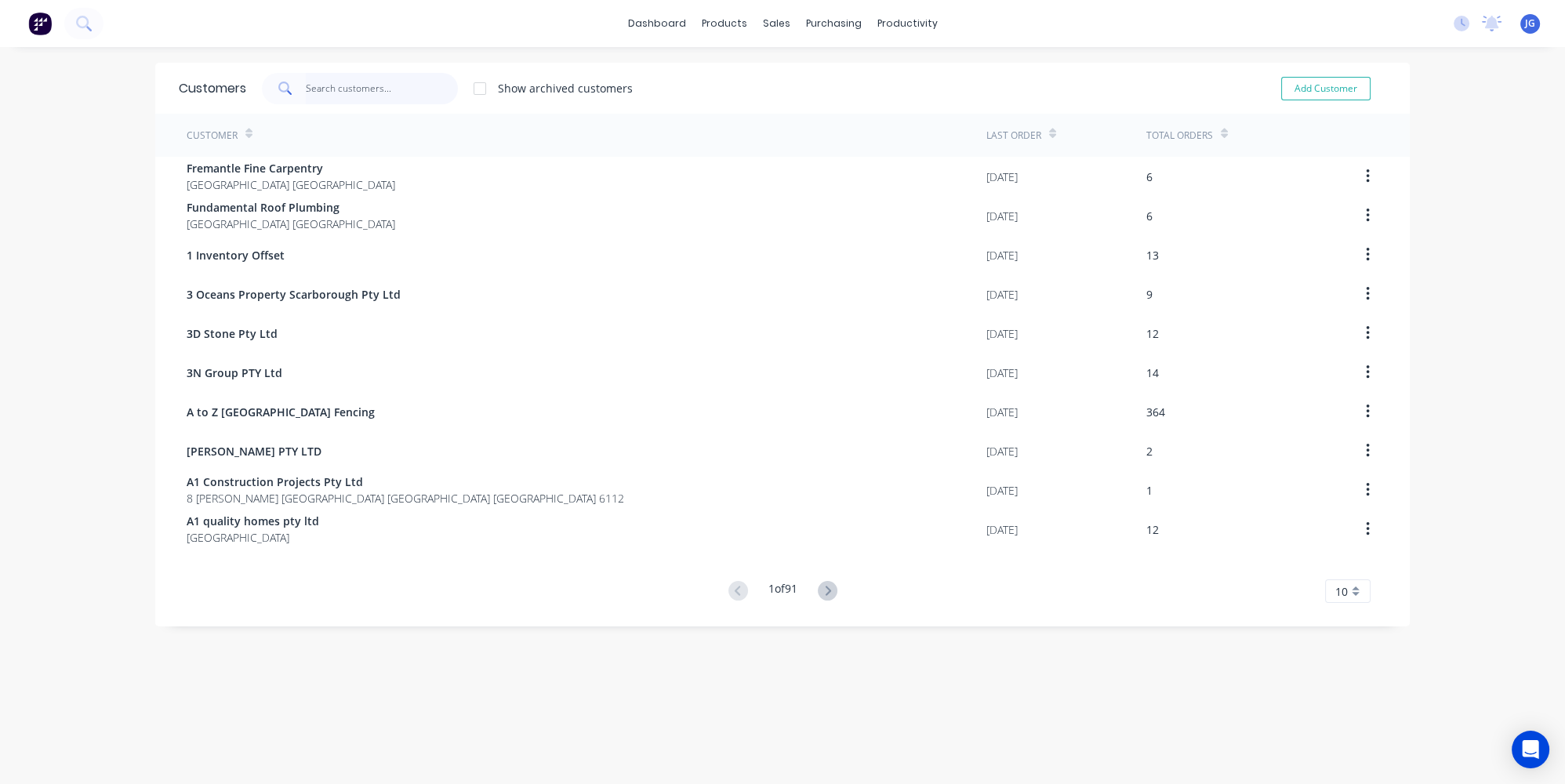
click at [367, 96] on input "text" at bounding box center [382, 89] width 153 height 31
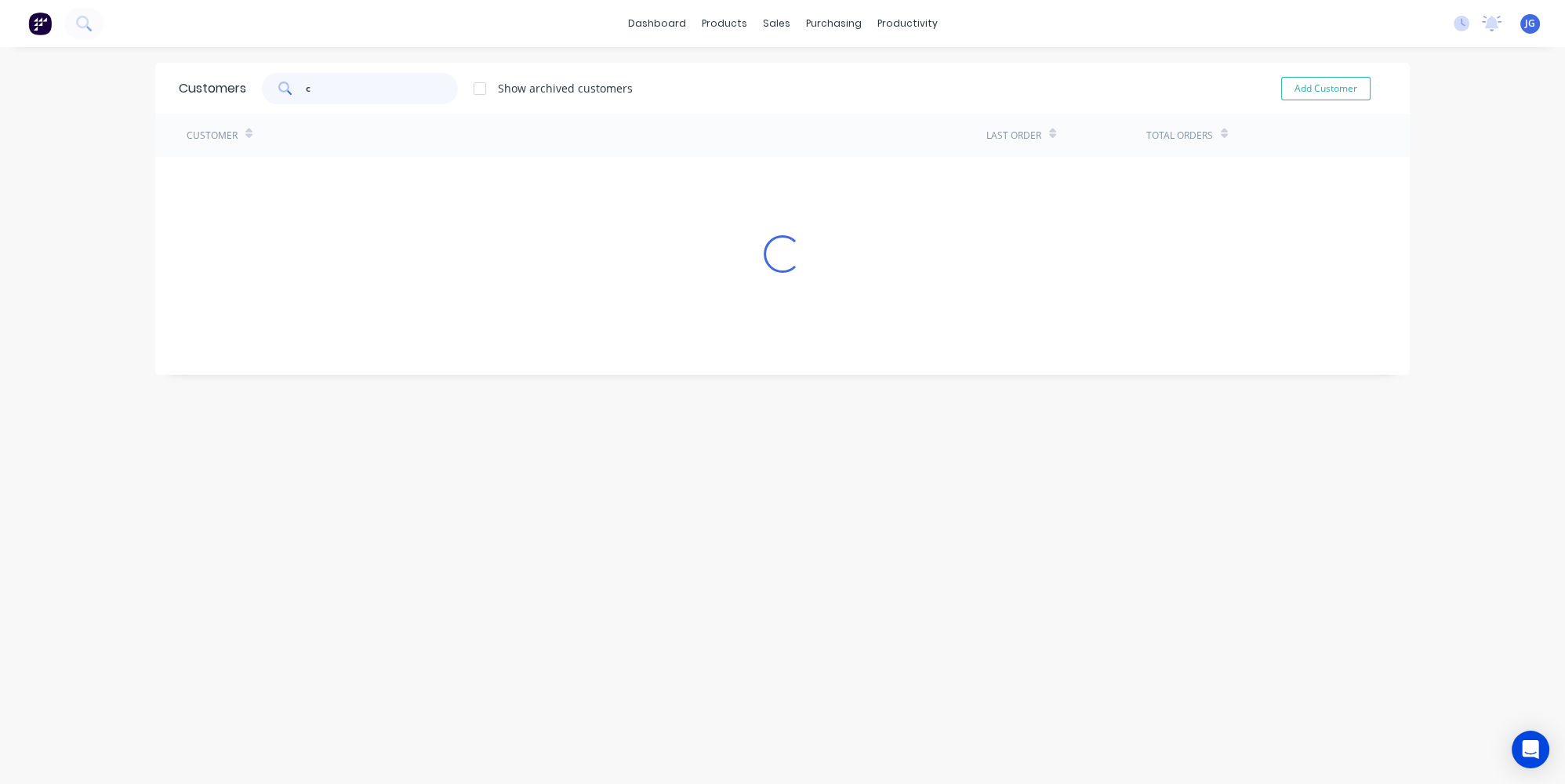
type input "c"
type input "channel"
click at [746, 61] on link "Product Catalogue" at bounding box center [796, 75] width 208 height 31
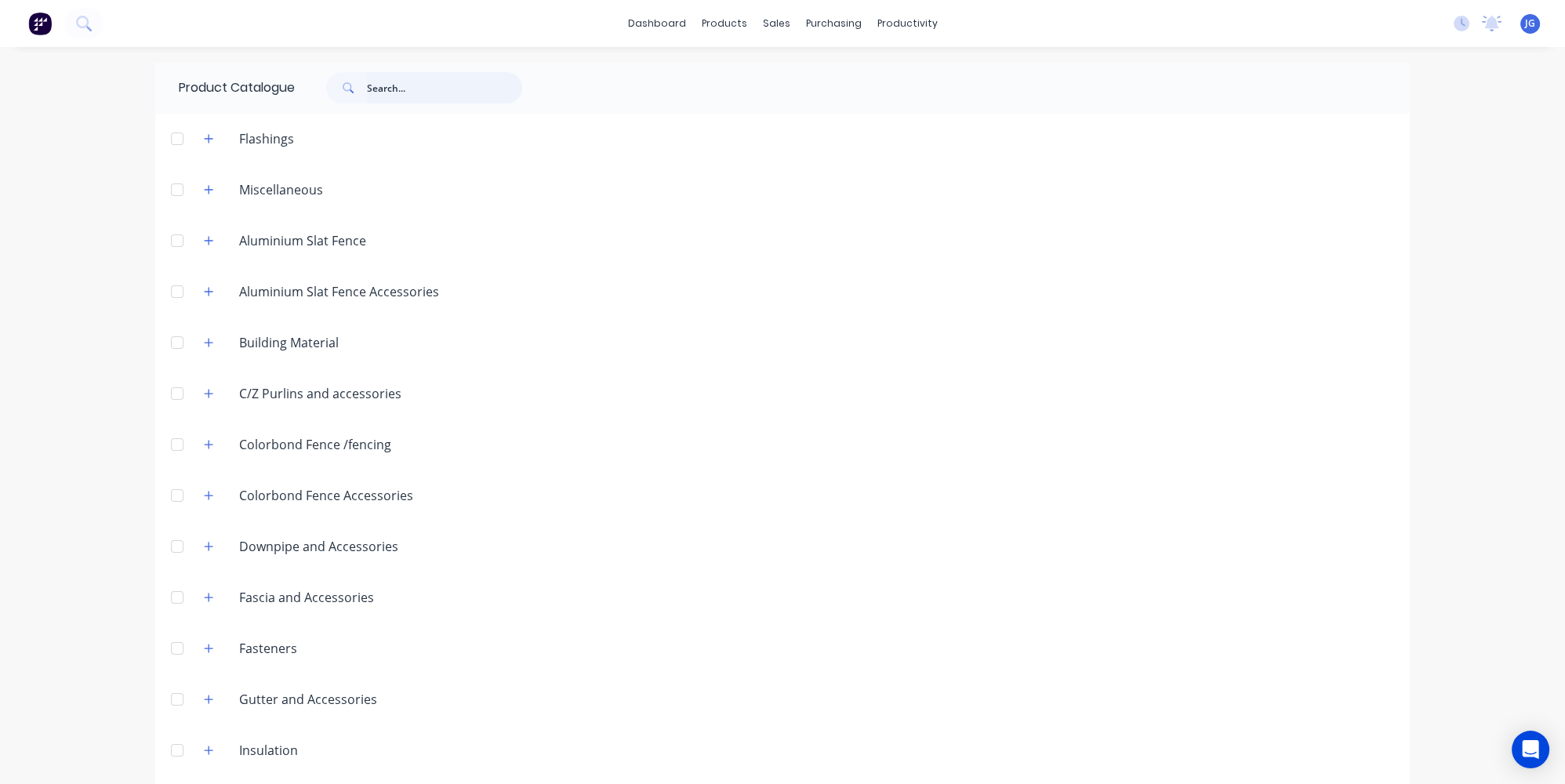
click at [370, 72] on input "text" at bounding box center [444, 88] width 155 height 31
type input "channel"
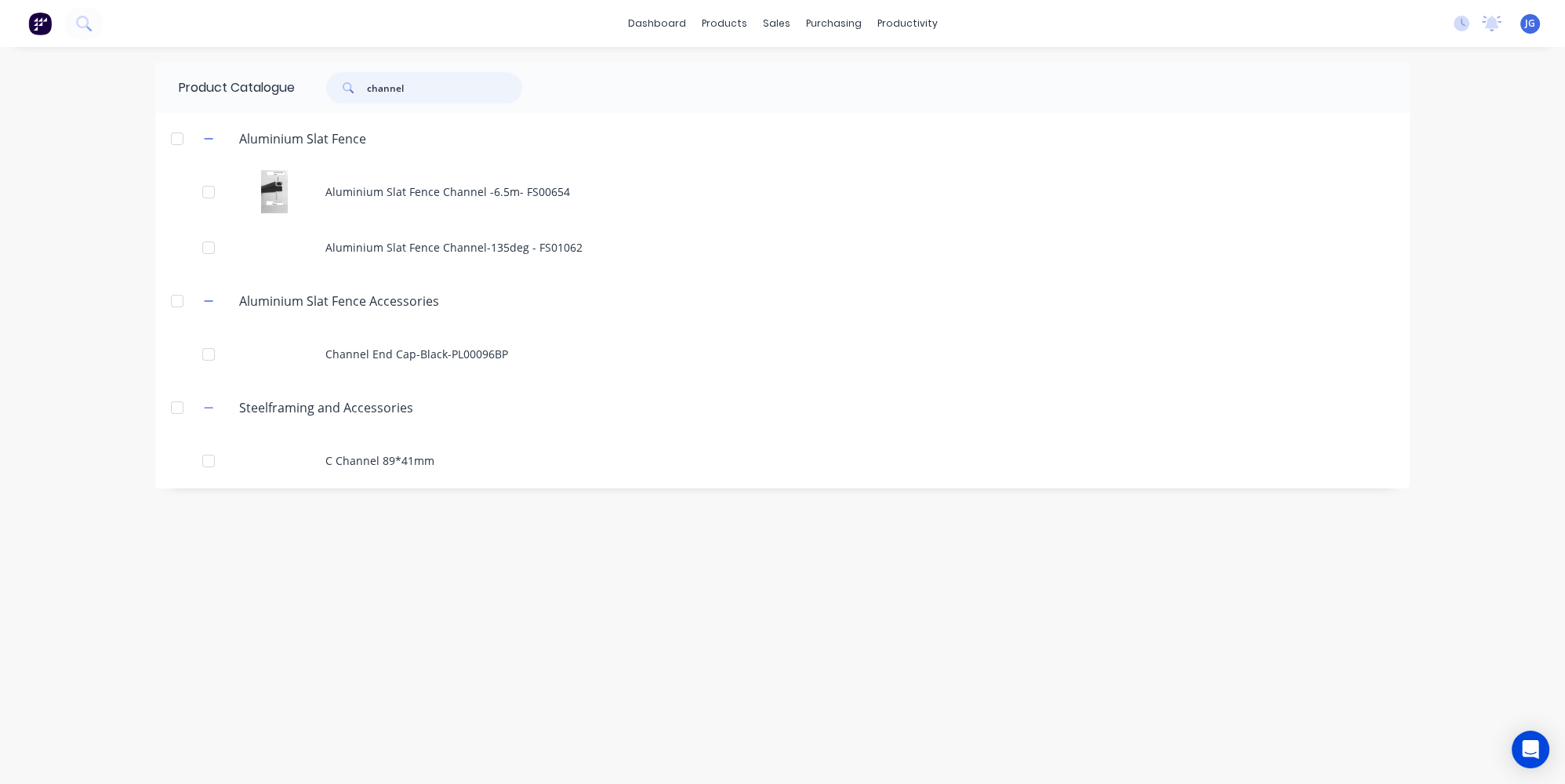
drag, startPoint x: 466, startPoint y: 86, endPoint x: 326, endPoint y: 88, distance: 140.0
click at [327, 88] on div "channel" at bounding box center [416, 88] width 212 height 31
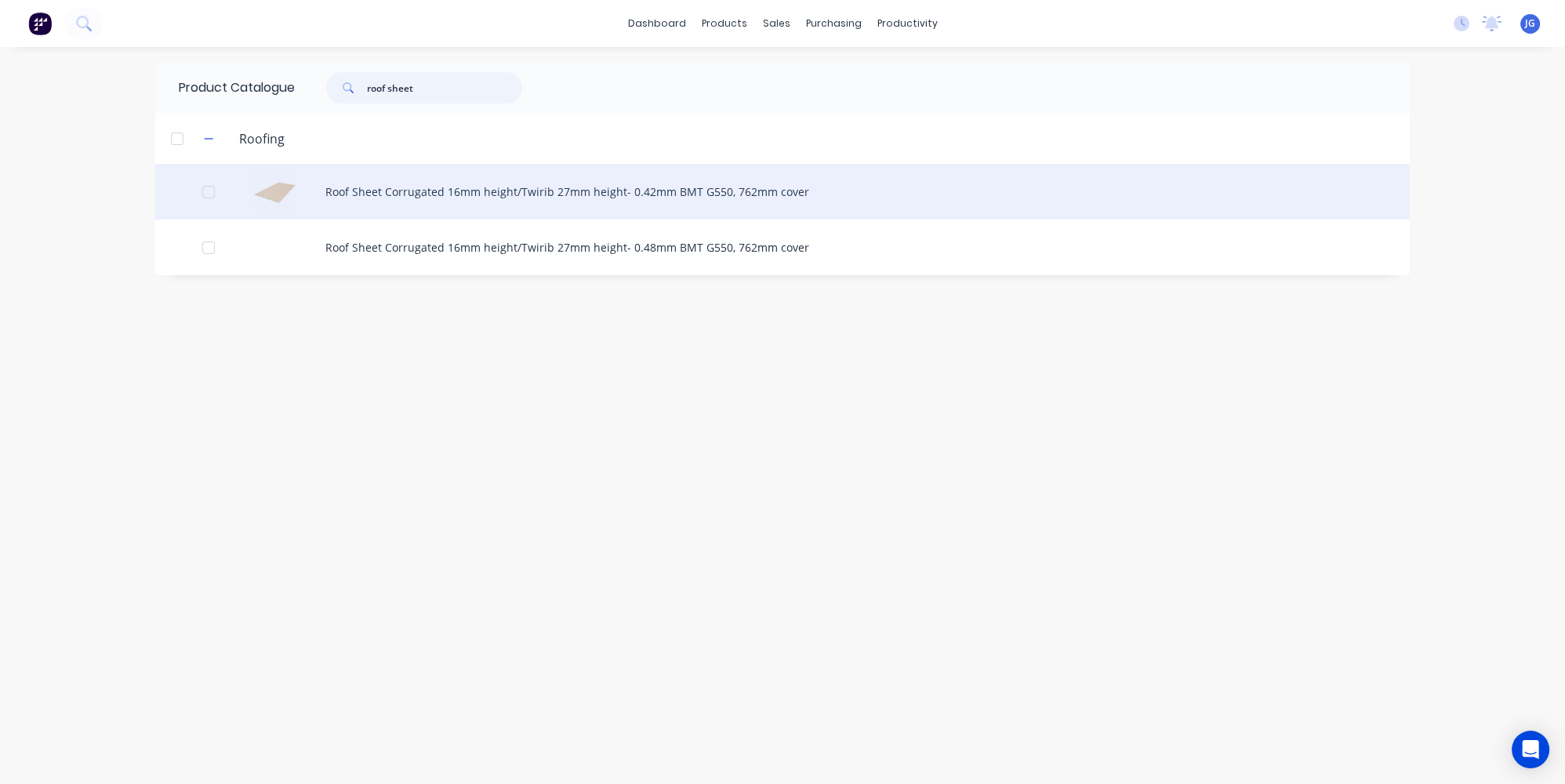
type input "roof sheet"
click at [382, 198] on div "Roof Sheet Corrugated 16mm height/Twirib 27mm height- 0.42mm BMT G550, 762mm co…" at bounding box center [782, 191] width 1254 height 56
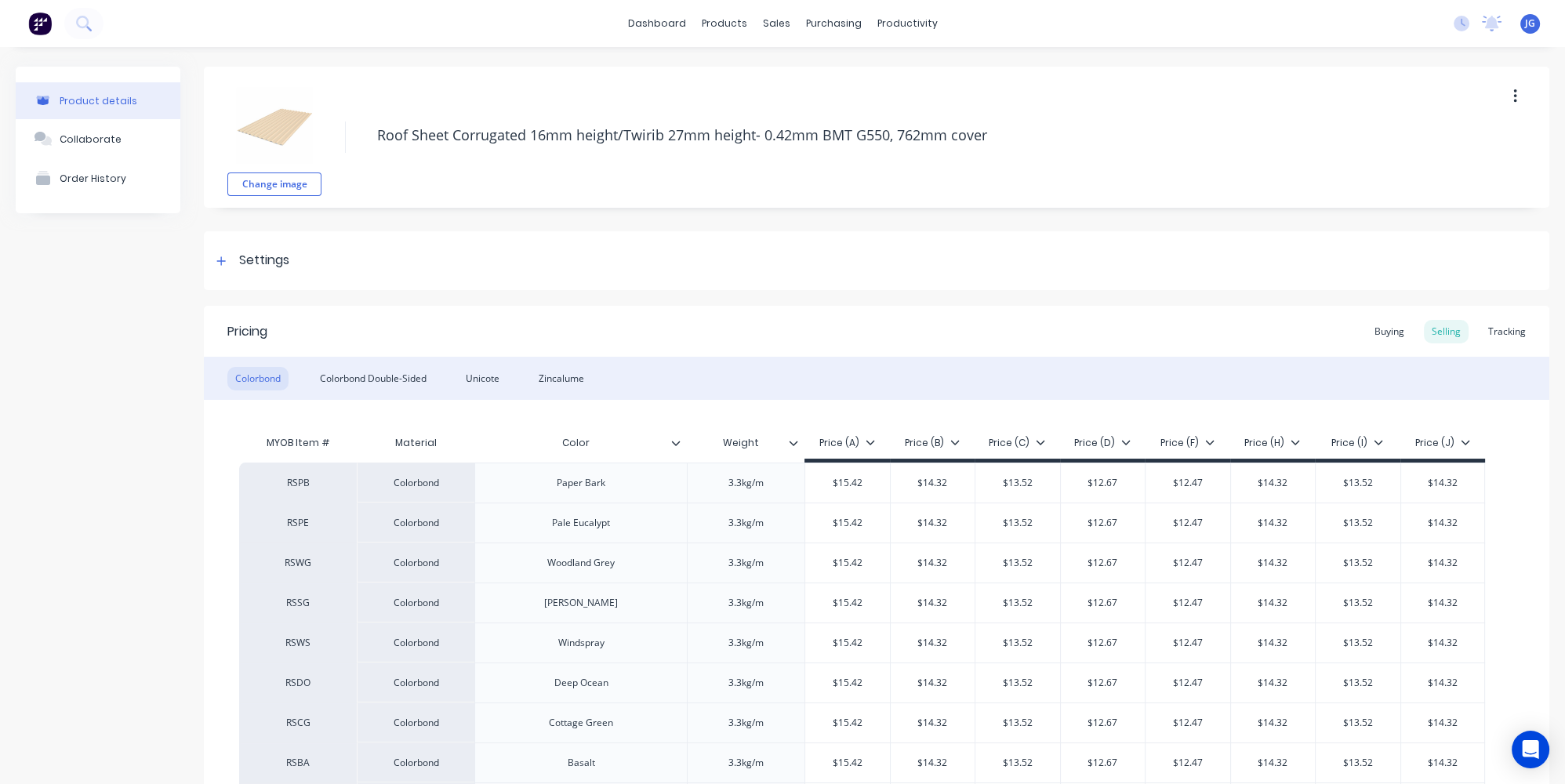
type textarea "x"
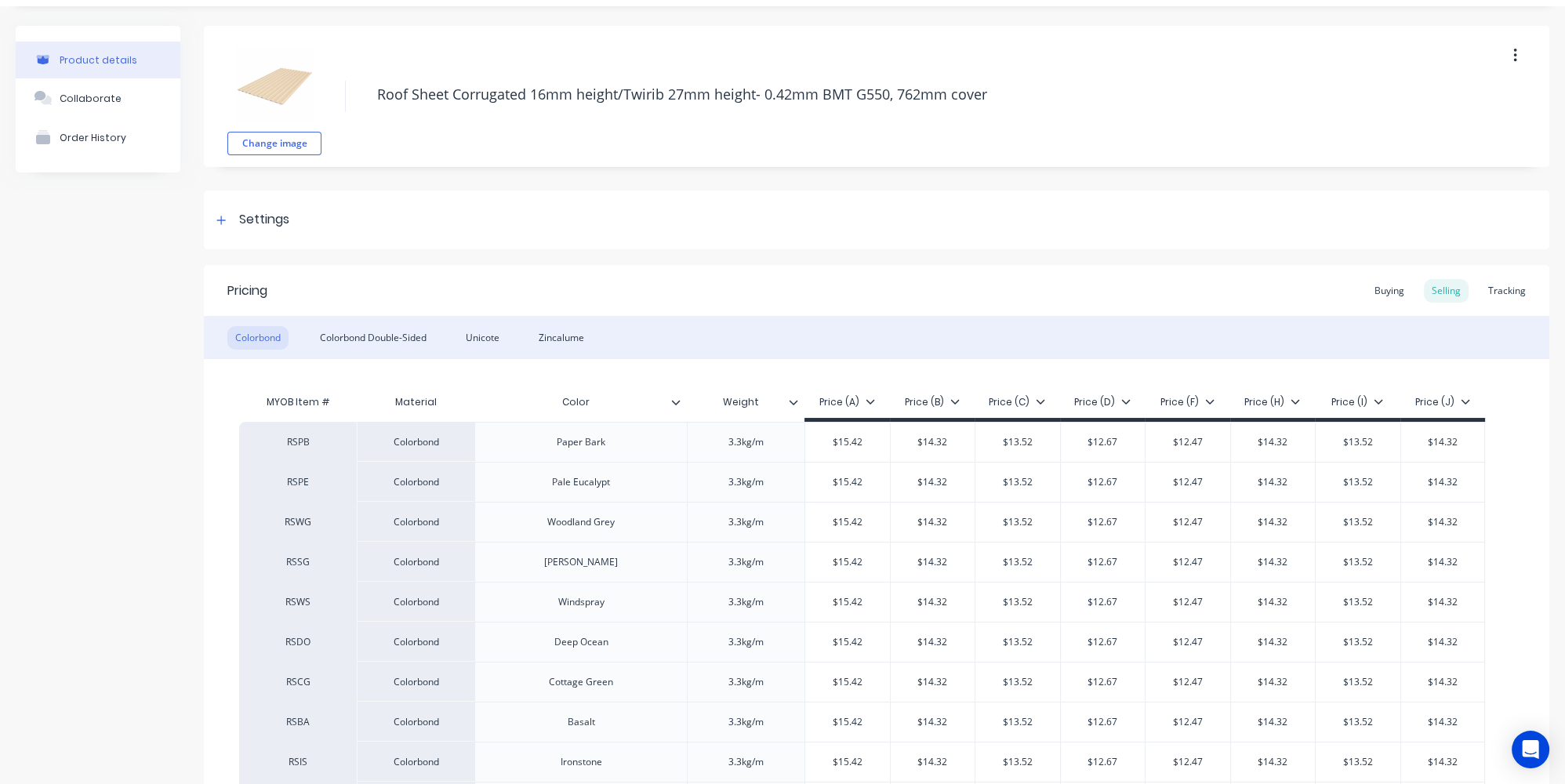
scroll to position [70, 0]
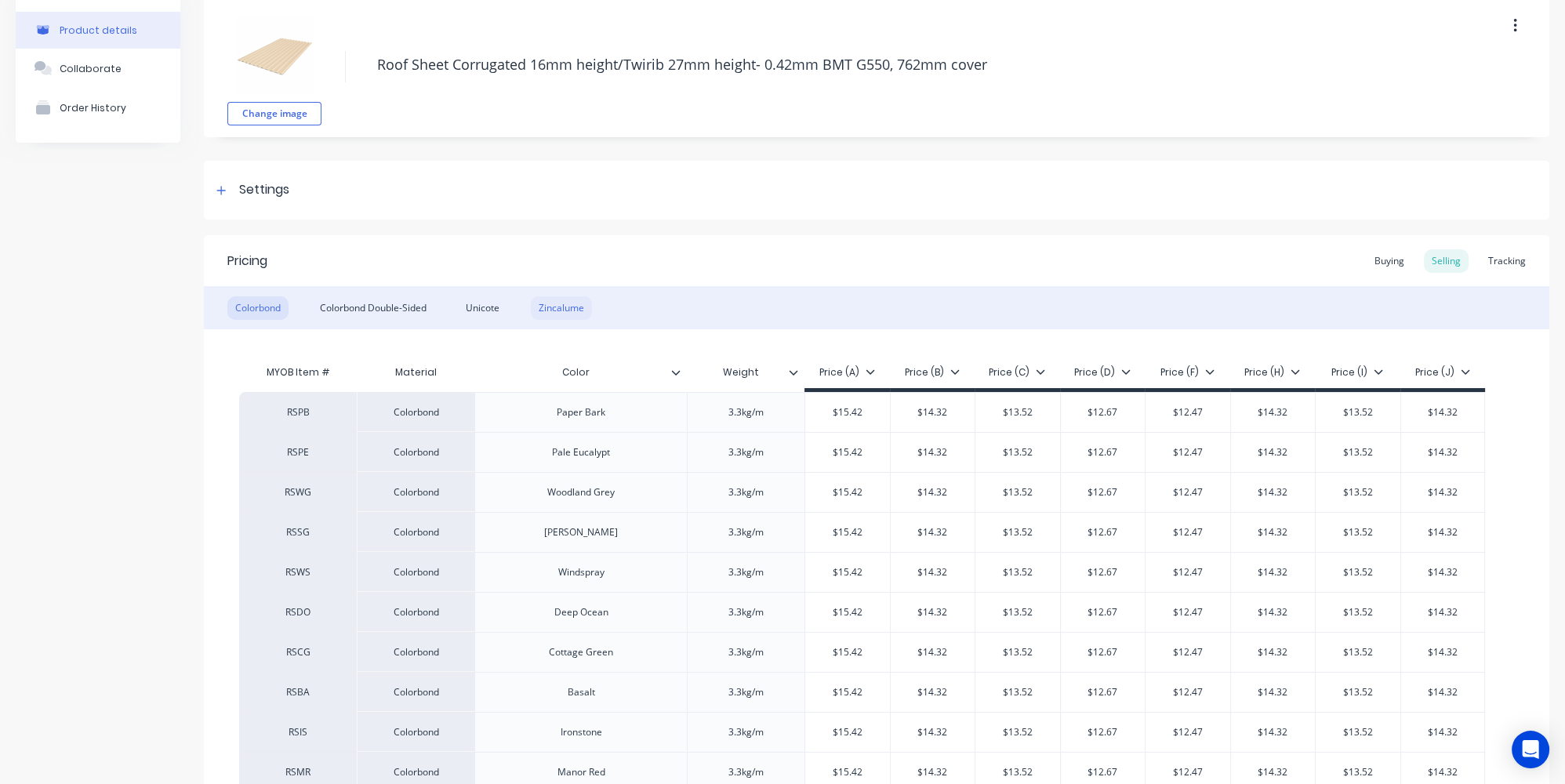
click at [558, 304] on div "Zincalume" at bounding box center [561, 307] width 61 height 23
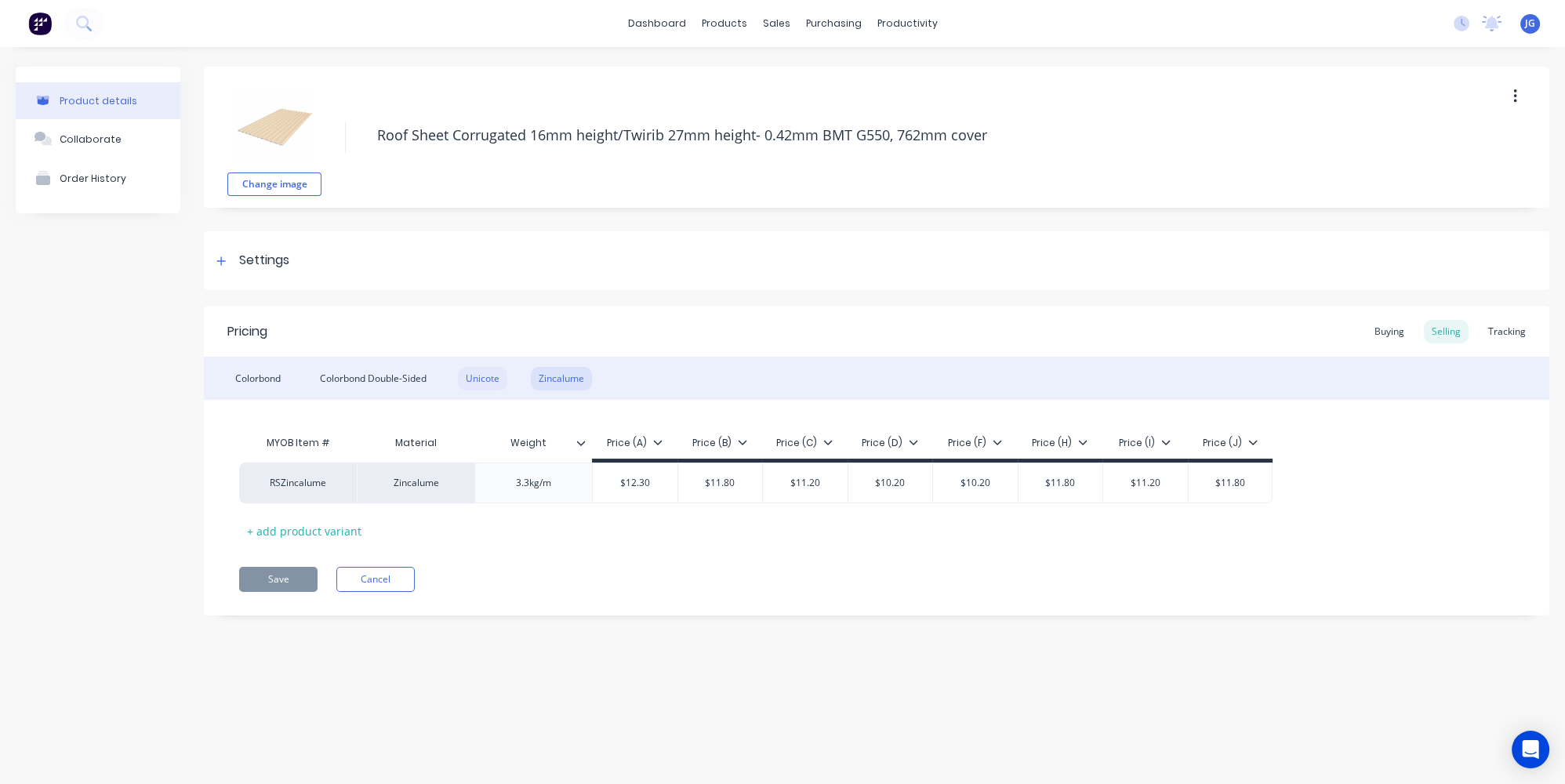
click at [479, 375] on div "Unicote" at bounding box center [482, 378] width 50 height 23
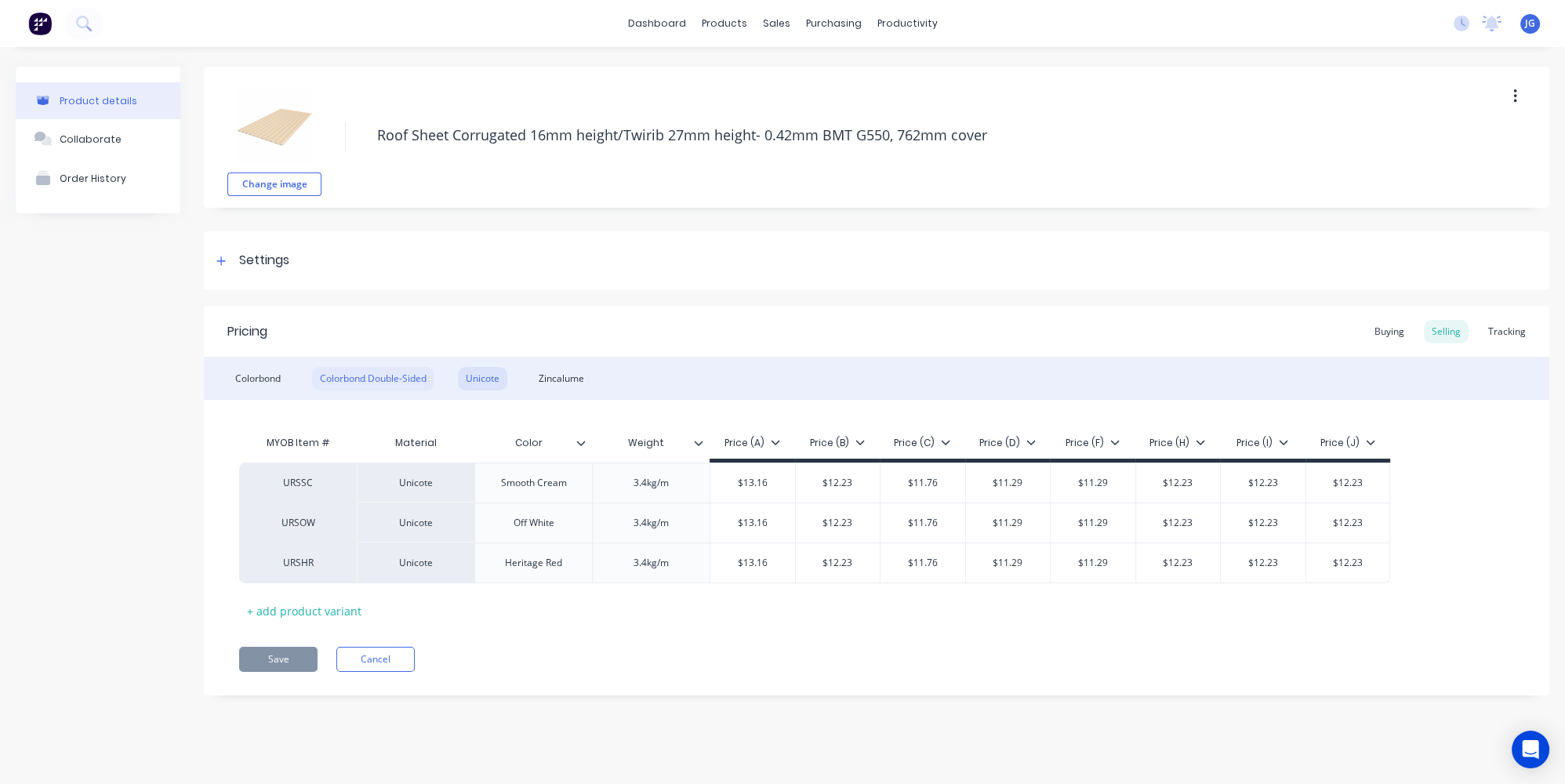
click at [364, 377] on div "Colorbond Double-Sided" at bounding box center [373, 378] width 122 height 23
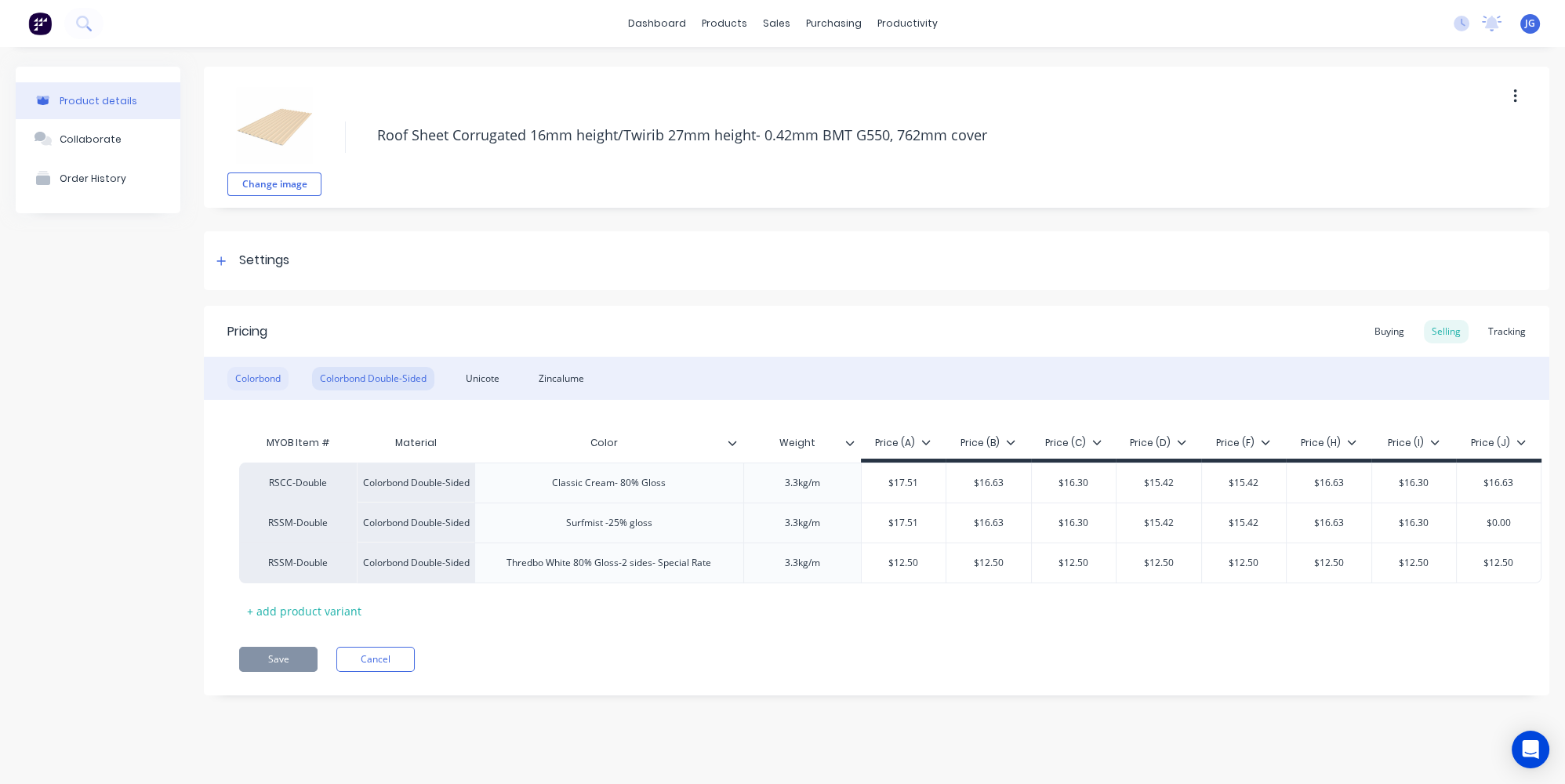
click at [259, 374] on div "Colorbond" at bounding box center [258, 378] width 61 height 23
